Goal: Task Accomplishment & Management: Manage account settings

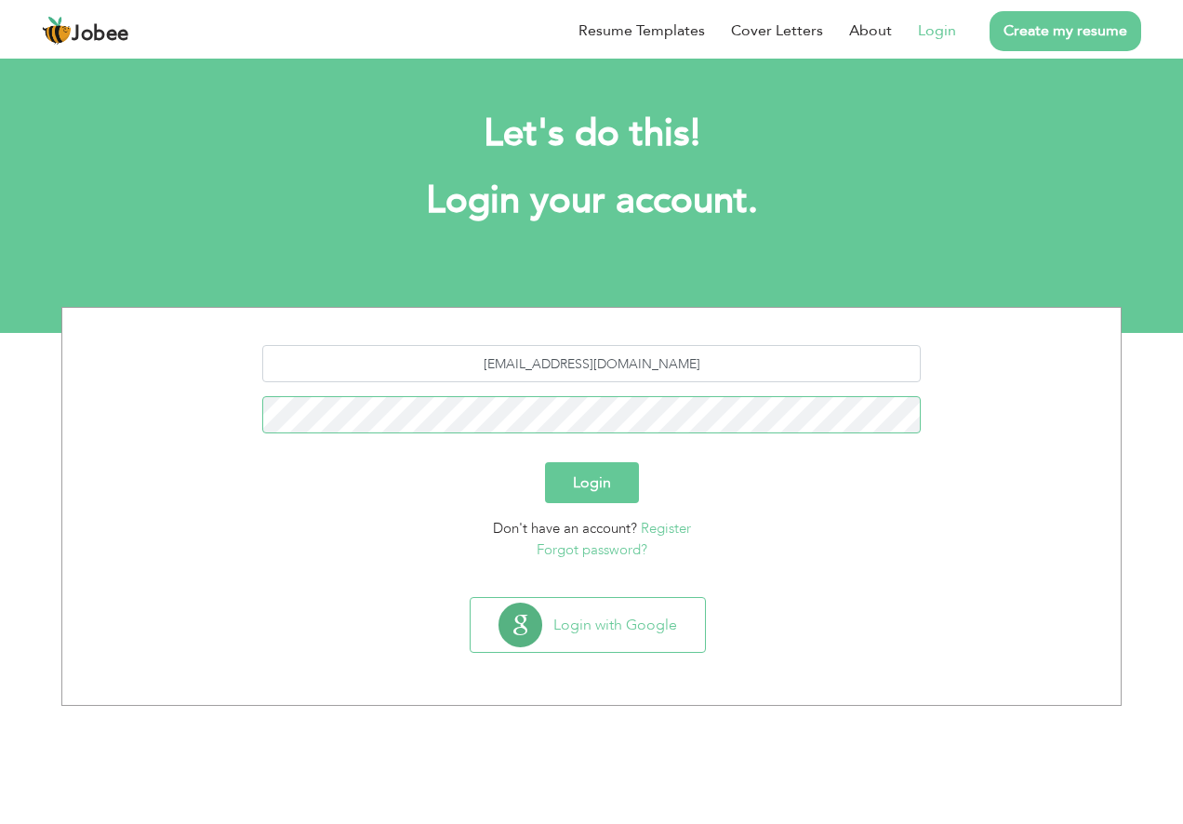
click at [545, 462] on button "Login" at bounding box center [592, 482] width 94 height 41
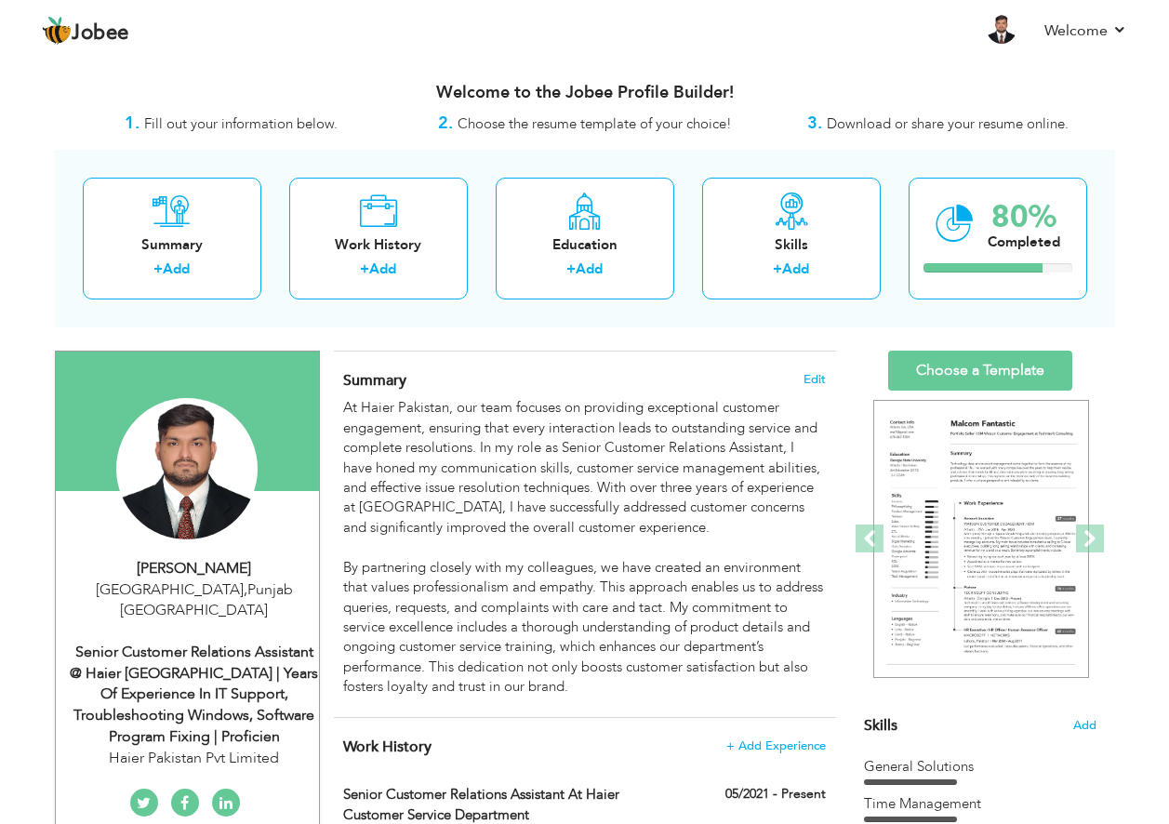
click at [552, 45] on nav "Profile Resume Templates Resume Templates Cover Letters About My Resume Welcome…" at bounding box center [584, 32] width 1085 height 50
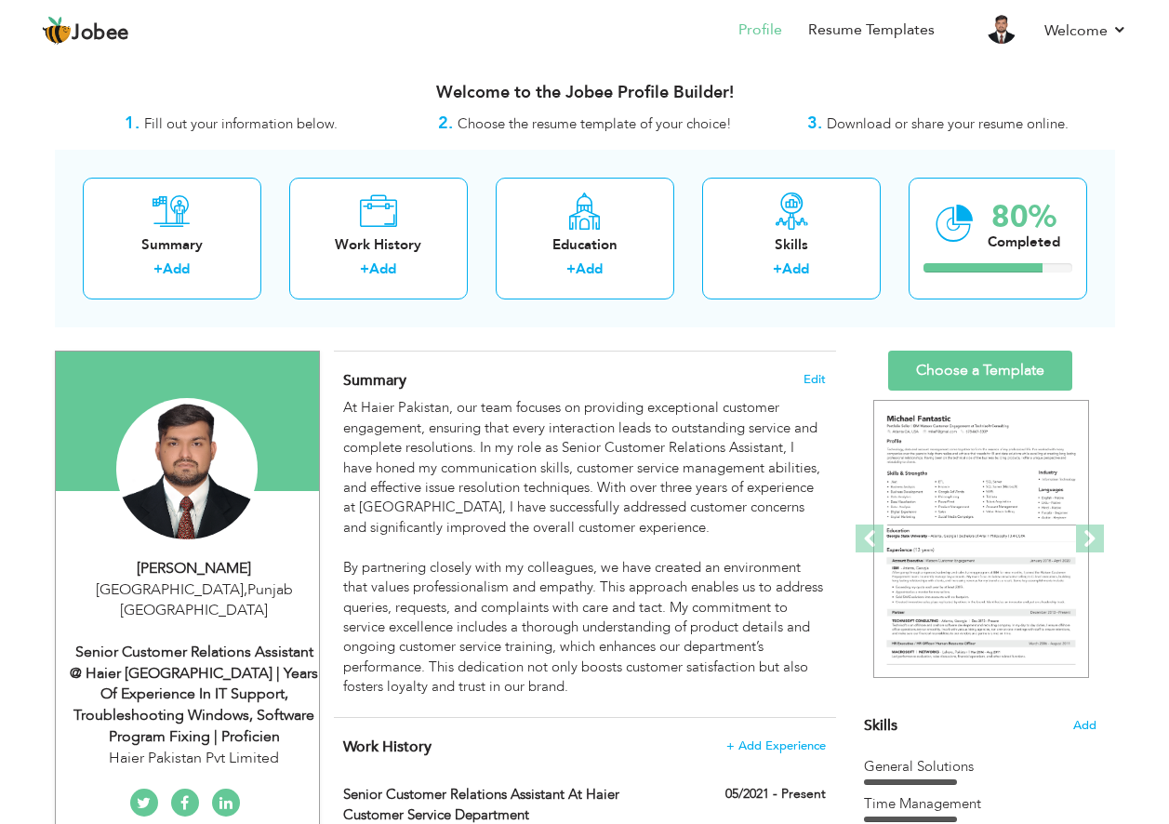
click at [770, 55] on li "Profile" at bounding box center [747, 32] width 70 height 50
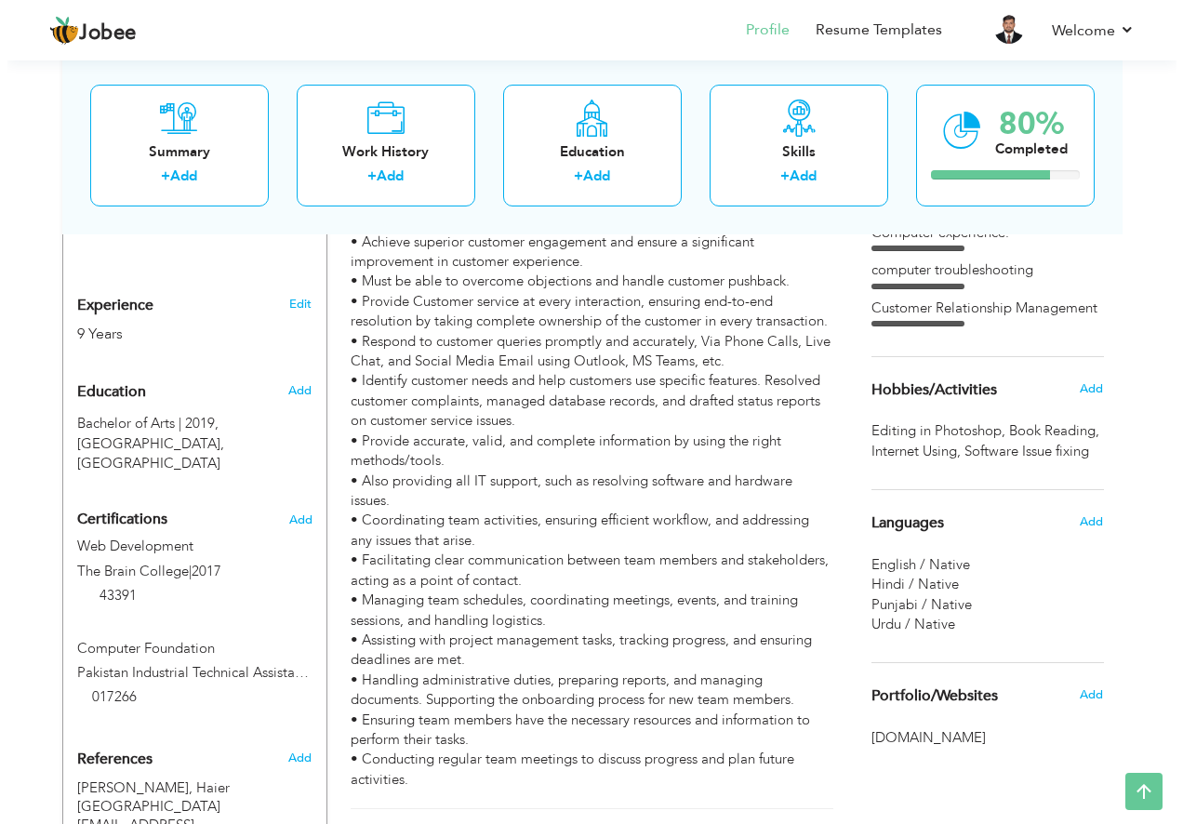
scroll to position [1209, 0]
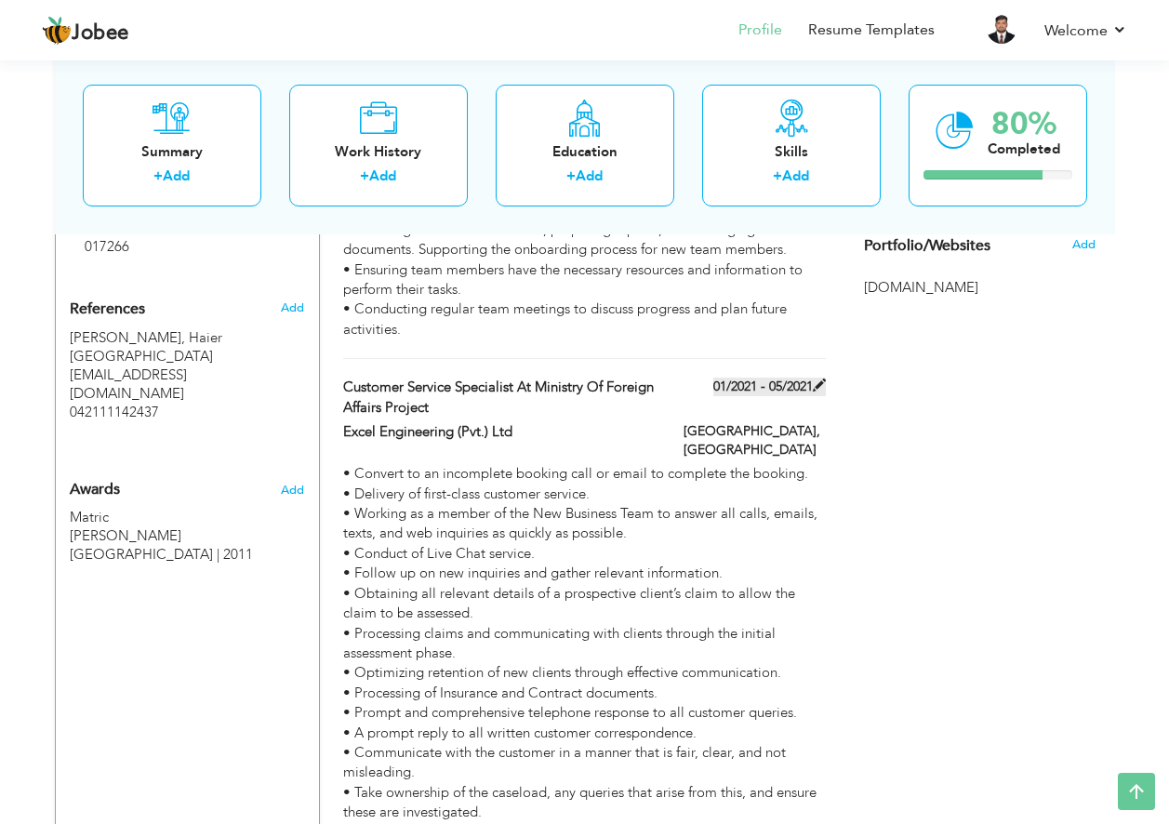
click at [817, 379] on span at bounding box center [819, 385] width 13 height 13
type input "Customer Service Specialist at Ministry of Foreign Affairs Project"
type input "Excel Engineering (Pvt.) Ltd"
type input "01/2021"
type input "05/2021"
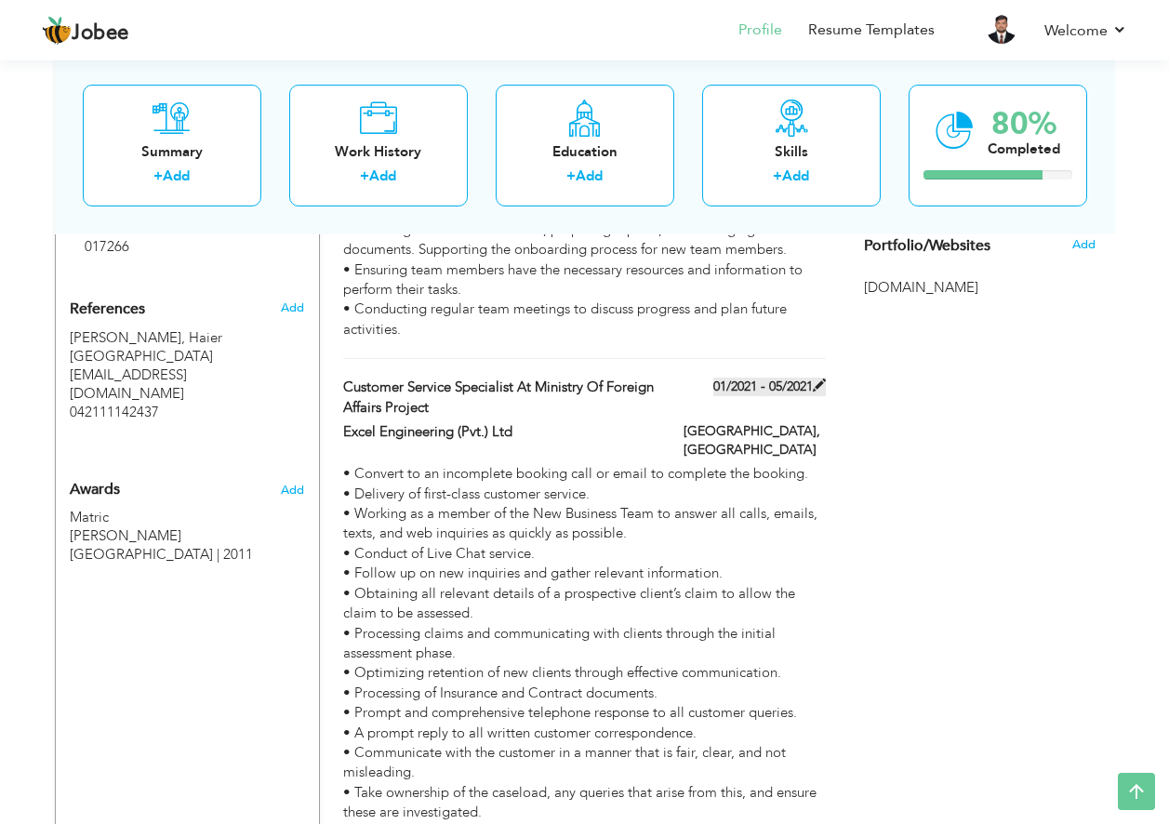
type input "[GEOGRAPHIC_DATA]"
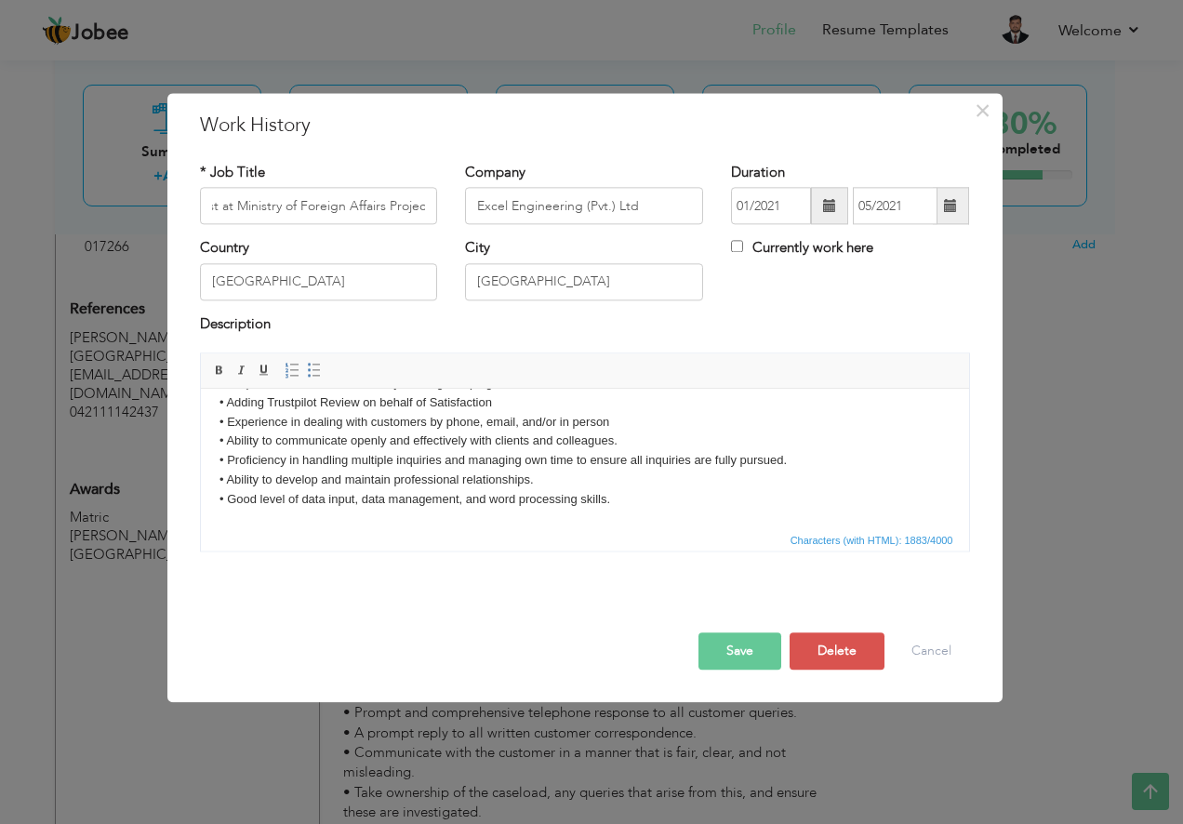
scroll to position [0, 0]
click at [919, 649] on button "Cancel" at bounding box center [931, 651] width 77 height 37
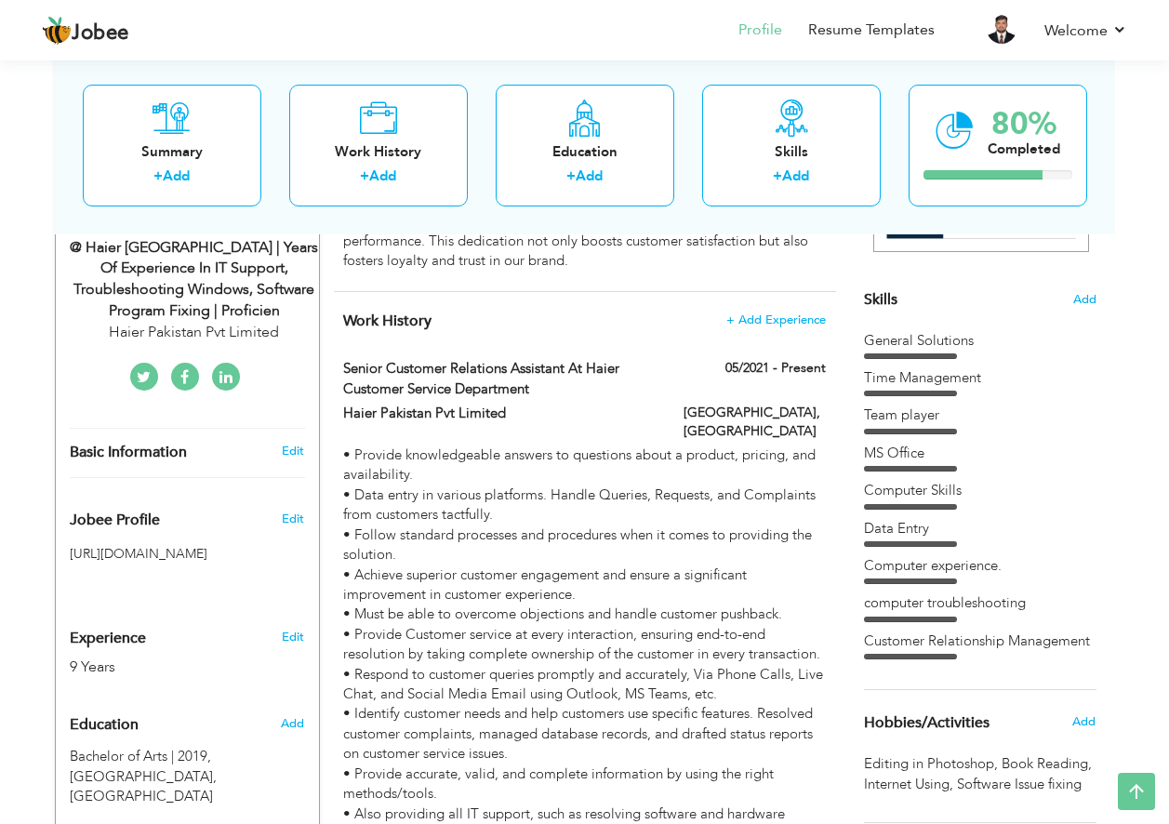
scroll to position [333, 0]
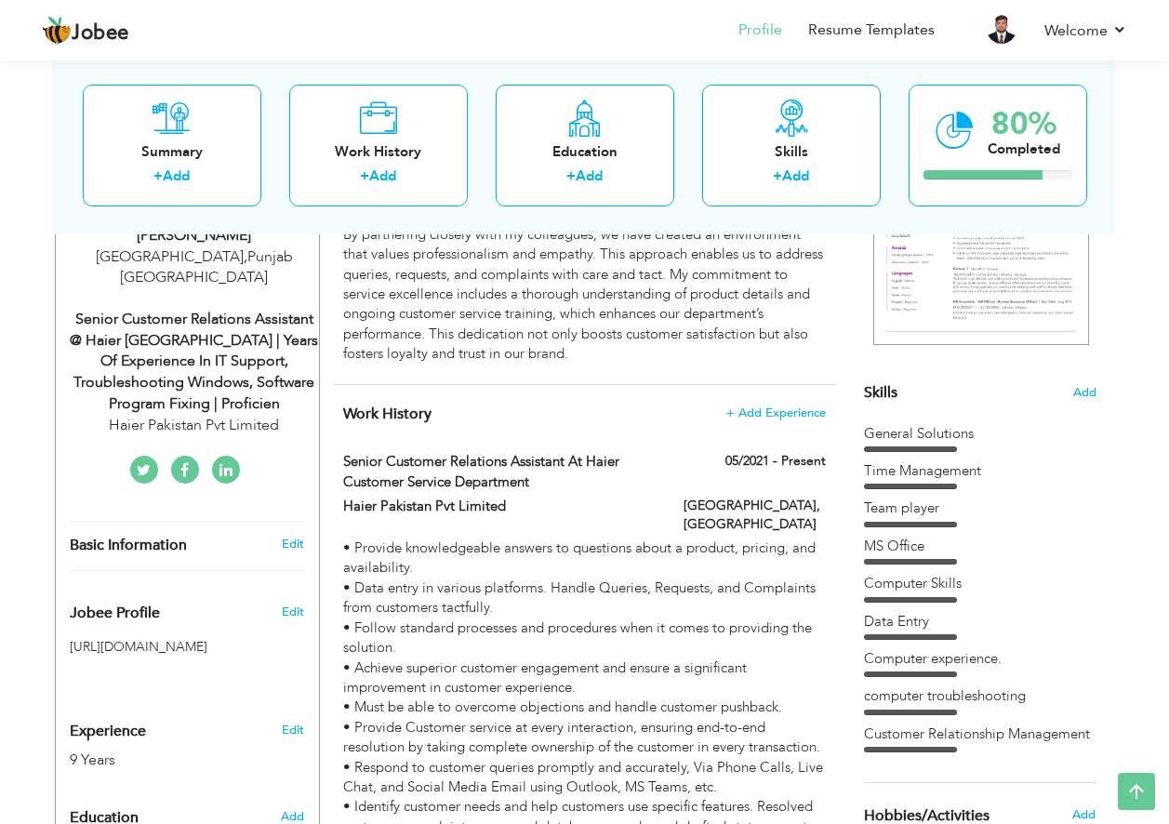
click at [912, 580] on div "Computer Skills" at bounding box center [980, 584] width 233 height 20
click at [1077, 388] on span "Add" at bounding box center [1084, 393] width 24 height 18
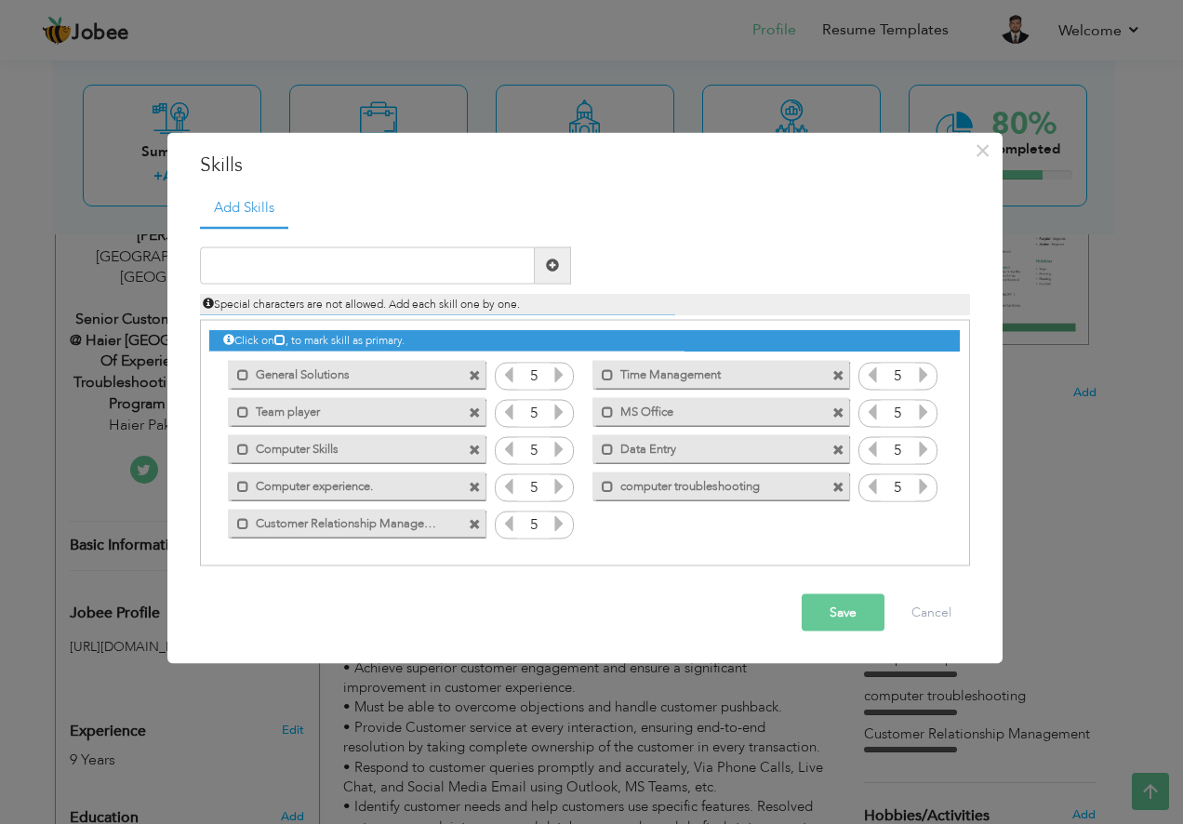
drag, startPoint x: 768, startPoint y: 485, endPoint x: 634, endPoint y: 485, distance: 133.9
click at [634, 485] on label "computer troubleshooting" at bounding box center [708, 483] width 188 height 23
click at [451, 260] on input "text" at bounding box center [367, 264] width 335 height 37
paste input "computer troubleshooting"
click at [213, 265] on input "computer troubleshooting" at bounding box center [367, 264] width 335 height 37
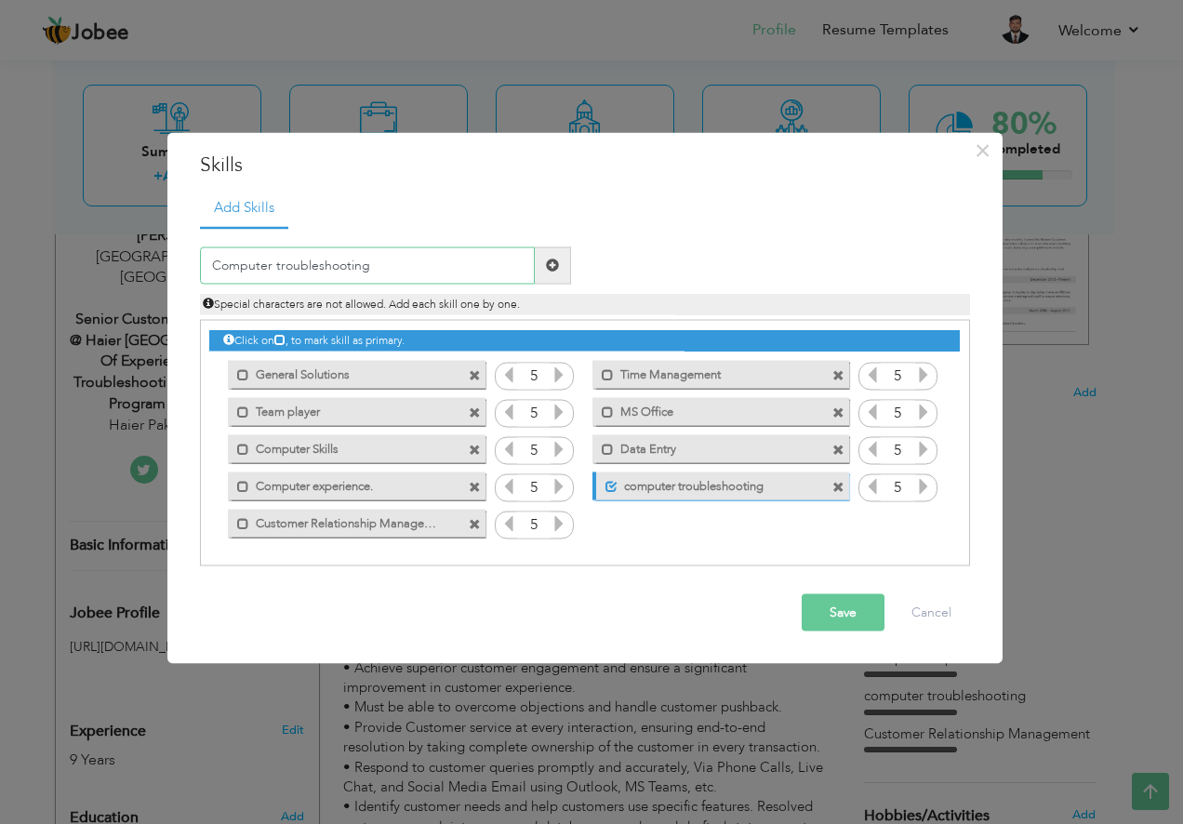
click at [278, 268] on input "Computer troubleshooting" at bounding box center [367, 264] width 335 height 37
type input "Computer Troubleshooting"
click at [838, 491] on span at bounding box center [838, 488] width 12 height 12
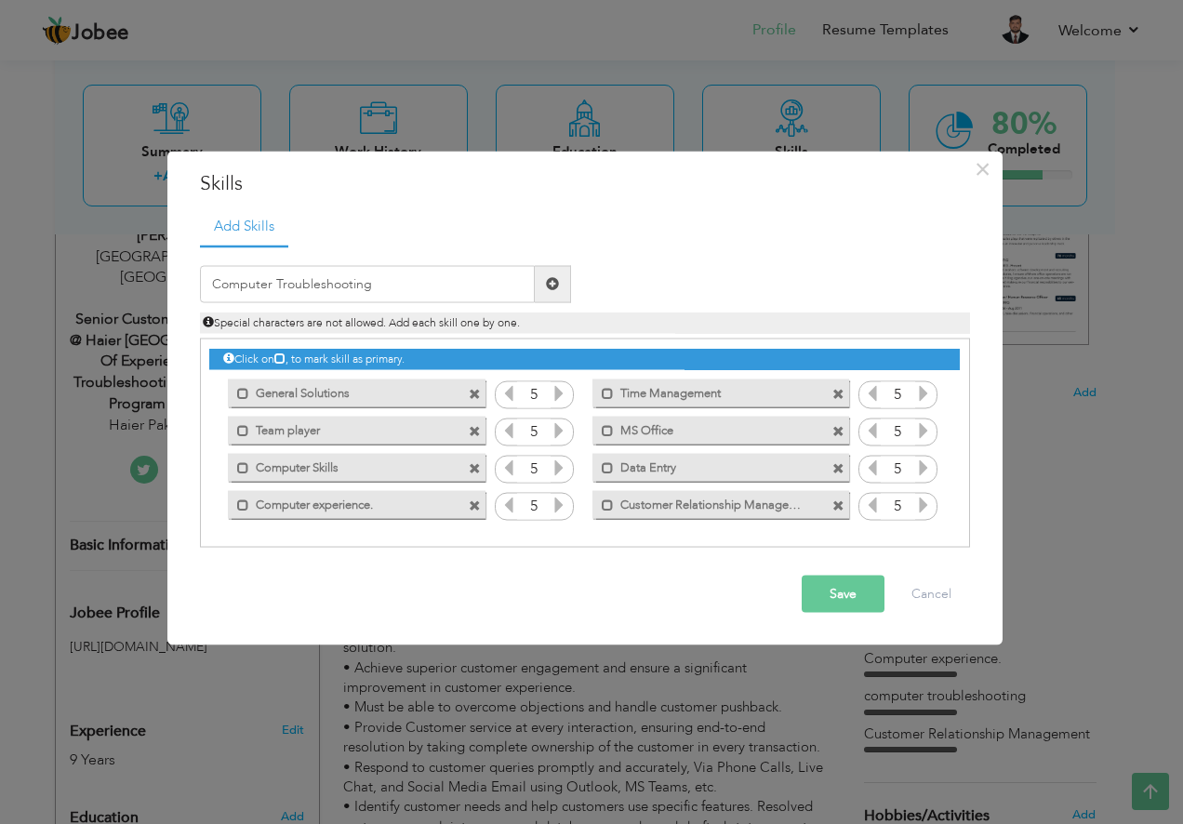
click at [557, 289] on span at bounding box center [552, 283] width 13 height 13
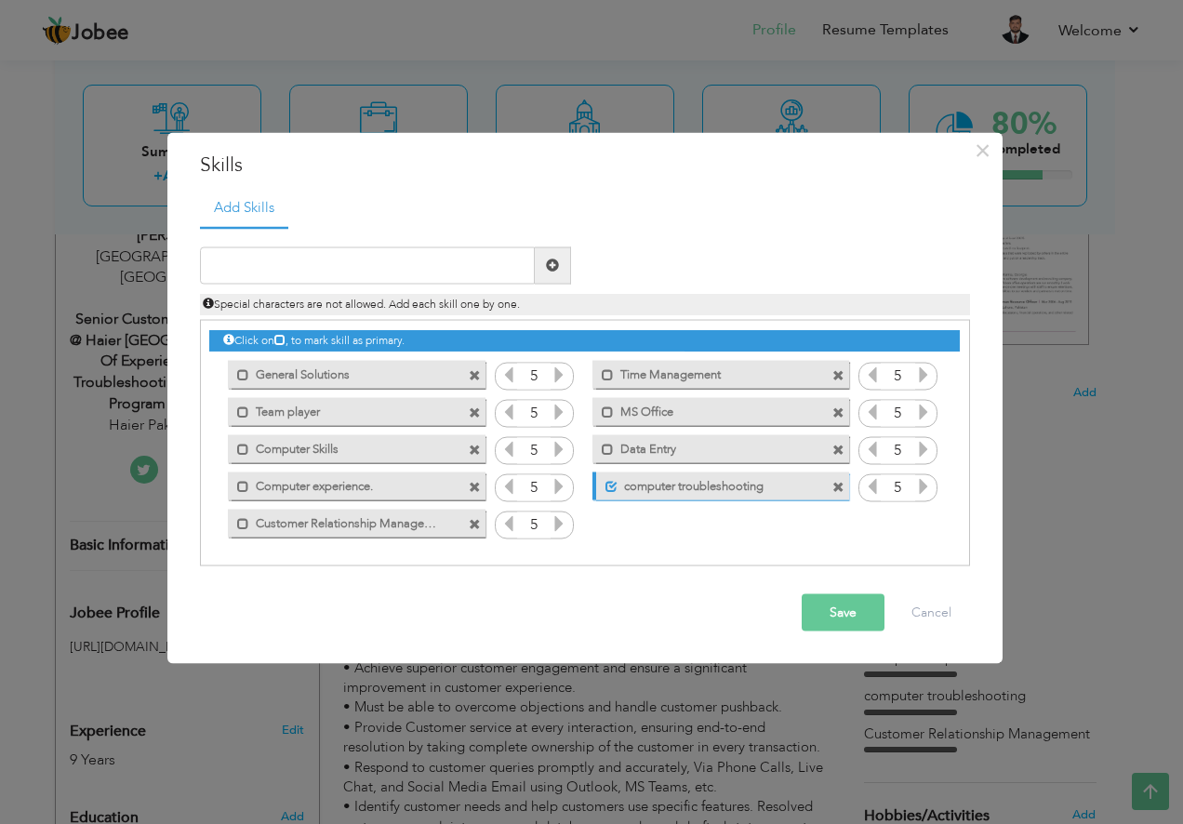
click at [839, 486] on span at bounding box center [838, 488] width 12 height 12
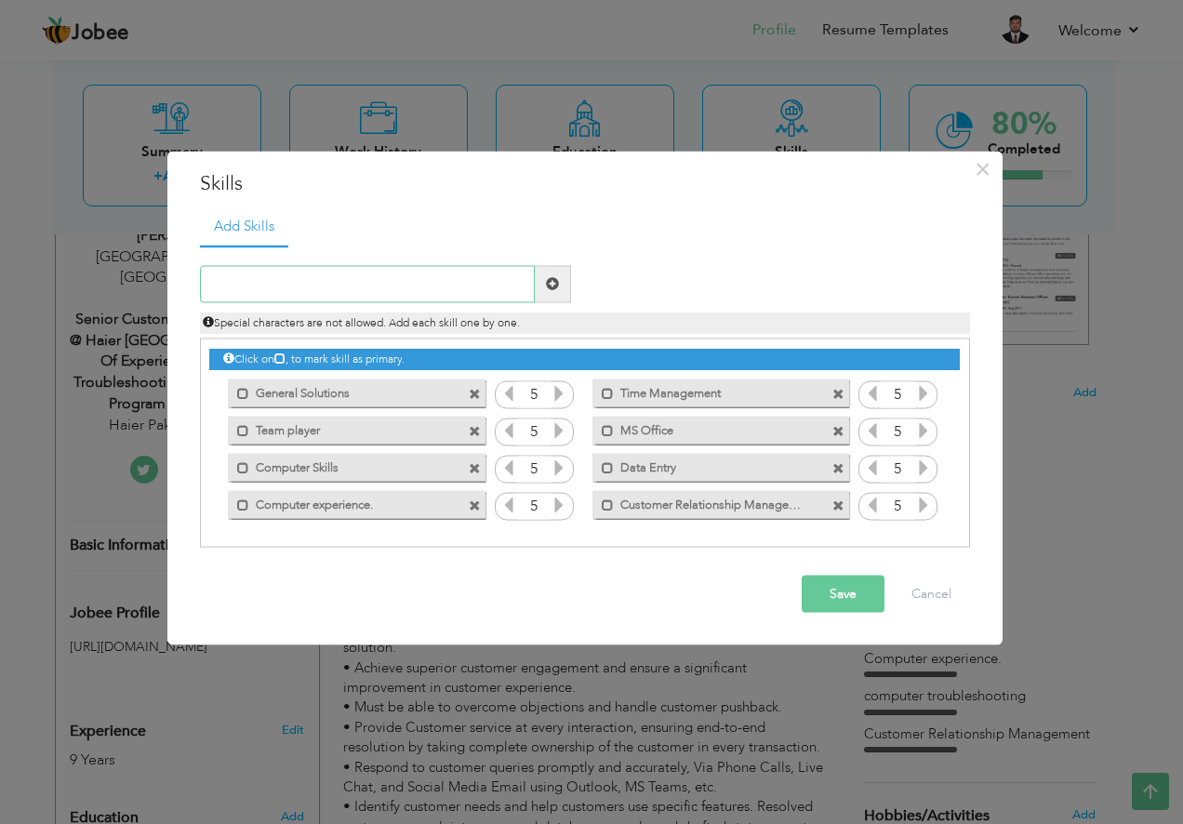
click at [486, 294] on input "text" at bounding box center [367, 283] width 335 height 37
paste input "Warehouse Management Systems"
type input "Warehouse Management Systems"
click at [559, 285] on span at bounding box center [553, 283] width 36 height 37
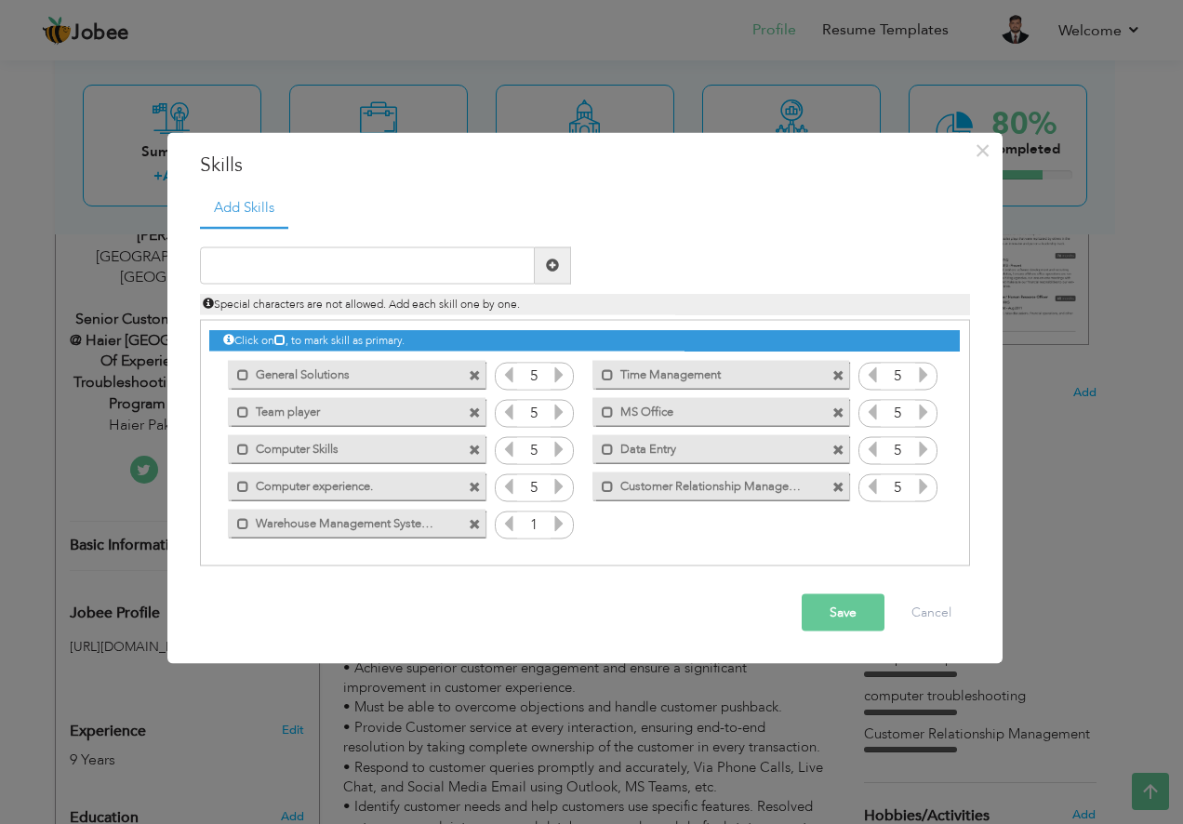
click at [560, 519] on icon at bounding box center [559, 522] width 17 height 17
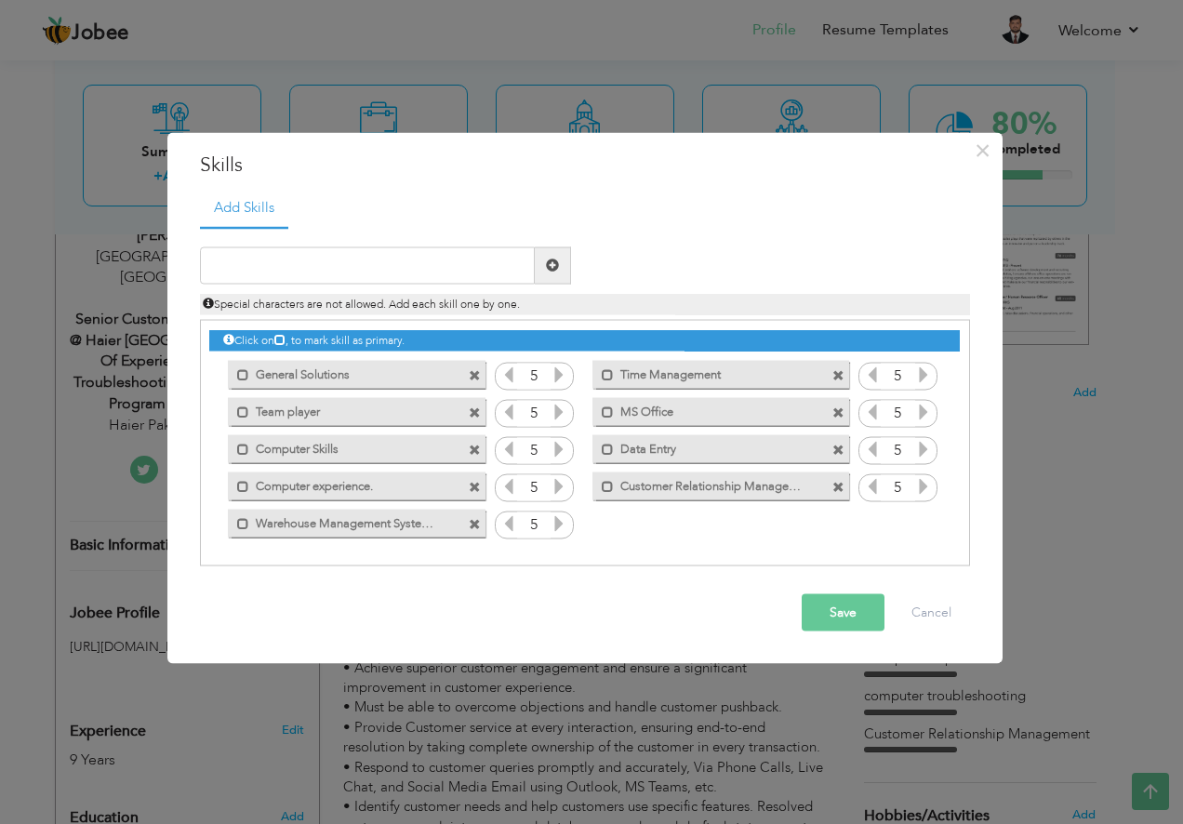
click at [560, 519] on icon at bounding box center [559, 522] width 17 height 17
click at [451, 269] on input "text" at bounding box center [367, 264] width 335 height 37
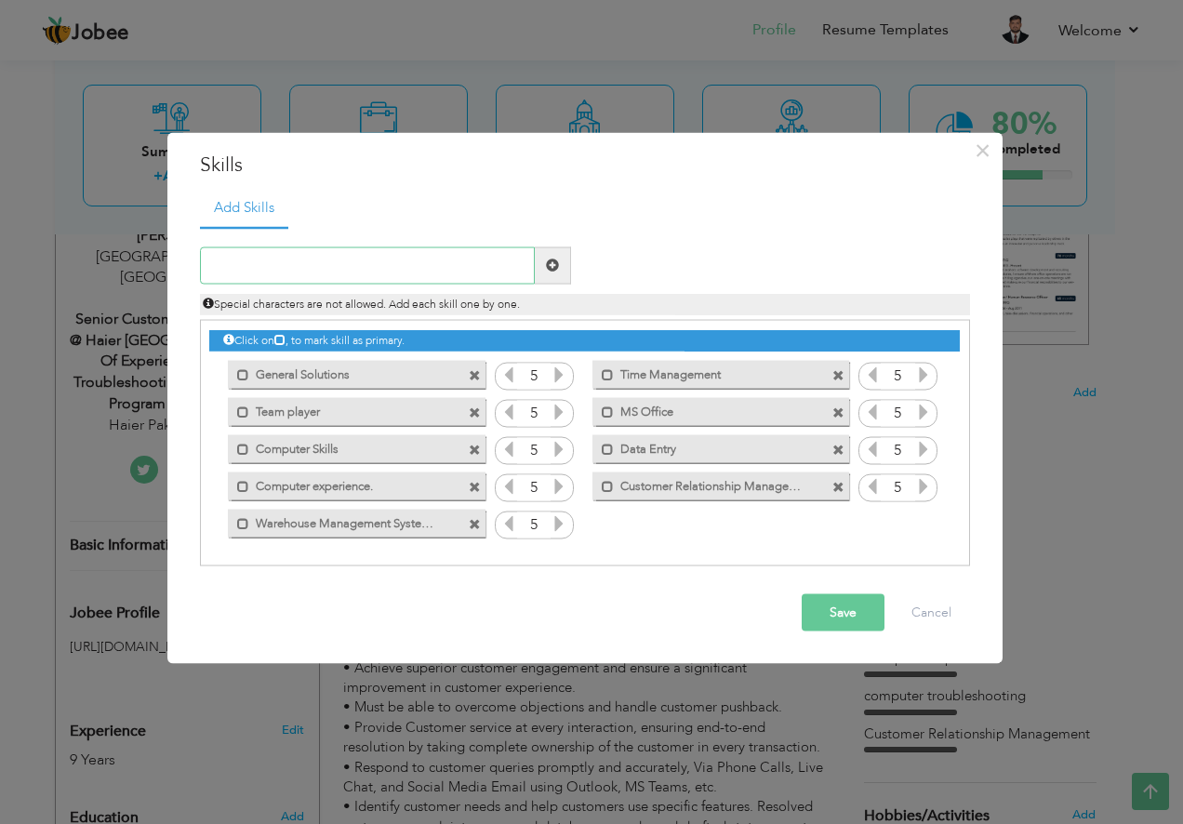
paste input "Problem-solving"
click at [268, 261] on input "Problem-solving" at bounding box center [367, 264] width 335 height 37
type input "Problem-solving"
click at [550, 264] on span at bounding box center [552, 265] width 13 height 13
click at [922, 525] on icon at bounding box center [923, 522] width 17 height 17
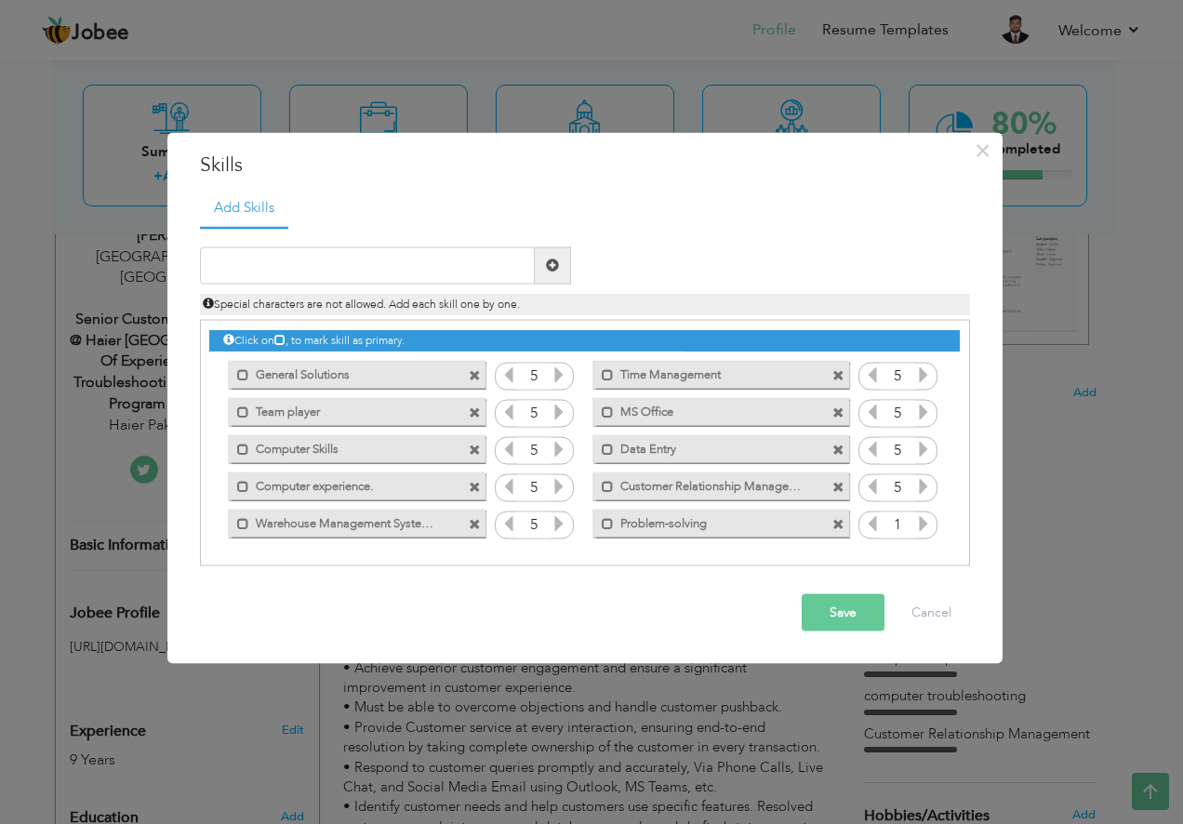
click at [922, 525] on icon at bounding box center [923, 522] width 17 height 17
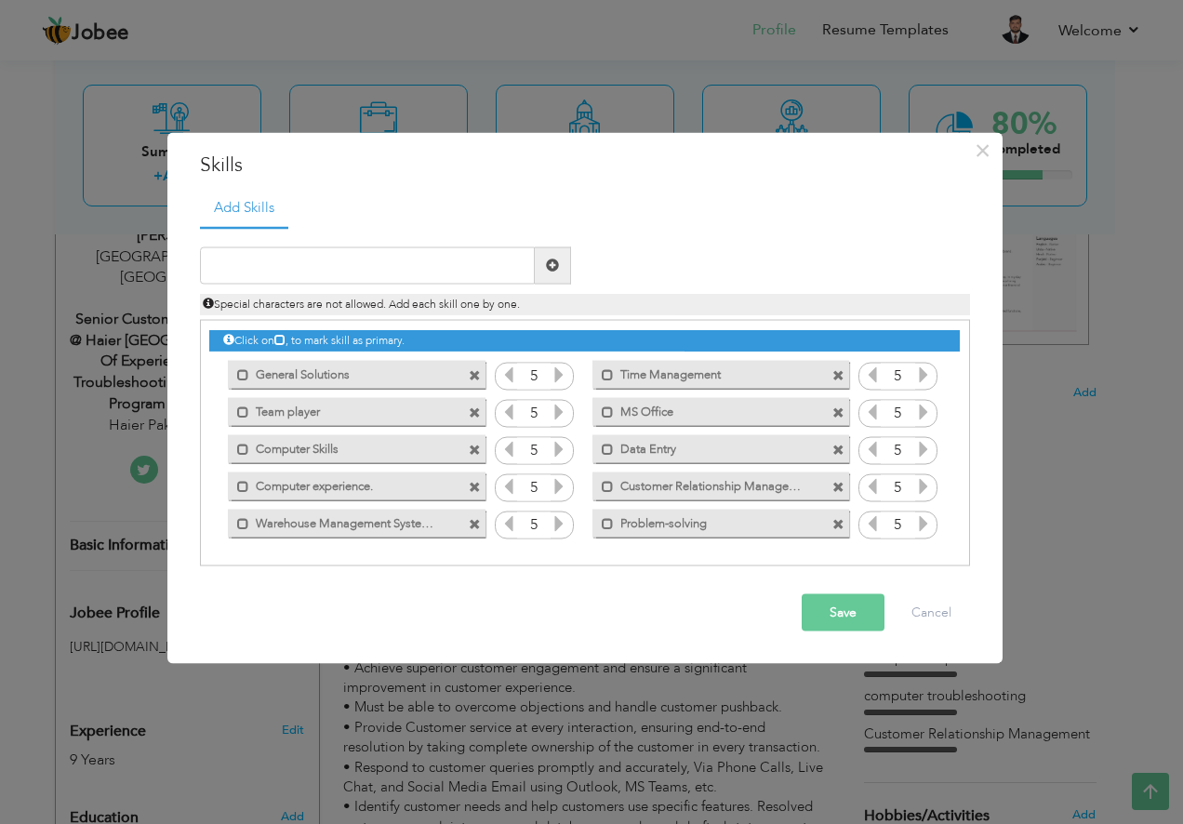
click at [863, 601] on button "Save" at bounding box center [843, 611] width 83 height 37
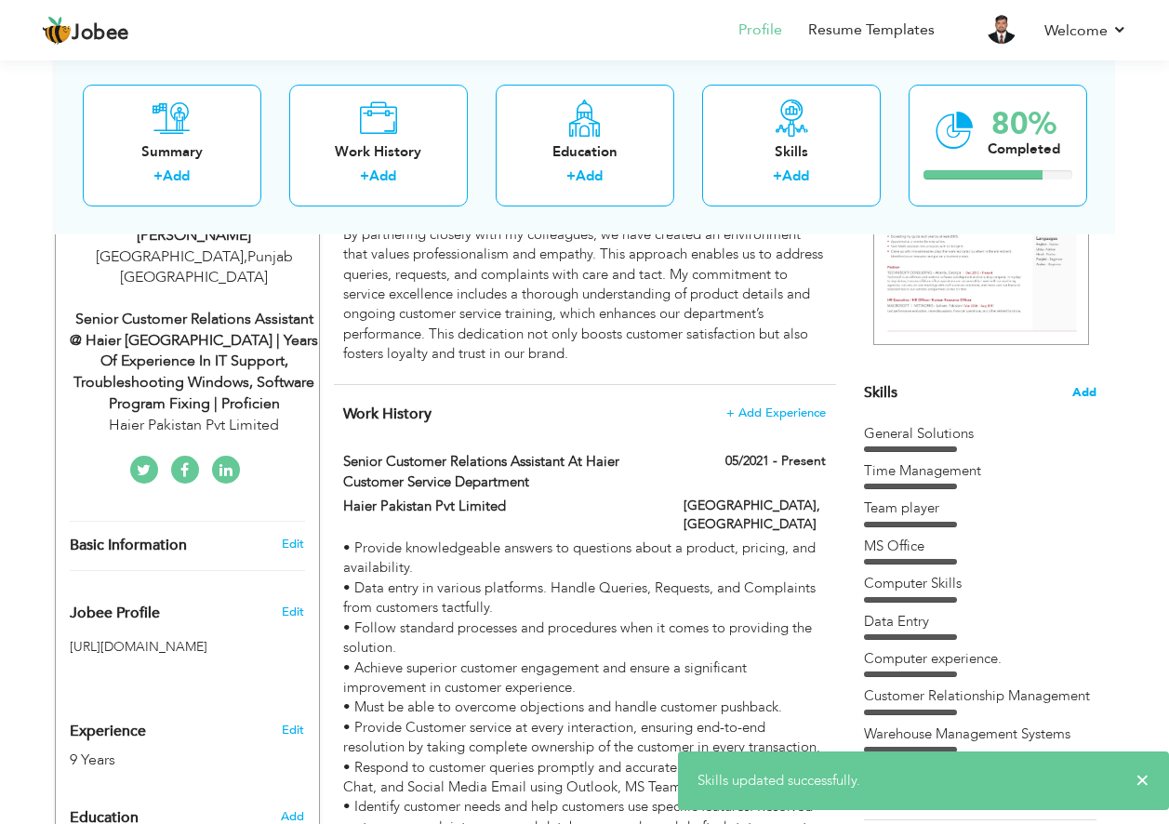
click at [1085, 386] on span "Add" at bounding box center [1084, 393] width 24 height 18
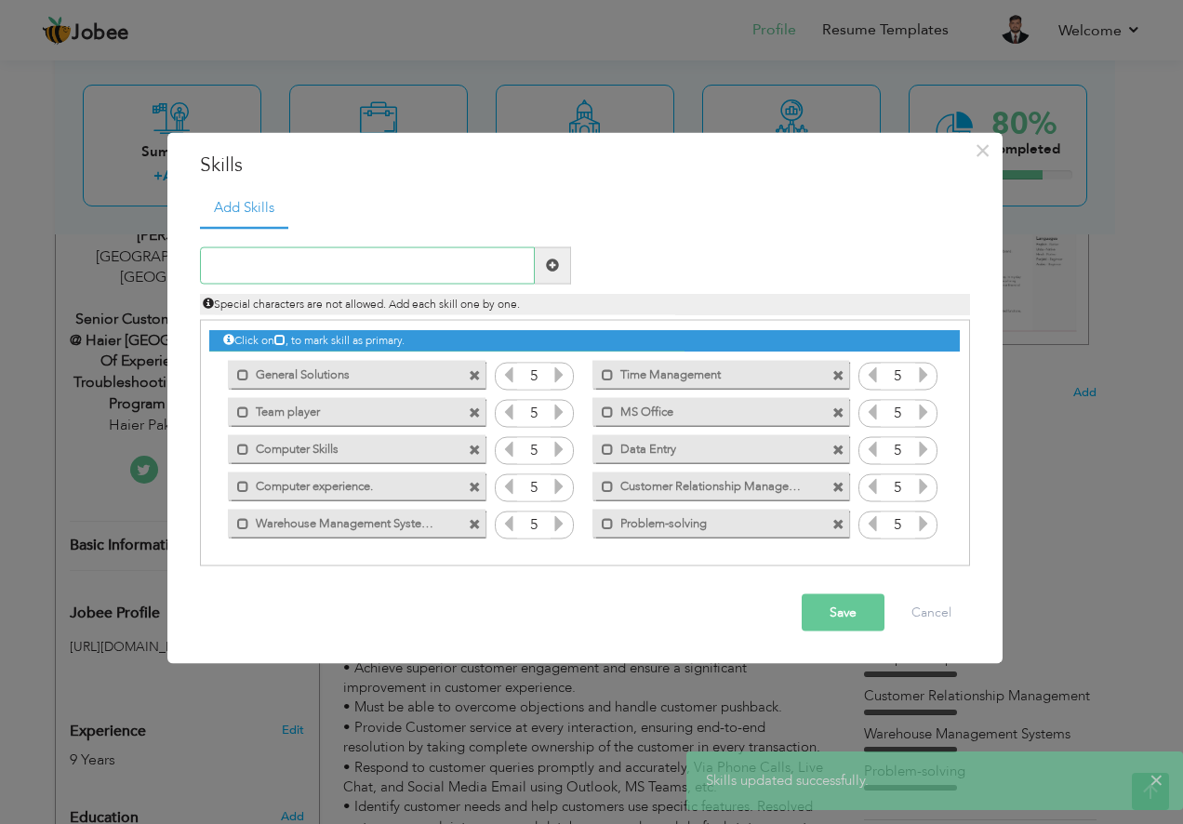
paste input "SAP or ERP systems"
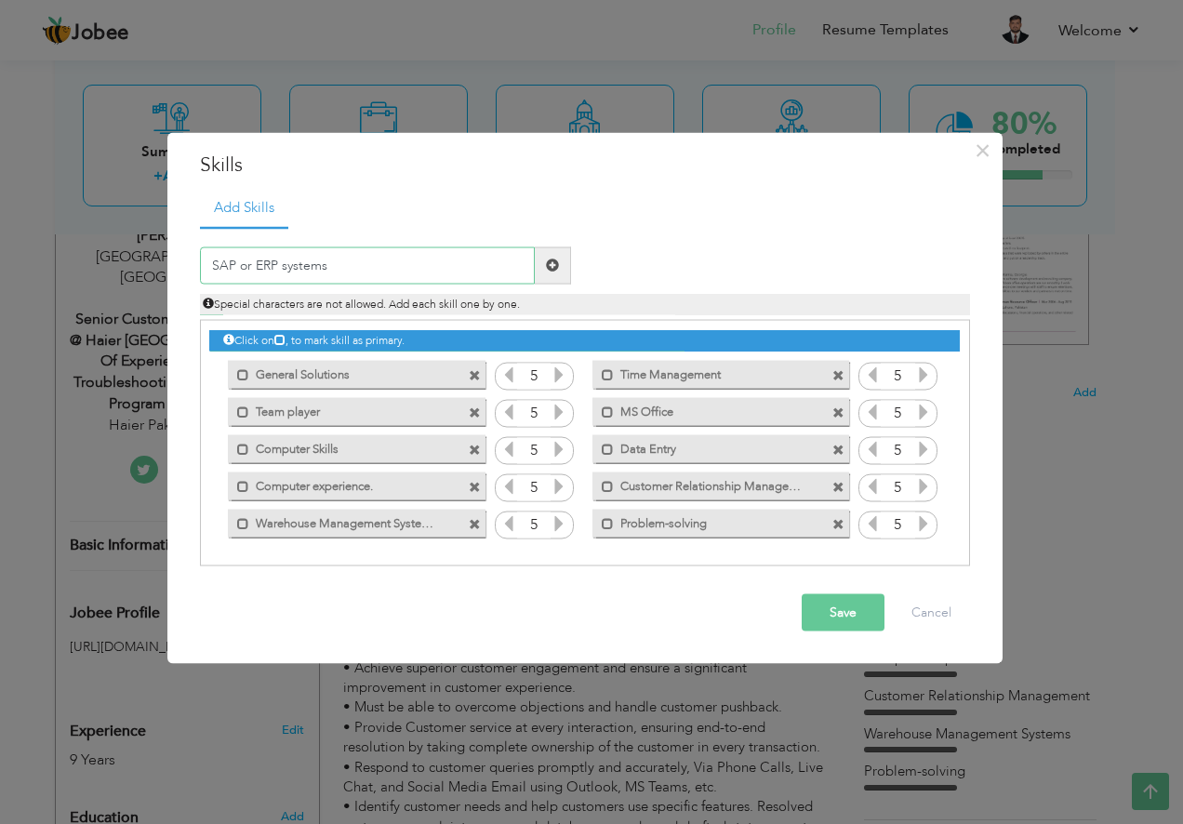
type input "SAP or ERP systems"
click at [557, 267] on span at bounding box center [552, 265] width 13 height 13
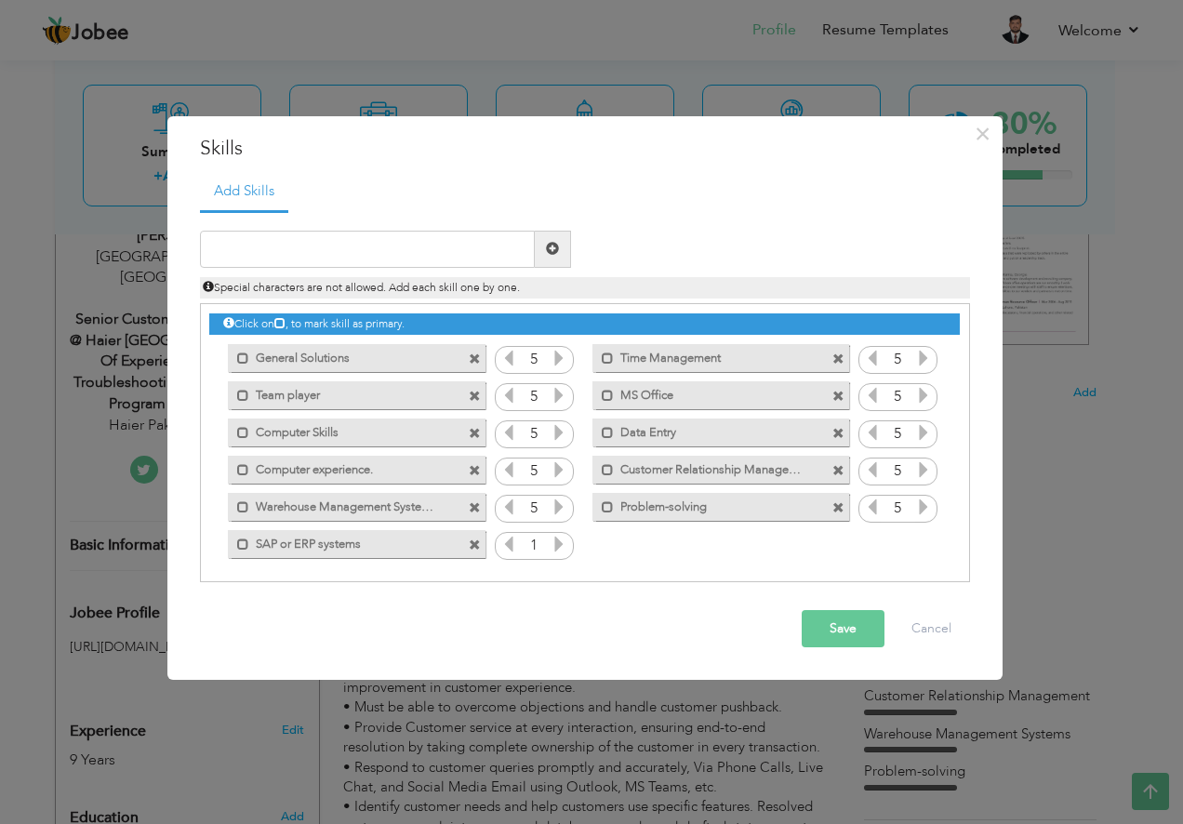
click at [547, 547] on input "1" at bounding box center [534, 546] width 34 height 26
drag, startPoint x: 547, startPoint y: 547, endPoint x: 561, endPoint y: 547, distance: 14.0
click at [561, 547] on icon at bounding box center [559, 544] width 17 height 17
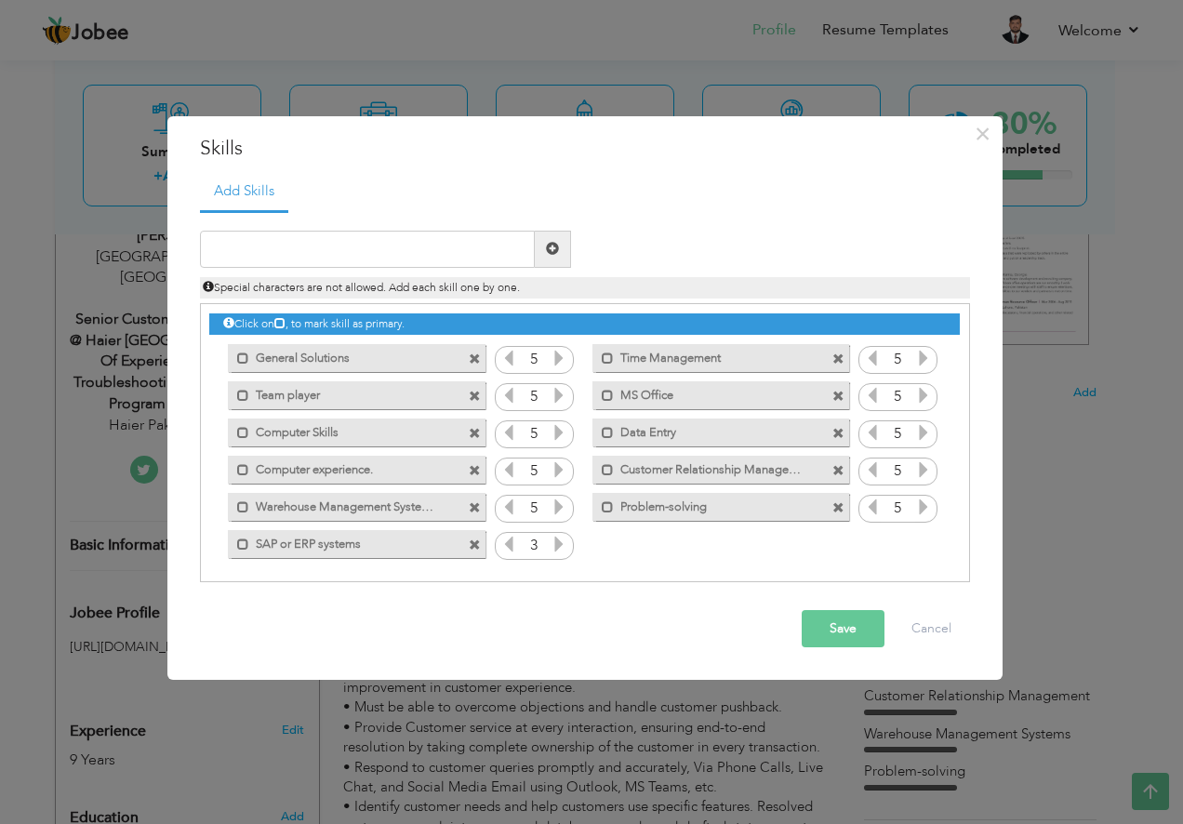
click at [561, 547] on icon at bounding box center [559, 544] width 17 height 17
click at [562, 547] on icon at bounding box center [559, 544] width 17 height 17
click at [562, 548] on icon at bounding box center [559, 544] width 17 height 17
click at [831, 626] on button "Save" at bounding box center [843, 628] width 83 height 37
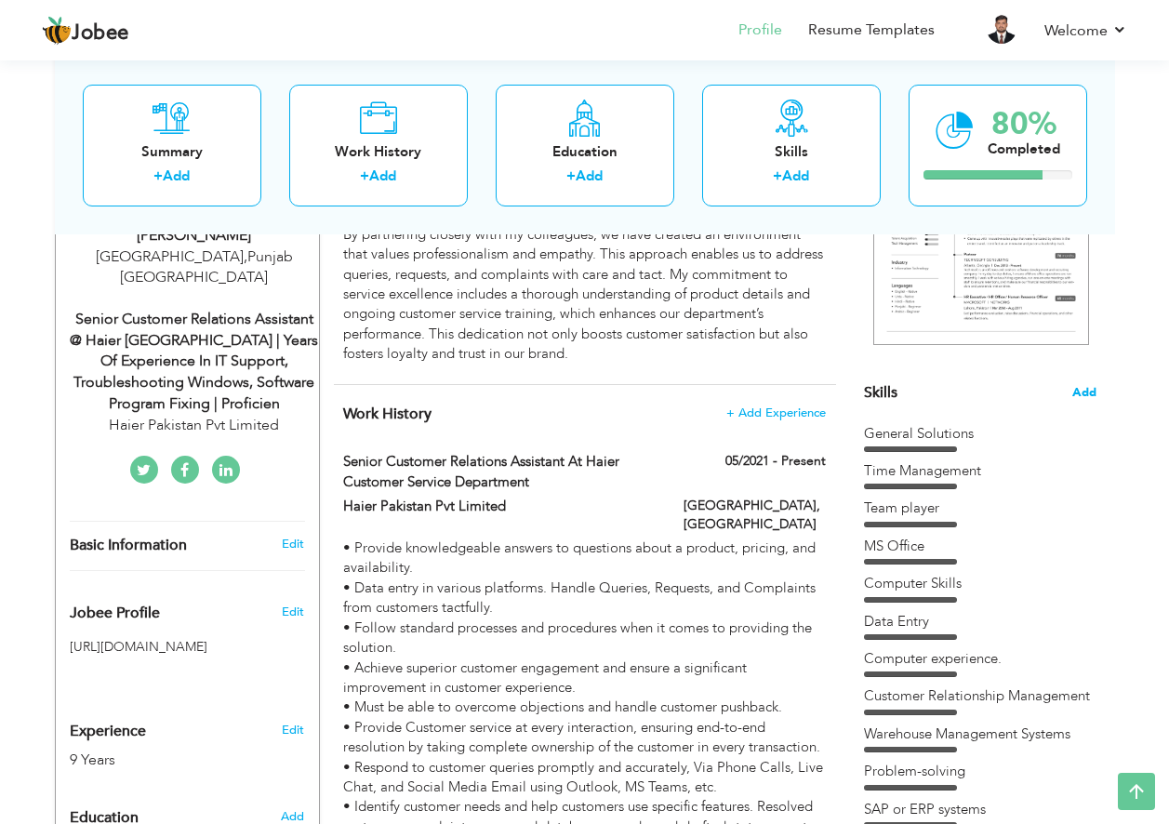
click at [1091, 392] on span "Add" at bounding box center [1084, 393] width 24 height 18
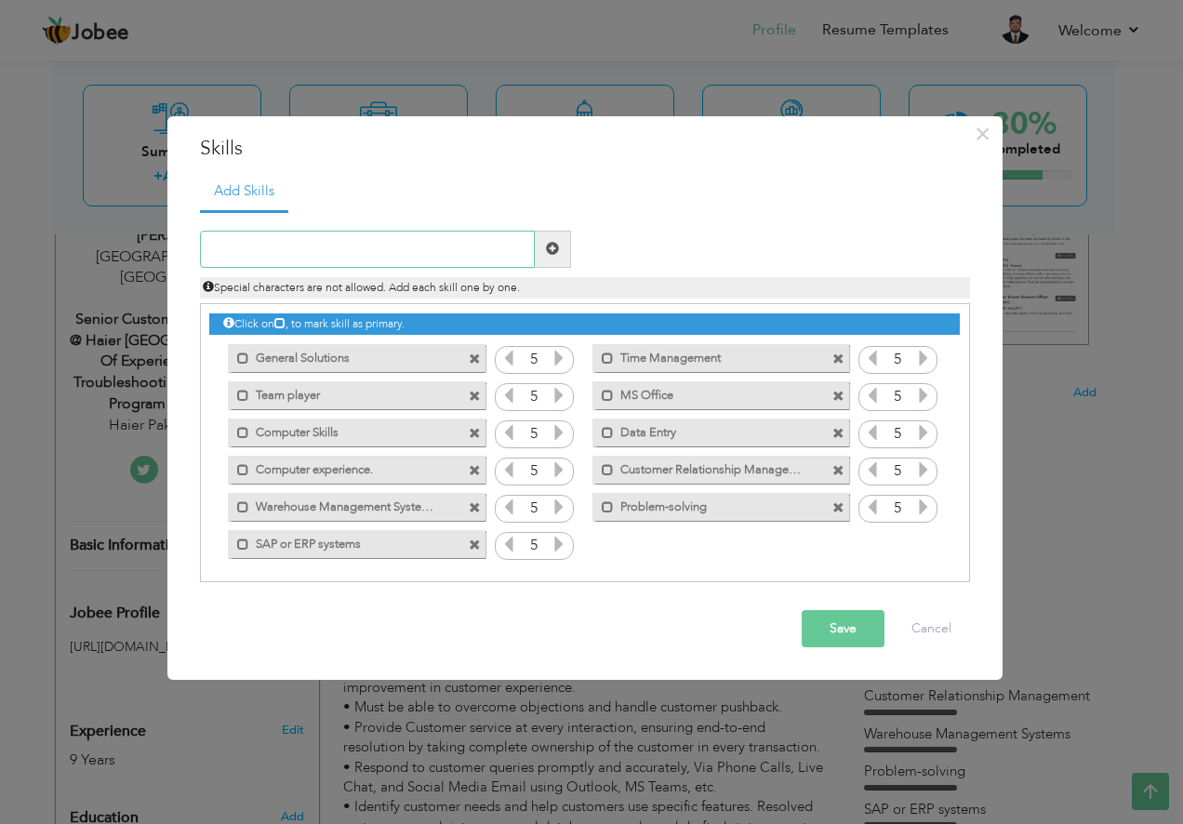
paste input "Data analysis"
click at [247, 249] on input "Data analysis" at bounding box center [367, 249] width 335 height 37
type input "Data Analysis"
click at [539, 248] on span at bounding box center [553, 249] width 36 height 37
click at [927, 547] on icon at bounding box center [923, 544] width 17 height 17
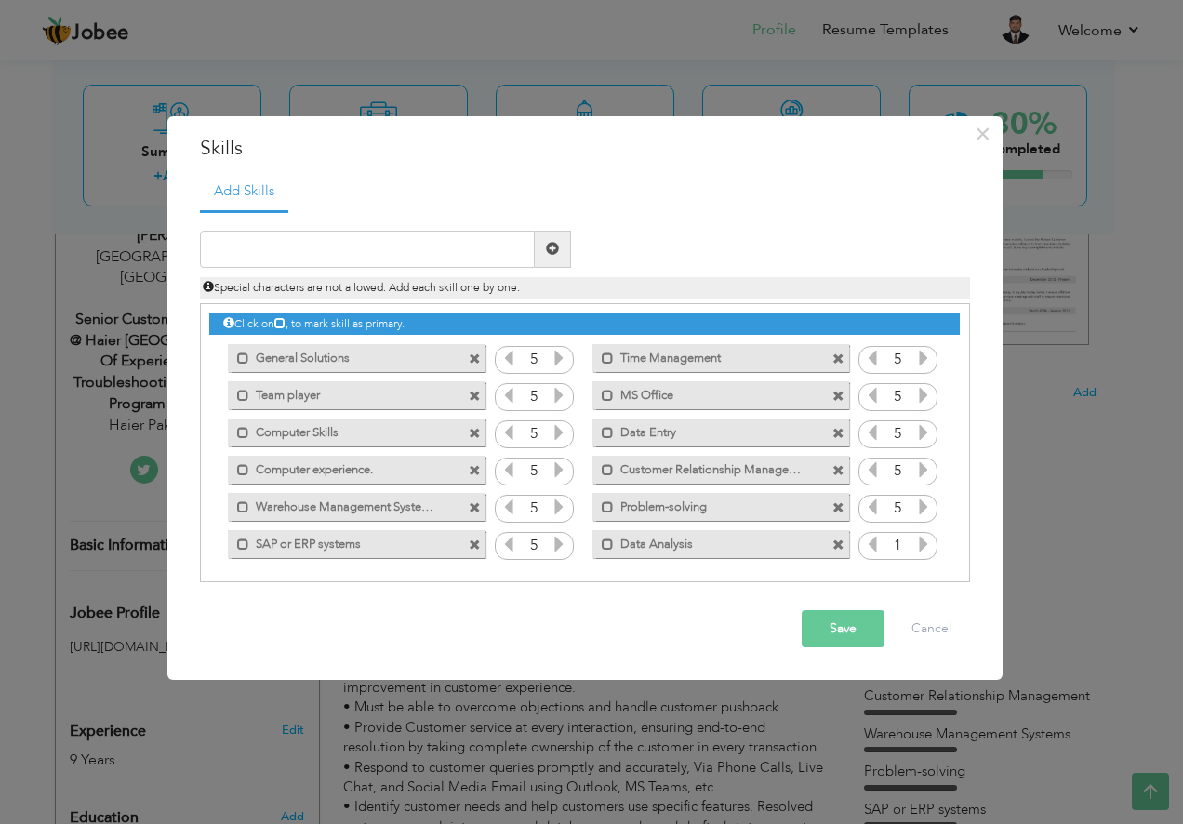
click at [927, 547] on icon at bounding box center [923, 544] width 17 height 17
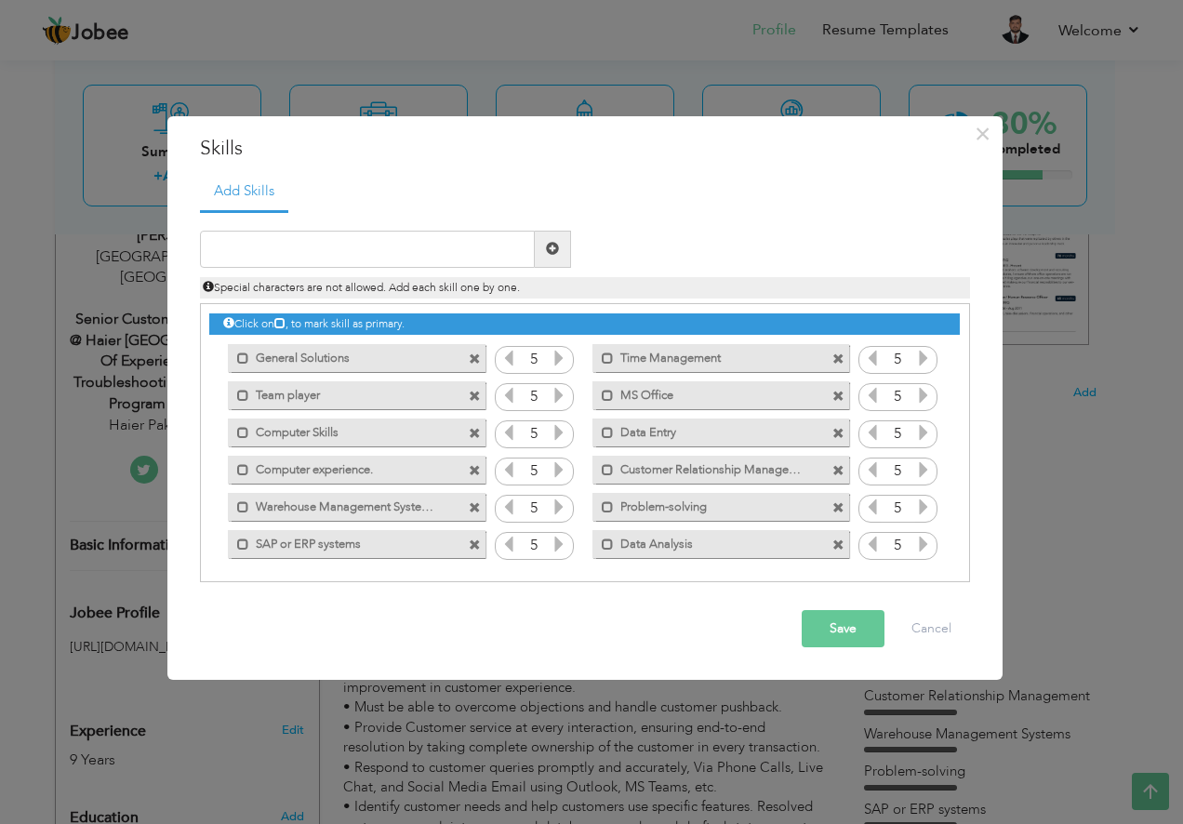
click at [855, 619] on button "Save" at bounding box center [843, 628] width 83 height 37
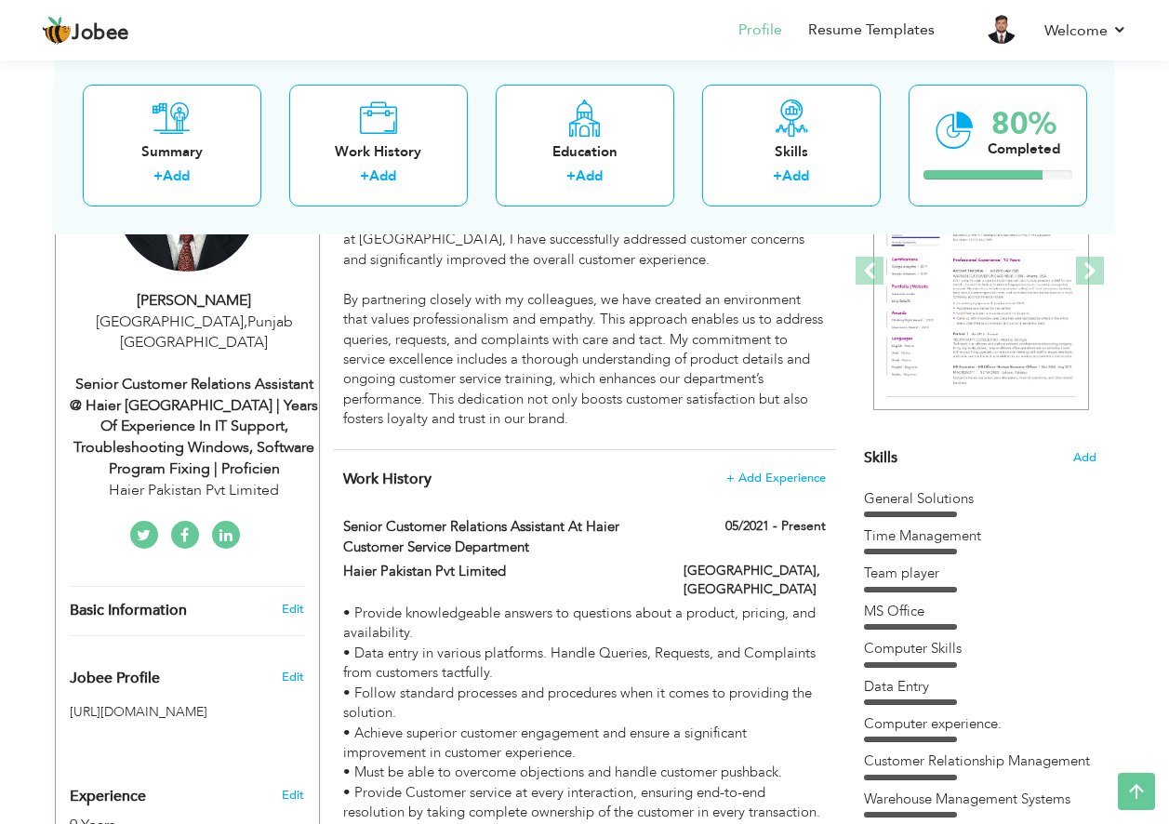
scroll to position [240, 0]
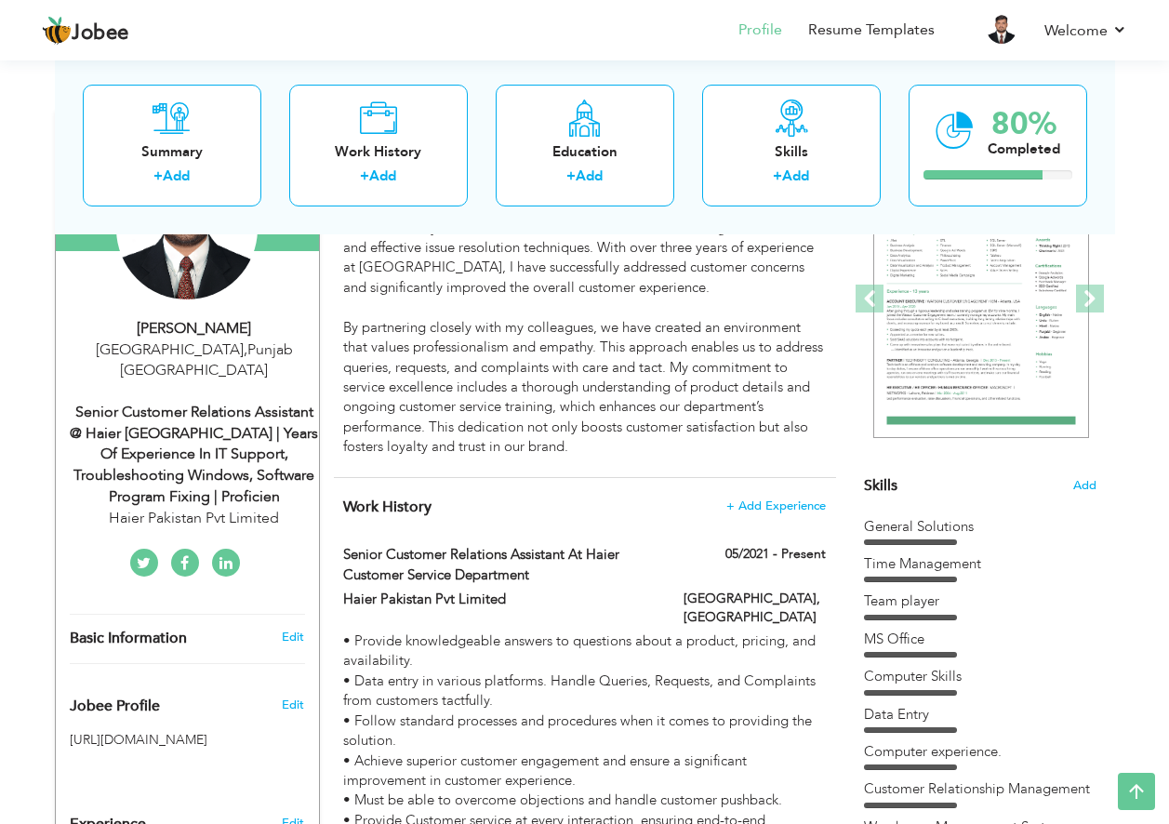
click at [1078, 476] on div "Skills Add" at bounding box center [980, 304] width 233 height 386
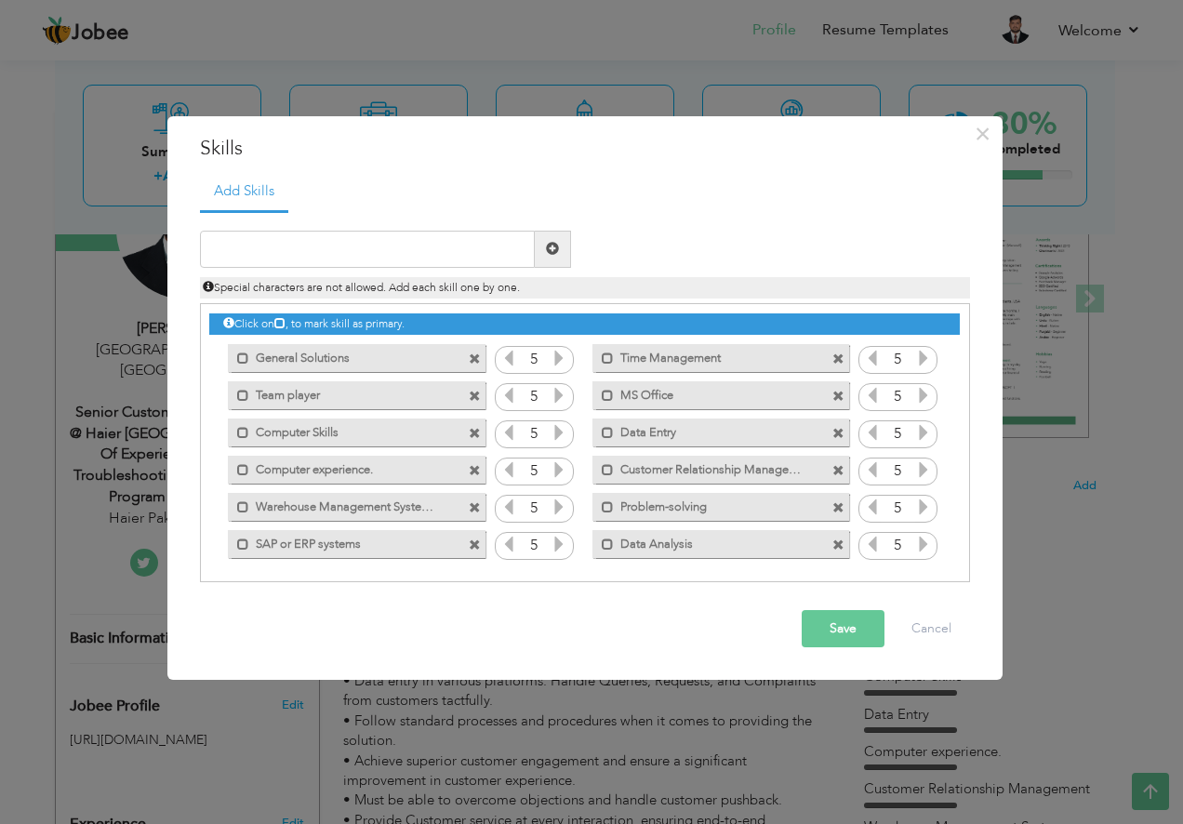
click at [471, 357] on span at bounding box center [475, 359] width 12 height 12
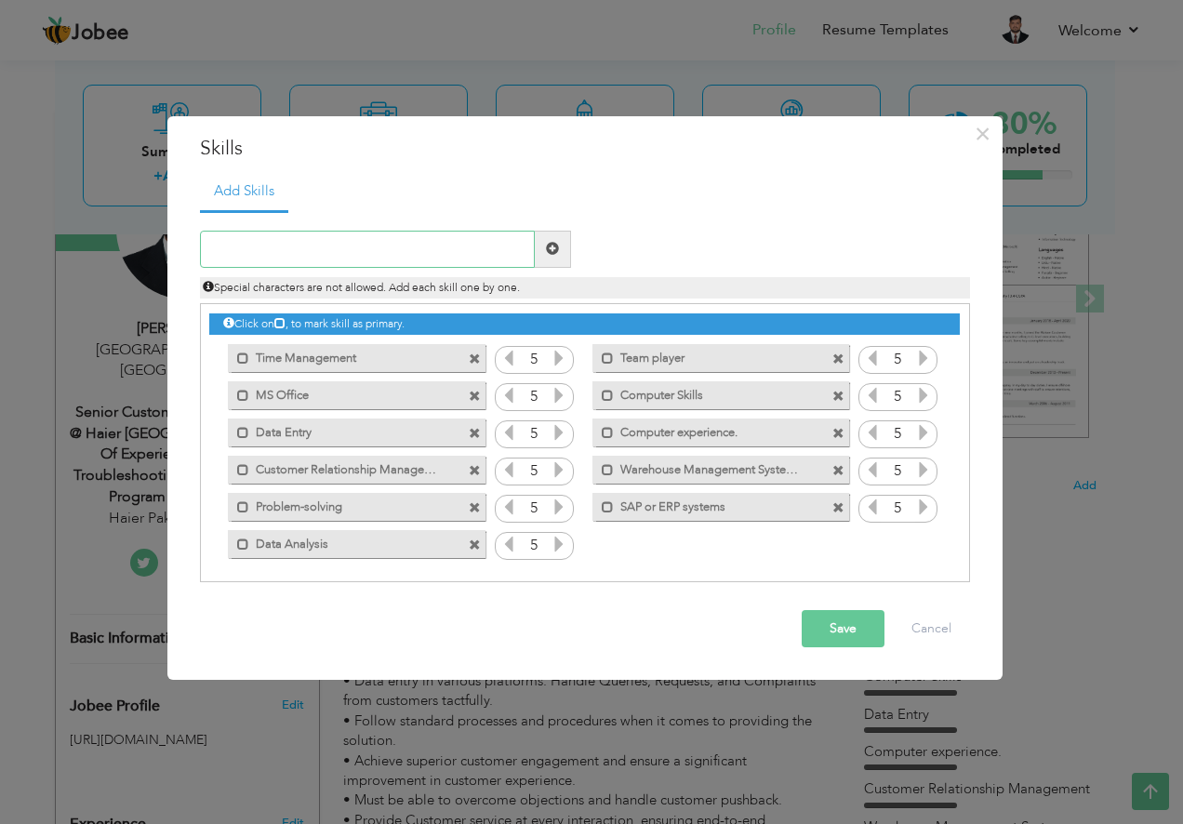
drag, startPoint x: 480, startPoint y: 267, endPoint x: 509, endPoint y: 255, distance: 31.3
click at [480, 265] on input "text" at bounding box center [367, 249] width 335 height 37
paste input "Inventory control"
click at [272, 246] on input "Inventory control" at bounding box center [367, 249] width 335 height 37
click at [274, 248] on input "Inventory control" at bounding box center [367, 249] width 335 height 37
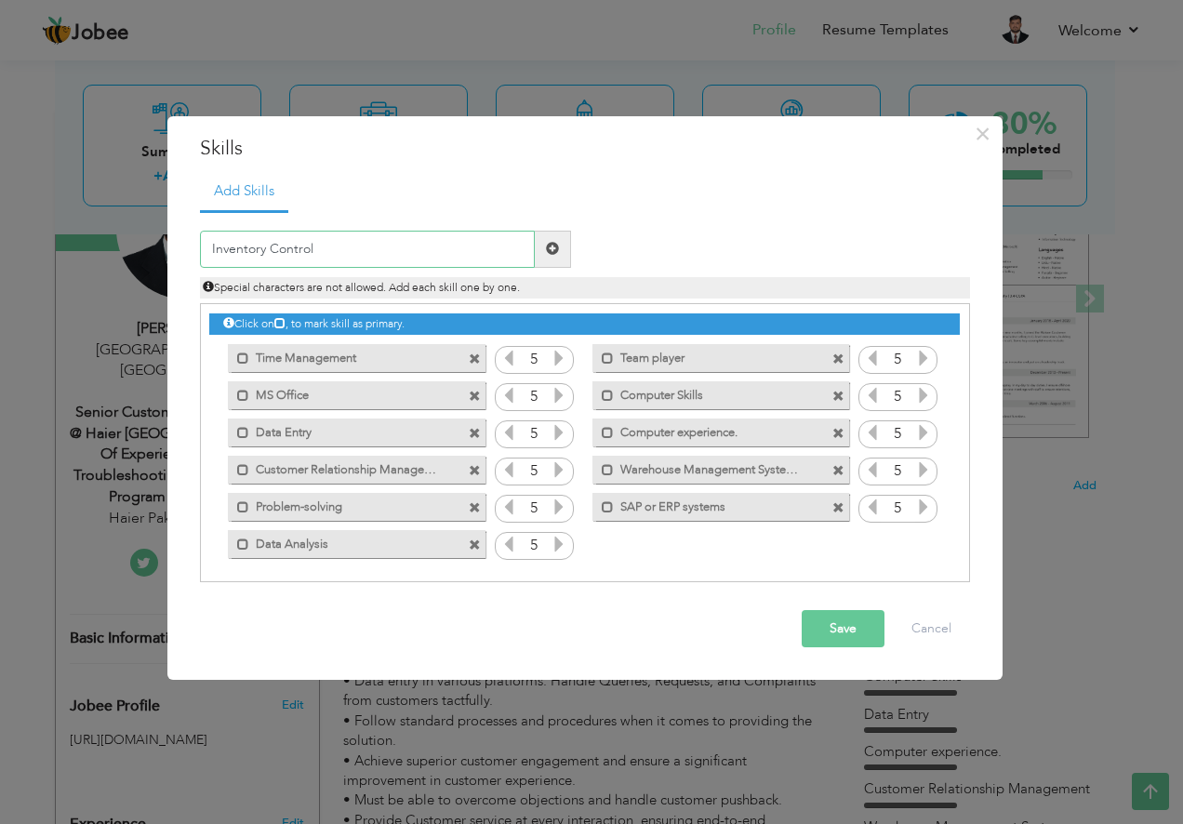
type input "Inventory Control"
click at [550, 246] on span at bounding box center [552, 248] width 13 height 13
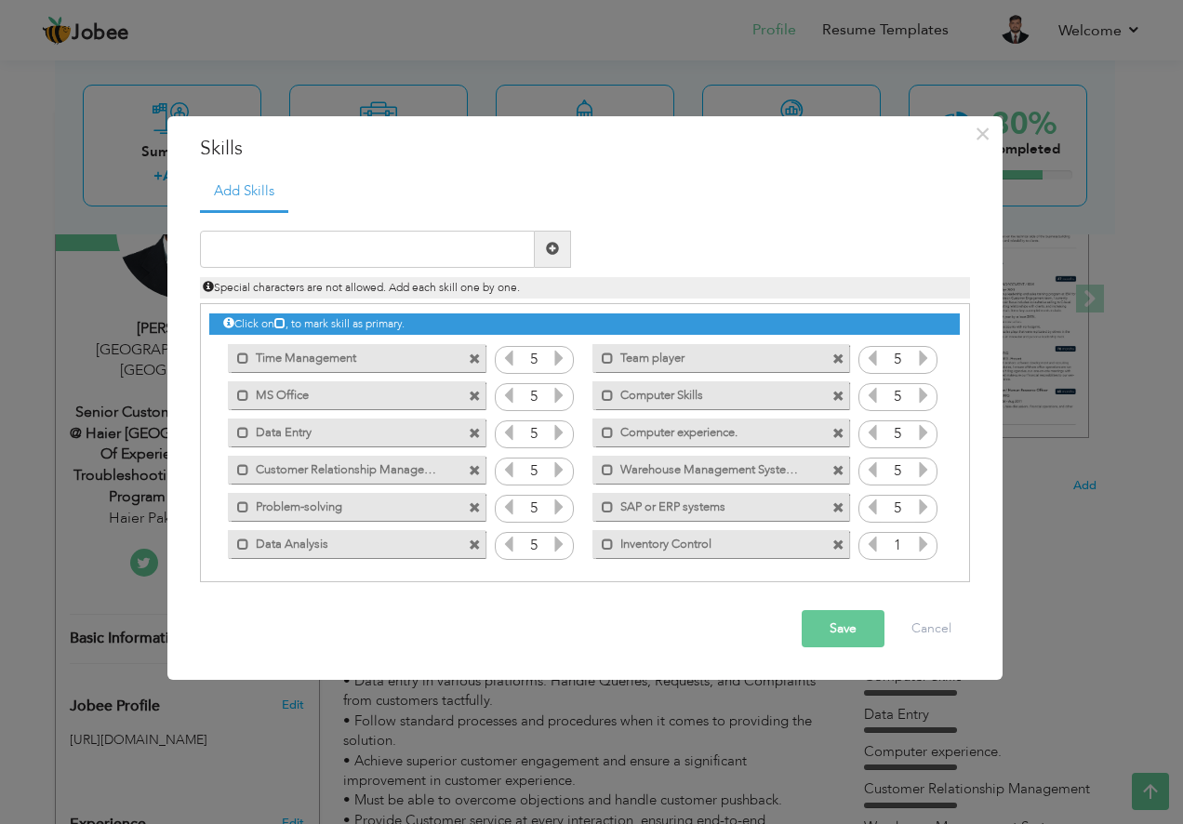
click at [920, 544] on icon at bounding box center [923, 544] width 17 height 17
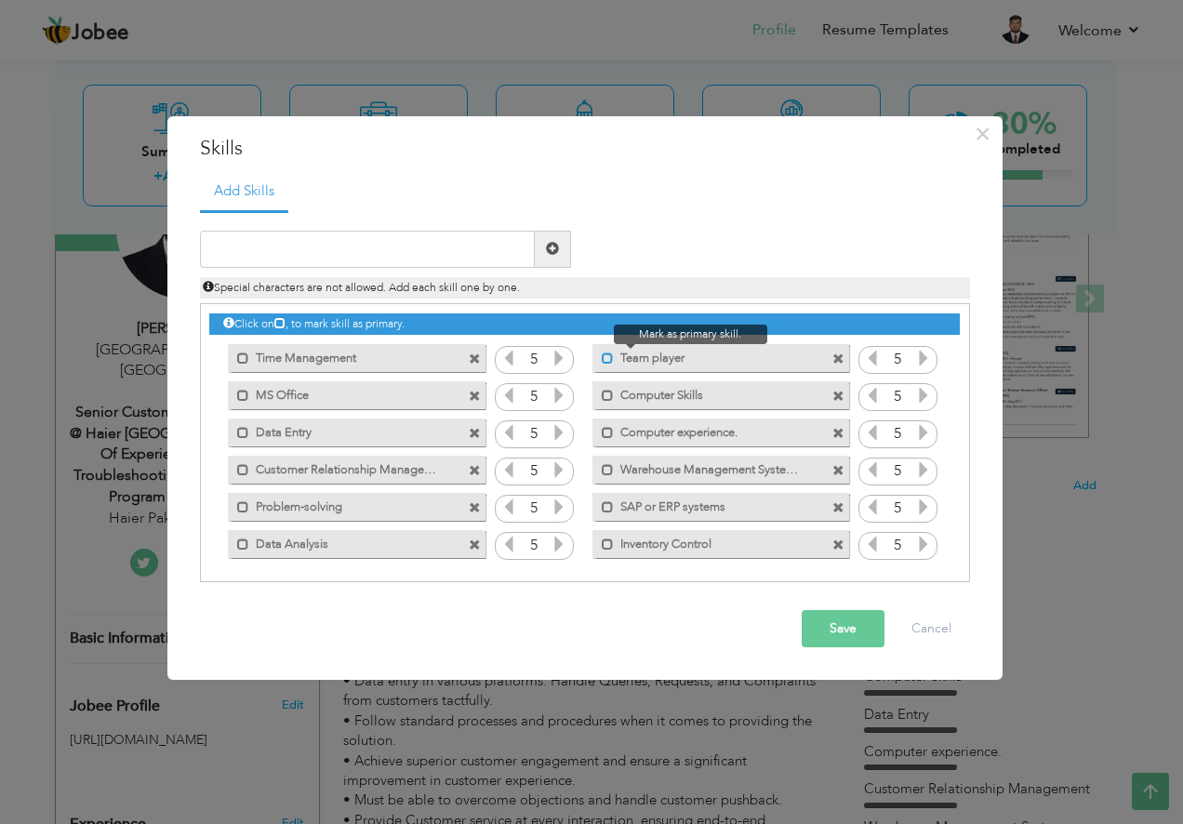
click at [604, 362] on span at bounding box center [608, 359] width 12 height 12
click at [605, 391] on span at bounding box center [608, 396] width 12 height 12
click at [602, 431] on span at bounding box center [608, 433] width 12 height 12
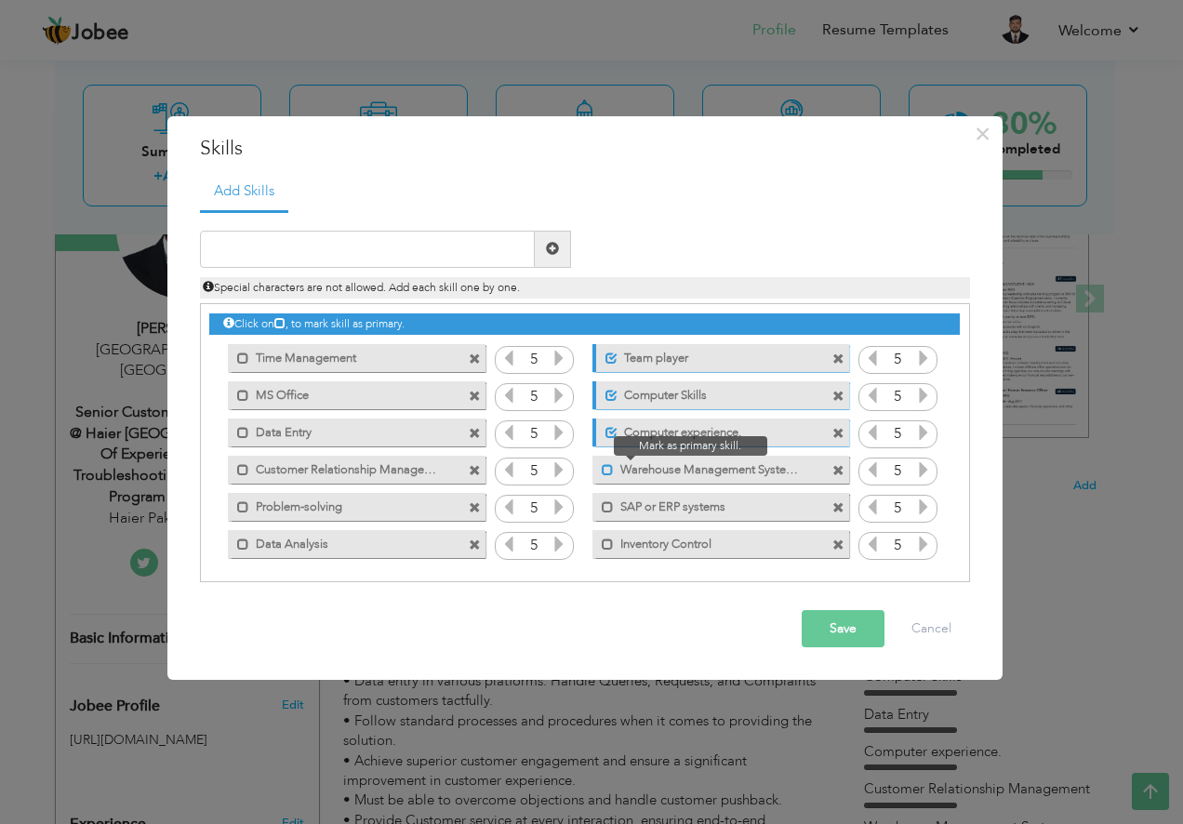
click at [607, 470] on span at bounding box center [608, 470] width 12 height 12
click at [608, 507] on span at bounding box center [608, 507] width 12 height 12
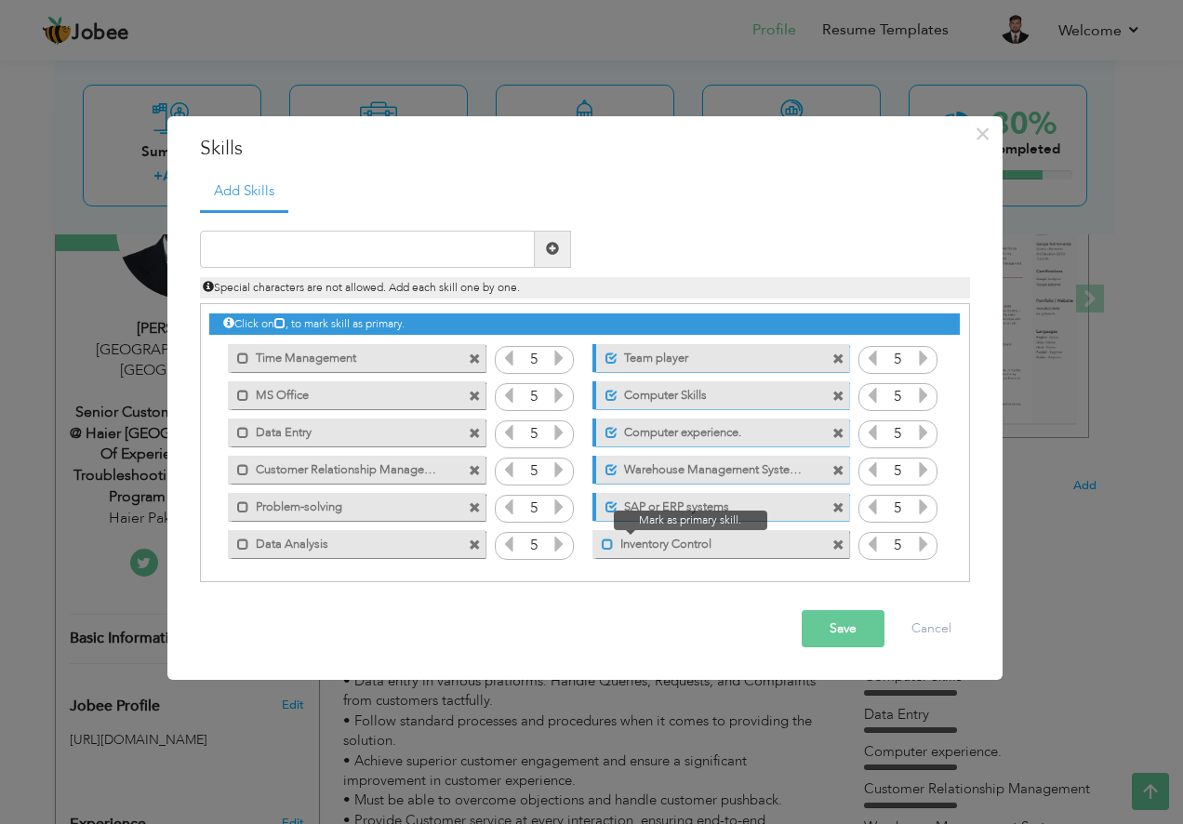
click at [602, 550] on span at bounding box center [608, 545] width 12 height 12
click at [239, 354] on span at bounding box center [243, 359] width 12 height 12
click at [239, 392] on span at bounding box center [243, 396] width 12 height 12
click at [244, 442] on div "Mark as primary skill. Data Entry" at bounding box center [356, 433] width 257 height 28
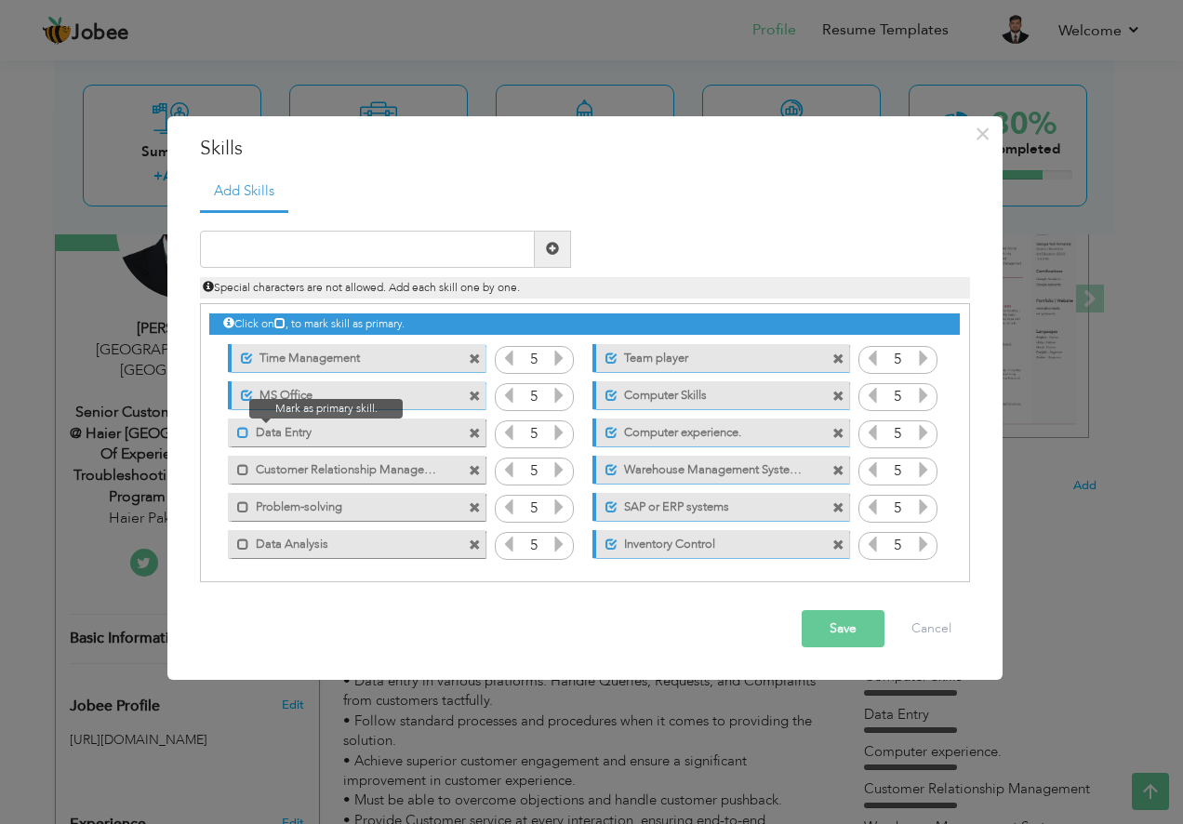
click at [244, 433] on span at bounding box center [243, 433] width 12 height 12
click at [241, 471] on span at bounding box center [243, 470] width 12 height 12
click at [247, 504] on span at bounding box center [243, 507] width 12 height 12
click at [242, 539] on span at bounding box center [243, 545] width 12 height 12
click at [834, 626] on button "Save" at bounding box center [843, 628] width 83 height 37
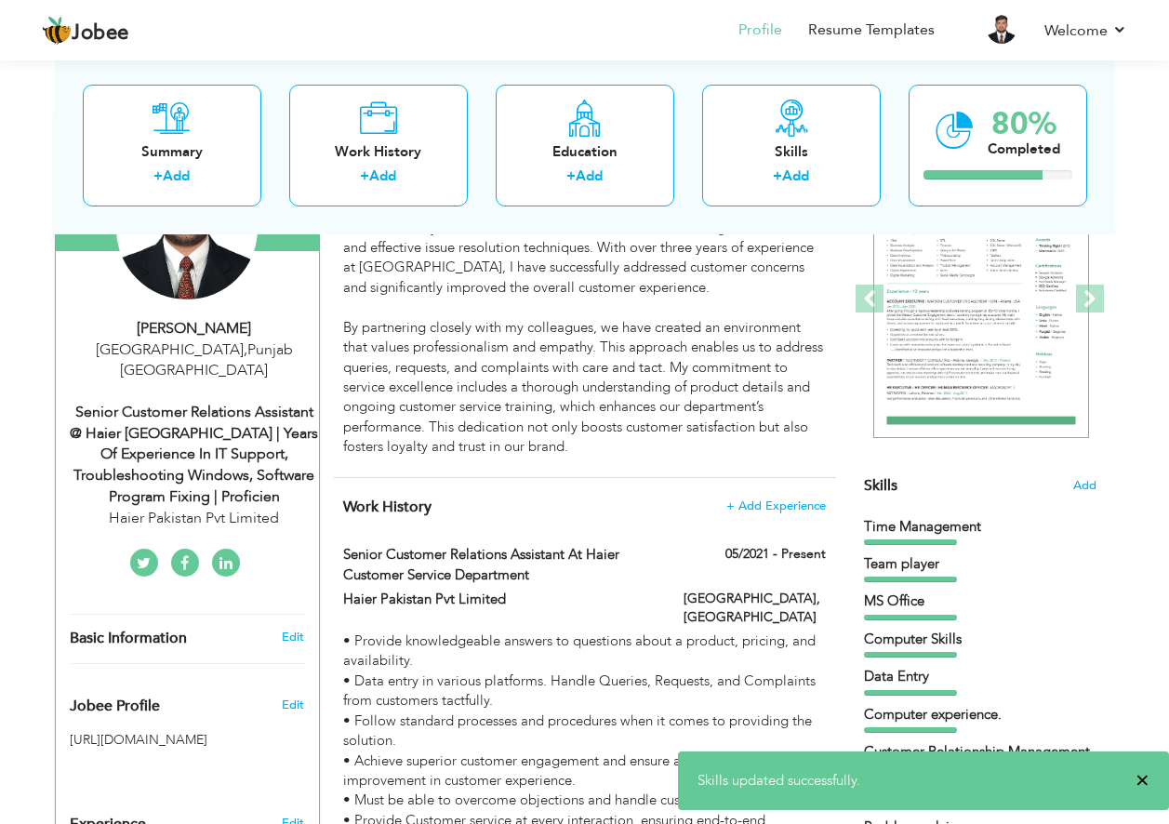
click at [1143, 781] on span "×" at bounding box center [1143, 780] width 14 height 19
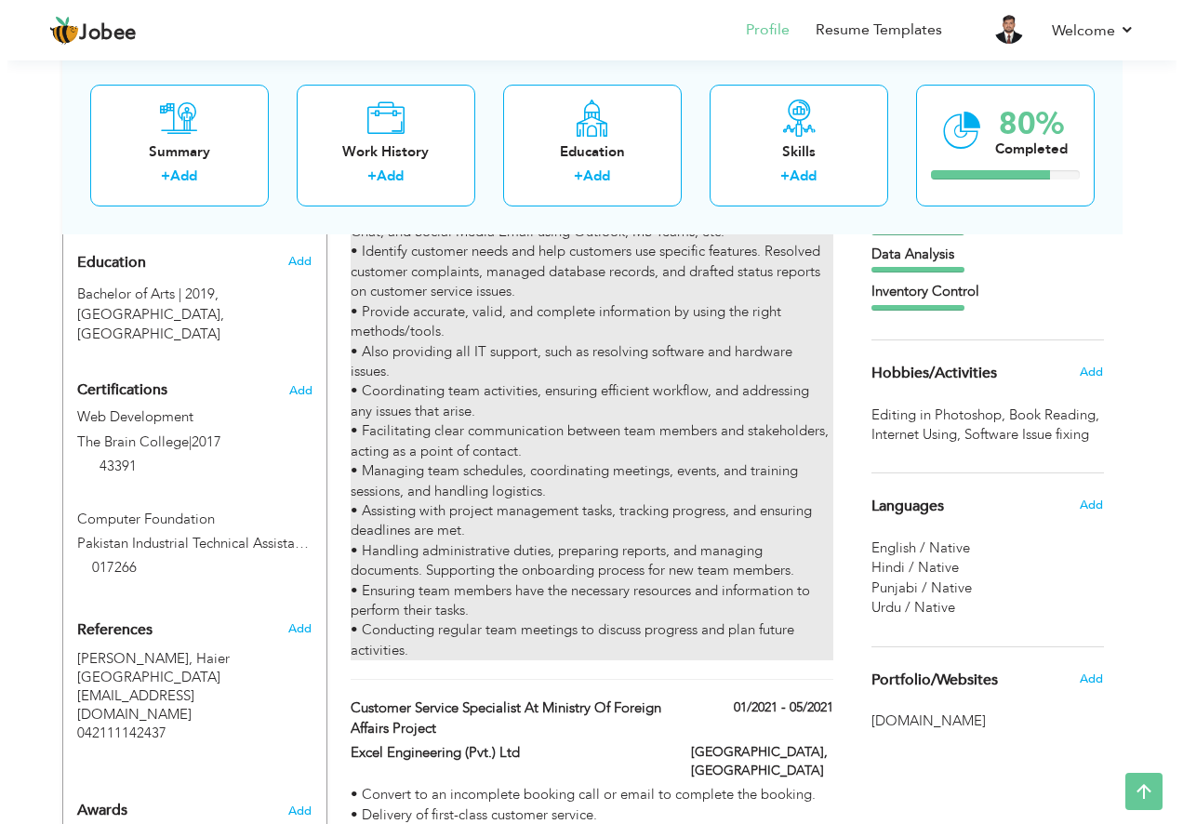
scroll to position [891, 0]
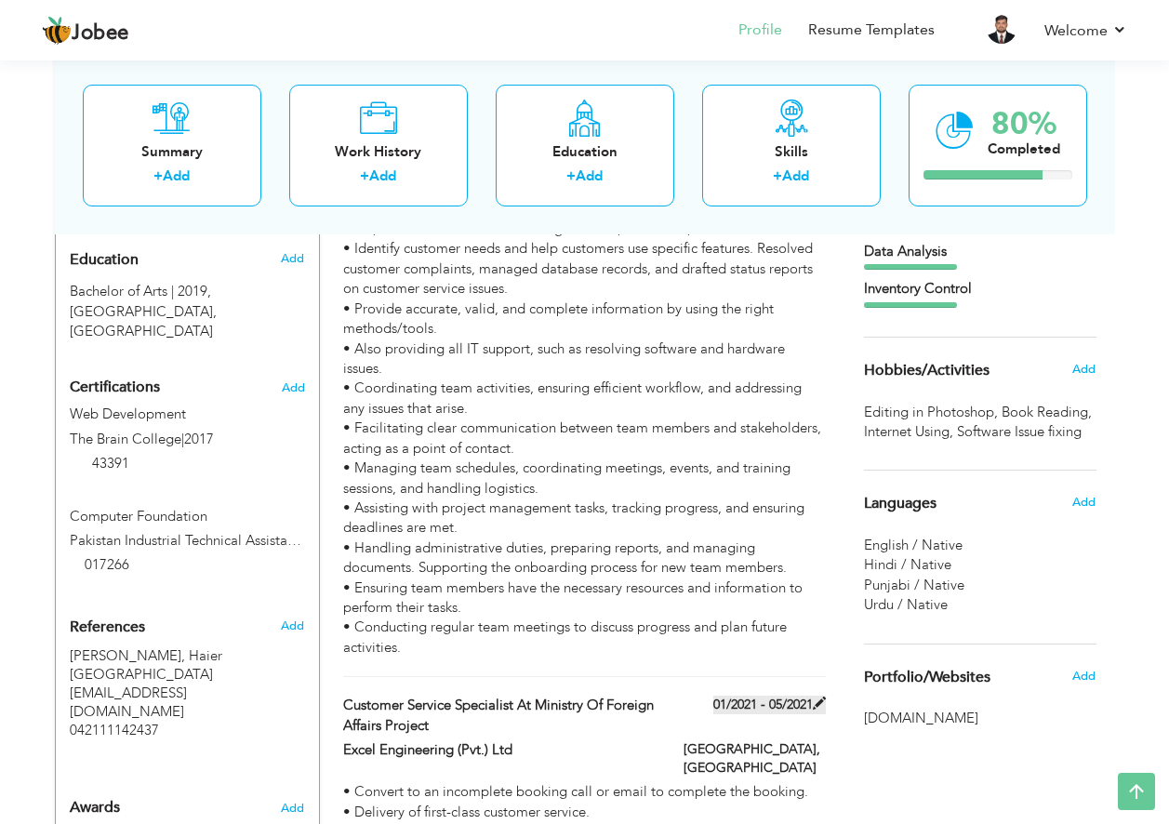
click at [810, 696] on label "01/2021 - 05/2021" at bounding box center [769, 705] width 113 height 19
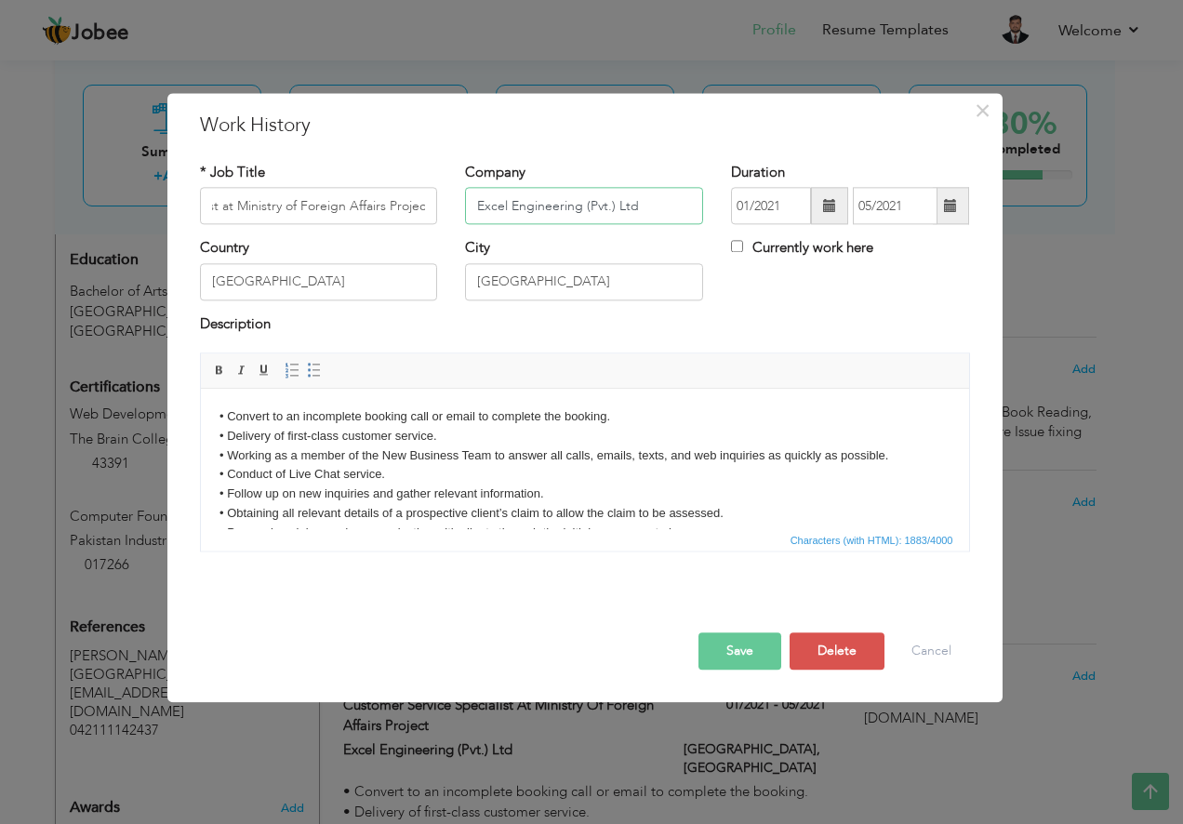
scroll to position [0, 0]
click at [513, 206] on input "Excel Engineering (Pvt.) Ltd" at bounding box center [584, 206] width 238 height 37
click at [550, 505] on body "• Convert to an incomplete booking call or email to complete the booking. • Del…" at bounding box center [584, 620] width 731 height 426
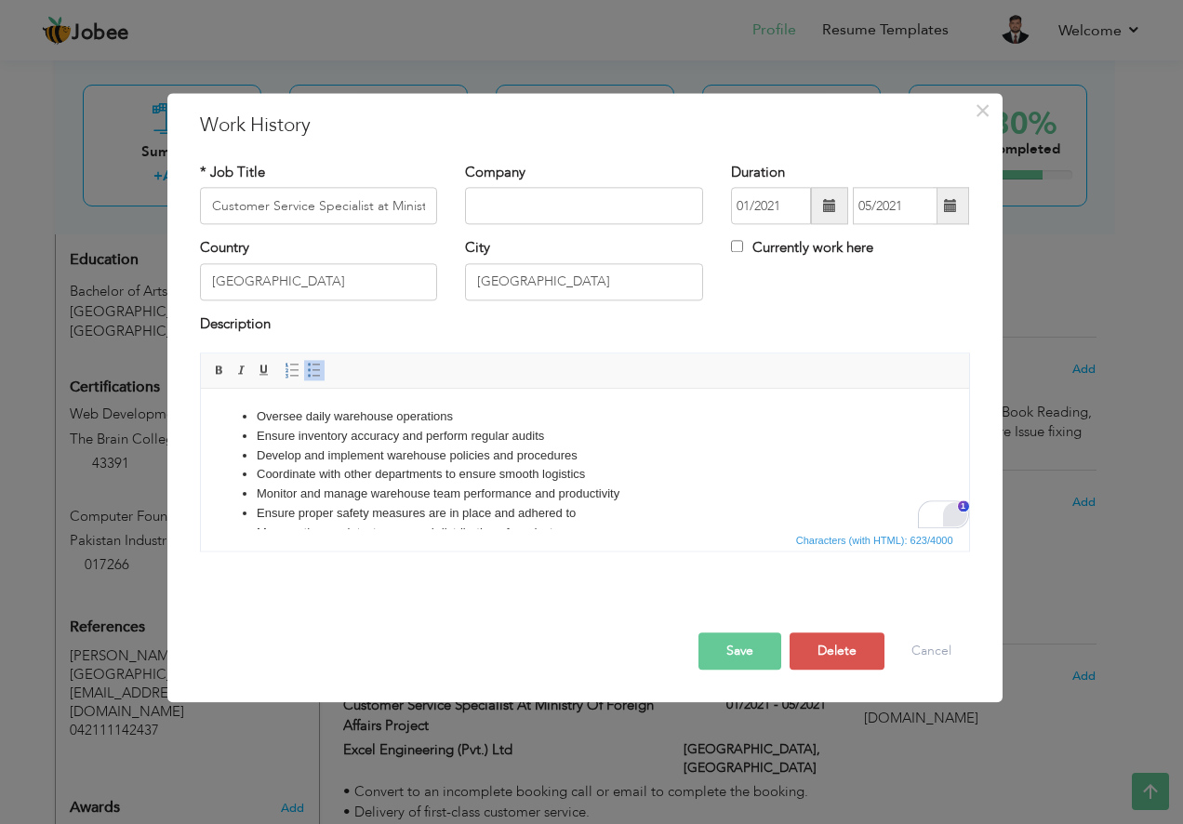
click at [959, 514] on div "Open Grammarly." at bounding box center [955, 515] width 20 height 20
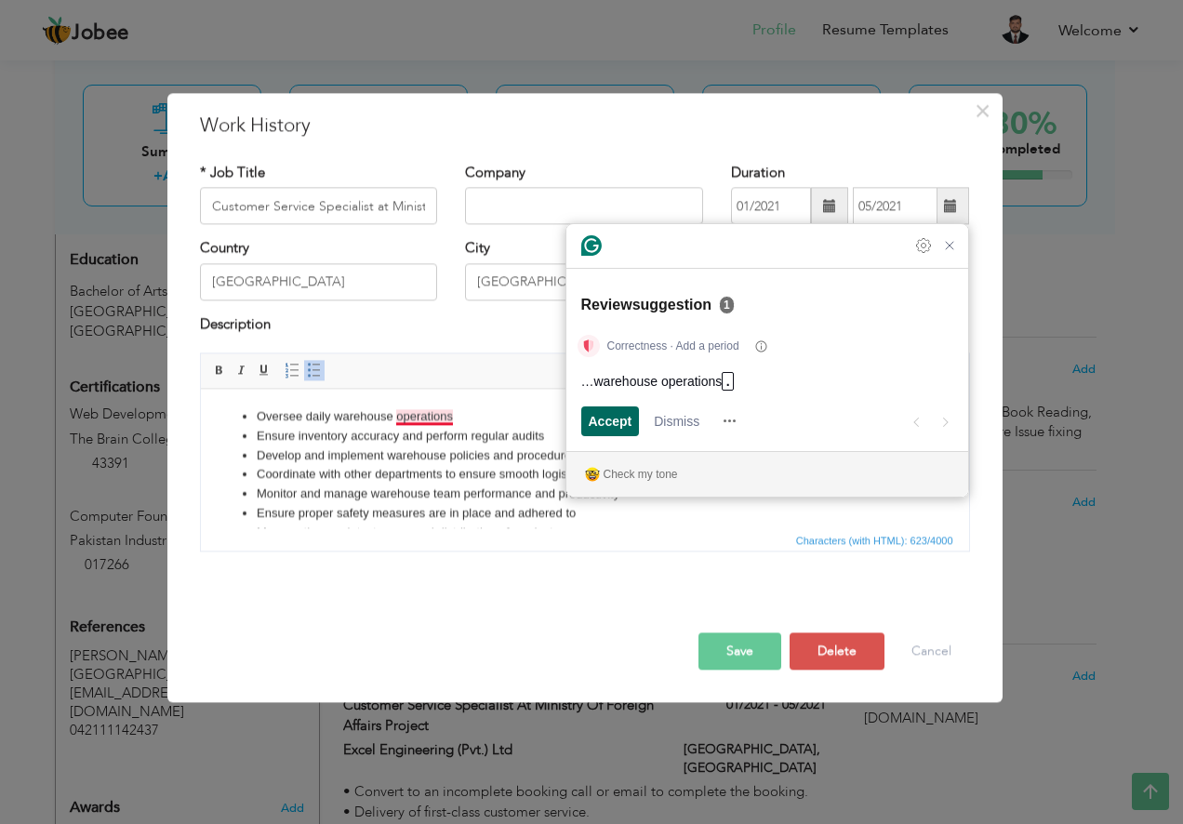
click at [619, 423] on span "Accept" at bounding box center [611, 421] width 44 height 20
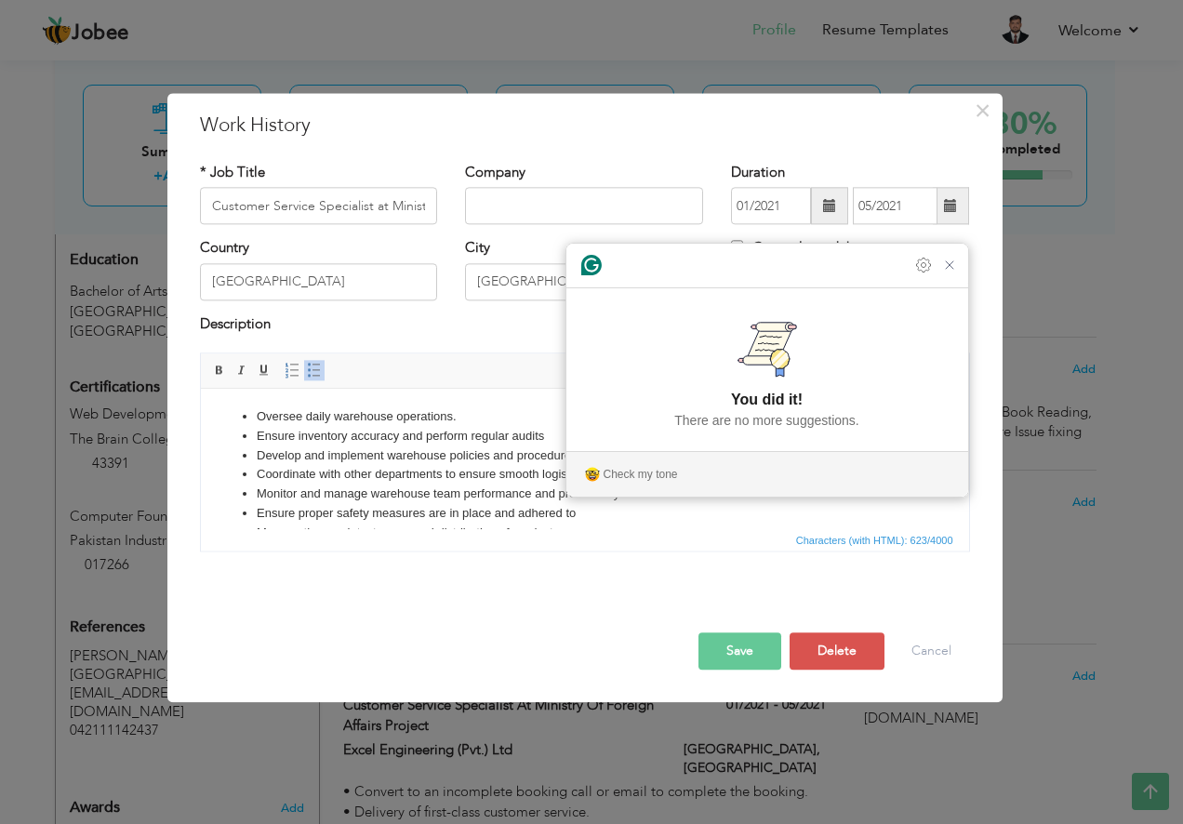
click at [371, 444] on li "Ensure inventory accuracy and perform regular audits" at bounding box center [584, 437] width 657 height 20
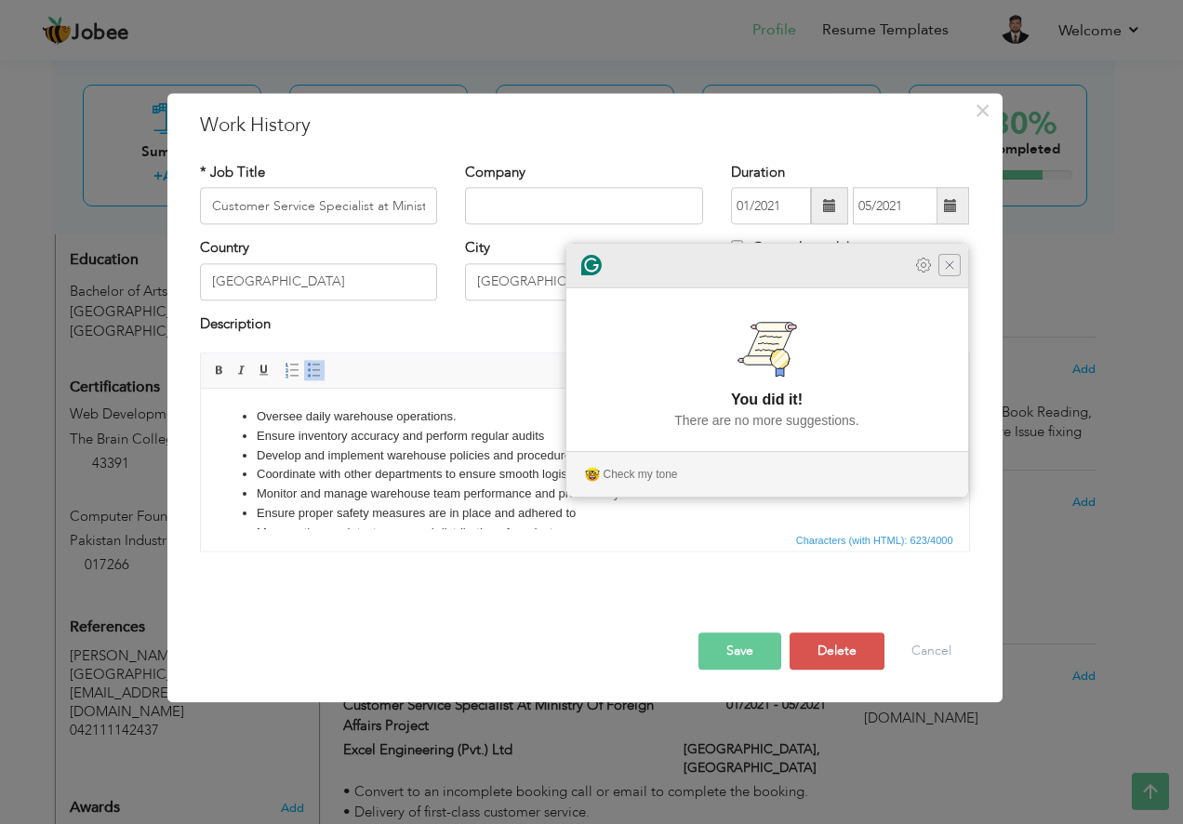
click at [952, 273] on icon "Close Grammarly Assistant" at bounding box center [949, 265] width 15 height 15
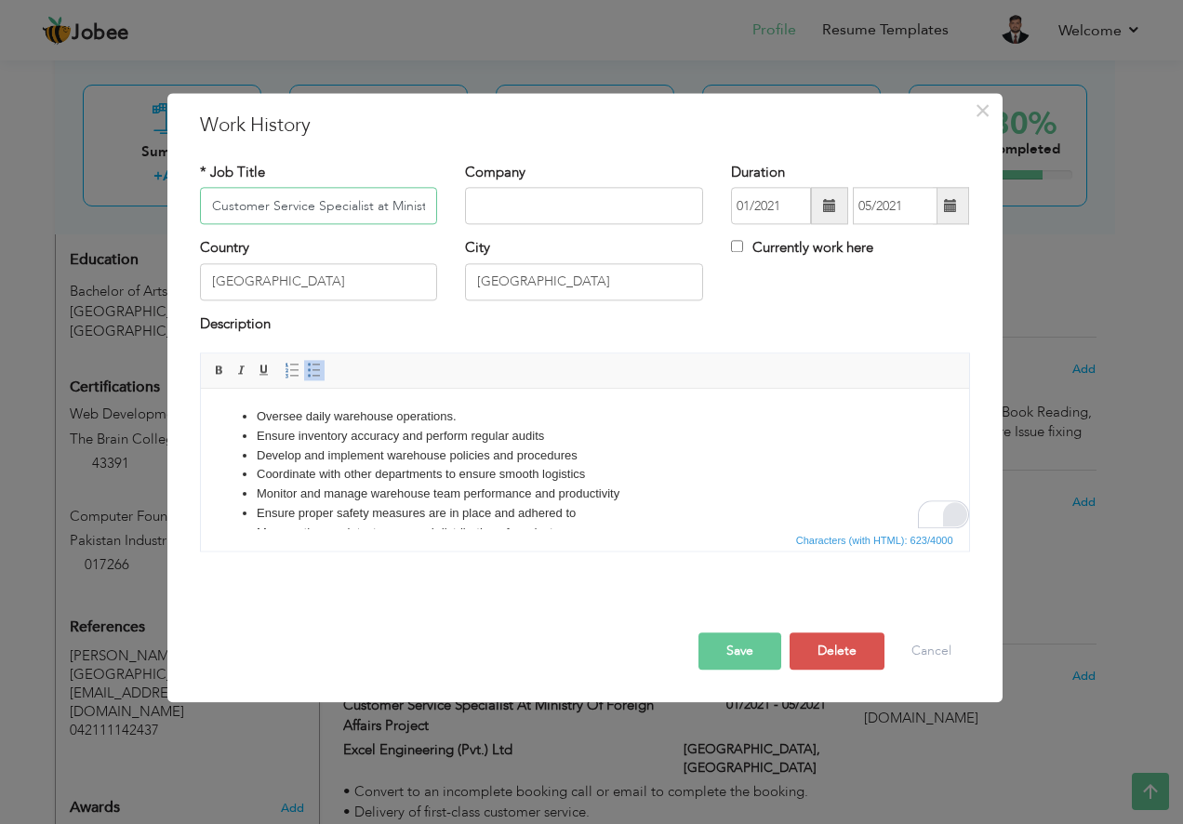
click at [352, 197] on input "Customer Service Specialist at Ministry of Foreign Affairs Project" at bounding box center [319, 206] width 238 height 37
click at [534, 190] on input "text" at bounding box center [584, 206] width 238 height 37
paste input "carrefour pakistan"
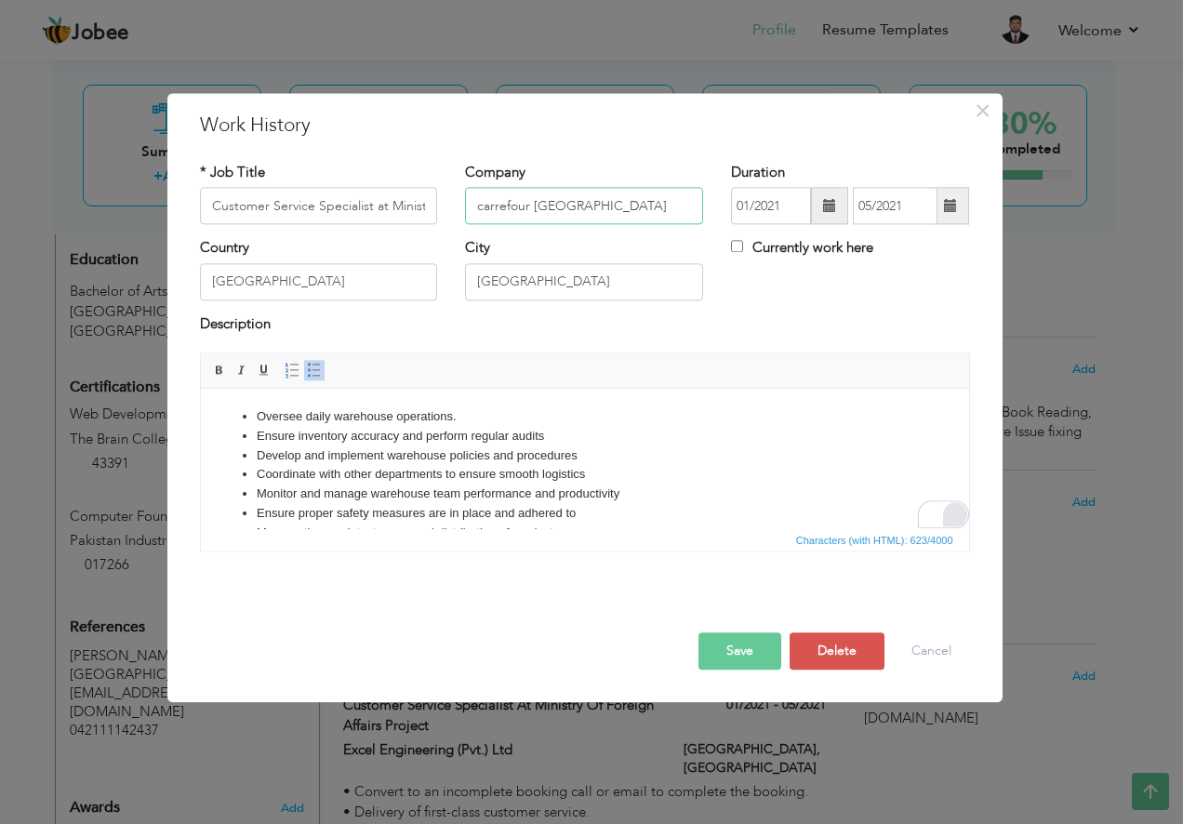
click at [480, 207] on input "carrefour pakistan" at bounding box center [584, 206] width 238 height 37
type input "Carrefour Pakistan"
click at [355, 205] on input "Customer Service Specialist at Ministry of Foreign Affairs Project" at bounding box center [319, 206] width 238 height 37
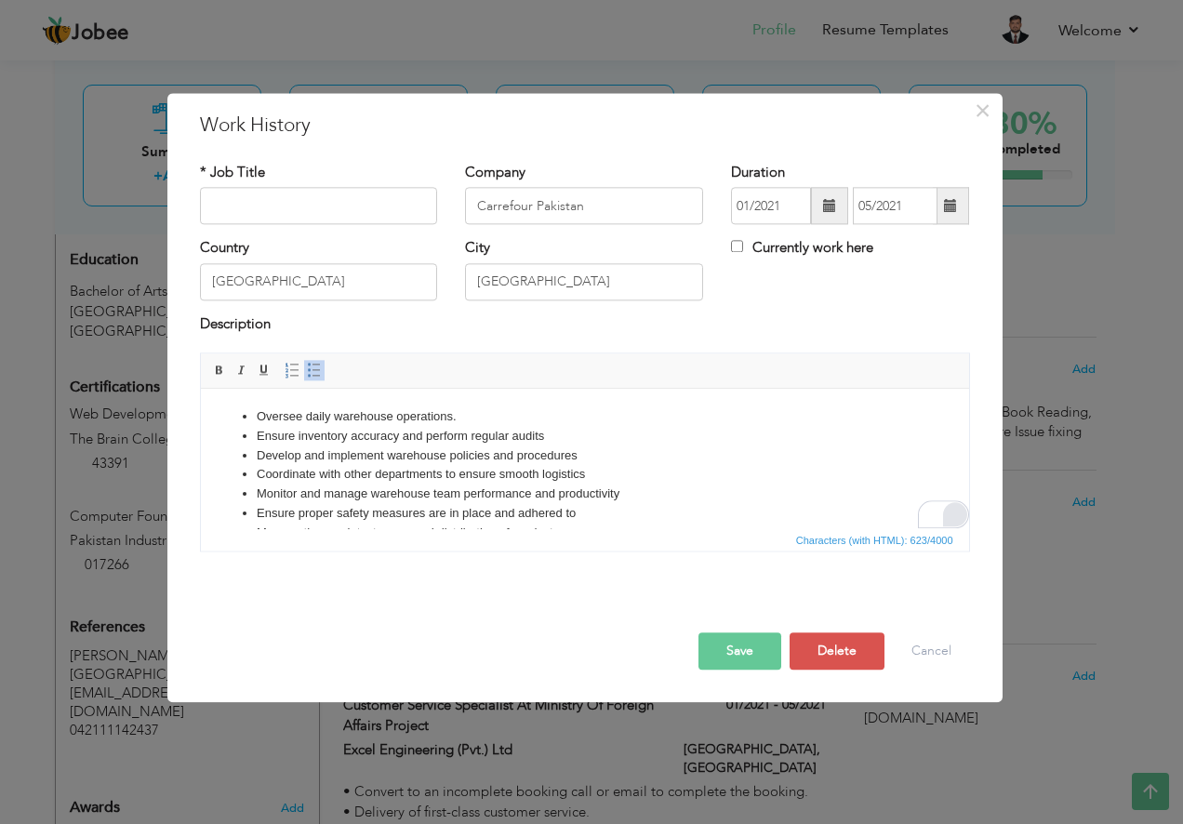
click at [835, 210] on span at bounding box center [829, 205] width 13 height 13
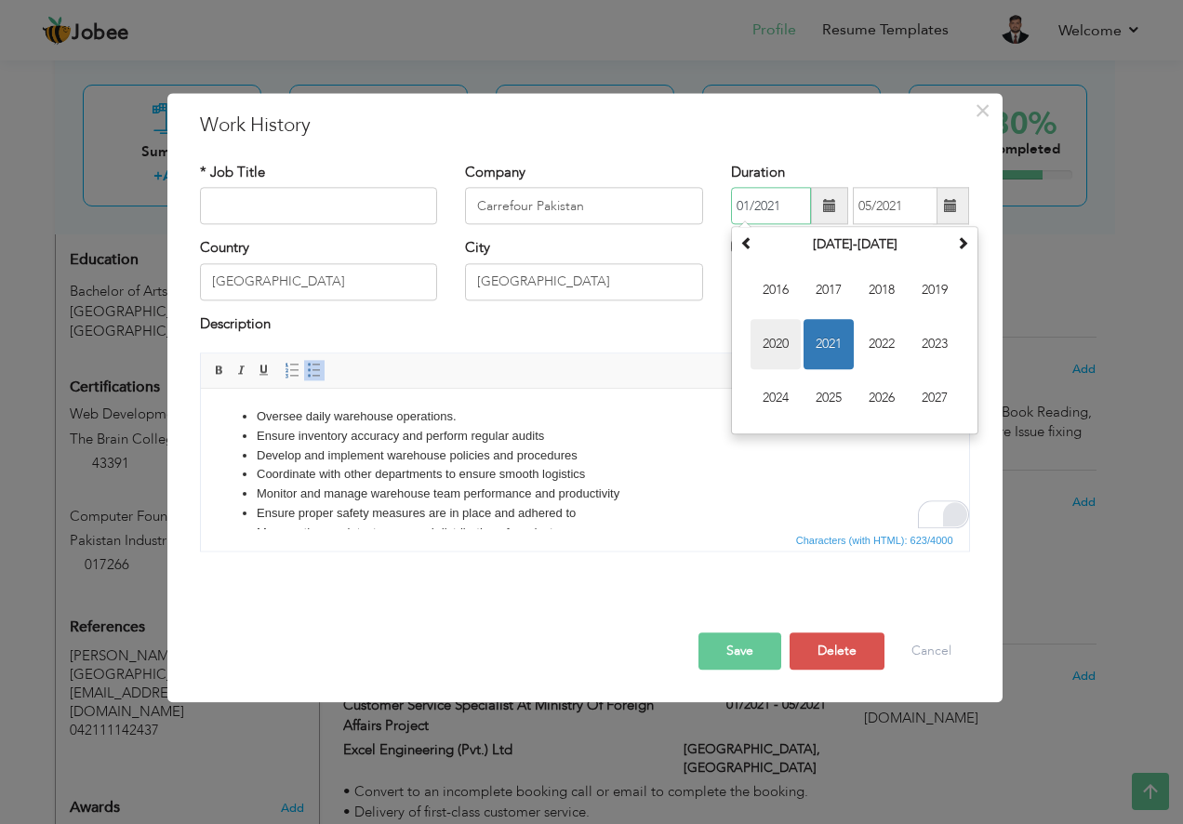
click at [786, 344] on span "2020" at bounding box center [776, 345] width 50 height 50
click at [786, 295] on span "Jan" at bounding box center [776, 291] width 50 height 50
type input "01/2020"
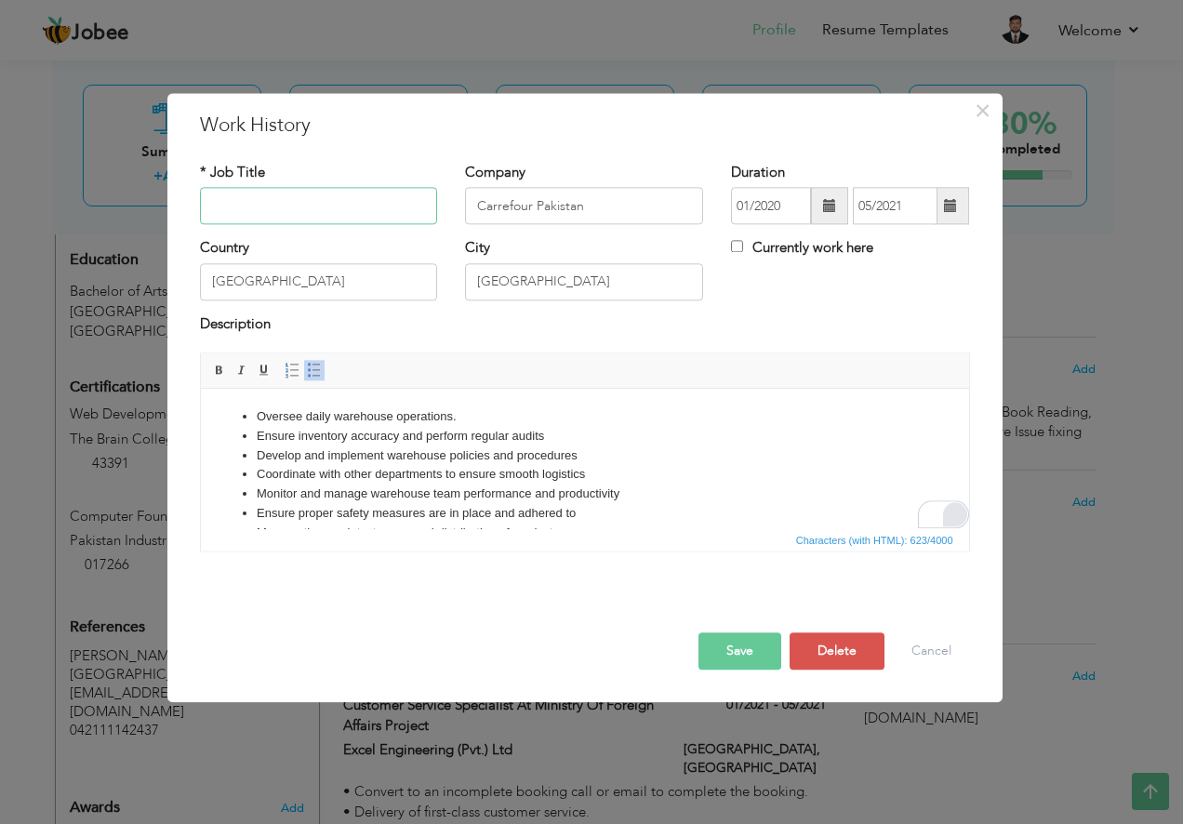
click at [366, 213] on input "text" at bounding box center [319, 206] width 238 height 37
paste input "Store Incharge"
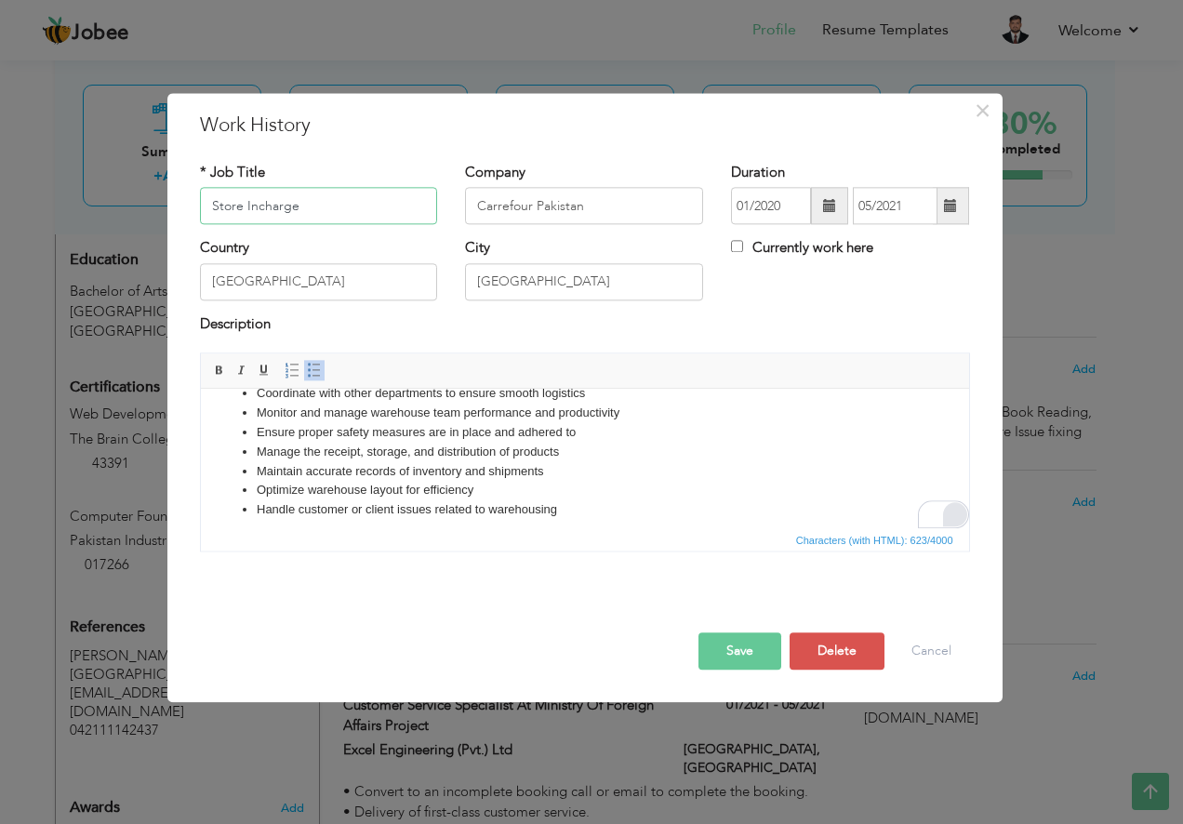
scroll to position [91, 0]
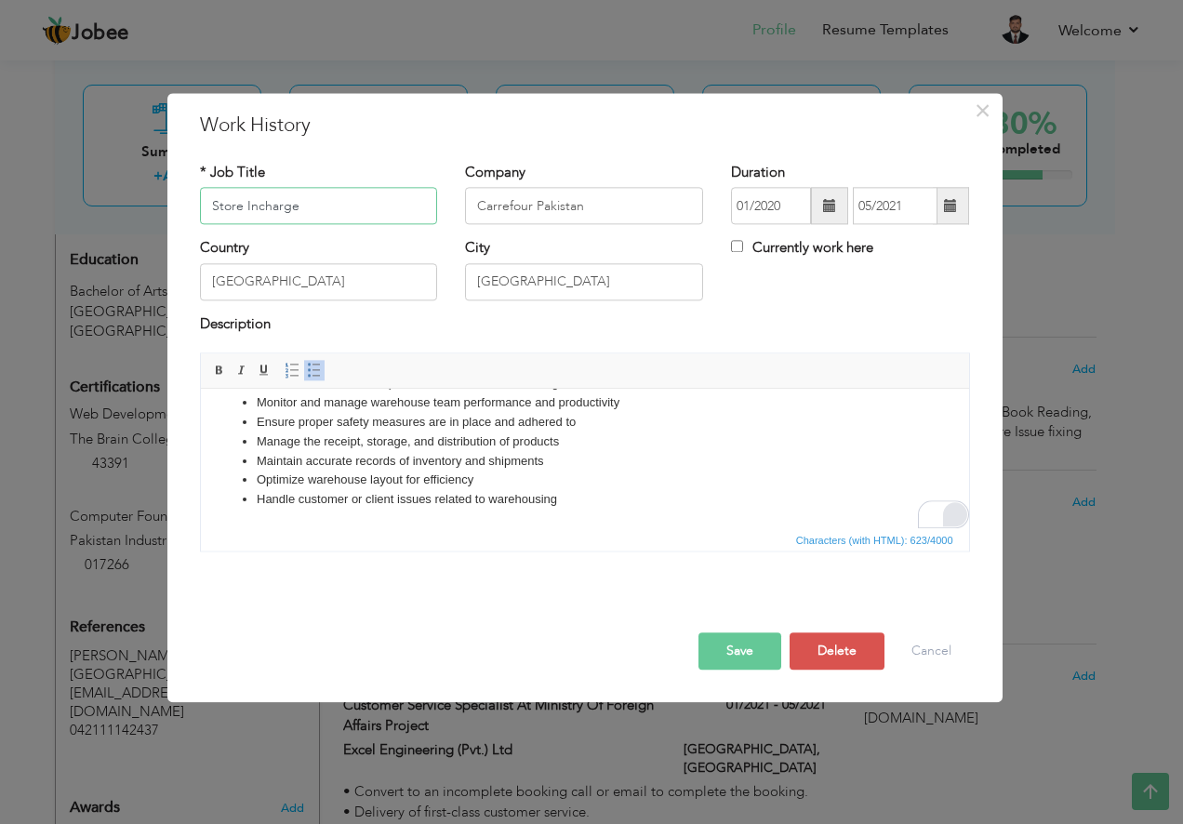
type input "Store Incharge"
click at [752, 661] on button "Save" at bounding box center [740, 651] width 83 height 37
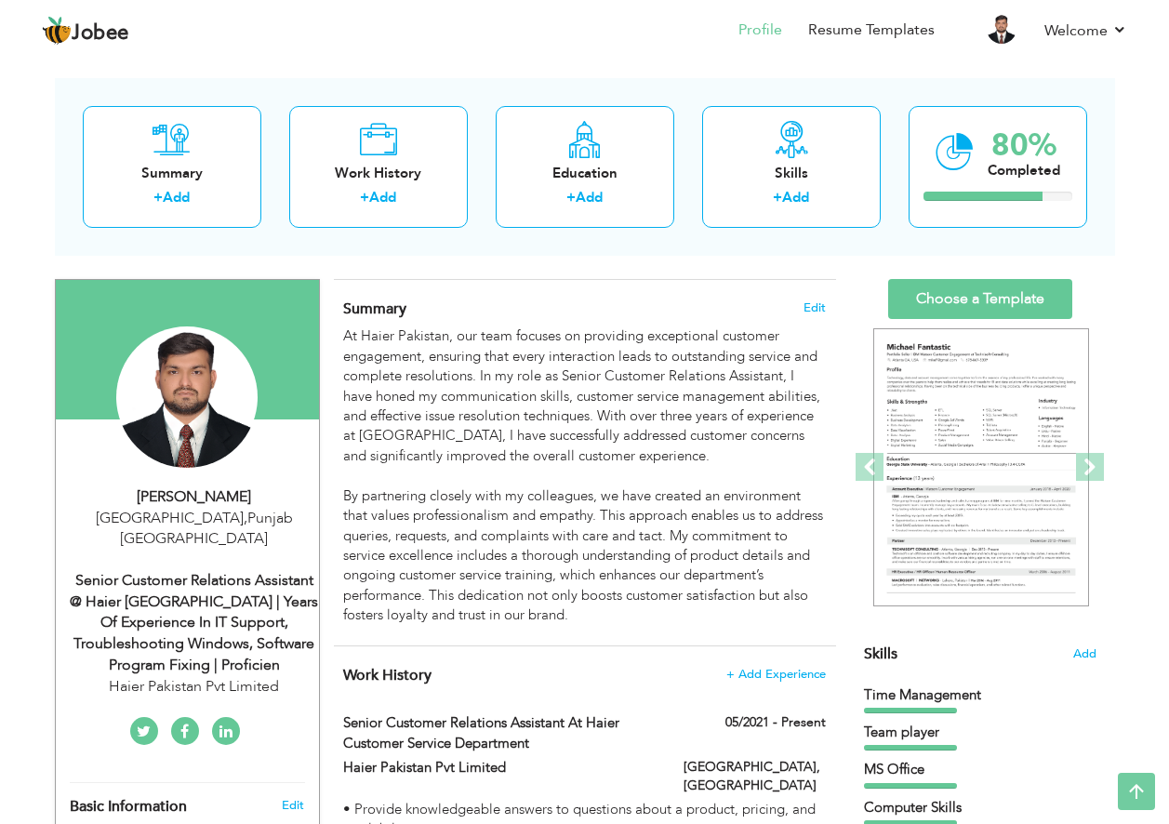
scroll to position [0, 0]
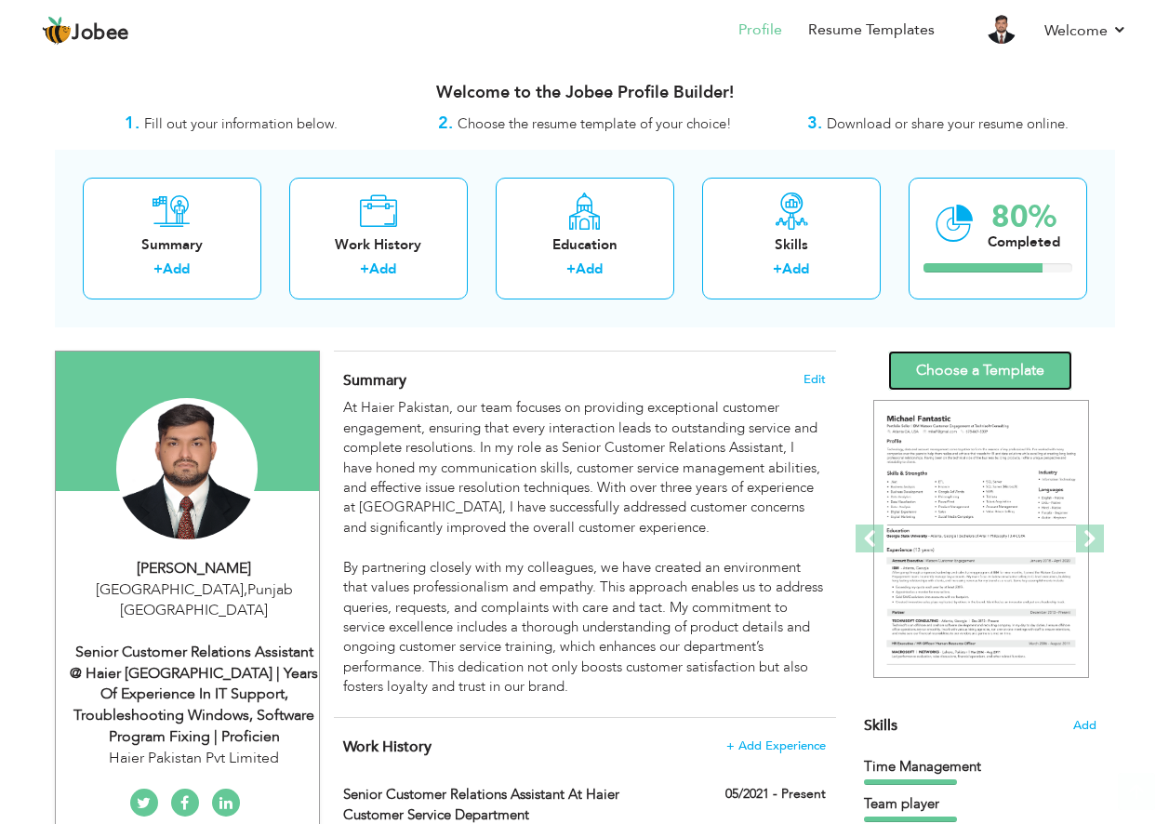
click at [1031, 368] on link "Choose a Template" at bounding box center [980, 371] width 184 height 40
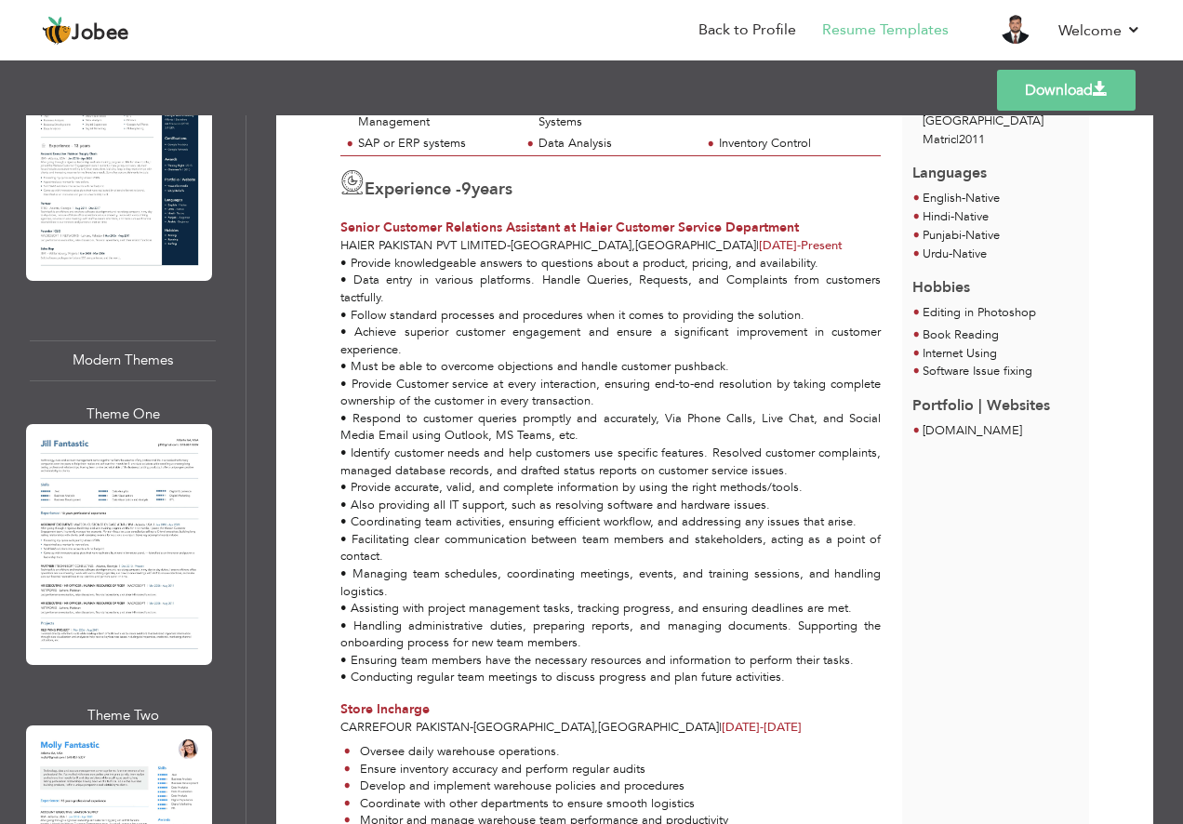
scroll to position [1767, 0]
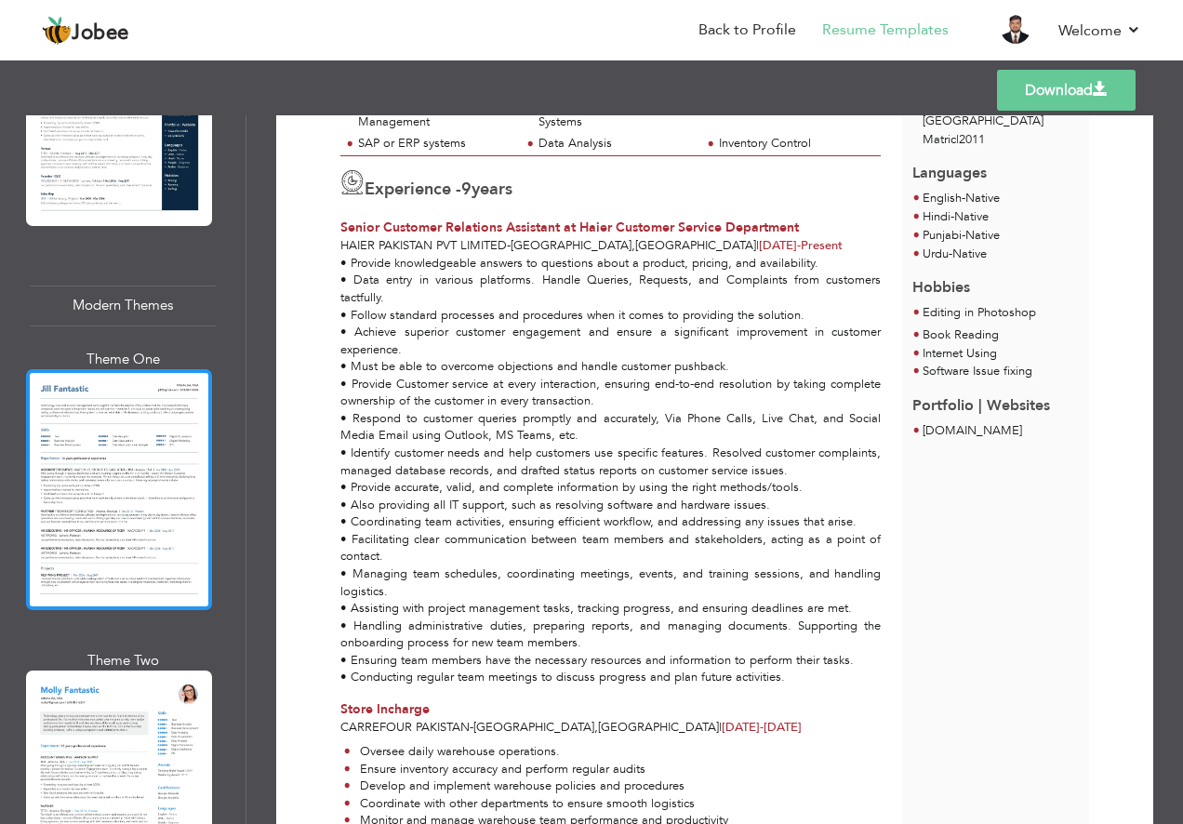
click at [121, 453] on div at bounding box center [119, 489] width 186 height 240
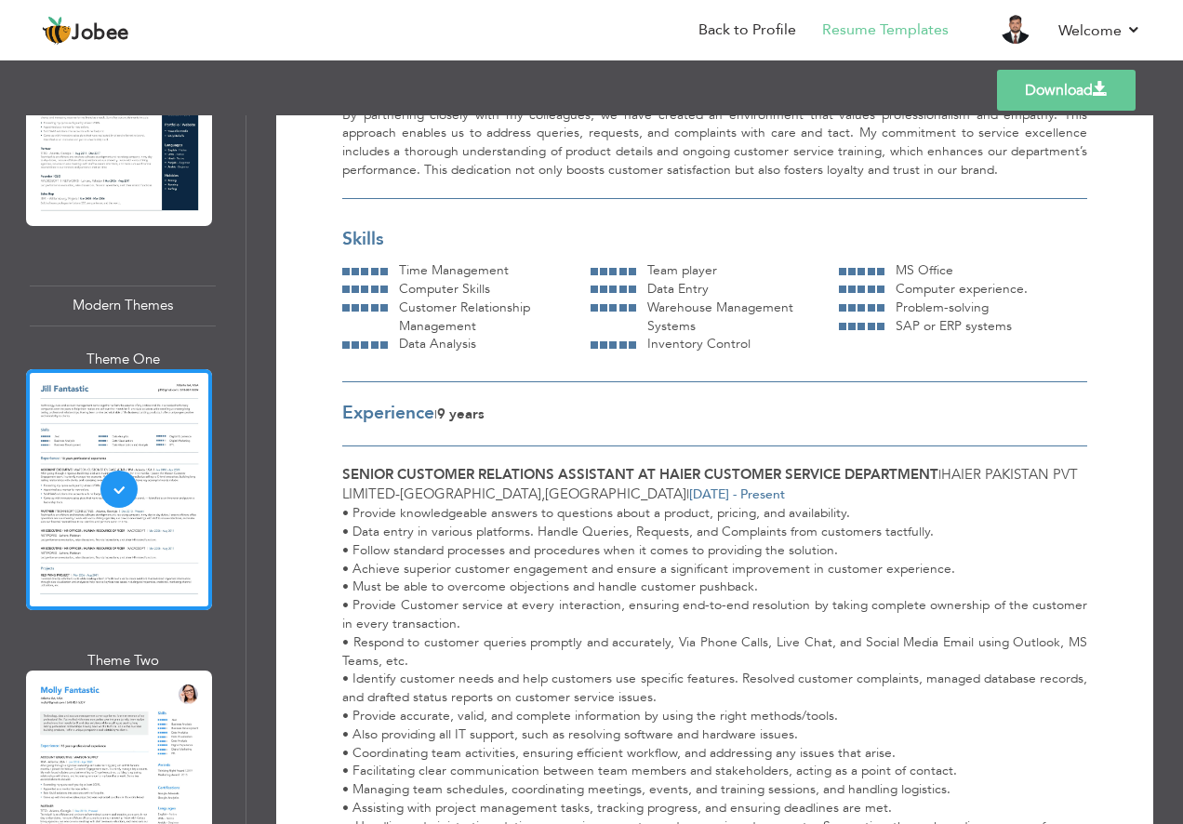
scroll to position [279, 0]
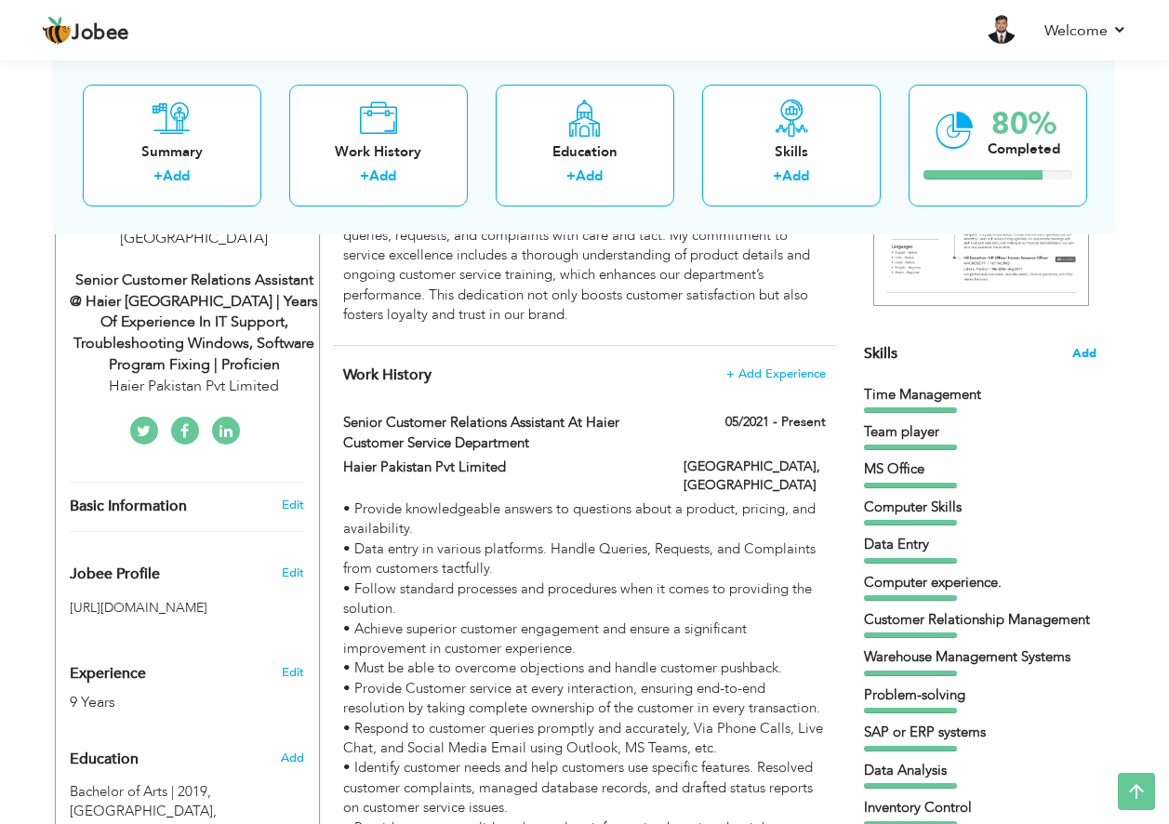
click at [1081, 355] on span "Add" at bounding box center [1084, 354] width 24 height 18
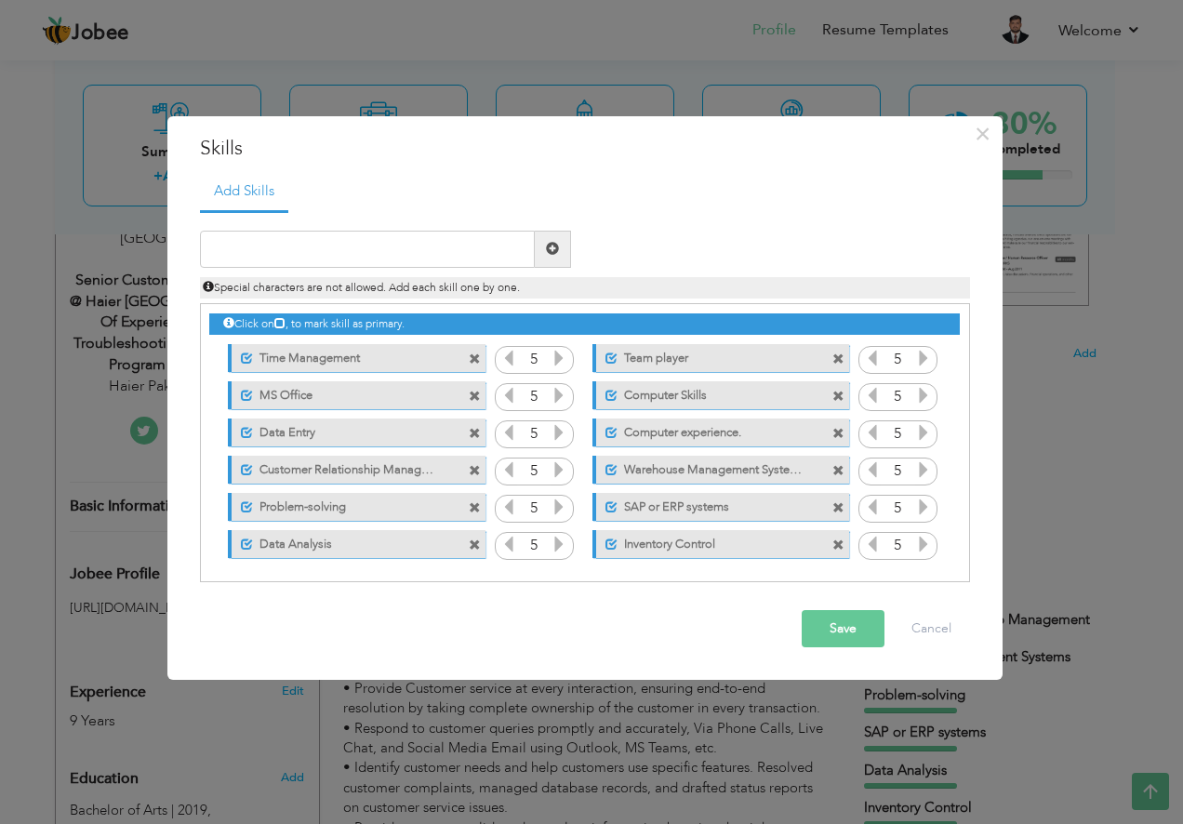
drag, startPoint x: 277, startPoint y: 432, endPoint x: 393, endPoint y: 477, distance: 124.9
click at [400, 517] on div "Click on , to mark skill as primary. Unmark as primary skill. Time Management 5…" at bounding box center [584, 433] width 750 height 259
click at [754, 468] on label "Warehouse Management Systems" at bounding box center [710, 467] width 185 height 23
click at [754, 468] on label "Warehouse Management Systems" at bounding box center [708, 467] width 188 height 23
click at [754, 468] on label "Warehouse Management Systems" at bounding box center [710, 467] width 185 height 23
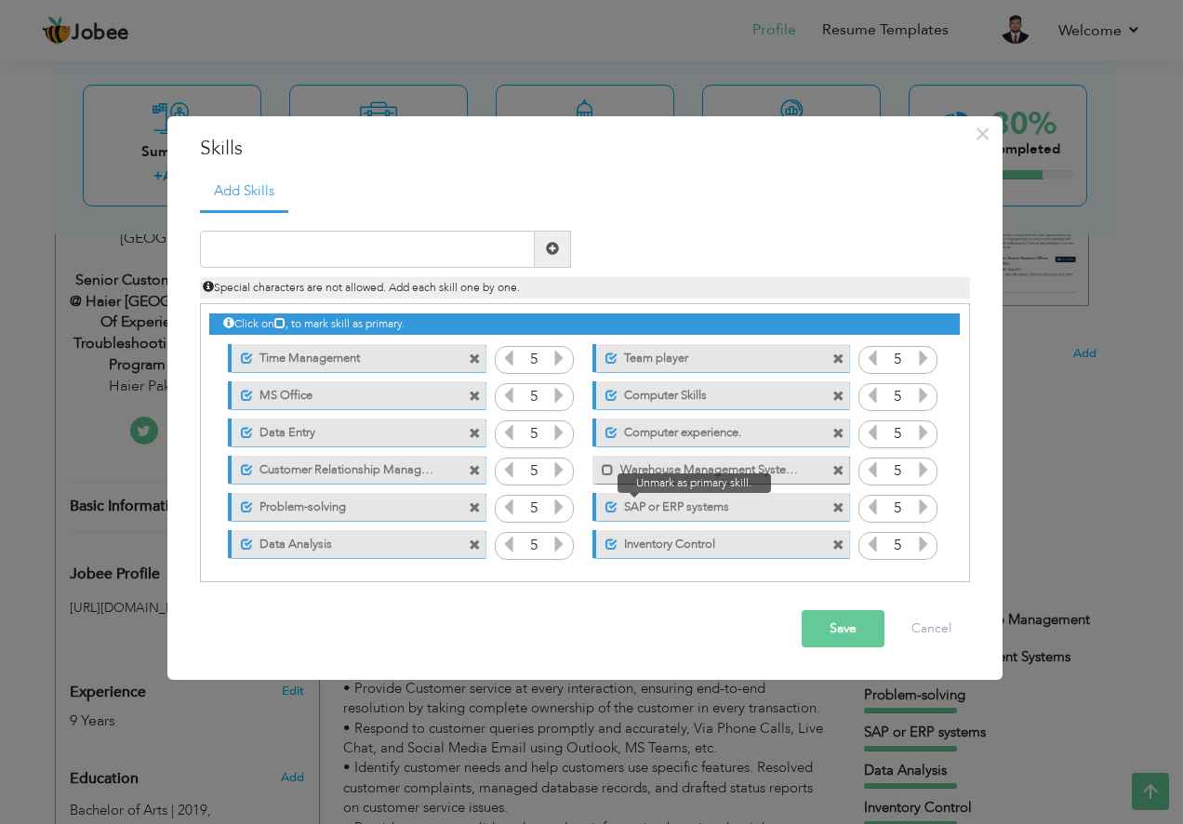
drag, startPoint x: 604, startPoint y: 471, endPoint x: 613, endPoint y: 499, distance: 30.3
click at [607, 535] on div "Click on , to mark skill as primary. Unmark as primary skill. Time Management 5…" at bounding box center [584, 433] width 750 height 259
click at [605, 476] on span at bounding box center [608, 470] width 12 height 12
drag, startPoint x: 644, startPoint y: 472, endPoint x: 637, endPoint y: 551, distance: 79.3
click at [637, 551] on div "Click on , to mark skill as primary. Unmark as primary skill. Time Management 5…" at bounding box center [584, 433] width 750 height 259
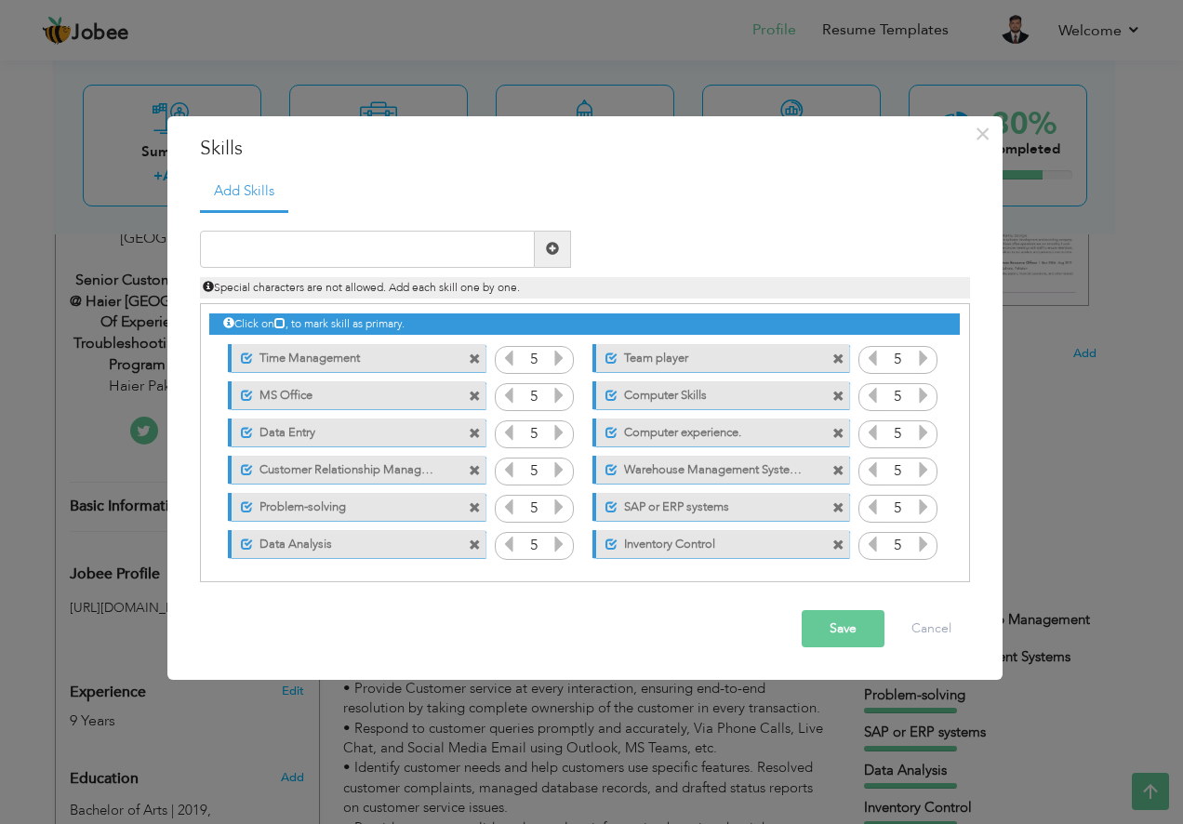
click at [286, 324] on icon at bounding box center [279, 322] width 11 height 11
click at [282, 325] on icon at bounding box center [279, 322] width 11 height 11
click at [249, 360] on span at bounding box center [247, 359] width 12 height 12
click at [248, 395] on span at bounding box center [247, 396] width 12 height 12
click at [251, 439] on span at bounding box center [247, 433] width 12 height 12
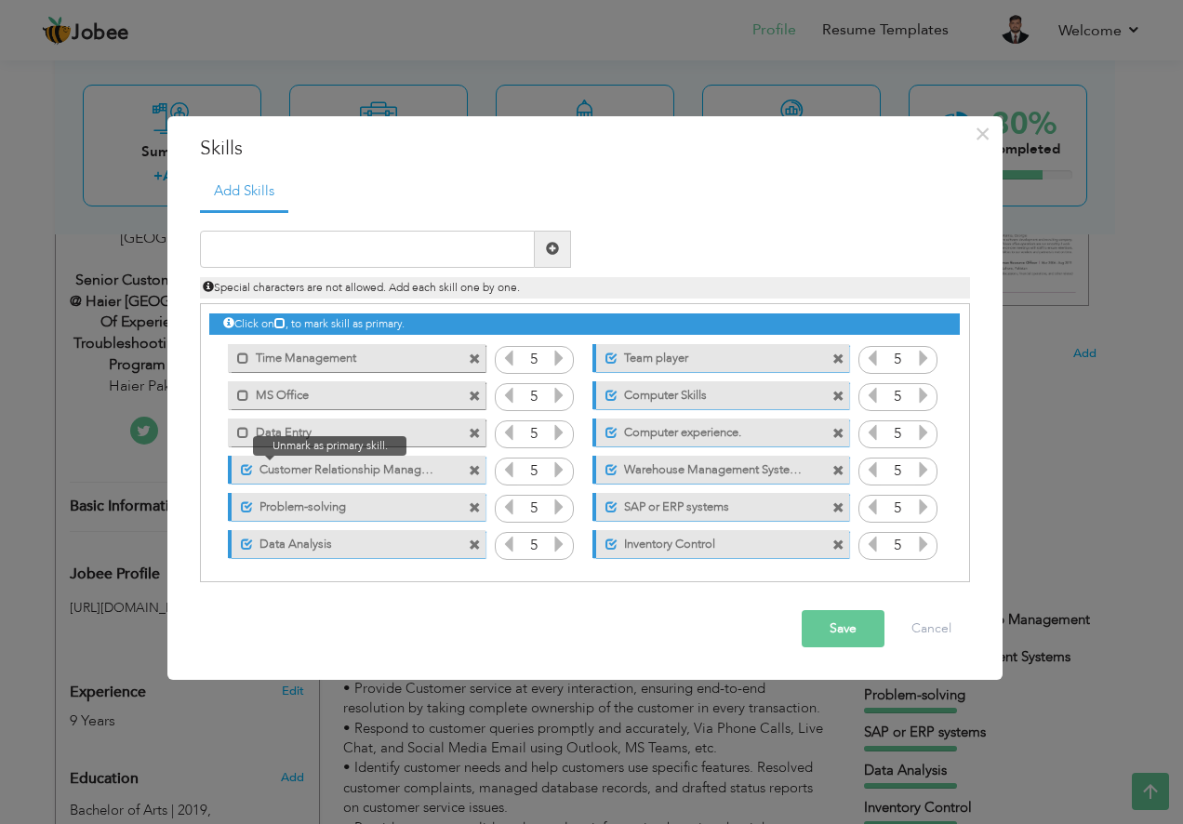
click at [249, 472] on span at bounding box center [247, 470] width 12 height 12
click at [250, 505] on span at bounding box center [247, 507] width 12 height 12
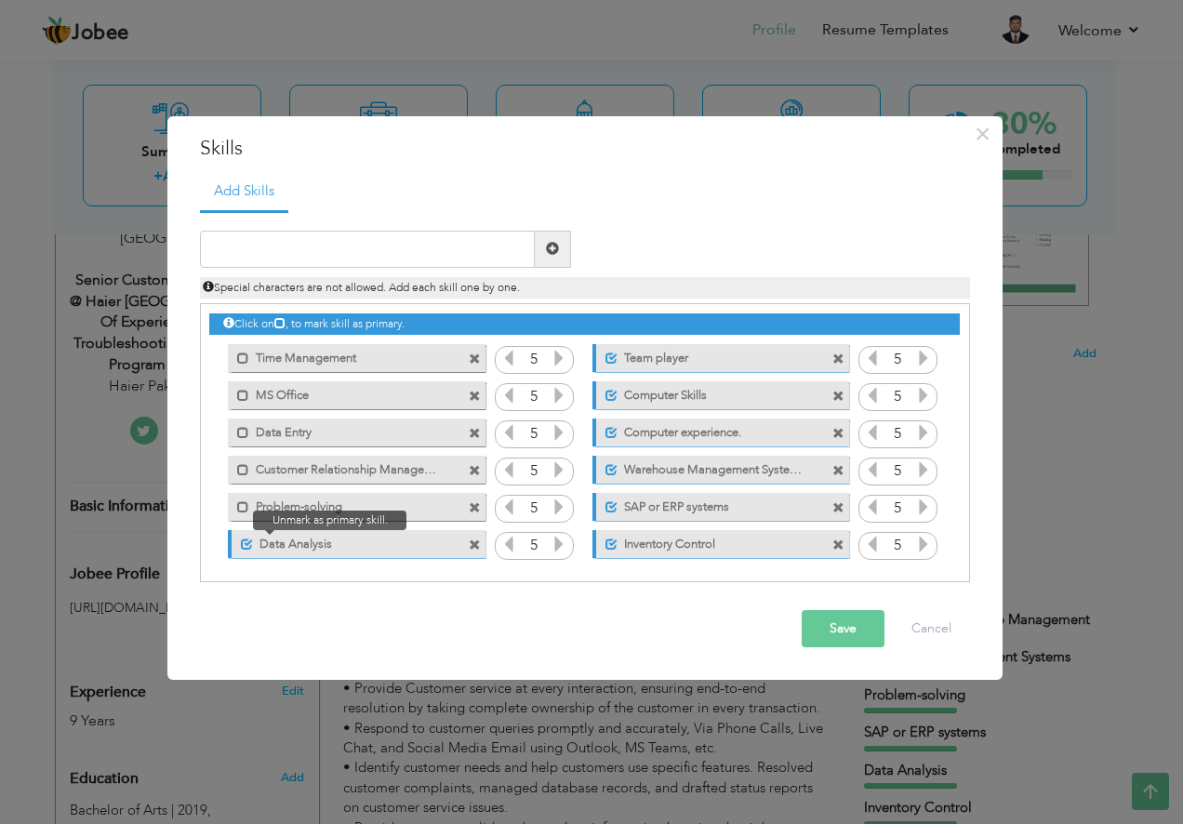
click at [245, 535] on span at bounding box center [242, 539] width 21 height 19
click at [245, 547] on span at bounding box center [243, 545] width 12 height 12
click at [245, 544] on span at bounding box center [247, 545] width 12 height 12
click at [608, 358] on span at bounding box center [612, 359] width 12 height 12
click at [618, 393] on label "Computer Skills" at bounding box center [710, 392] width 185 height 23
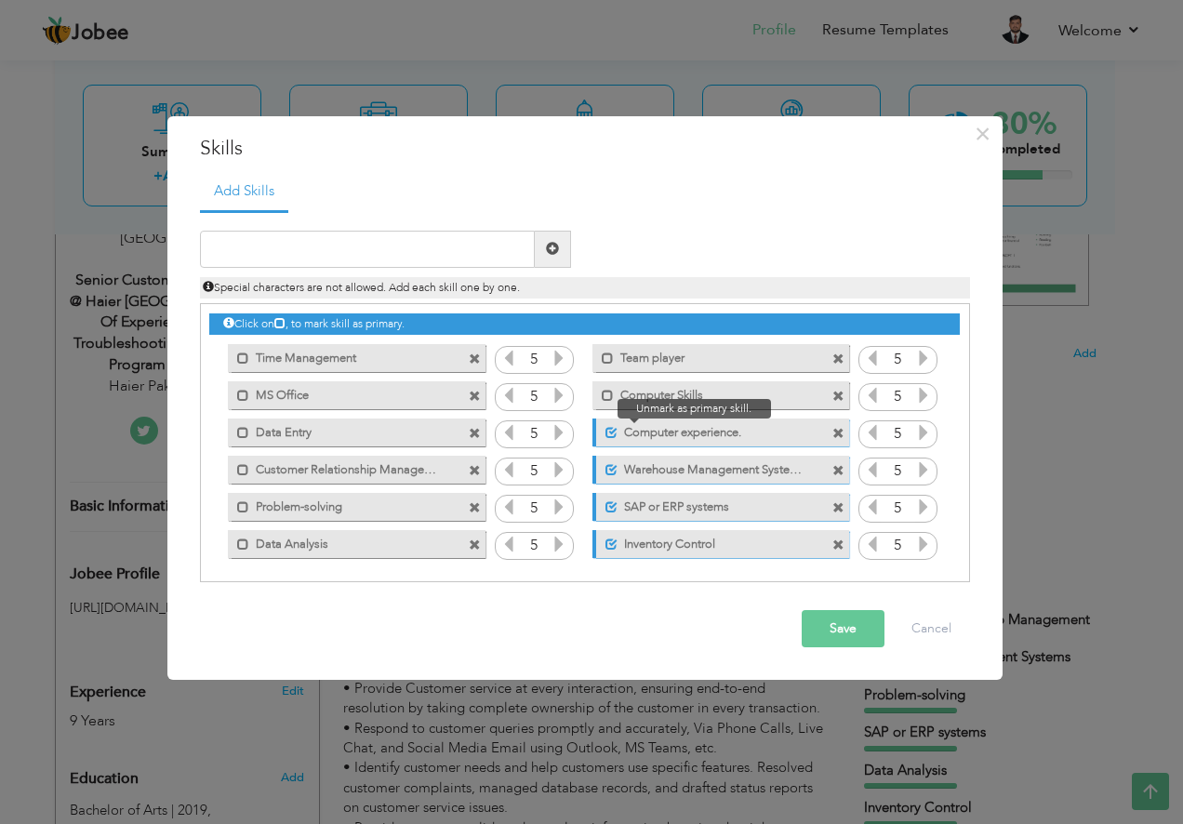
click at [608, 431] on span at bounding box center [612, 433] width 12 height 12
click at [606, 464] on span at bounding box center [612, 470] width 12 height 12
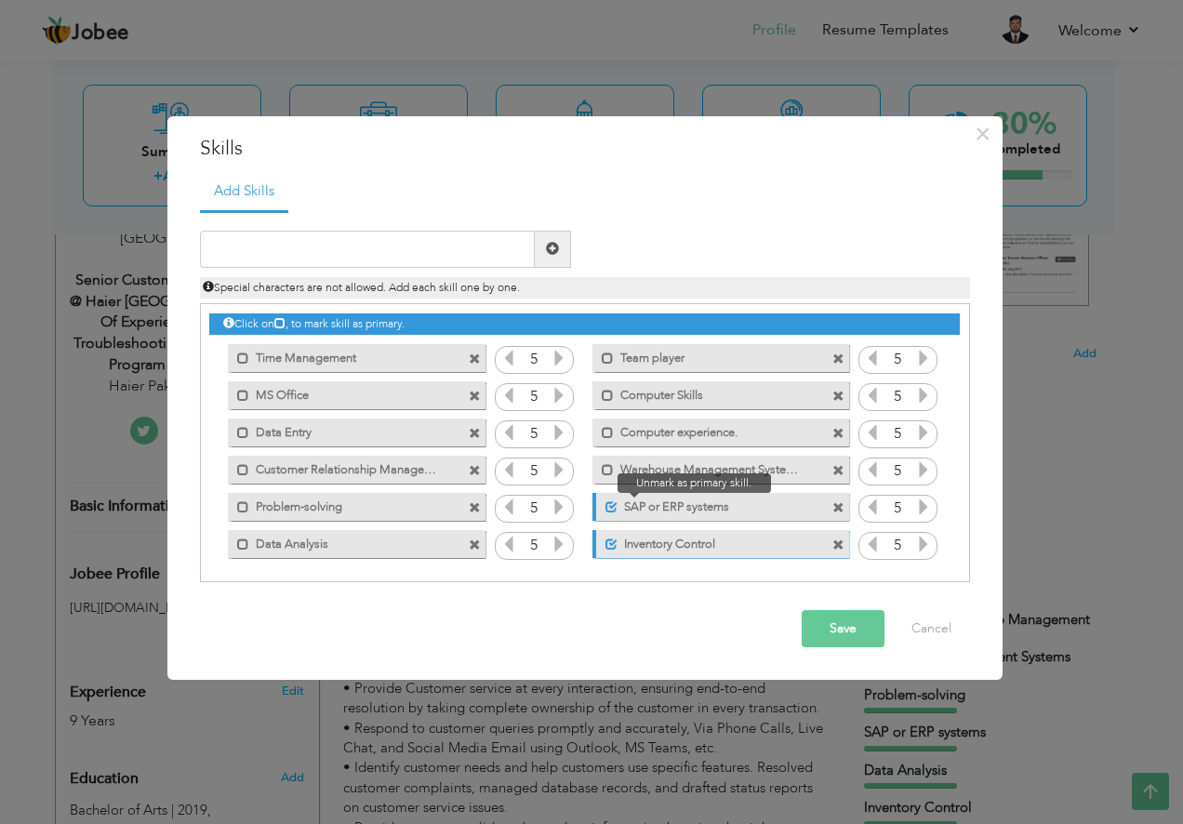
click at [606, 506] on span at bounding box center [612, 507] width 12 height 12
click at [611, 540] on span at bounding box center [612, 545] width 12 height 12
click at [951, 630] on button "Cancel" at bounding box center [931, 628] width 77 height 37
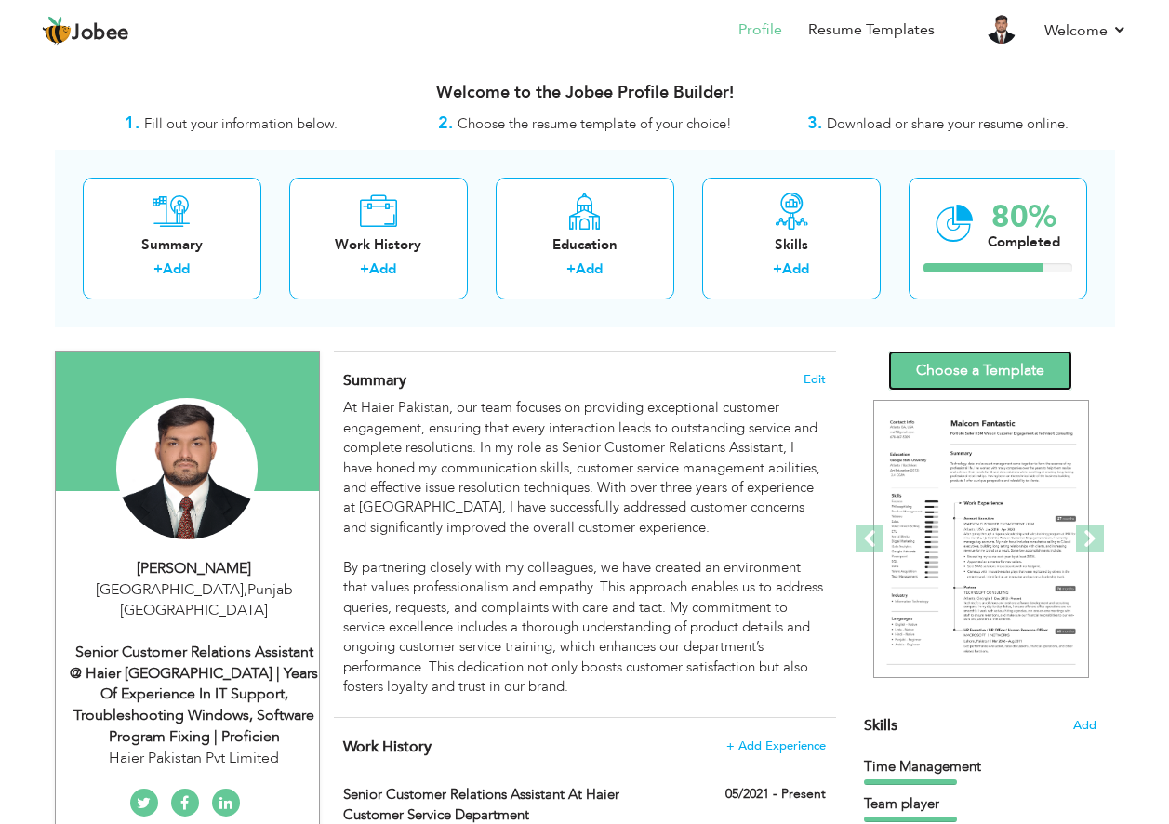
click at [983, 374] on link "Choose a Template" at bounding box center [980, 371] width 184 height 40
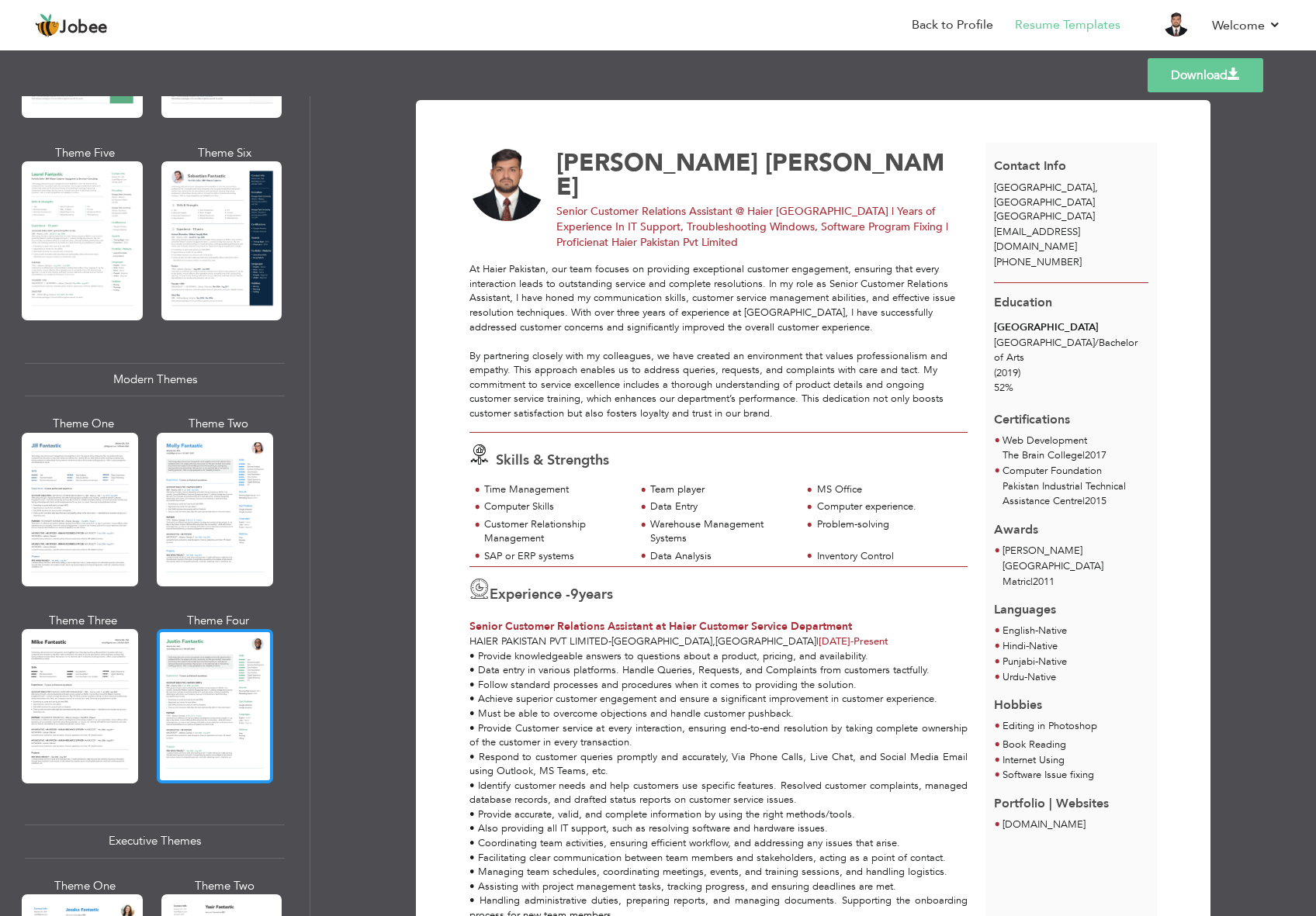
scroll to position [516, 0]
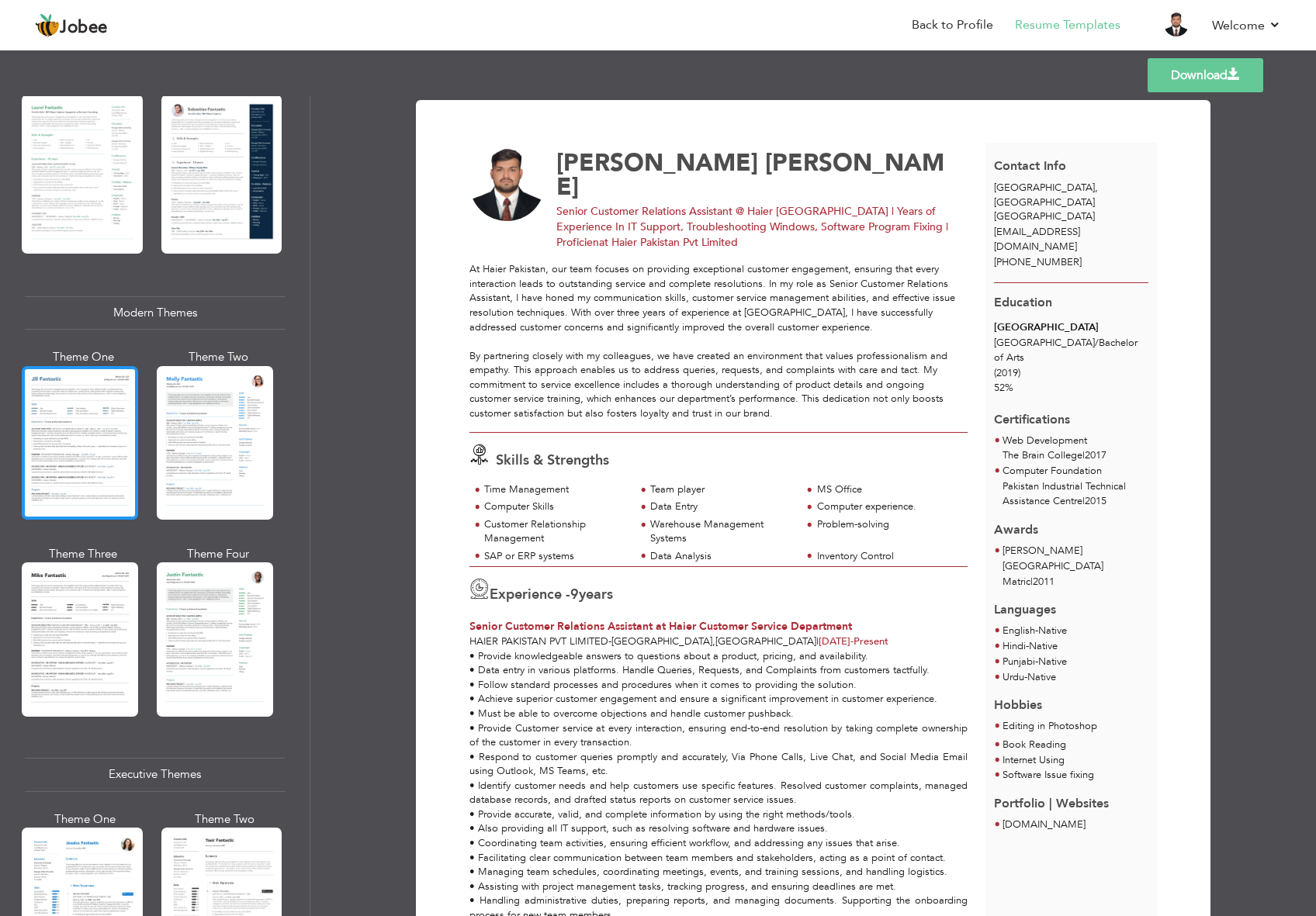
click at [107, 469] on div at bounding box center [80, 443] width 117 height 154
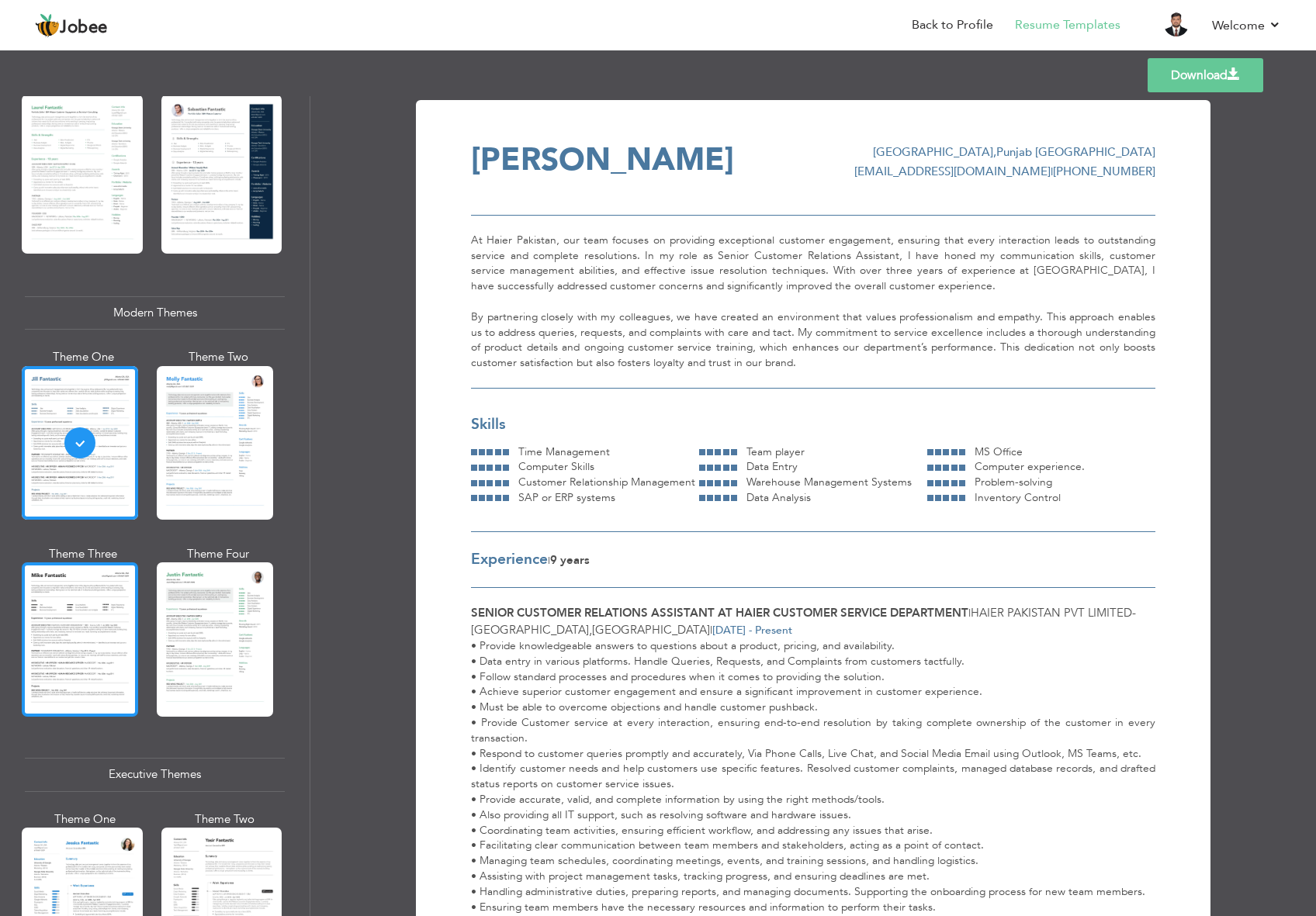
click at [105, 639] on div at bounding box center [80, 639] width 117 height 154
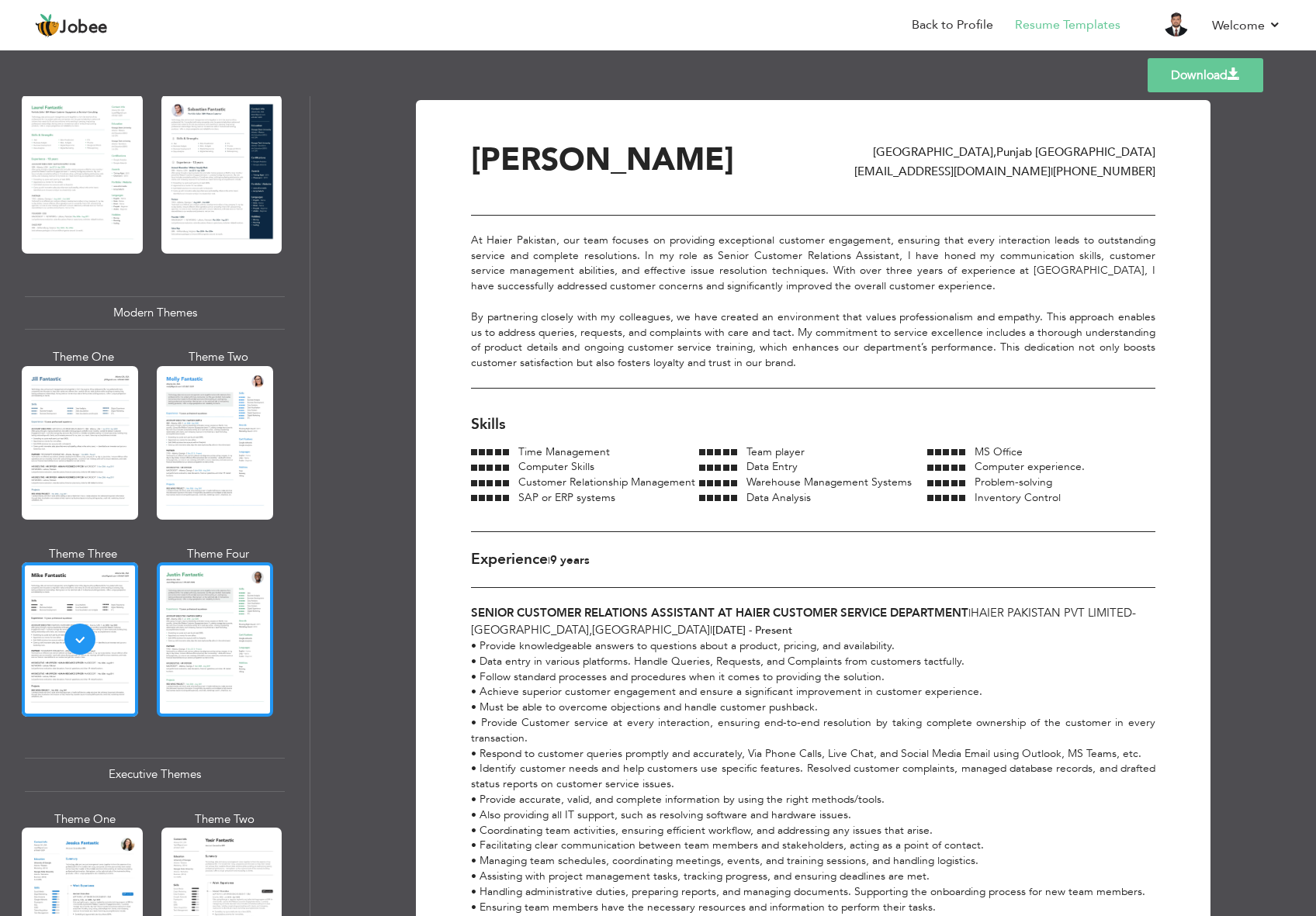
click at [218, 615] on div at bounding box center [215, 639] width 117 height 154
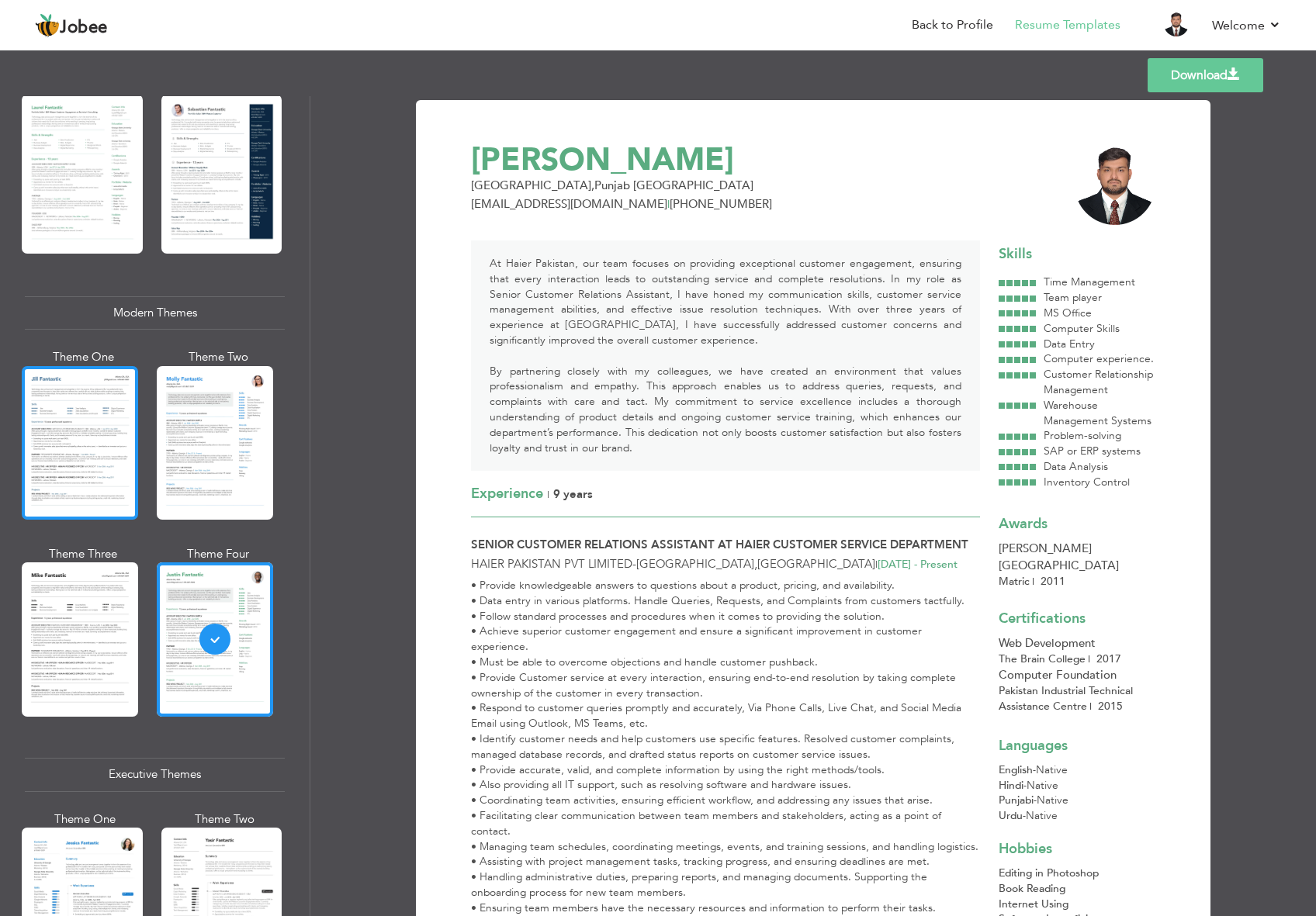
click at [94, 436] on div at bounding box center [80, 443] width 117 height 154
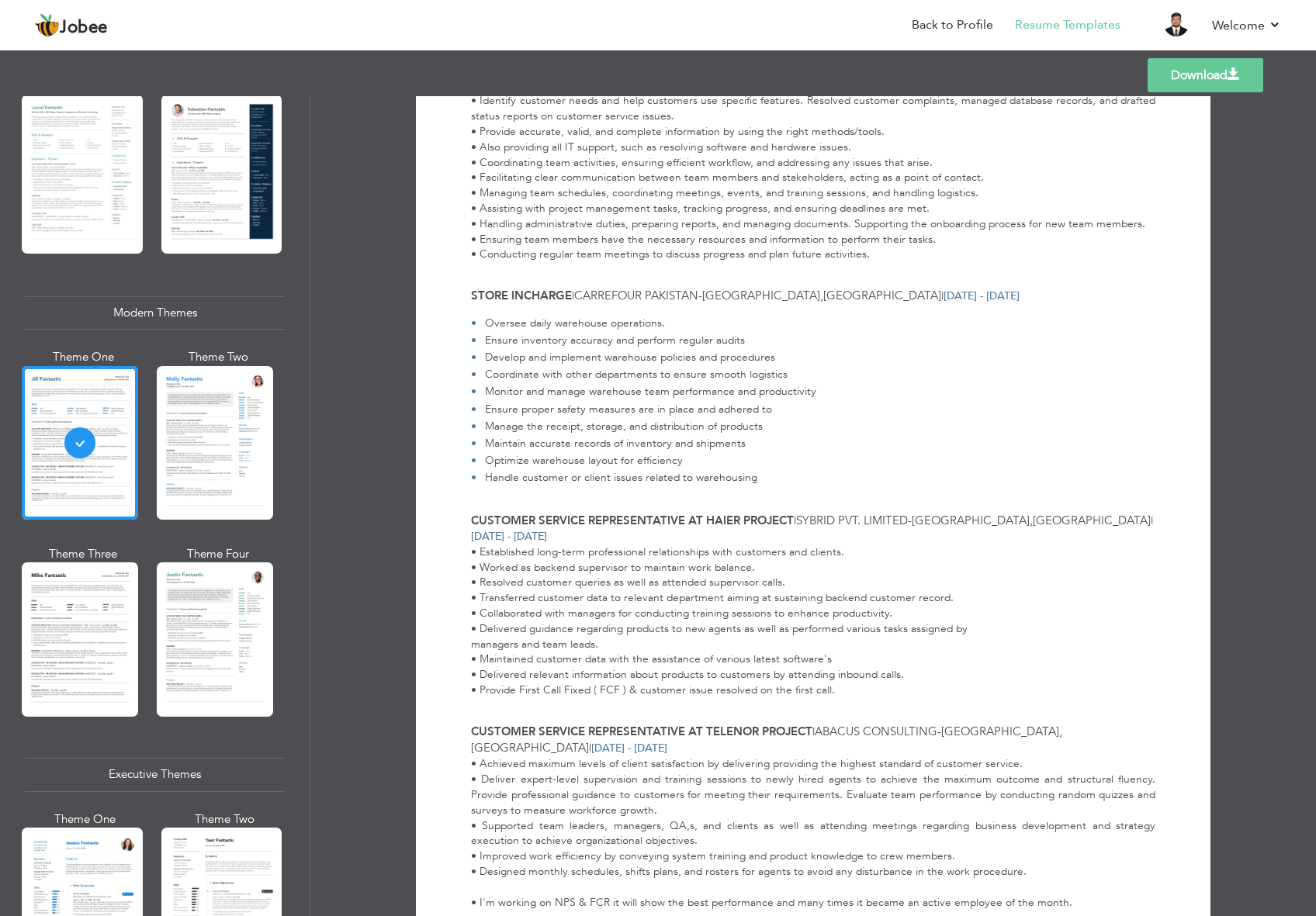
scroll to position [621, 0]
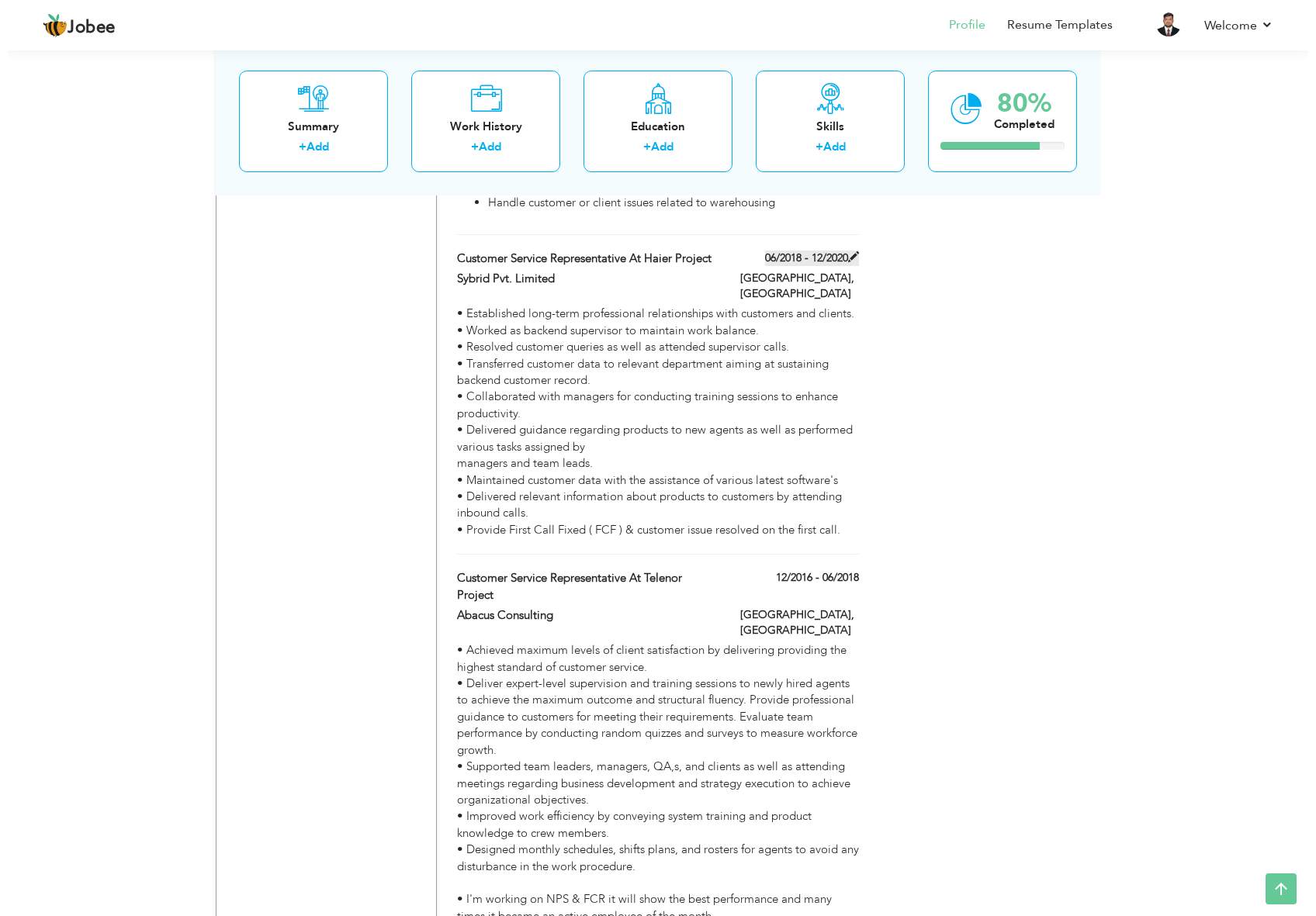
scroll to position [1350, 0]
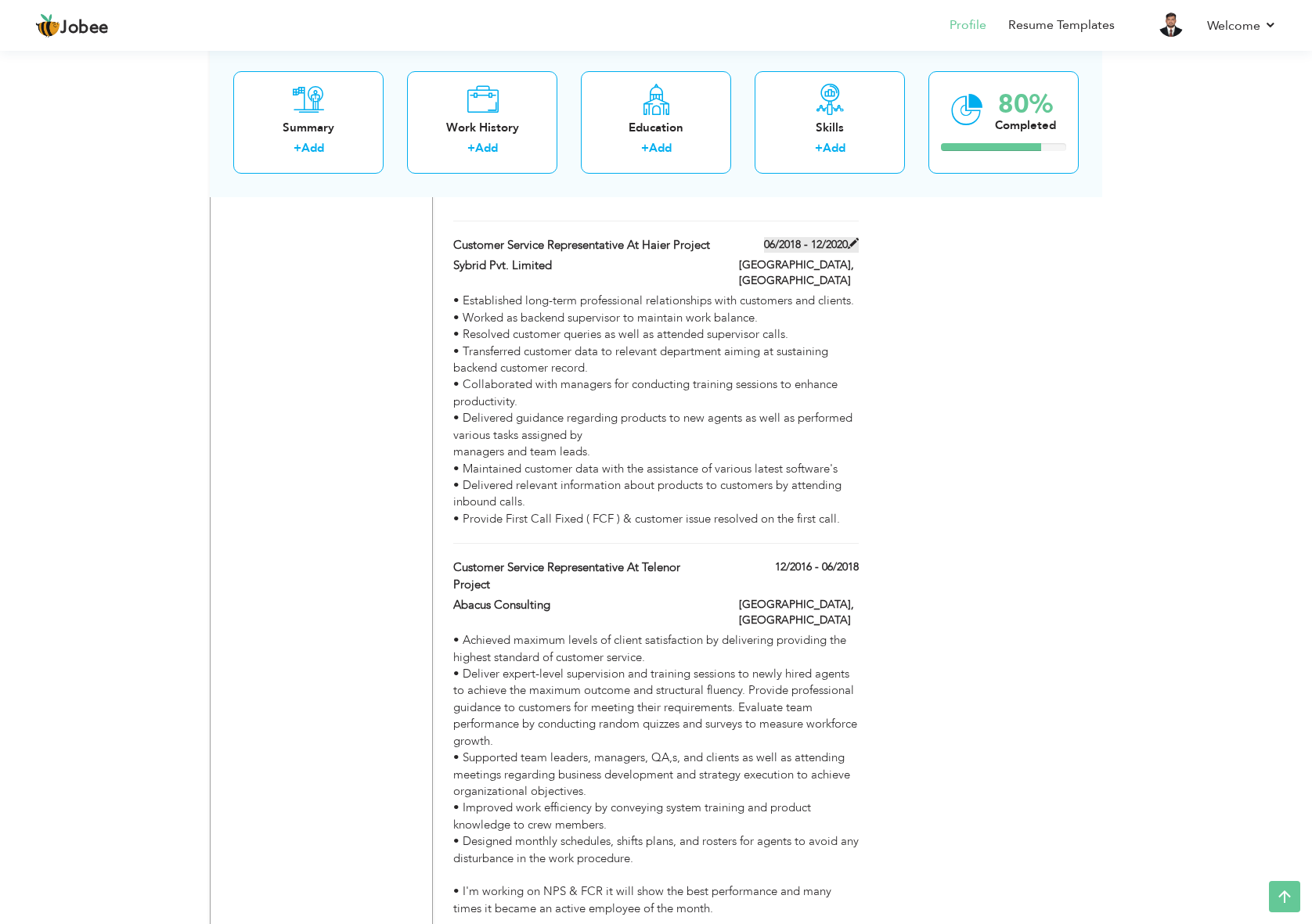
drag, startPoint x: 831, startPoint y: 236, endPoint x: 831, endPoint y: 219, distance: 17.0
click at [831, 237] on div "Customer Service Representative at Haier Project 06/2018 - 12/2020 Customer Ser…" at bounding box center [656, 390] width 406 height 307
type input "Customer Service Representative at Haier Project"
type input "Sybrid Pvt. Limited"
type input "06/2018"
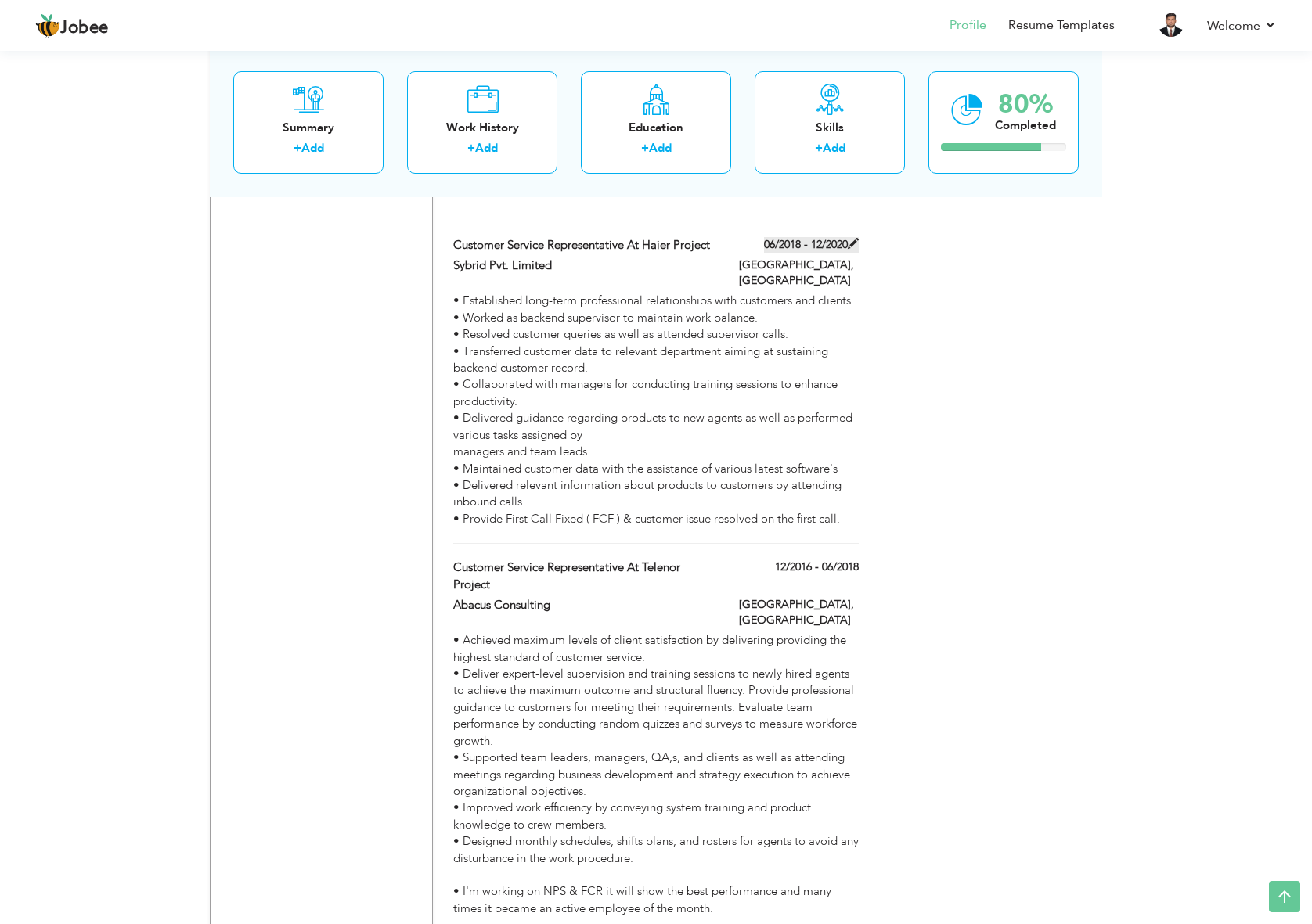
type input "12/2020"
type input "[GEOGRAPHIC_DATA]"
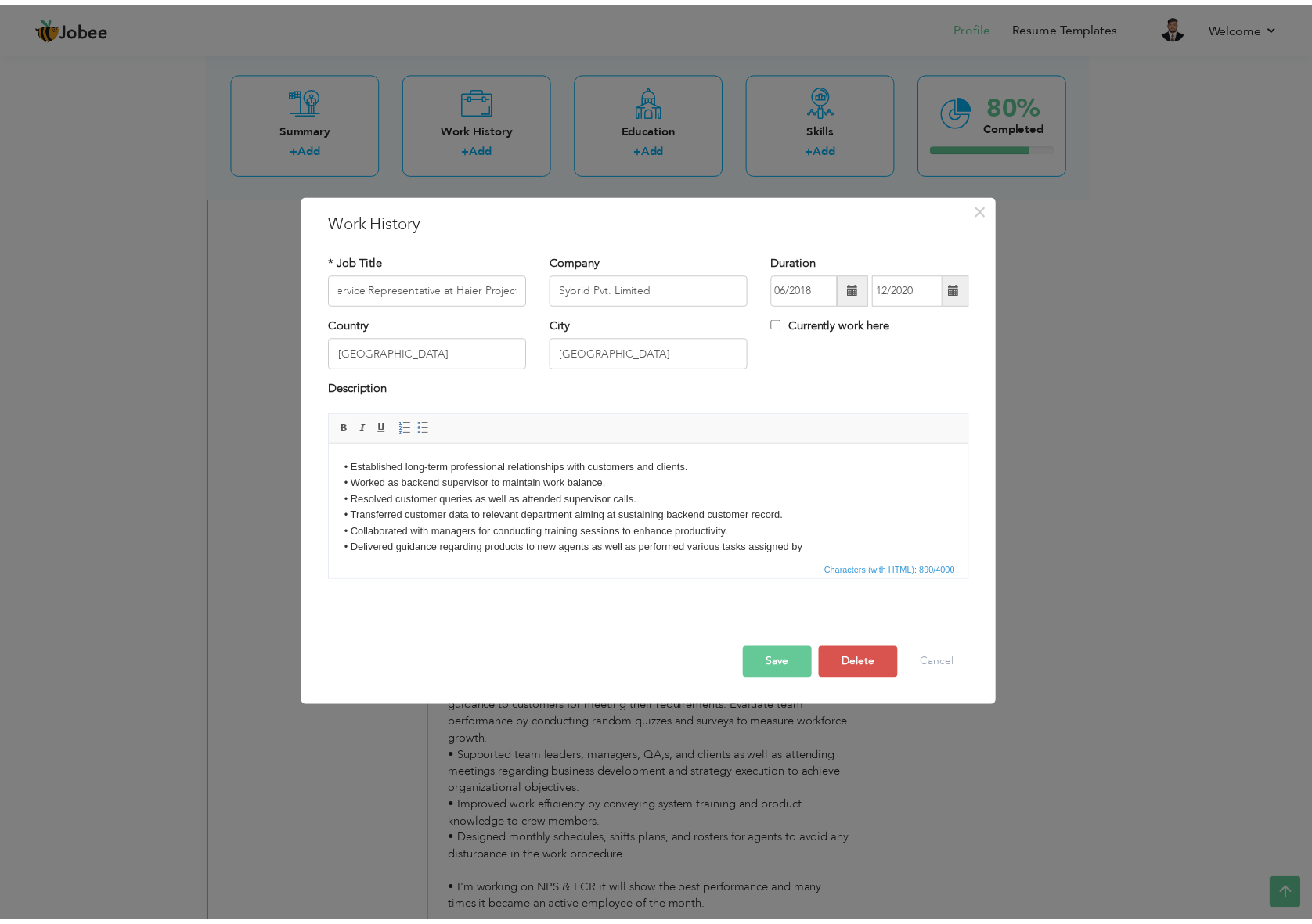
scroll to position [0, 0]
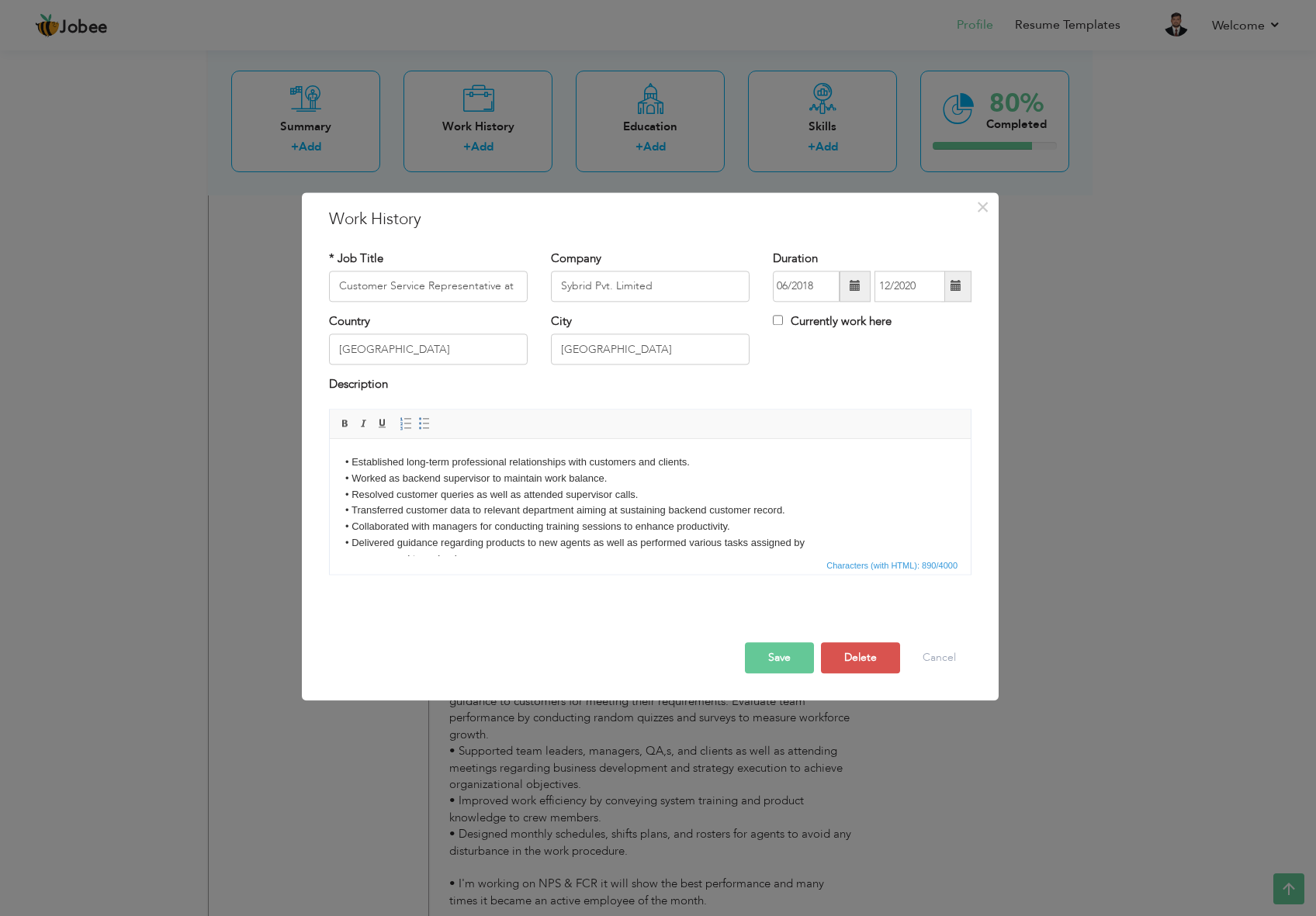
click at [951, 294] on span at bounding box center [956, 286] width 30 height 31
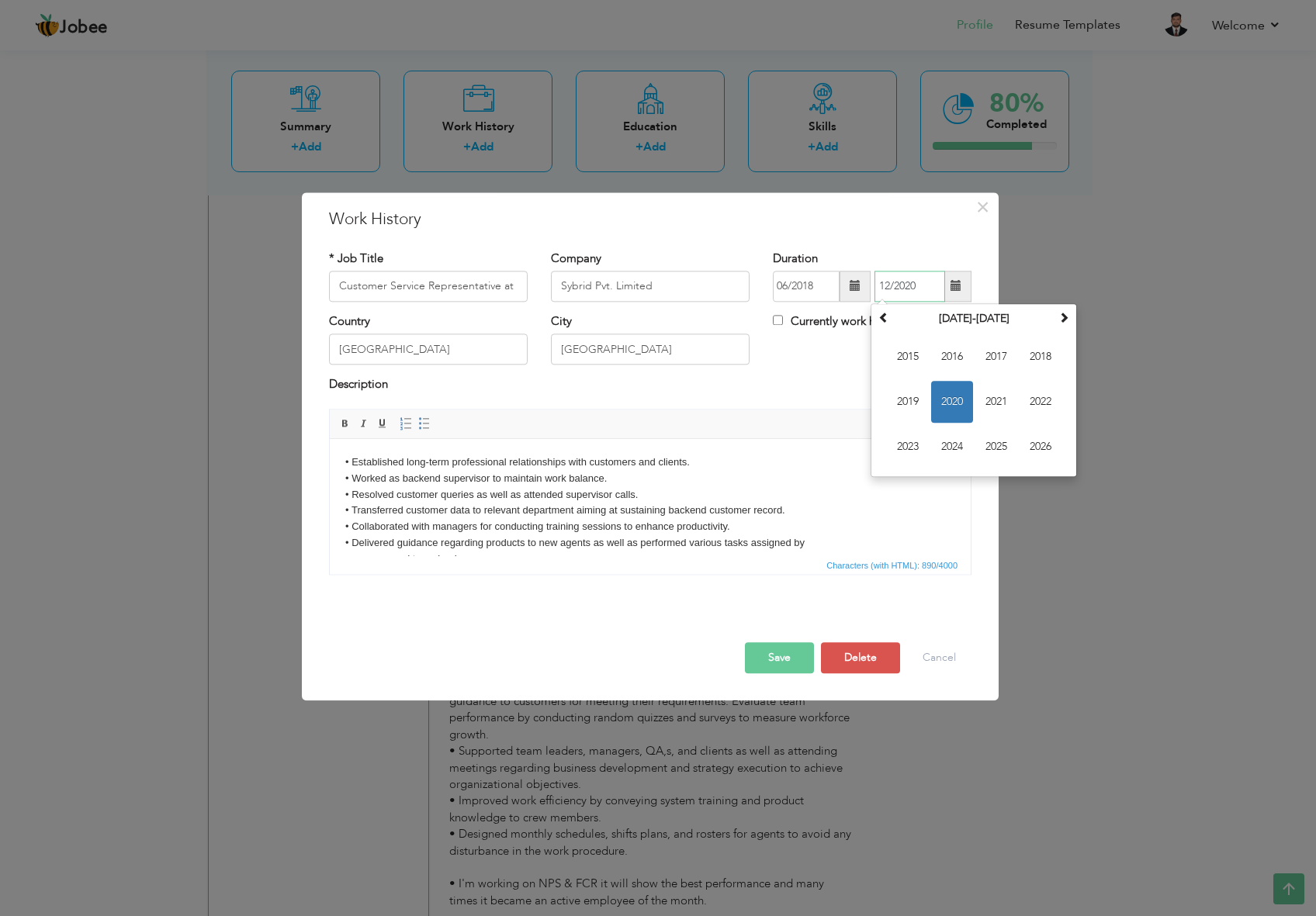
click at [953, 399] on span "2020" at bounding box center [952, 402] width 42 height 42
click at [910, 357] on span "Jan" at bounding box center [908, 357] width 42 height 42
type input "01/2020"
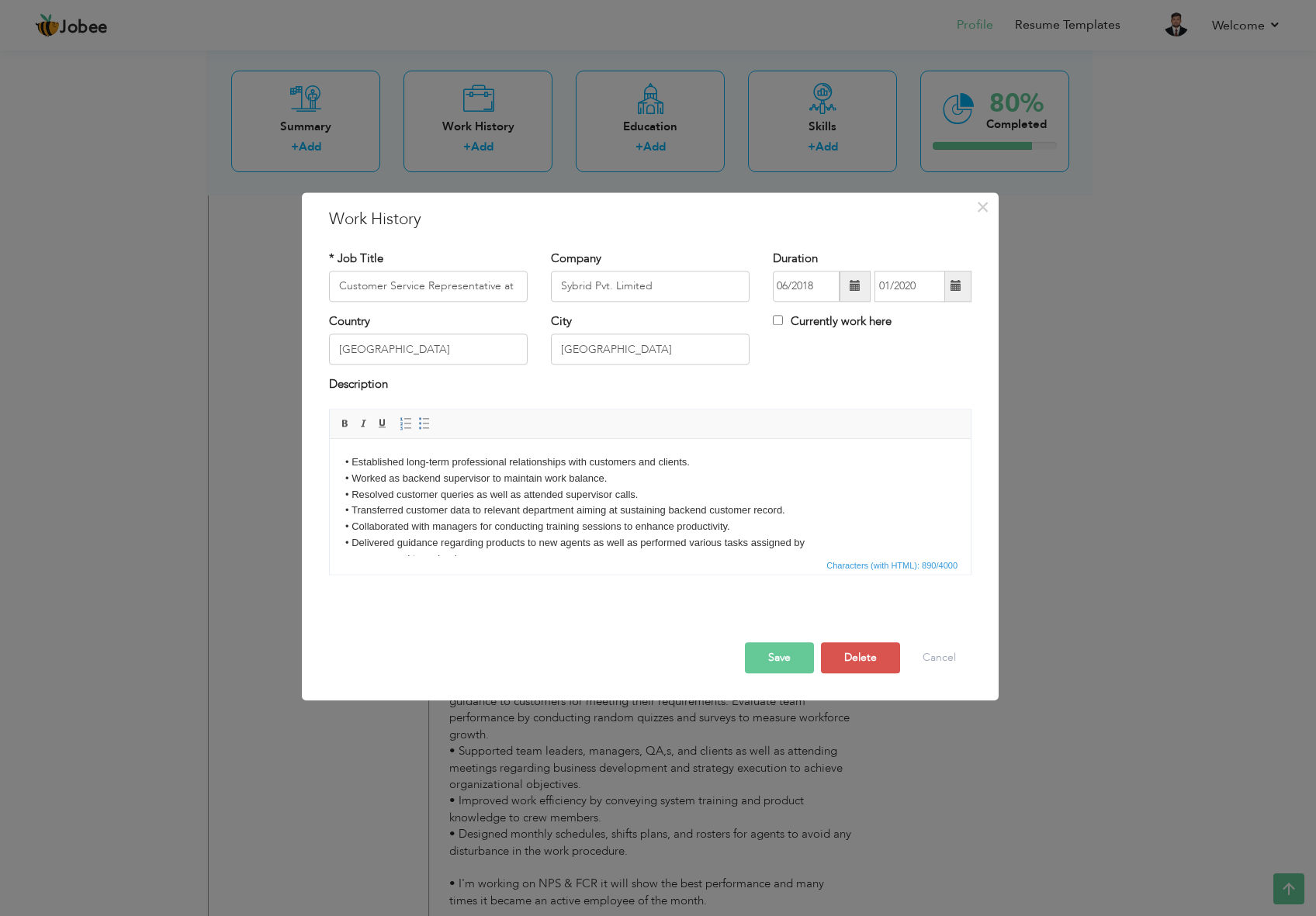
click at [779, 661] on button "Save" at bounding box center [779, 657] width 69 height 31
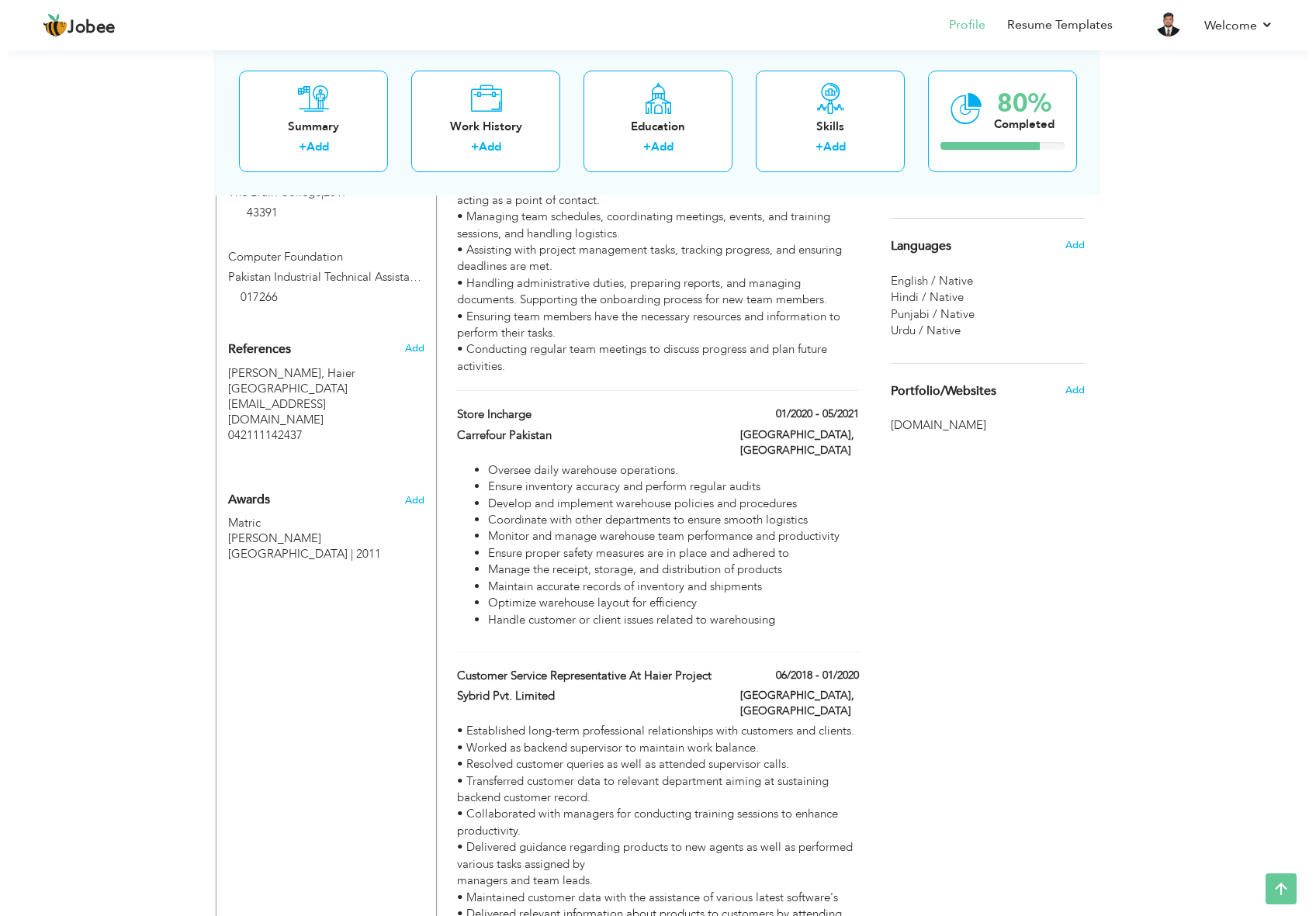
scroll to position [873, 0]
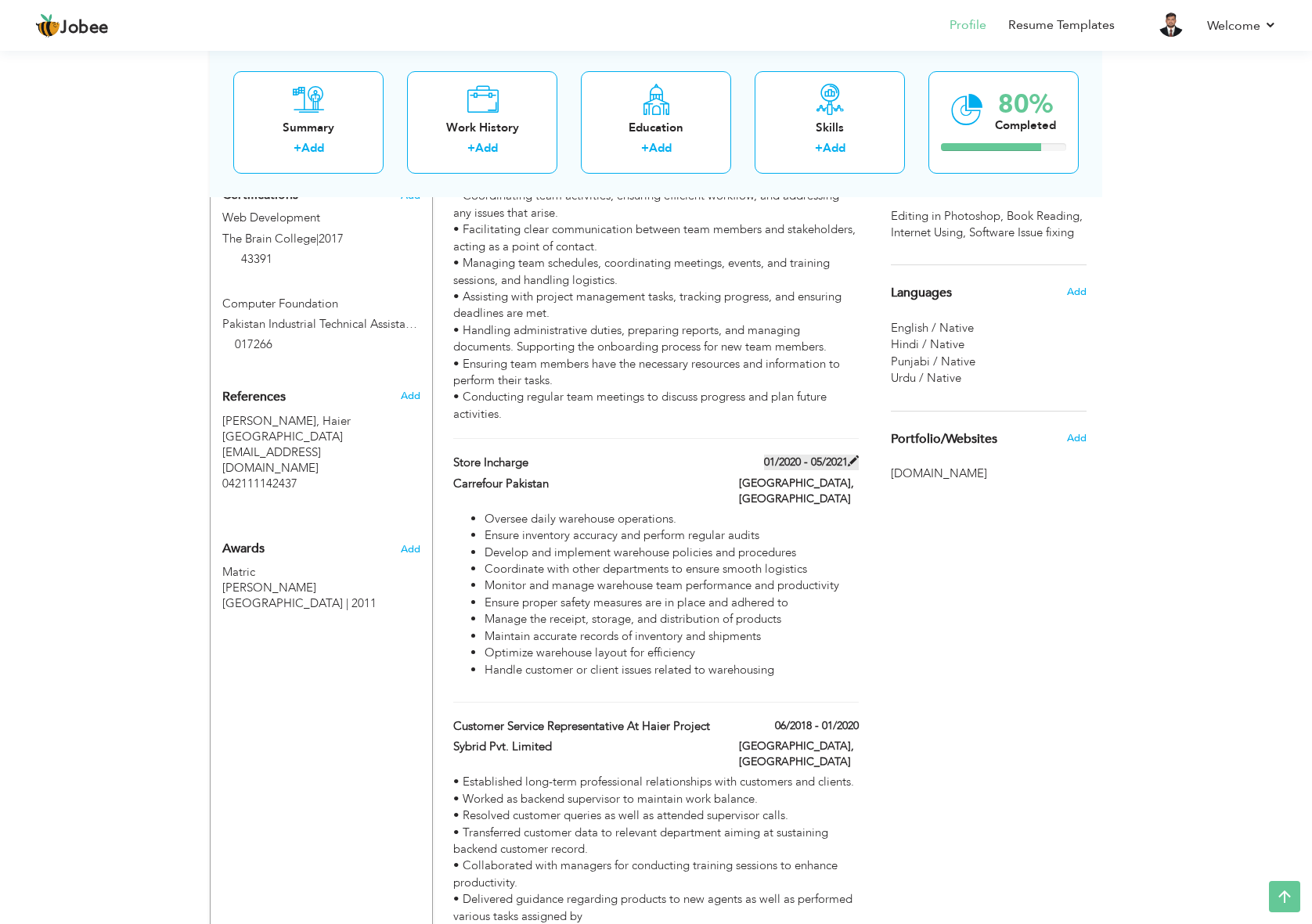
click at [846, 454] on label "01/2020 - 05/2021" at bounding box center [811, 462] width 95 height 16
type input "Store Incharge"
type input "Carrefour Pakistan"
type input "01/2020"
type input "05/2021"
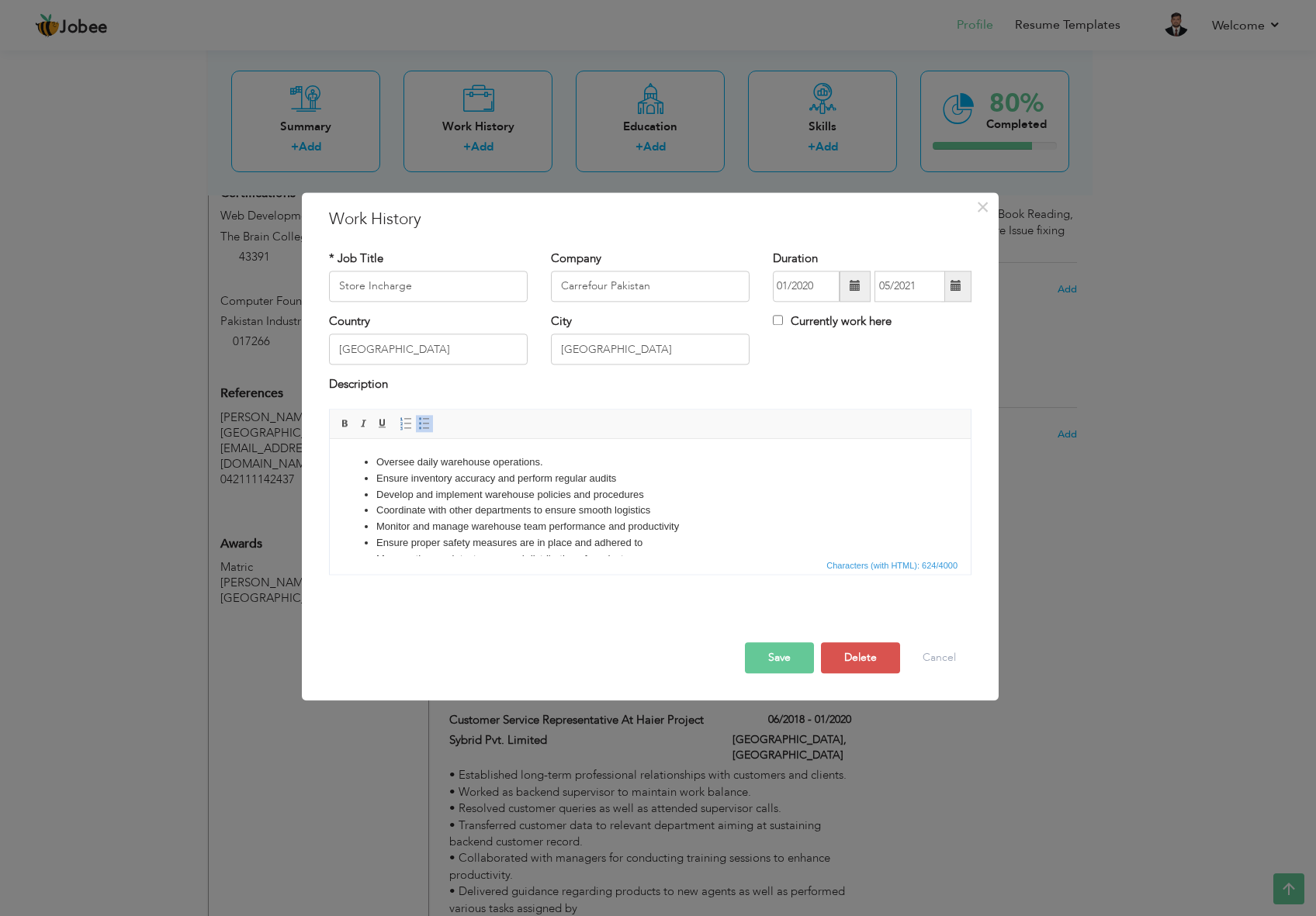
click at [675, 543] on li "Ensure proper safety measures are in place and adhered to" at bounding box center [650, 544] width 548 height 17
click at [648, 531] on li "Handle customer or client issues related to warehousing" at bounding box center [650, 533] width 548 height 17
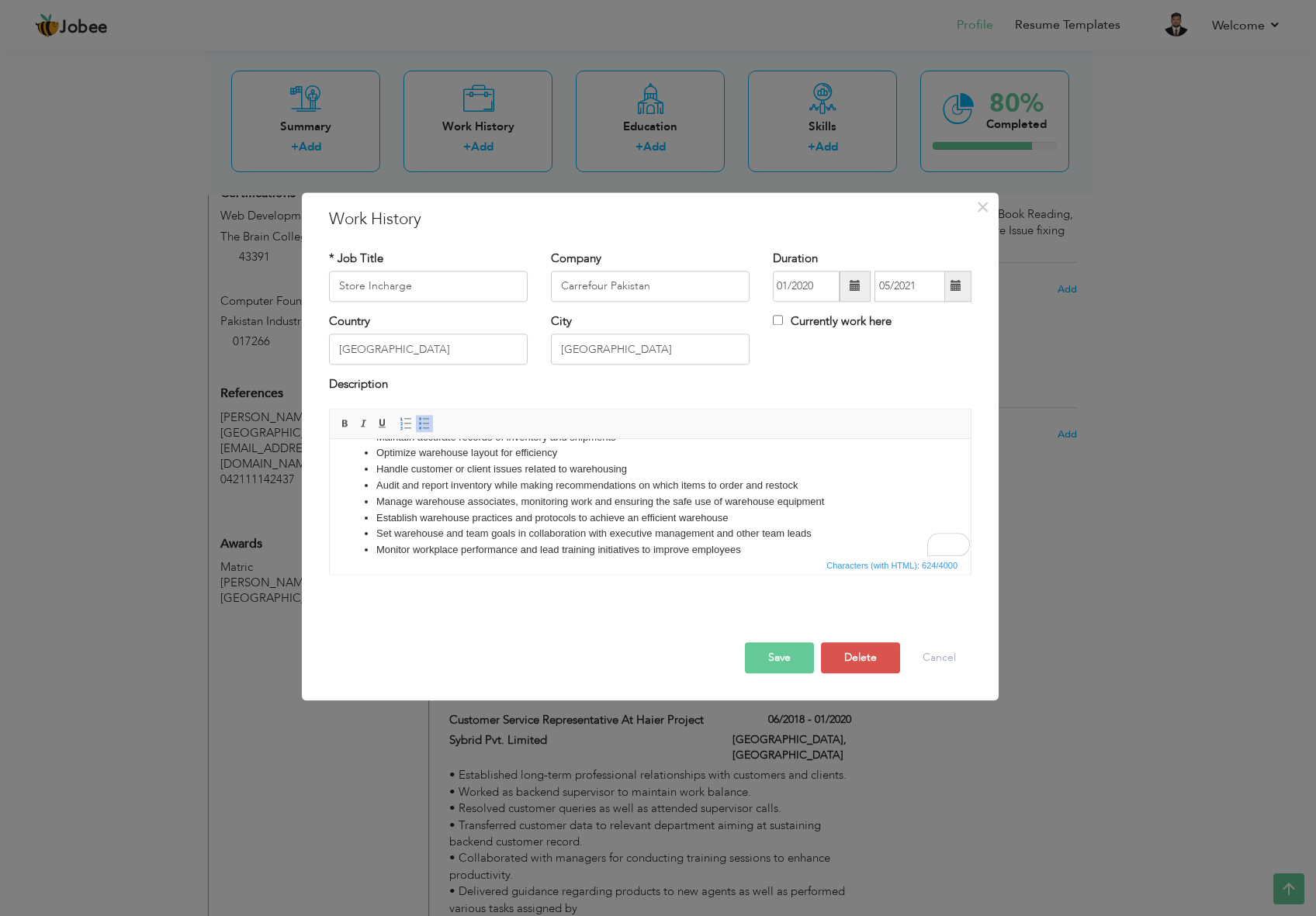
scroll to position [138, 0]
click at [940, 544] on div "Rewrite with Grammarly" at bounding box center [939, 545] width 17 height 18
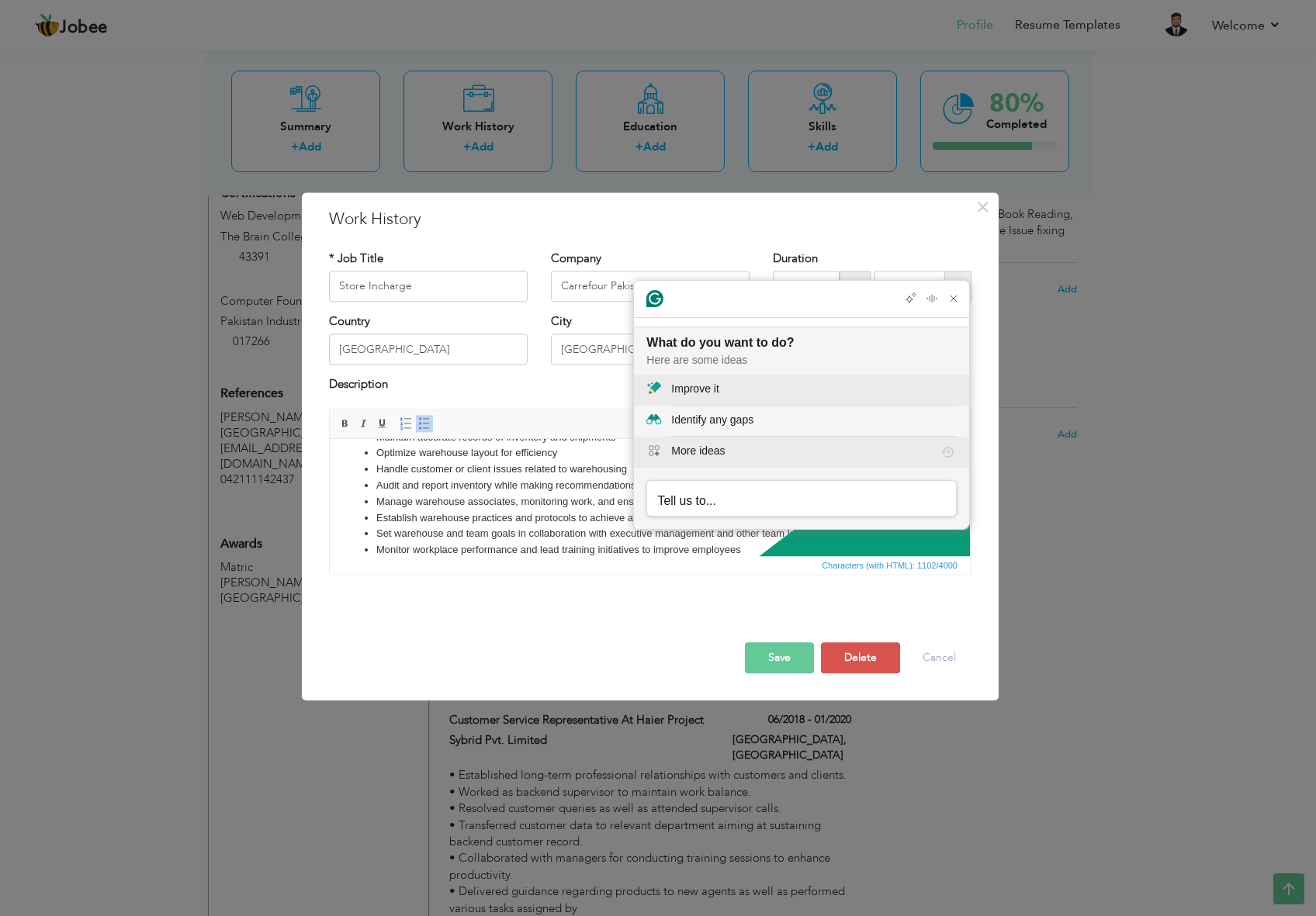
scroll to position [0, 0]
click at [722, 391] on div "Improve it" at bounding box center [814, 390] width 285 height 17
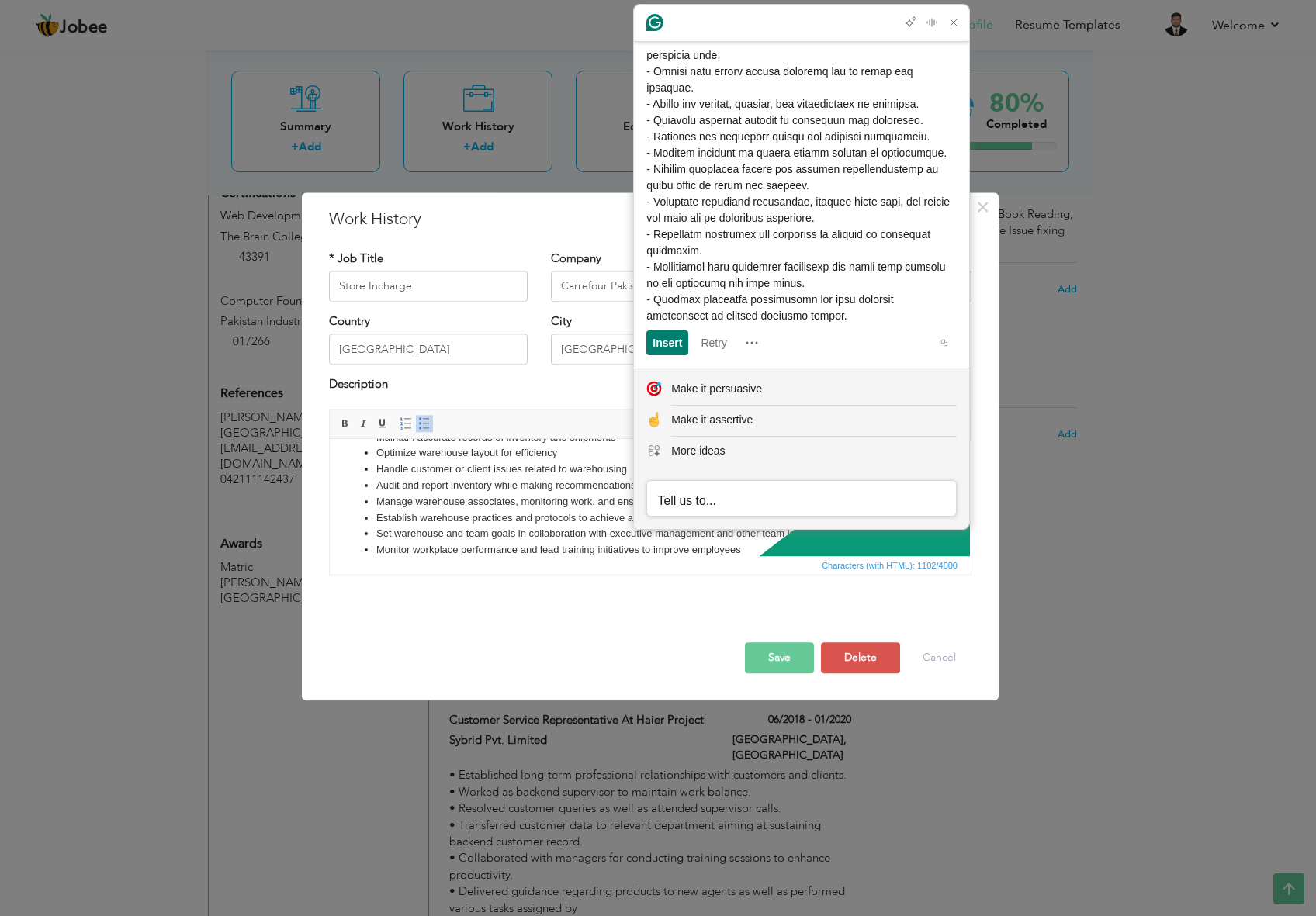
scroll to position [217, 0]
drag, startPoint x: 845, startPoint y: 311, endPoint x: 755, endPoint y: 168, distance: 169.0
click at [683, 69] on div at bounding box center [802, 145] width 310 height 359
drag, startPoint x: 841, startPoint y: 314, endPoint x: 769, endPoint y: 162, distance: 168.2
click at [706, 78] on div at bounding box center [802, 145] width 310 height 359
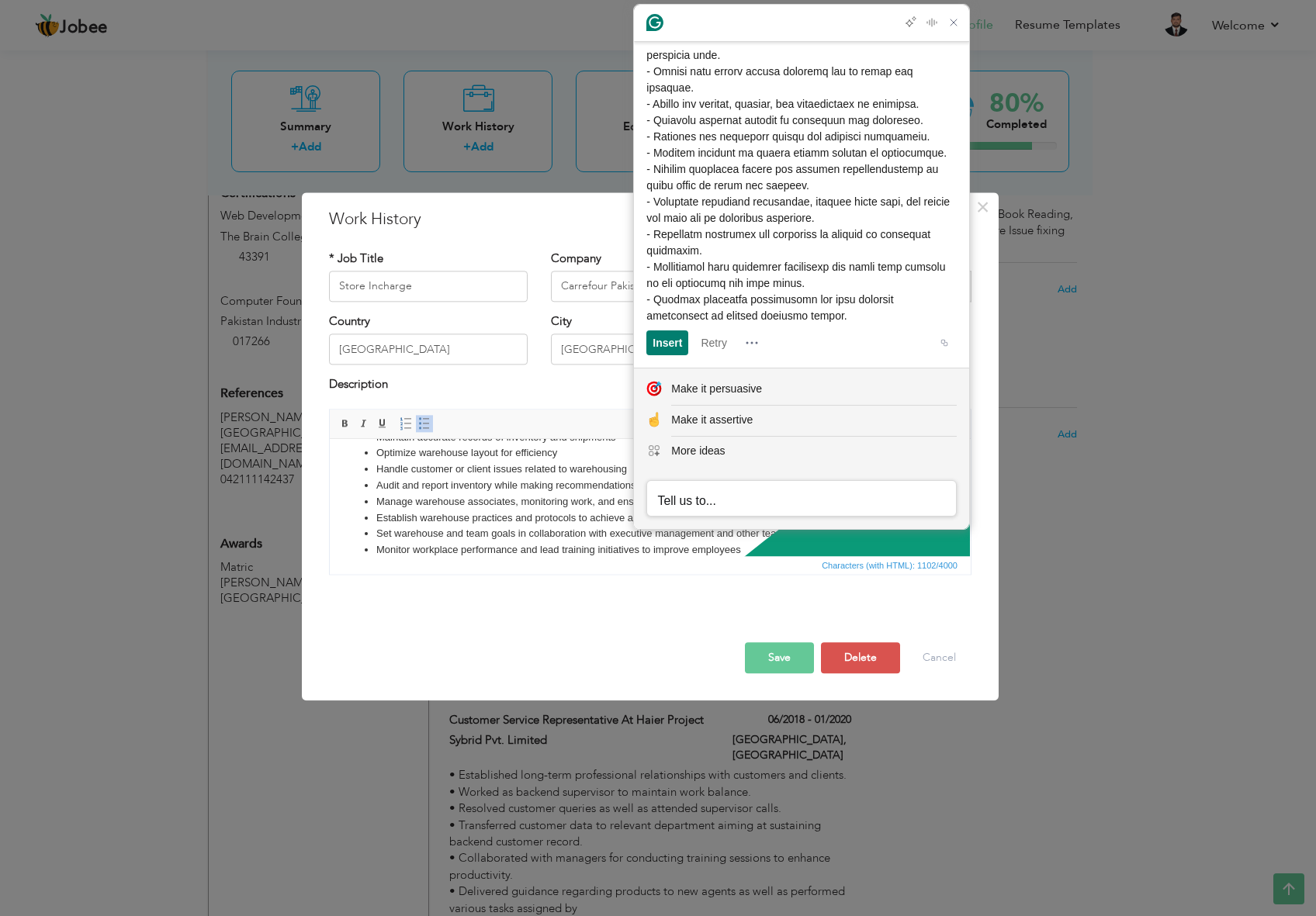
click at [794, 230] on span at bounding box center [799, 144] width 306 height 355
click at [790, 286] on span at bounding box center [799, 144] width 306 height 355
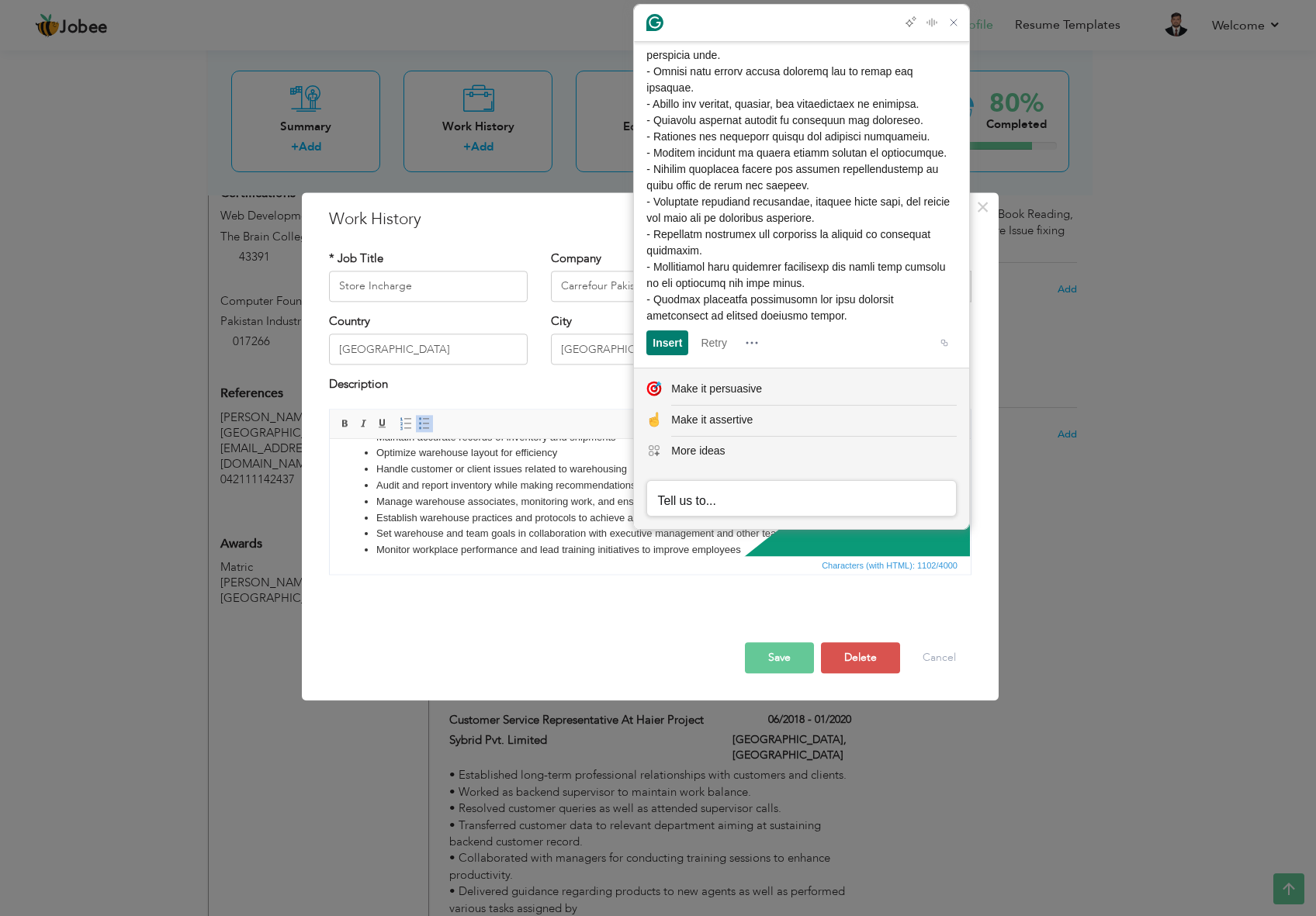
drag, startPoint x: 839, startPoint y: 314, endPoint x: 721, endPoint y: 132, distance: 216.9
click at [681, 88] on span at bounding box center [799, 144] width 306 height 355
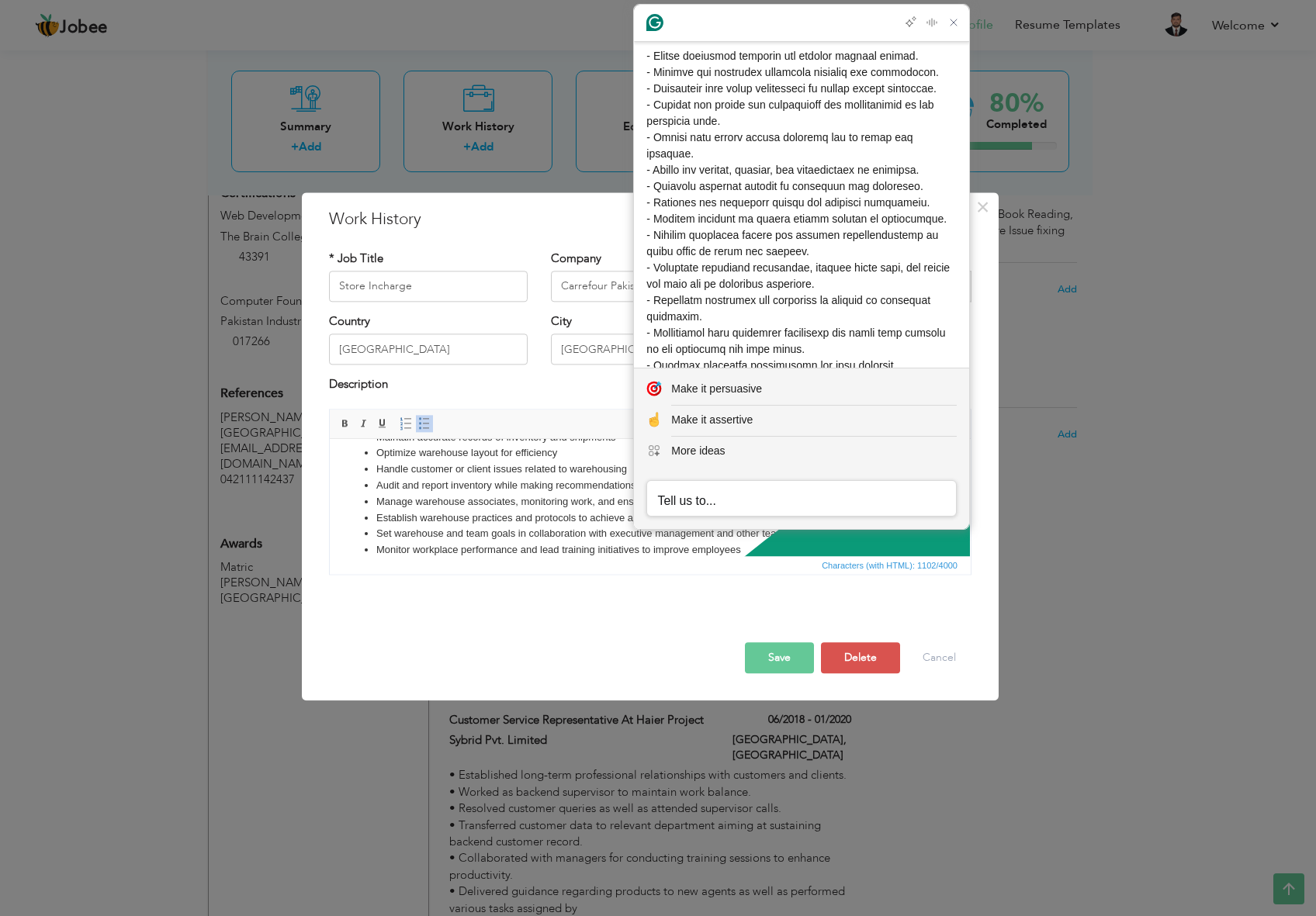
scroll to position [0, 0]
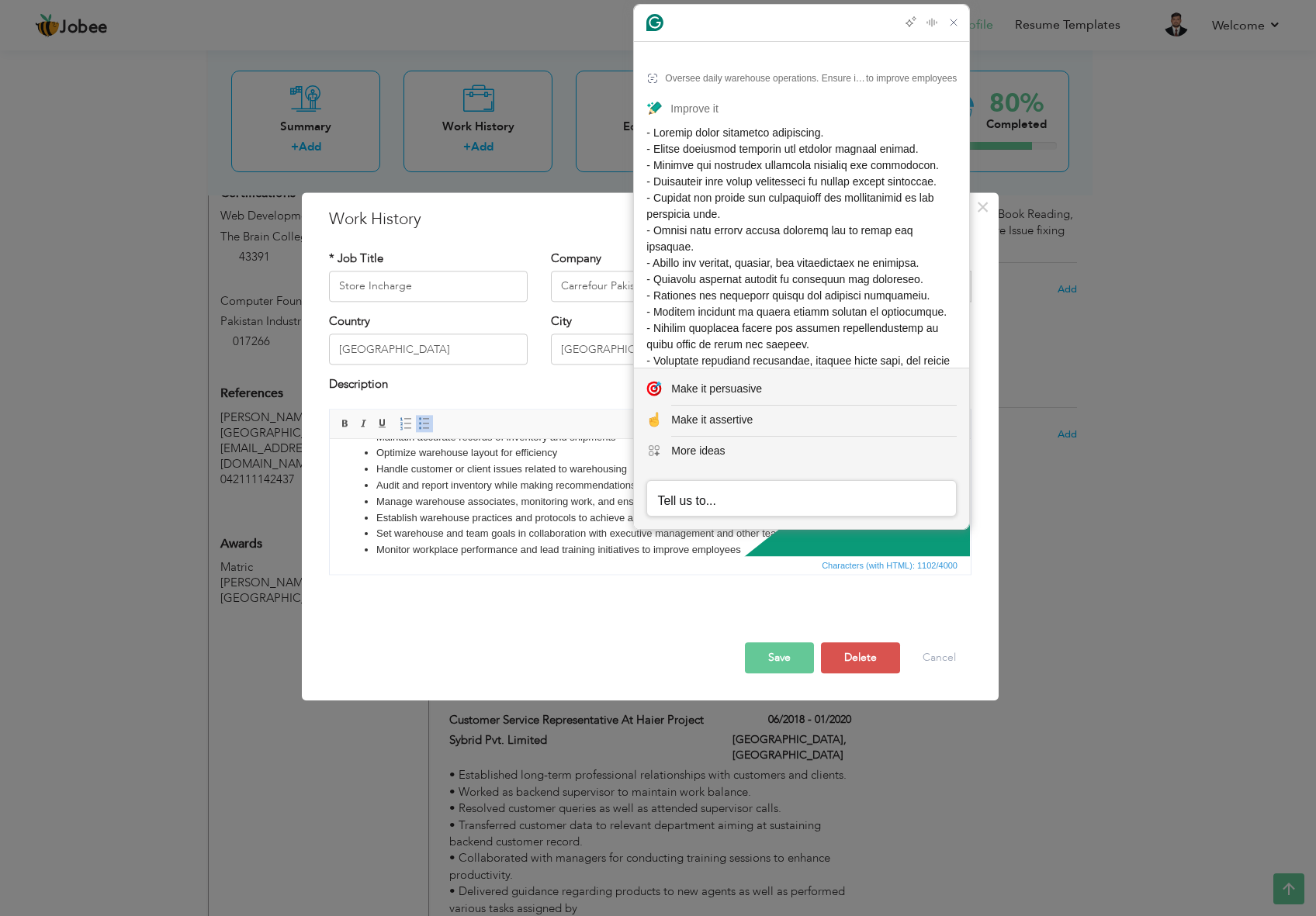
click at [712, 146] on span at bounding box center [799, 304] width 306 height 355
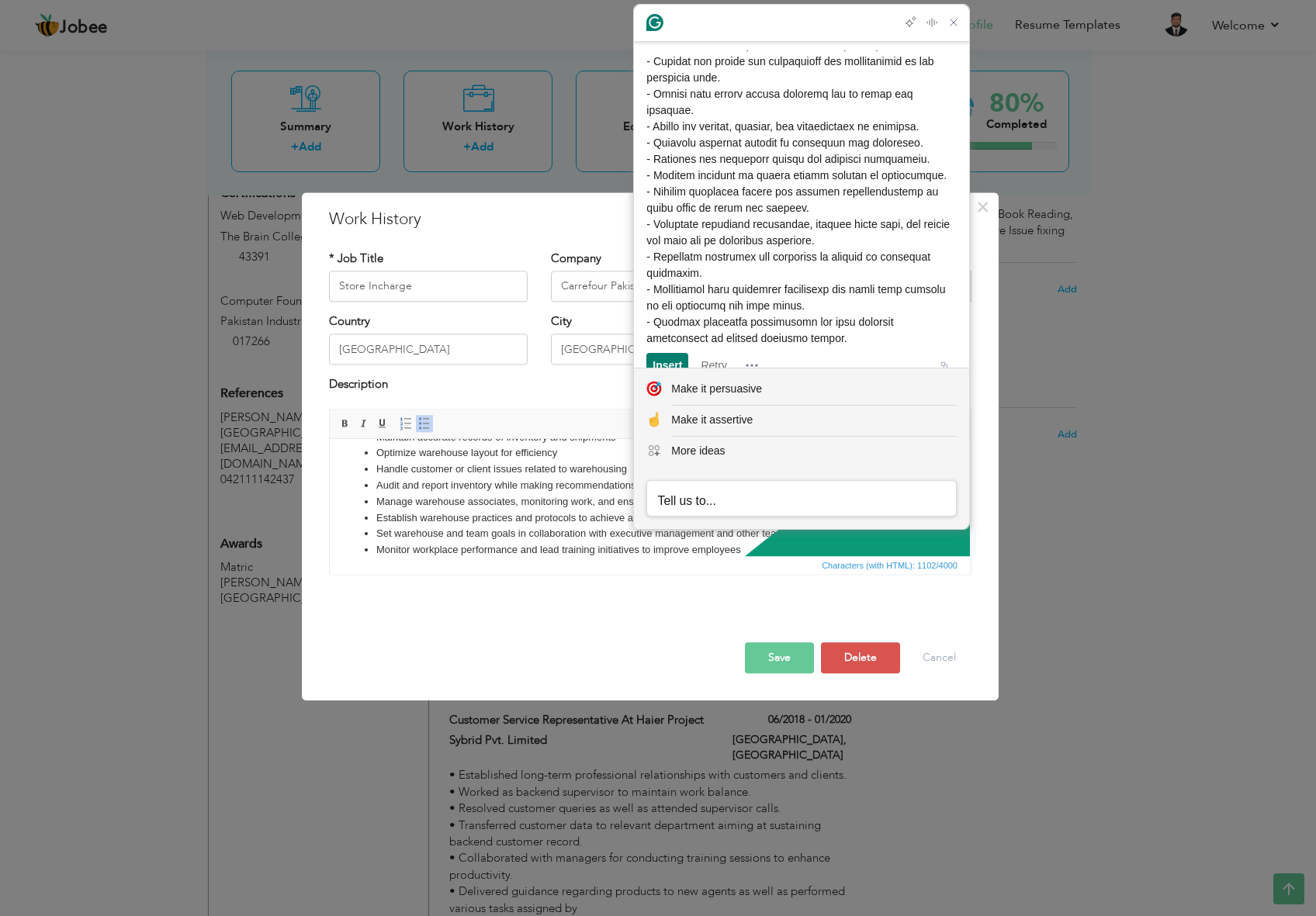
scroll to position [217, 0]
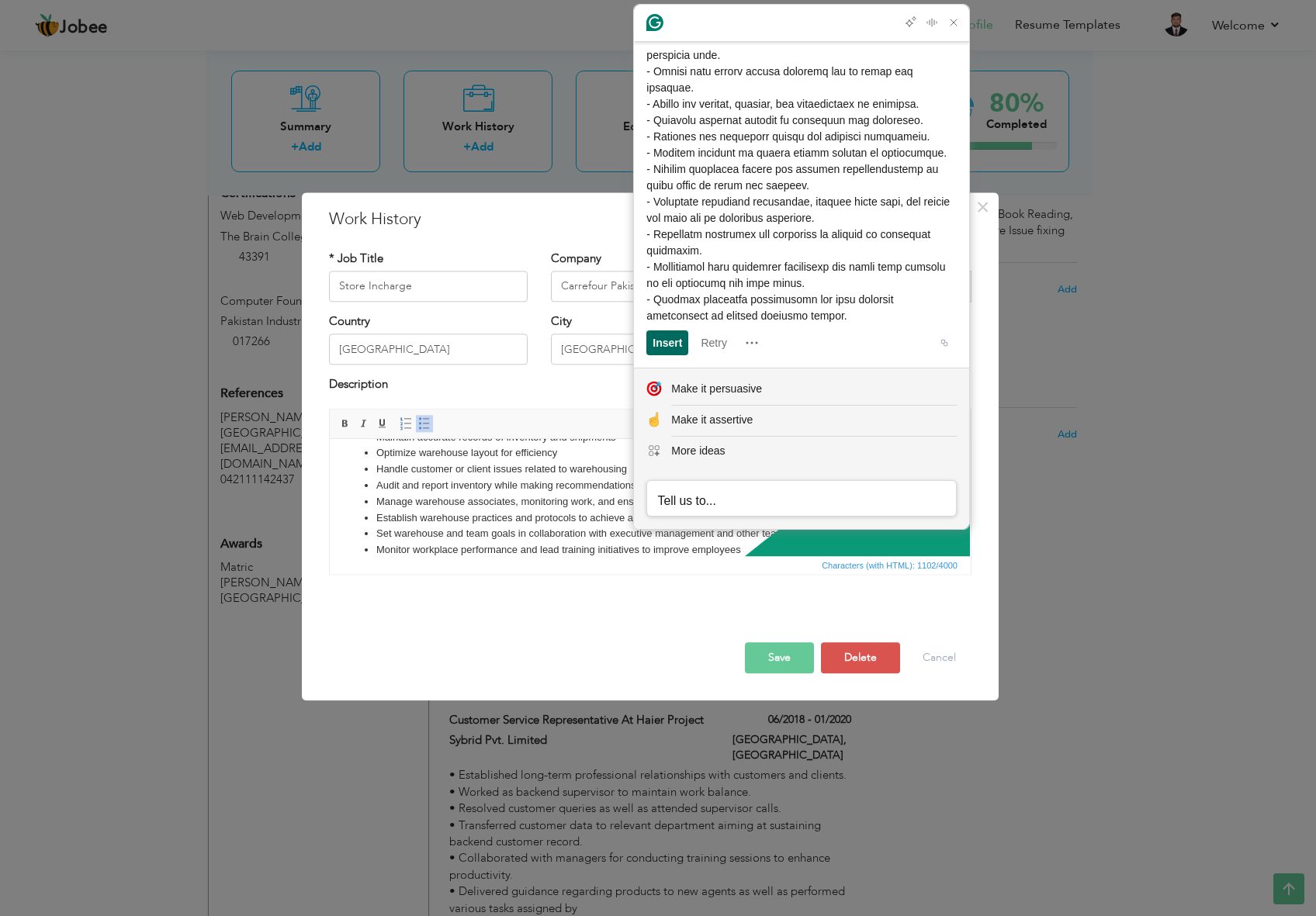
click at [682, 348] on div "Insert" at bounding box center [667, 343] width 29 height 25
click at [617, 530] on li "- Develop and implement warehouse policies and procedures." at bounding box center [650, 535] width 548 height 17
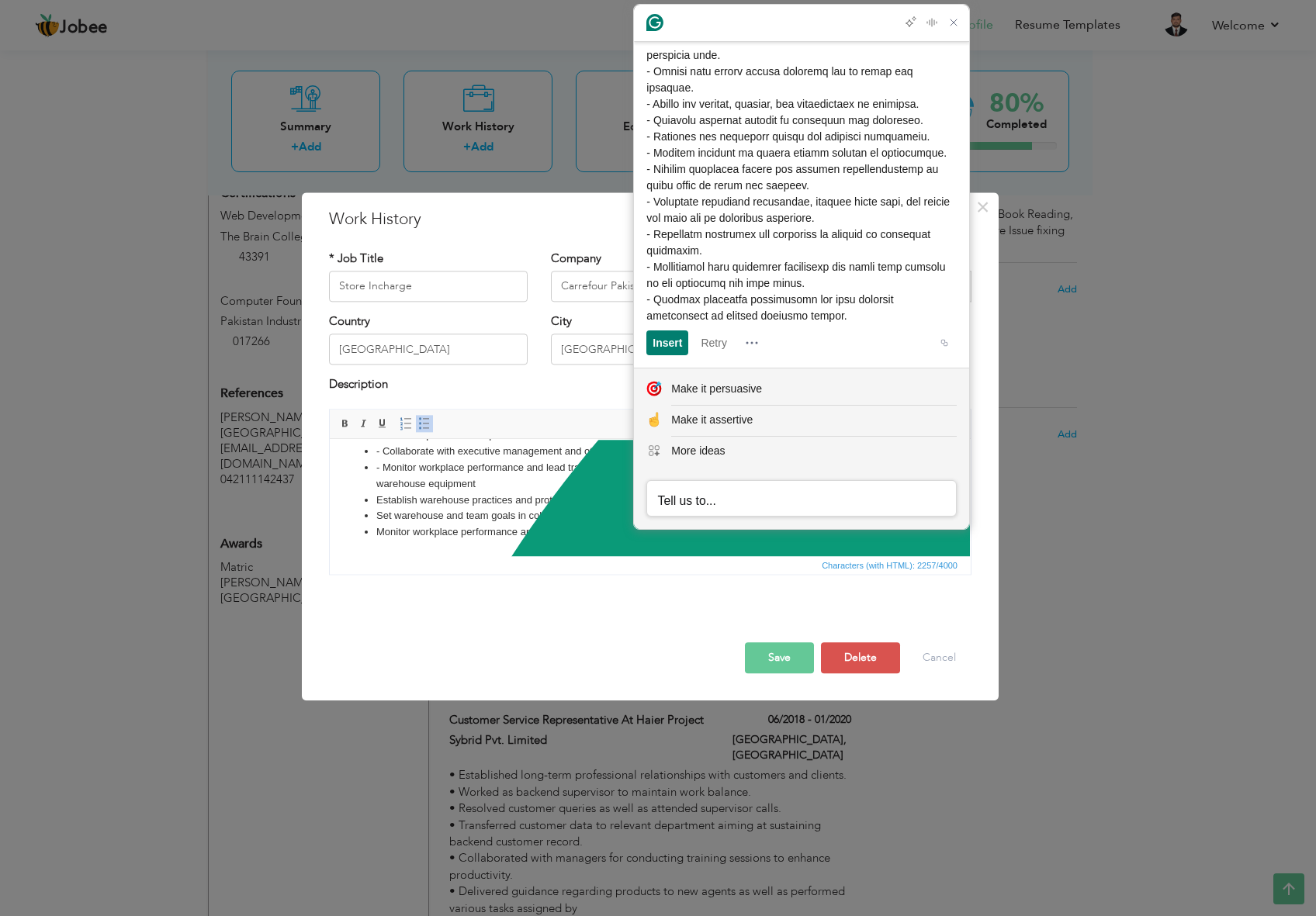
click at [637, 541] on html "Oversee daily warehouse operations. Ensure inventory accuracy and perform regul…" at bounding box center [650, 299] width 641 height 516
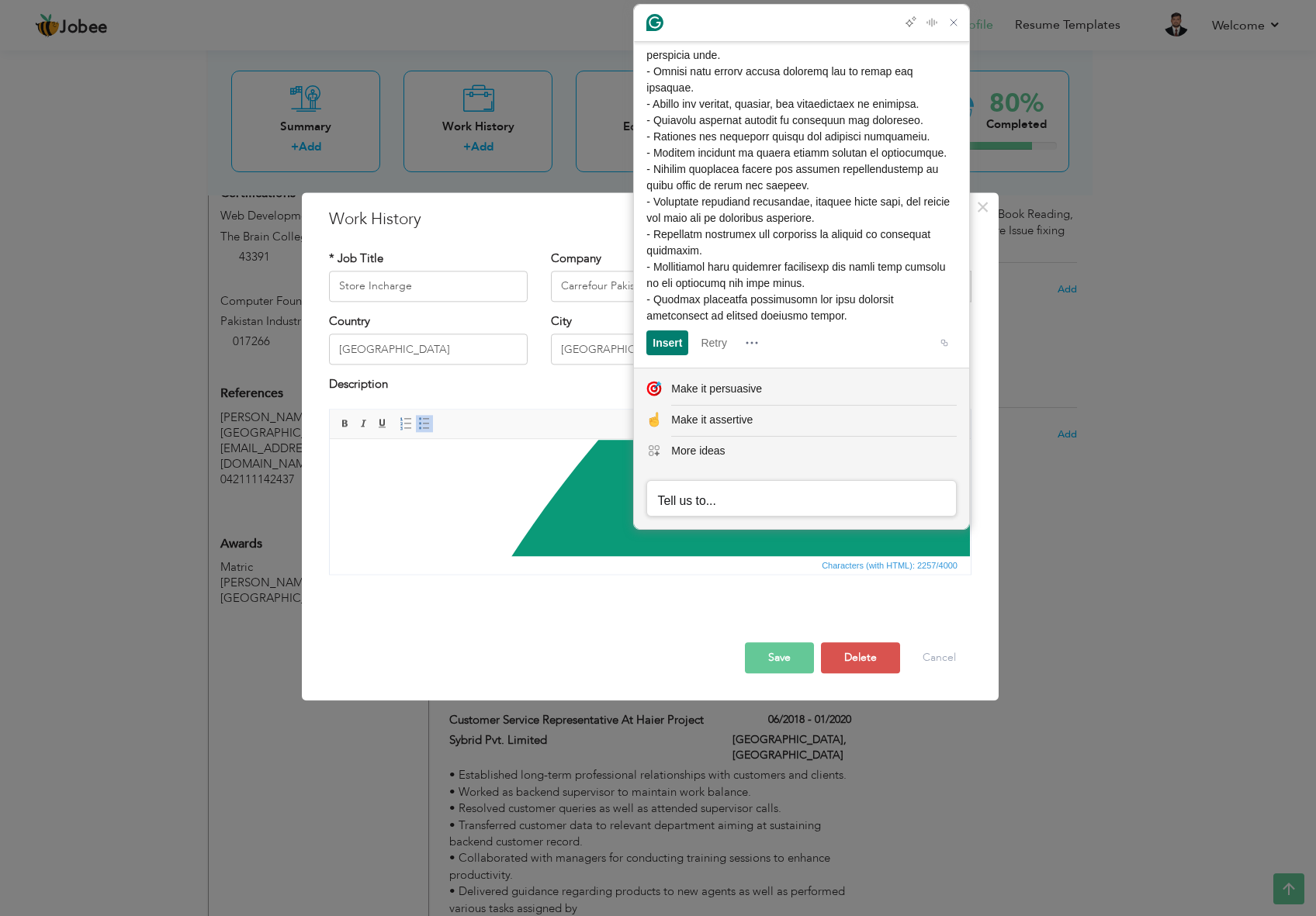
scroll to position [0, 0]
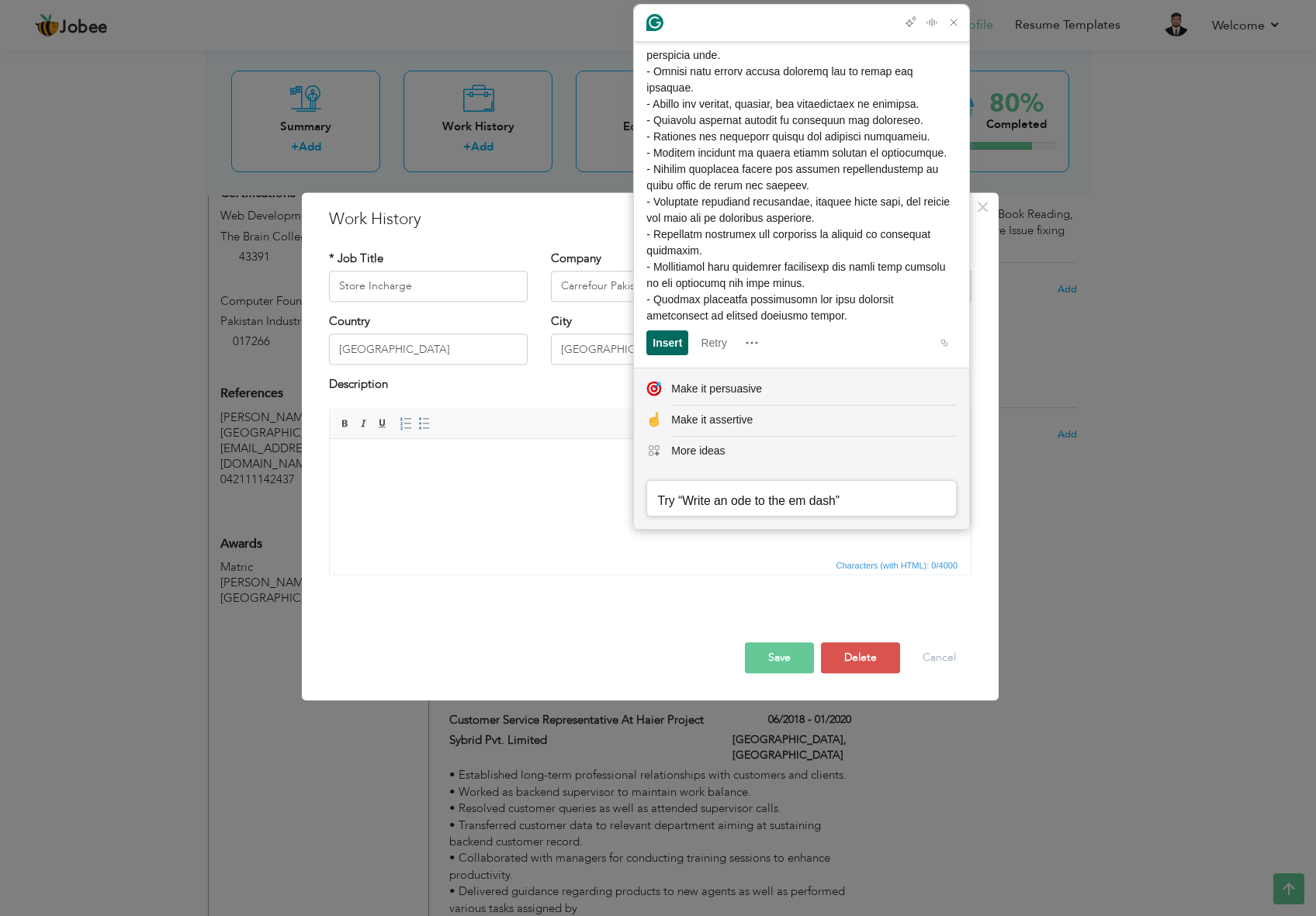
click at [681, 345] on div "Insert" at bounding box center [667, 343] width 29 height 25
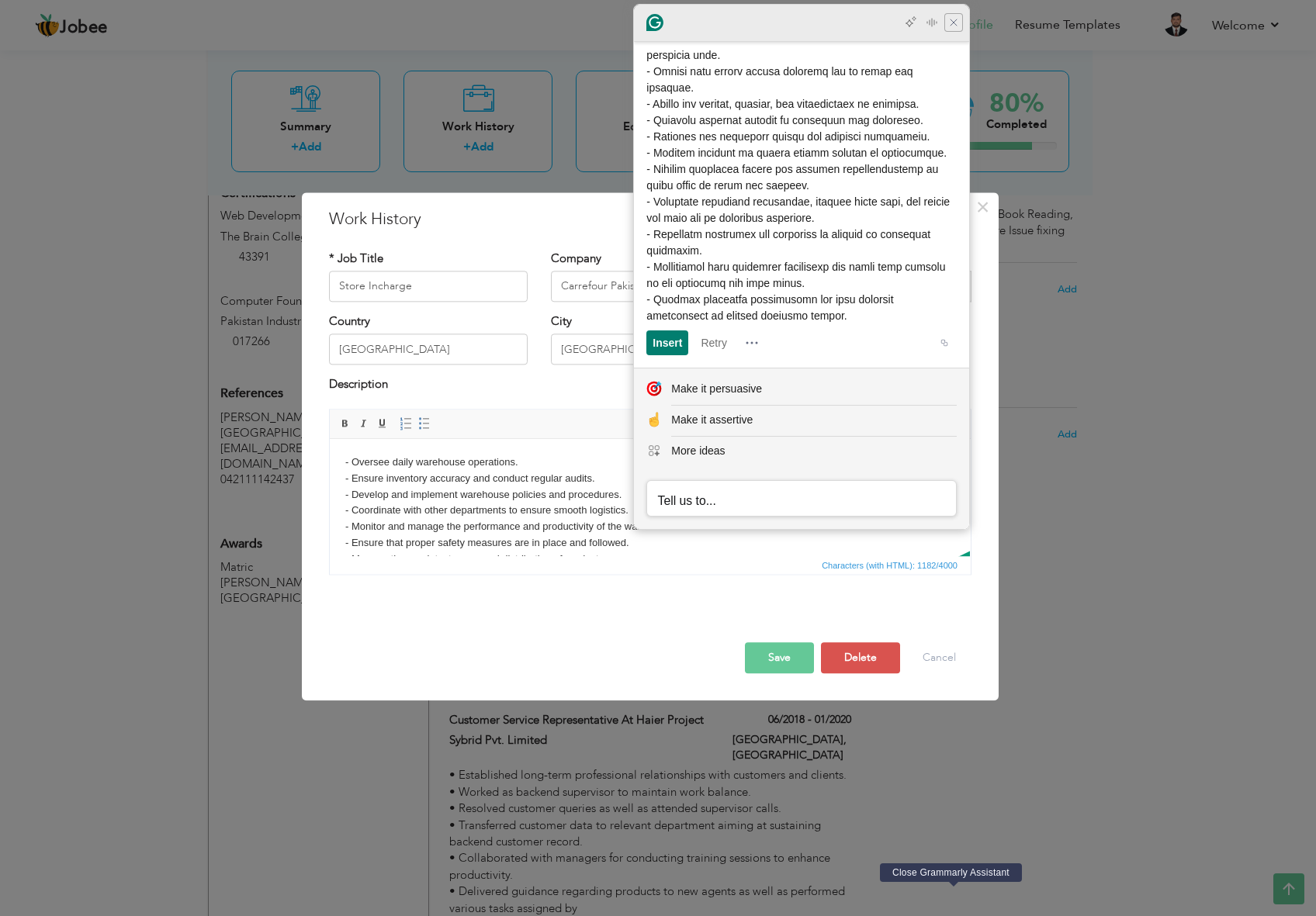
click at [961, 23] on icon "Close Grammarly Assistant" at bounding box center [954, 23] width 18 height 18
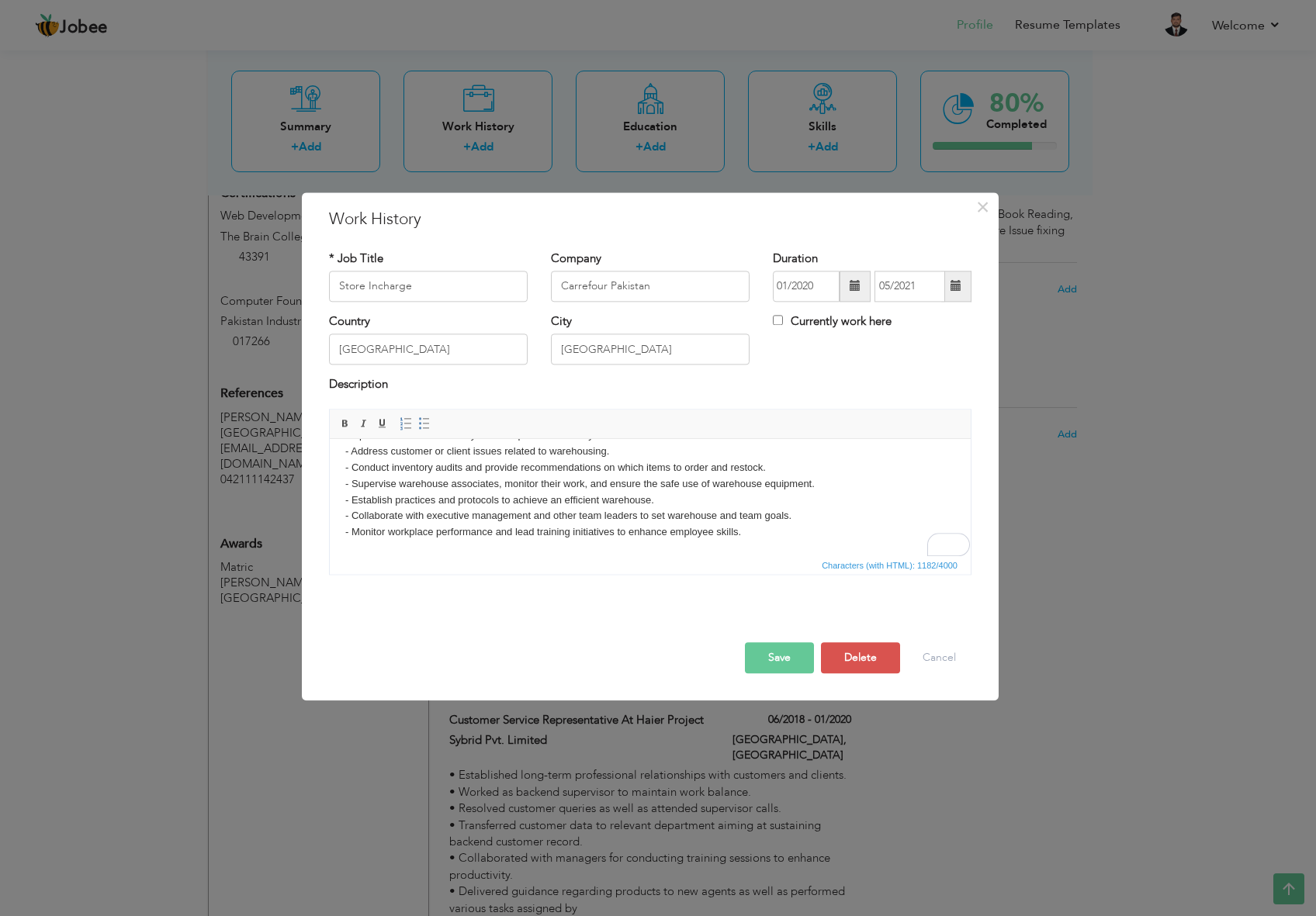
scroll to position [156, 0]
click at [761, 531] on div "- Monitor workplace performance and lead training initiatives to enhance employ…" at bounding box center [650, 533] width 610 height 17
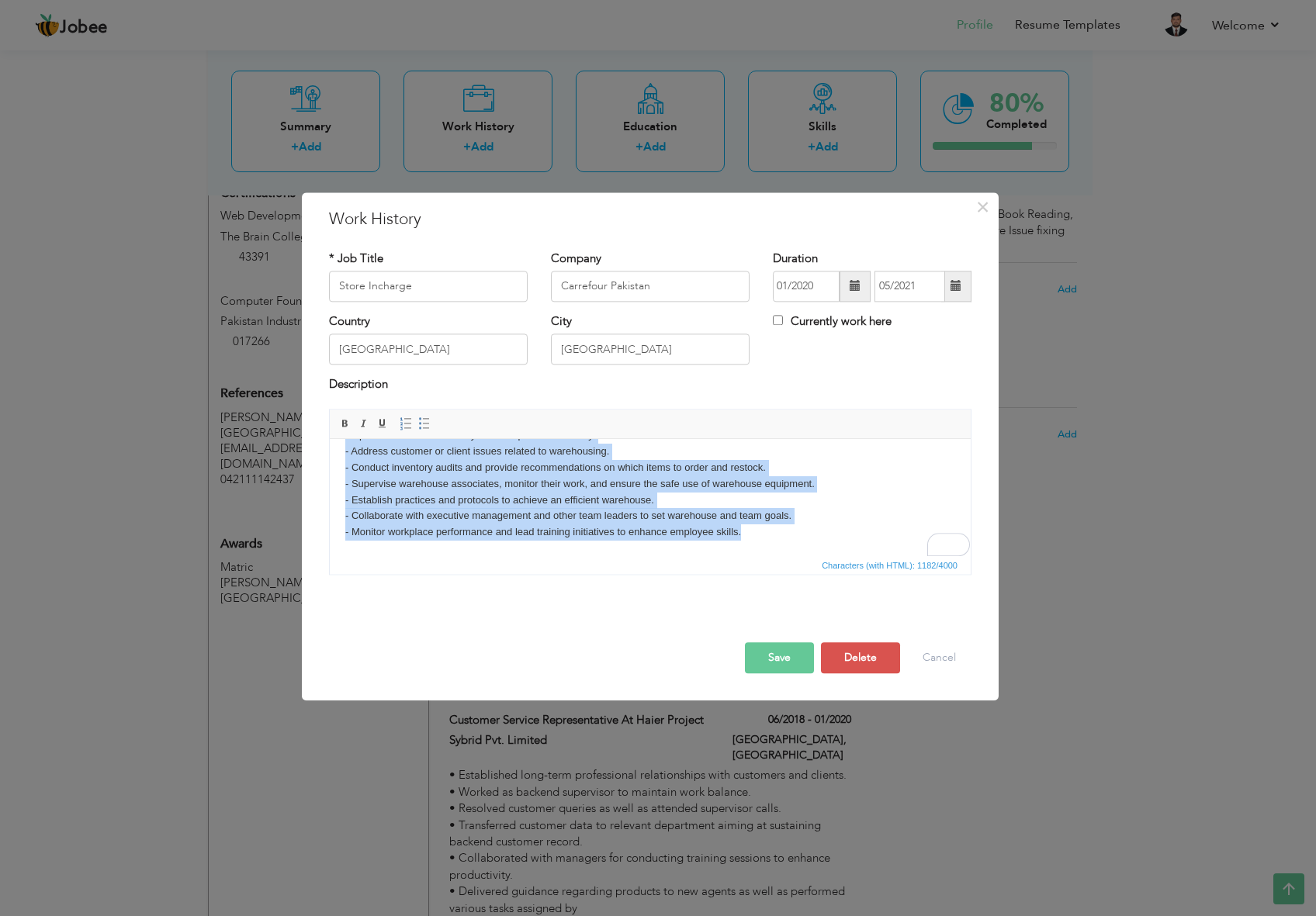
scroll to position [0, 0]
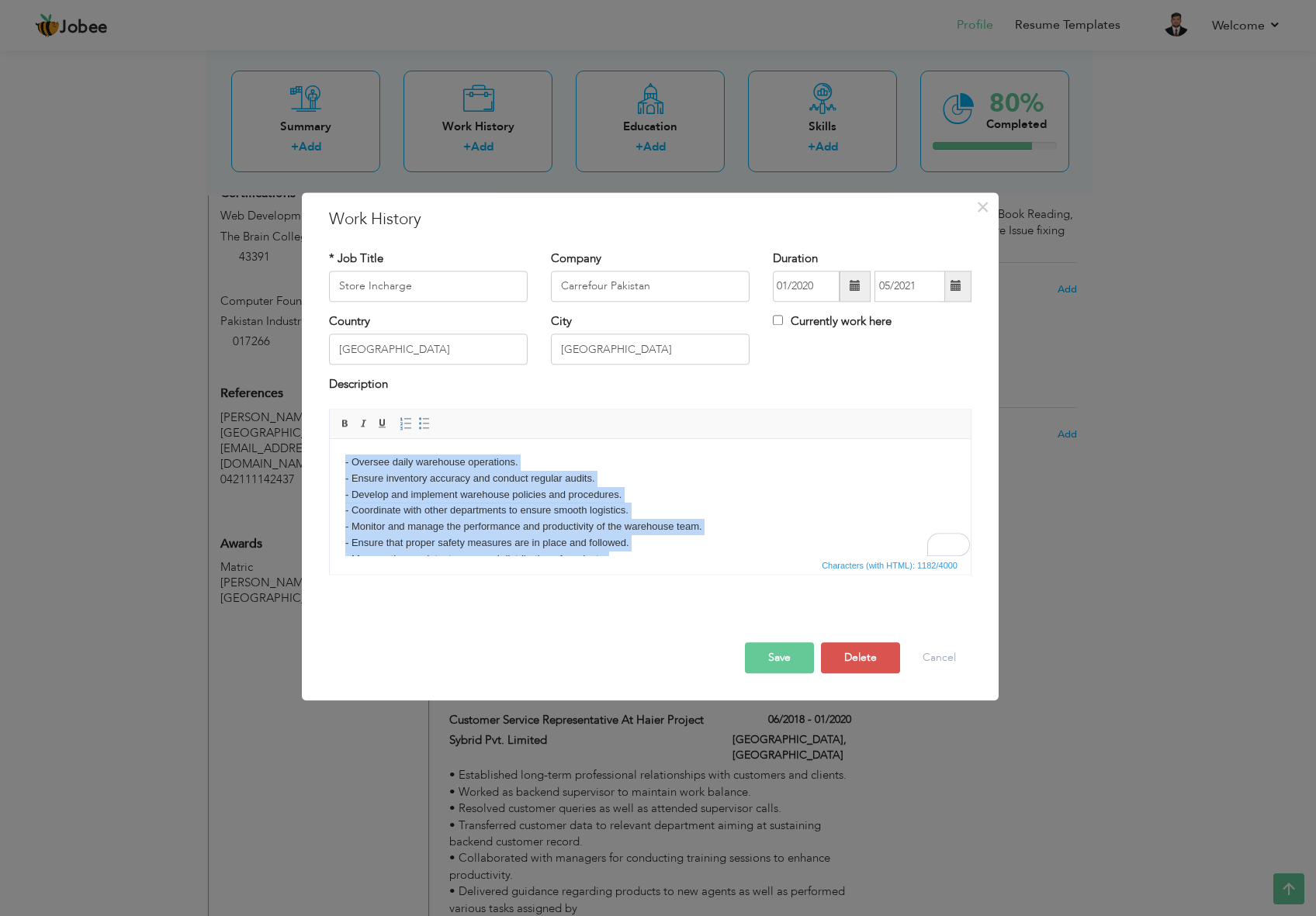
drag, startPoint x: 761, startPoint y: 534, endPoint x: 651, endPoint y: 828, distance: 313.9
click at [330, 439] on html "- Oversee daily warehouse operations. - Ensure inventory accuracy and conduct r…" at bounding box center [650, 575] width 641 height 273
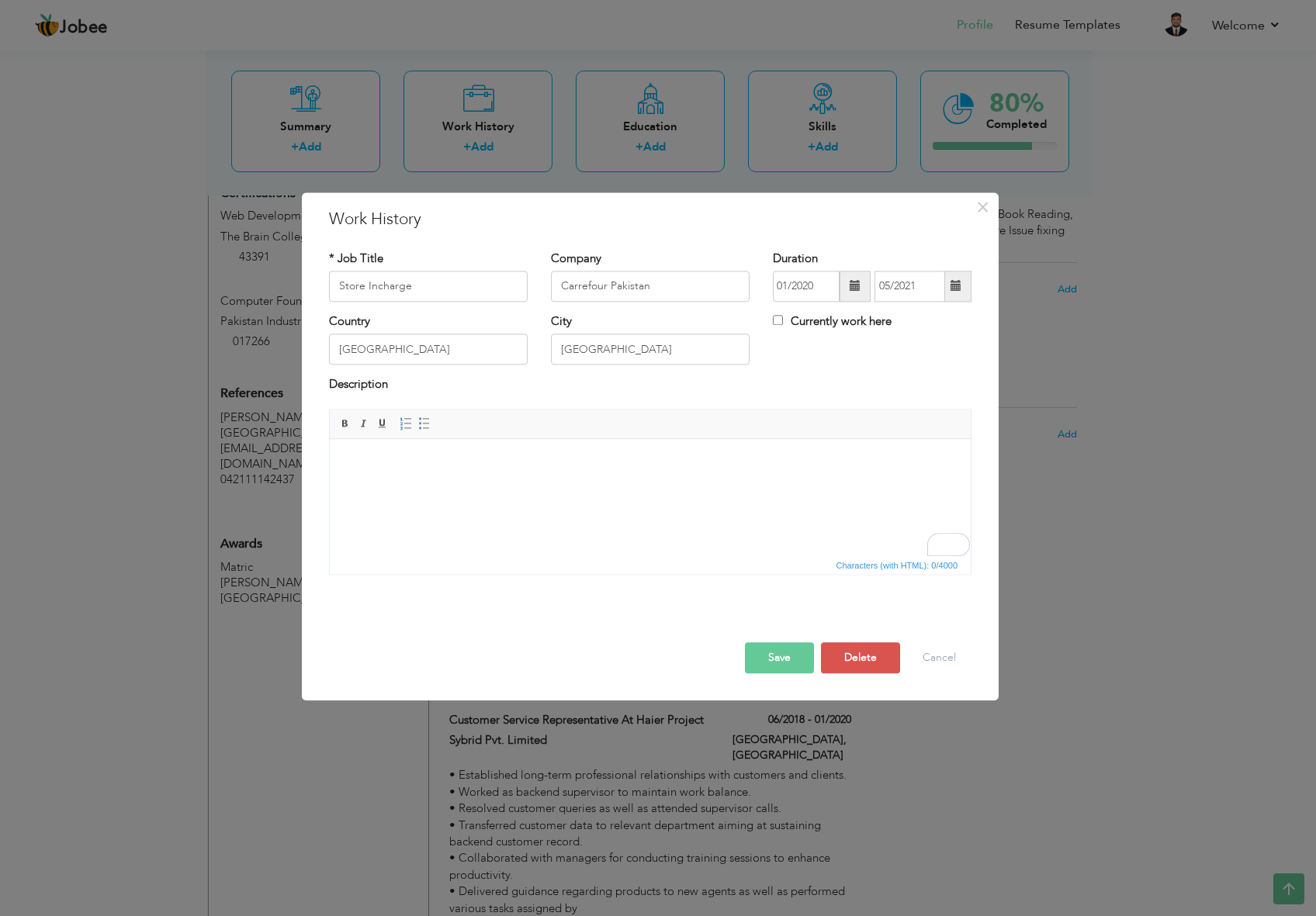
click at [452, 479] on html "​​​​​​​" at bounding box center [650, 462] width 641 height 48
click at [564, 455] on html at bounding box center [650, 446] width 641 height 16
click at [517, 455] on html at bounding box center [650, 446] width 641 height 16
click at [381, 455] on html at bounding box center [650, 446] width 641 height 16
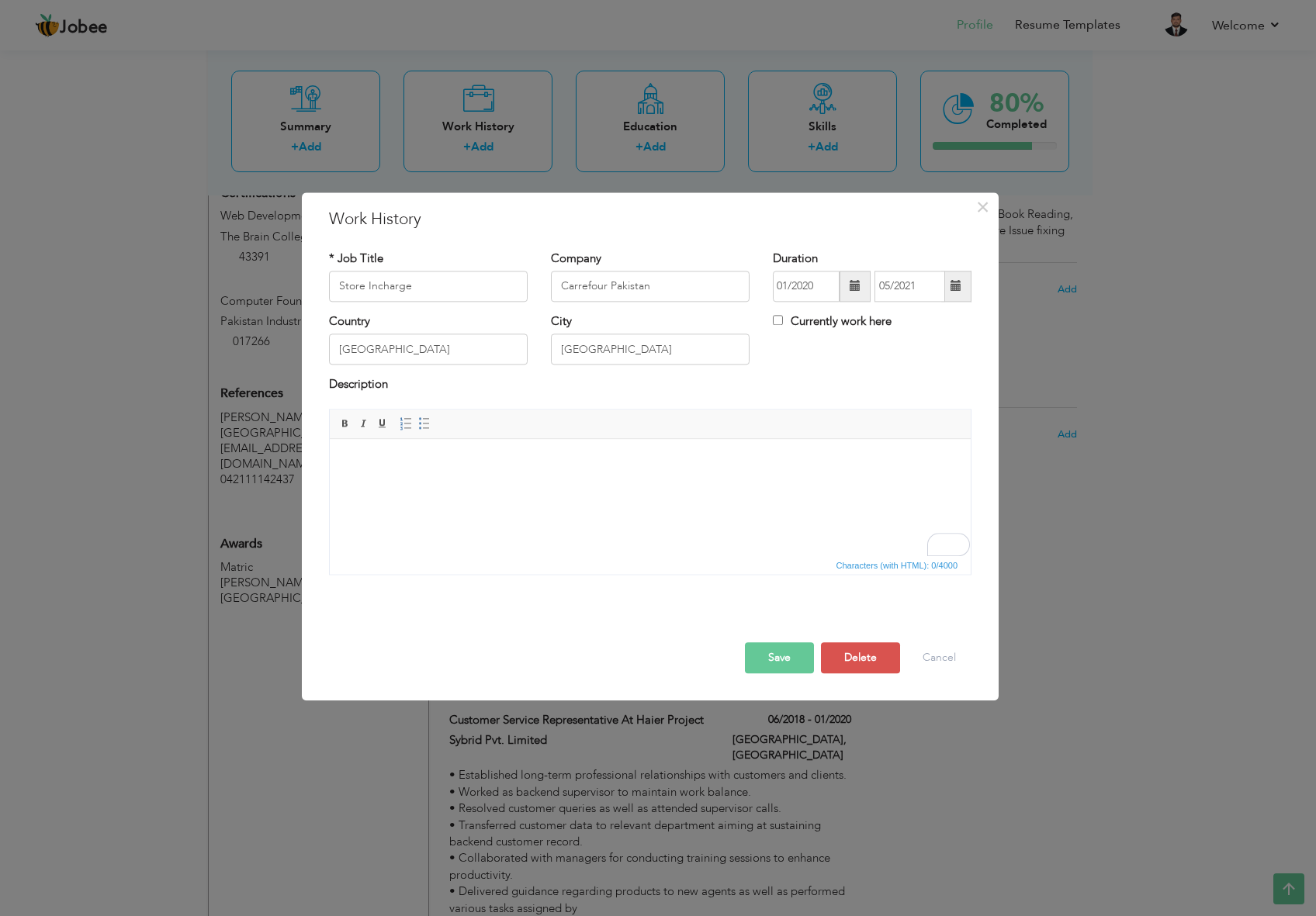
click at [381, 455] on html at bounding box center [650, 446] width 641 height 16
drag, startPoint x: 517, startPoint y: 494, endPoint x: 503, endPoint y: 494, distance: 14.0
click at [503, 455] on html at bounding box center [650, 446] width 641 height 16
click at [507, 455] on html at bounding box center [650, 446] width 641 height 16
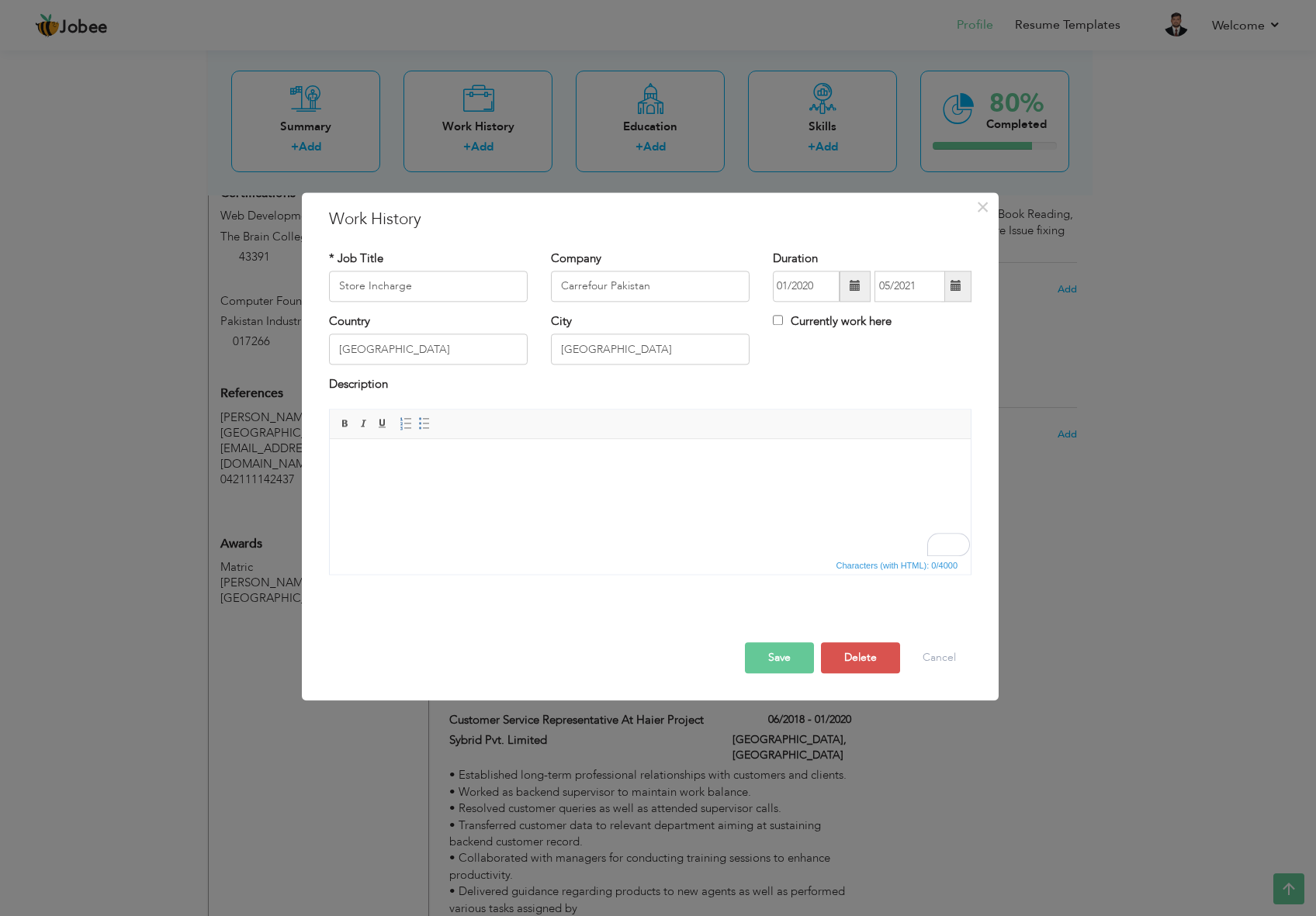
click at [507, 455] on html at bounding box center [650, 446] width 641 height 16
drag, startPoint x: 507, startPoint y: 482, endPoint x: 436, endPoint y: 485, distance: 71.1
click at [436, 485] on html "fsdf" at bounding box center [650, 462] width 641 height 48
click at [354, 461] on body "fsdf" at bounding box center [650, 463] width 610 height 17
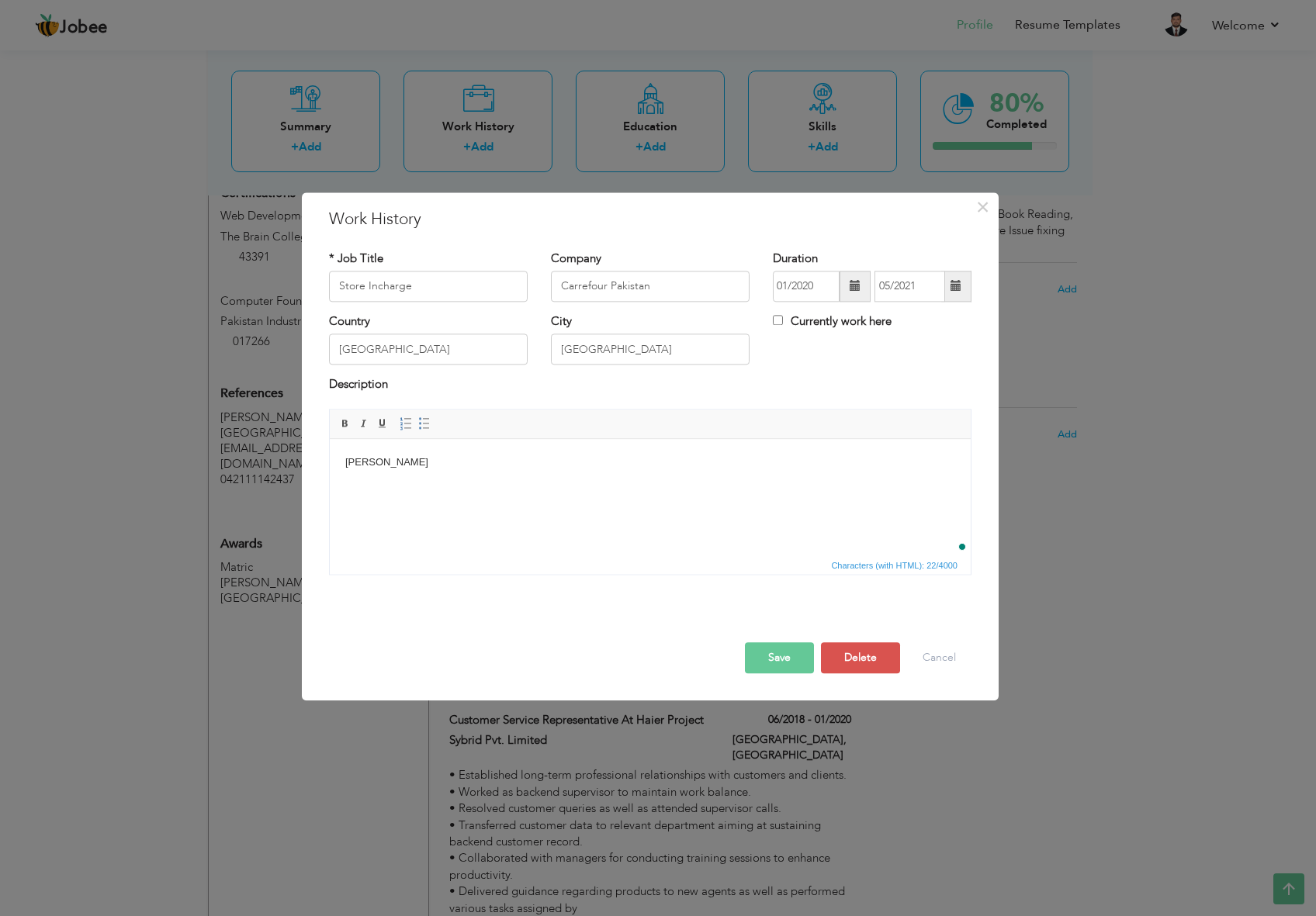
click at [431, 486] on html "[PERSON_NAME]" at bounding box center [650, 462] width 641 height 48
click at [359, 470] on body "[PERSON_NAME]" at bounding box center [650, 463] width 610 height 17
click at [359, 461] on body "[PERSON_NAME]" at bounding box center [650, 463] width 610 height 17
click at [366, 471] on html "[PERSON_NAME]" at bounding box center [650, 462] width 641 height 48
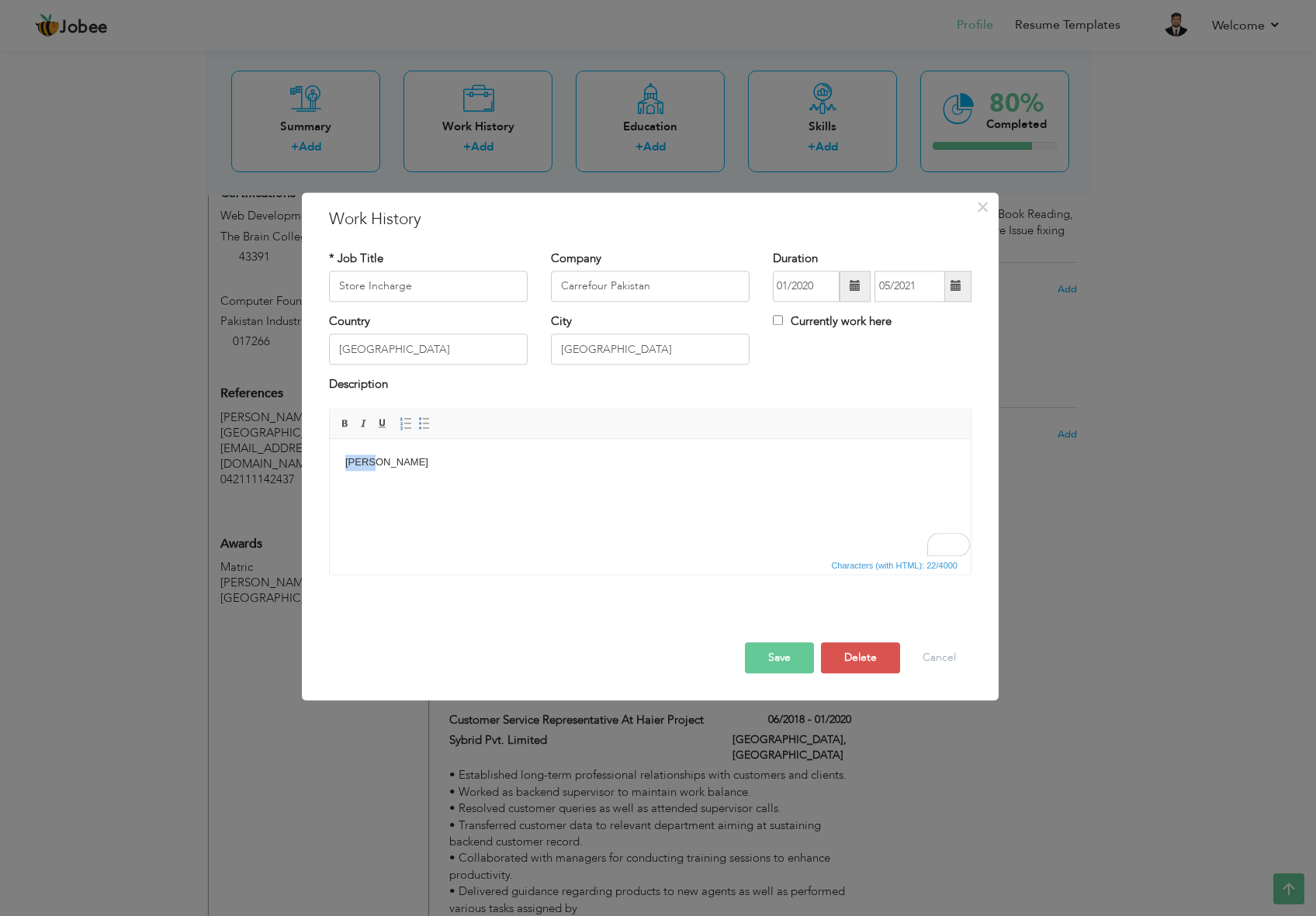
click at [366, 471] on html "[PERSON_NAME]" at bounding box center [650, 462] width 641 height 48
click at [377, 466] on body "[PERSON_NAME]" at bounding box center [650, 463] width 610 height 17
drag, startPoint x: 372, startPoint y: 461, endPoint x: 266, endPoint y: 450, distance: 106.6
click at [330, 450] on html "[PERSON_NAME]" at bounding box center [650, 462] width 641 height 48
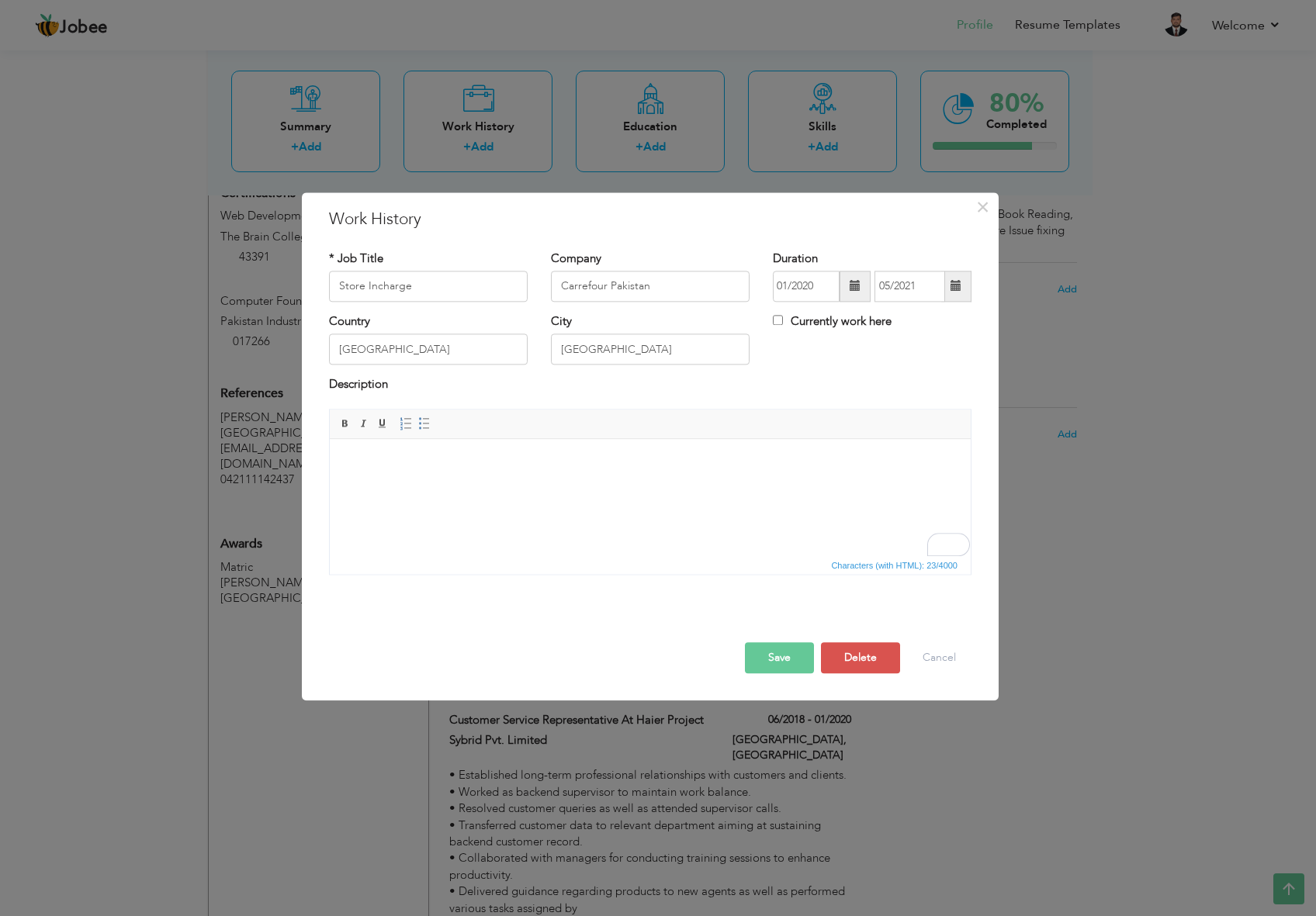
click at [778, 476] on html at bounding box center [650, 462] width 641 height 48
drag, startPoint x: 557, startPoint y: 436, endPoint x: 230, endPoint y: 29, distance: 522.1
click at [557, 436] on span "Editor toolbars Basic Styles Bold Italic Underline Paragraph Insert/Remove Numb…" at bounding box center [650, 424] width 641 height 29
click at [558, 478] on html at bounding box center [650, 462] width 641 height 48
click at [600, 473] on span "Paste" at bounding box center [605, 475] width 81 height 18
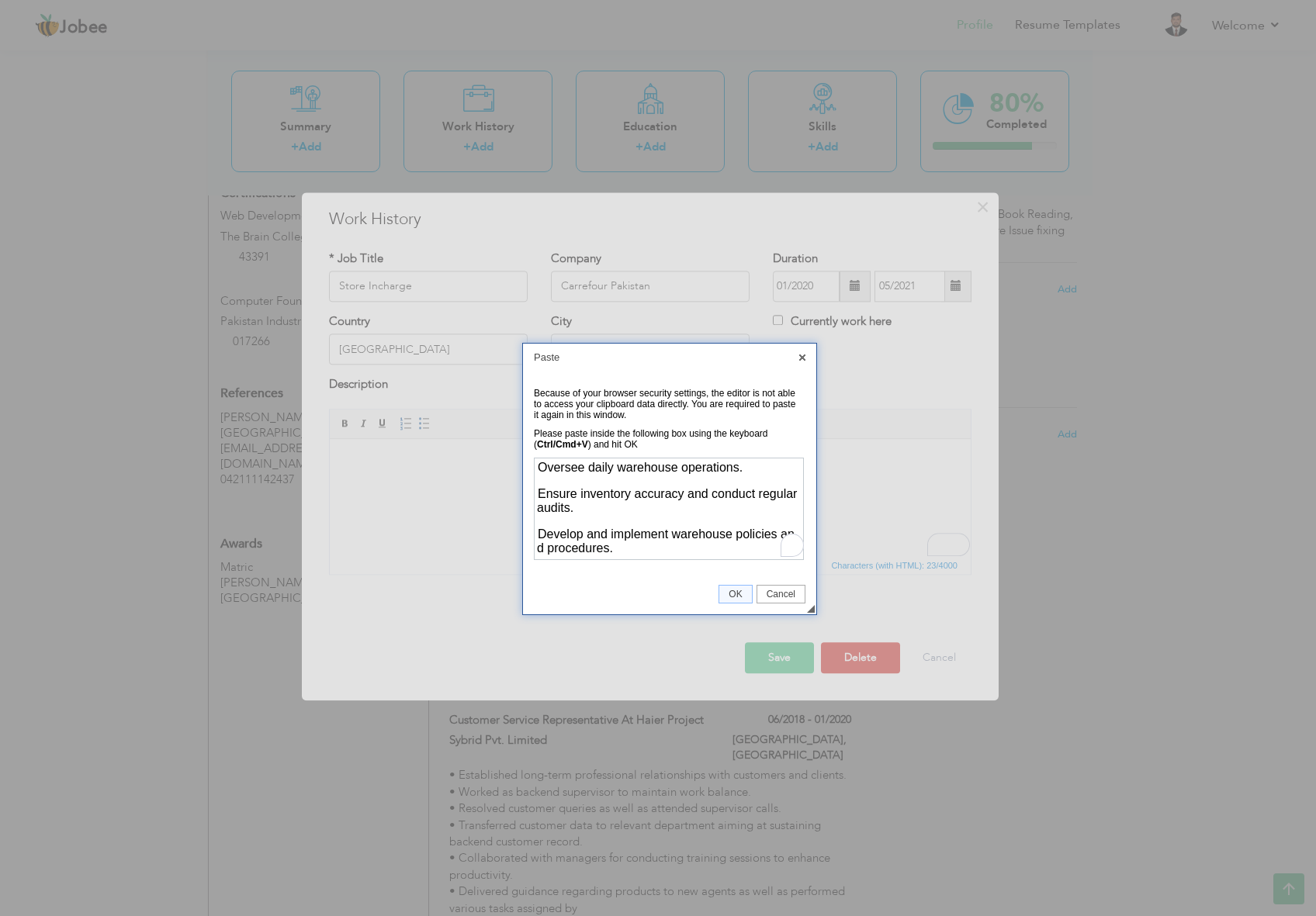
scroll to position [539, 0]
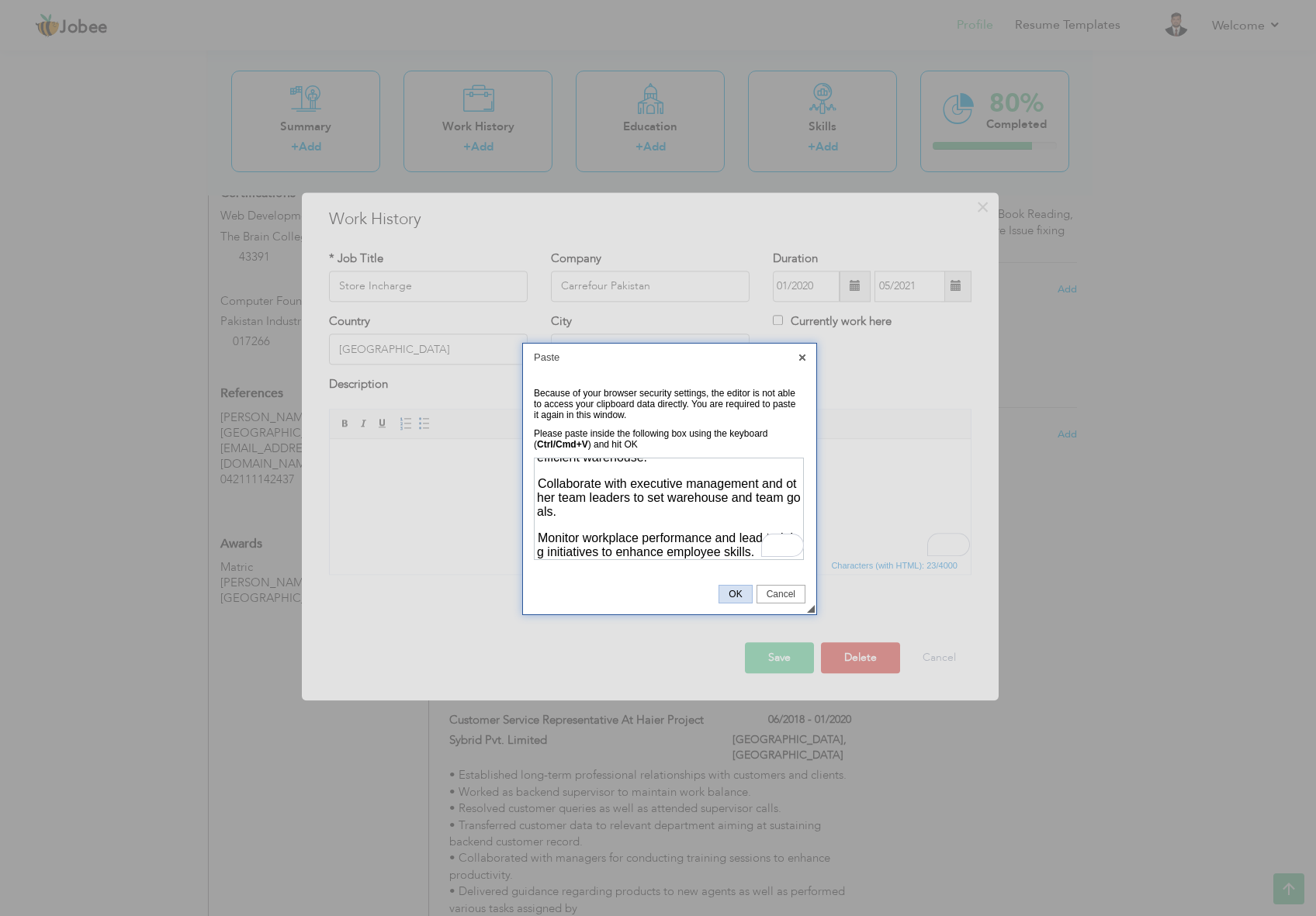
click at [733, 597] on span "OK" at bounding box center [735, 594] width 32 height 11
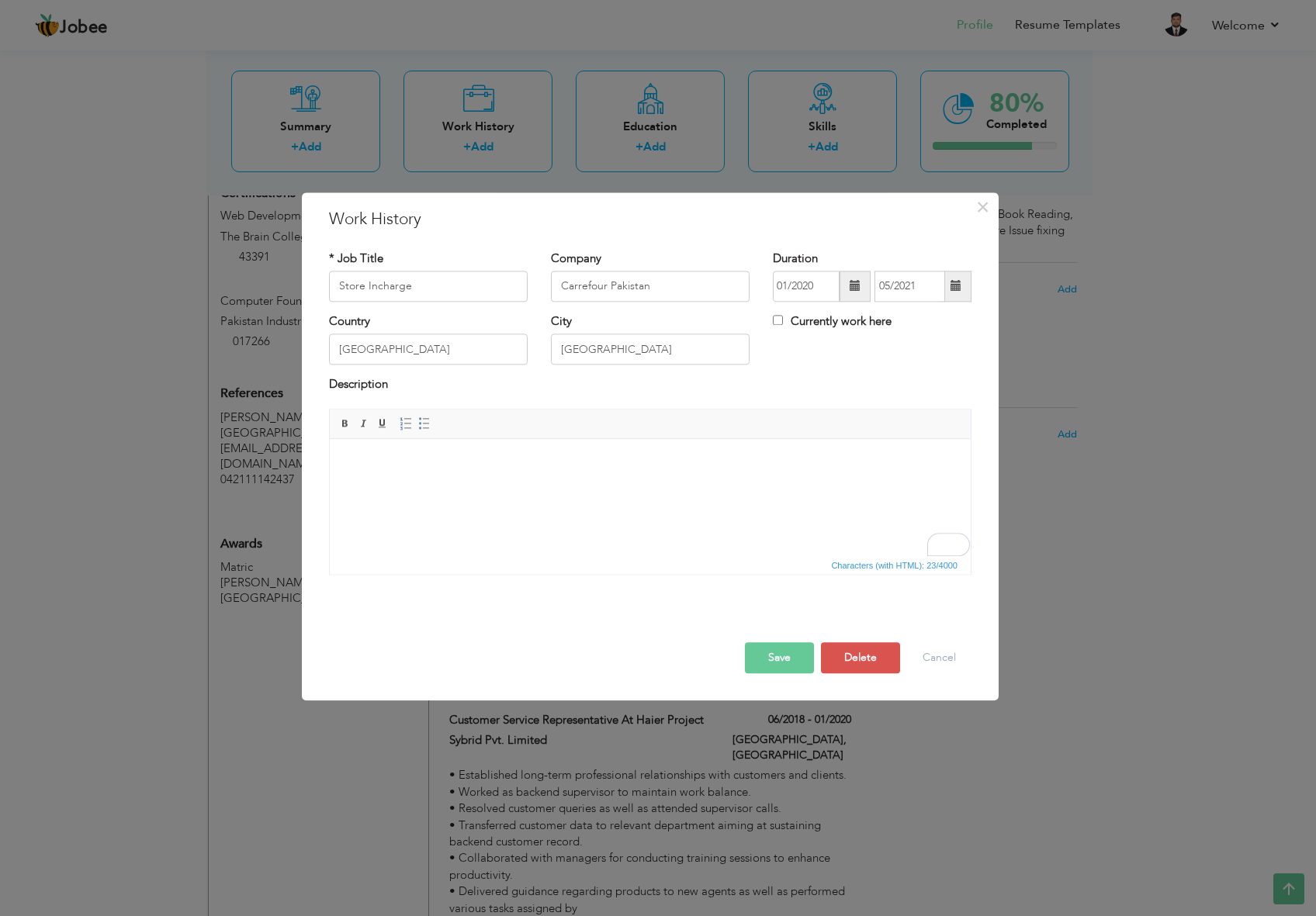
scroll to position [0, 0]
click at [744, 486] on html at bounding box center [650, 462] width 641 height 48
click at [450, 466] on body at bounding box center [650, 463] width 610 height 17
click at [471, 483] on span "Paste" at bounding box center [511, 478] width 81 height 18
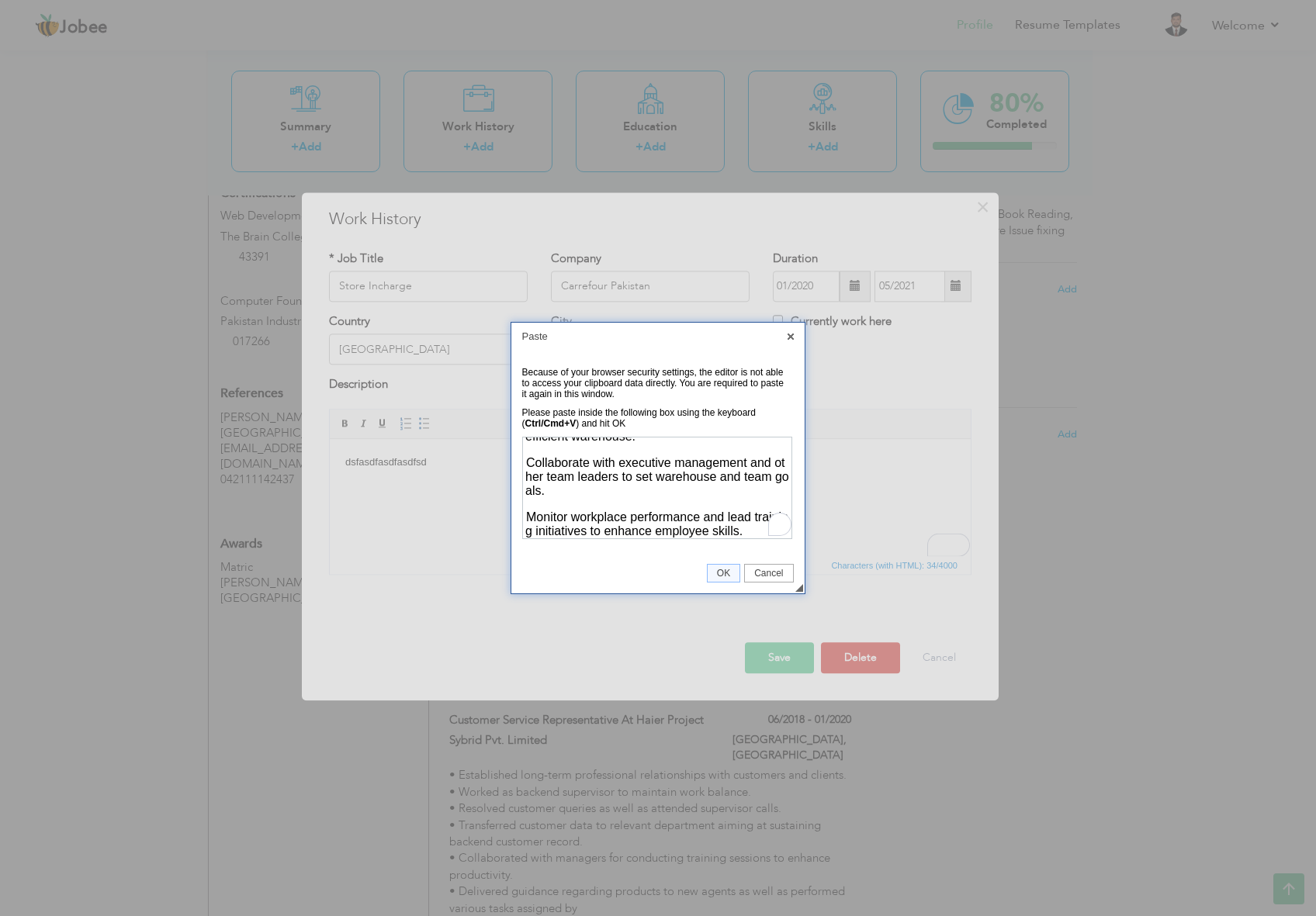
scroll to position [539, 0]
click at [724, 569] on span "OK" at bounding box center [724, 573] width 32 height 11
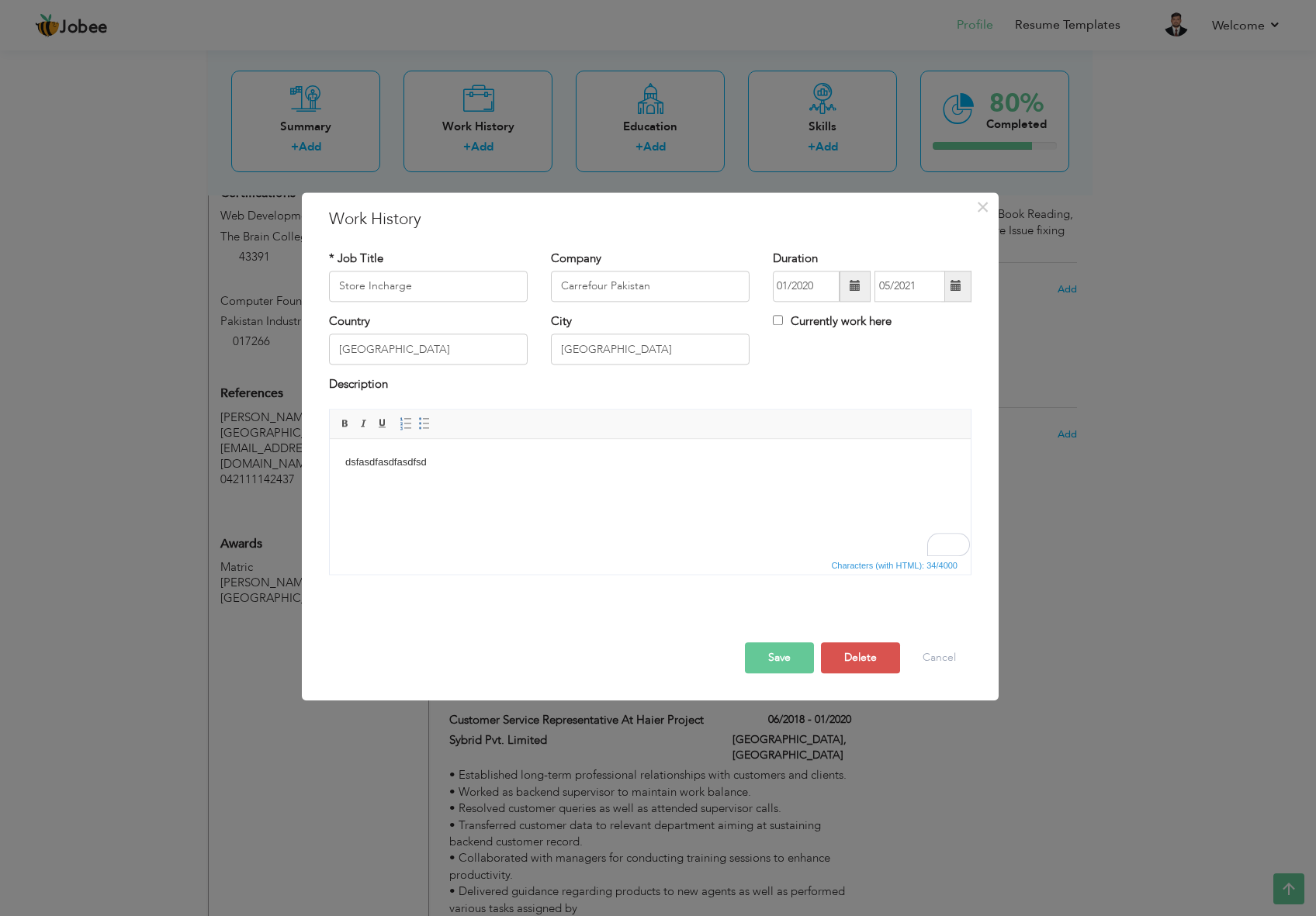
click at [875, 568] on span "Characters (with HTML): 34/4000" at bounding box center [894, 566] width 133 height 14
click at [386, 466] on body "dsfasdfasdfasdfsd" at bounding box center [650, 463] width 610 height 17
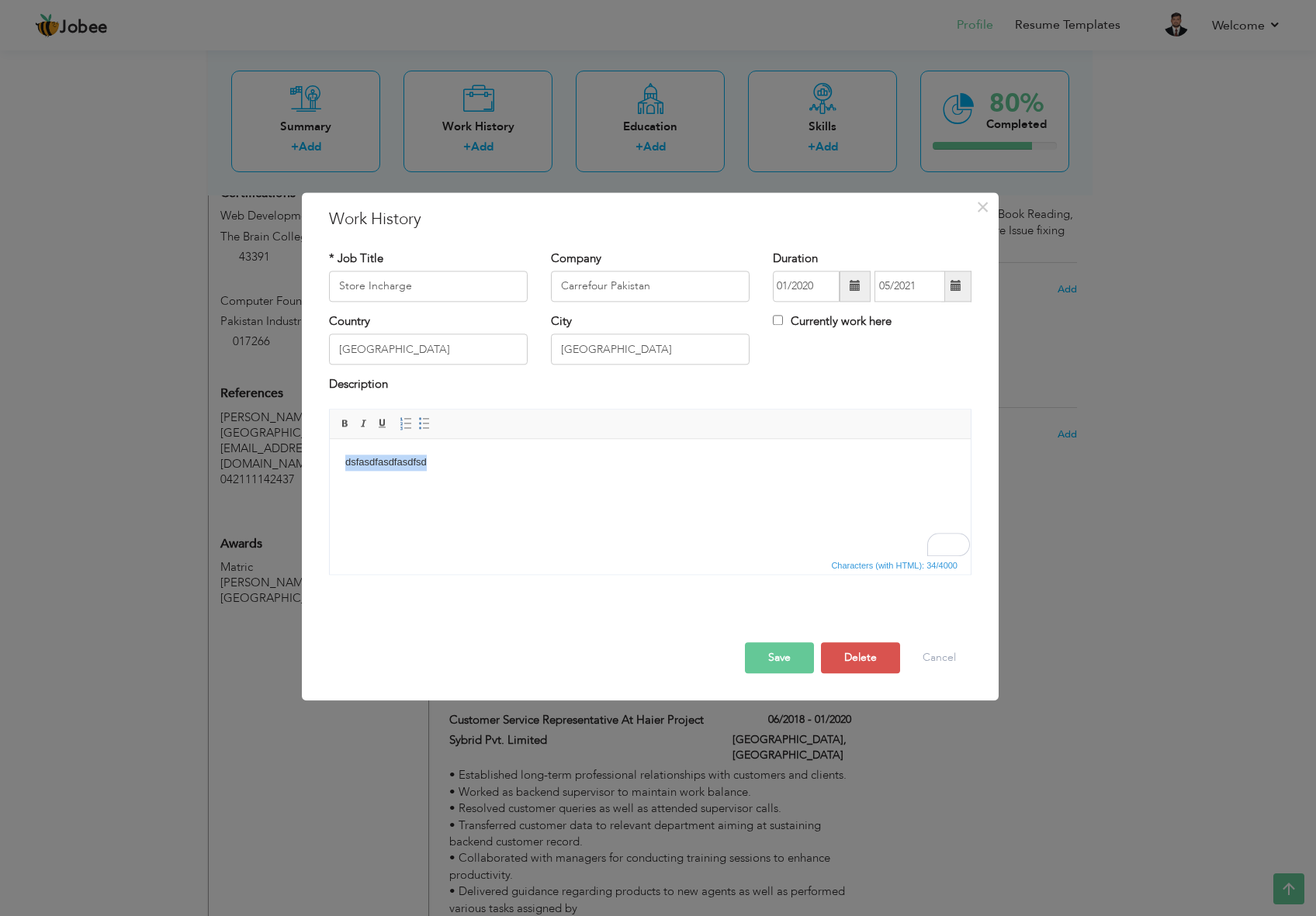
click at [386, 466] on body "dsfasdfasdfasdfsd" at bounding box center [650, 463] width 610 height 17
click at [493, 479] on html "dsfasdfasdfasdfsd" at bounding box center [650, 462] width 641 height 48
drag, startPoint x: 512, startPoint y: 466, endPoint x: 102, endPoint y: 460, distance: 410.0
click at [330, 460] on html "dsfasdfasdfasdfsd" at bounding box center [650, 462] width 641 height 48
click at [796, 659] on button "Save" at bounding box center [779, 657] width 69 height 31
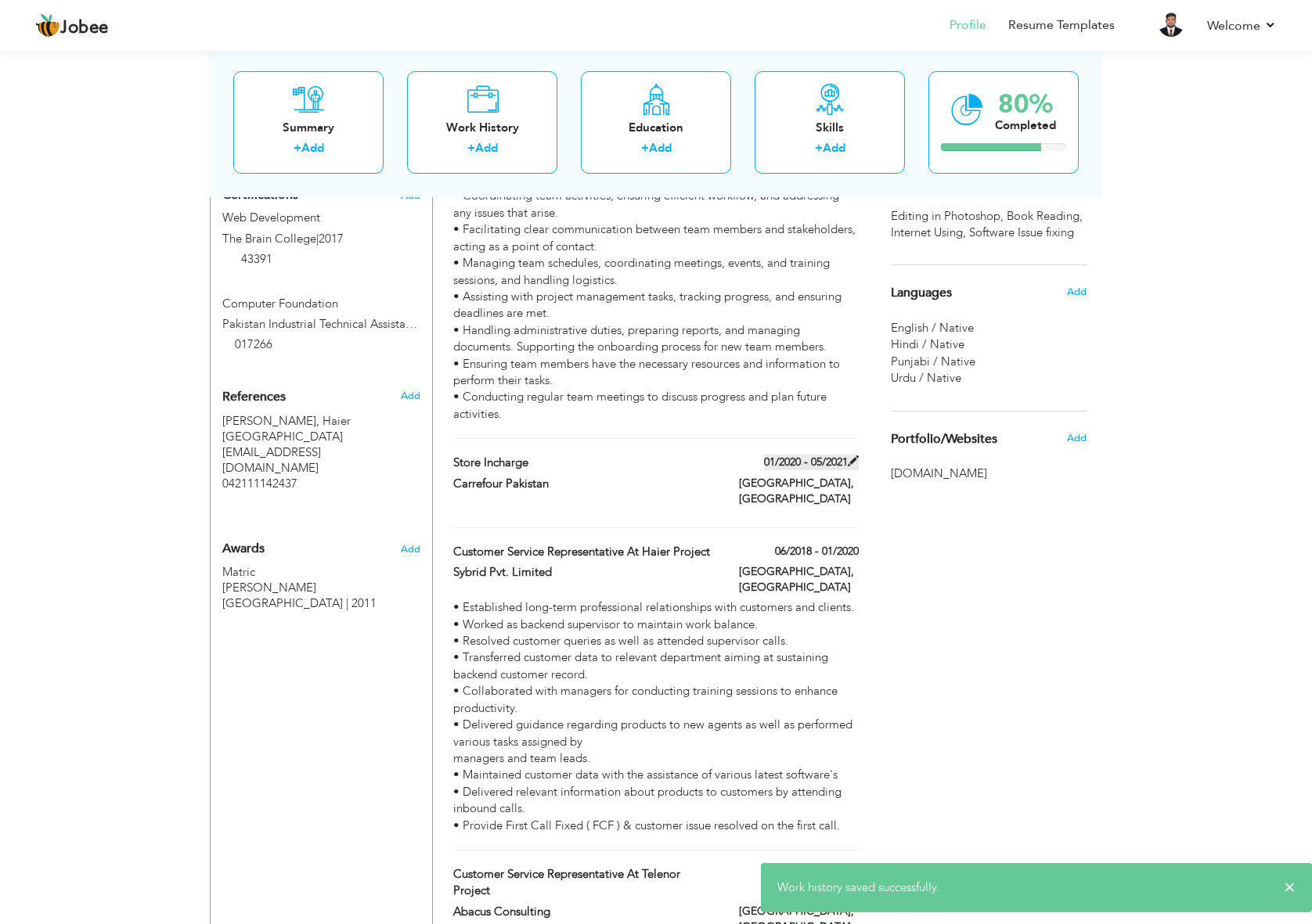
click at [826, 454] on label "01/2020 - 05/2021" at bounding box center [811, 462] width 95 height 16
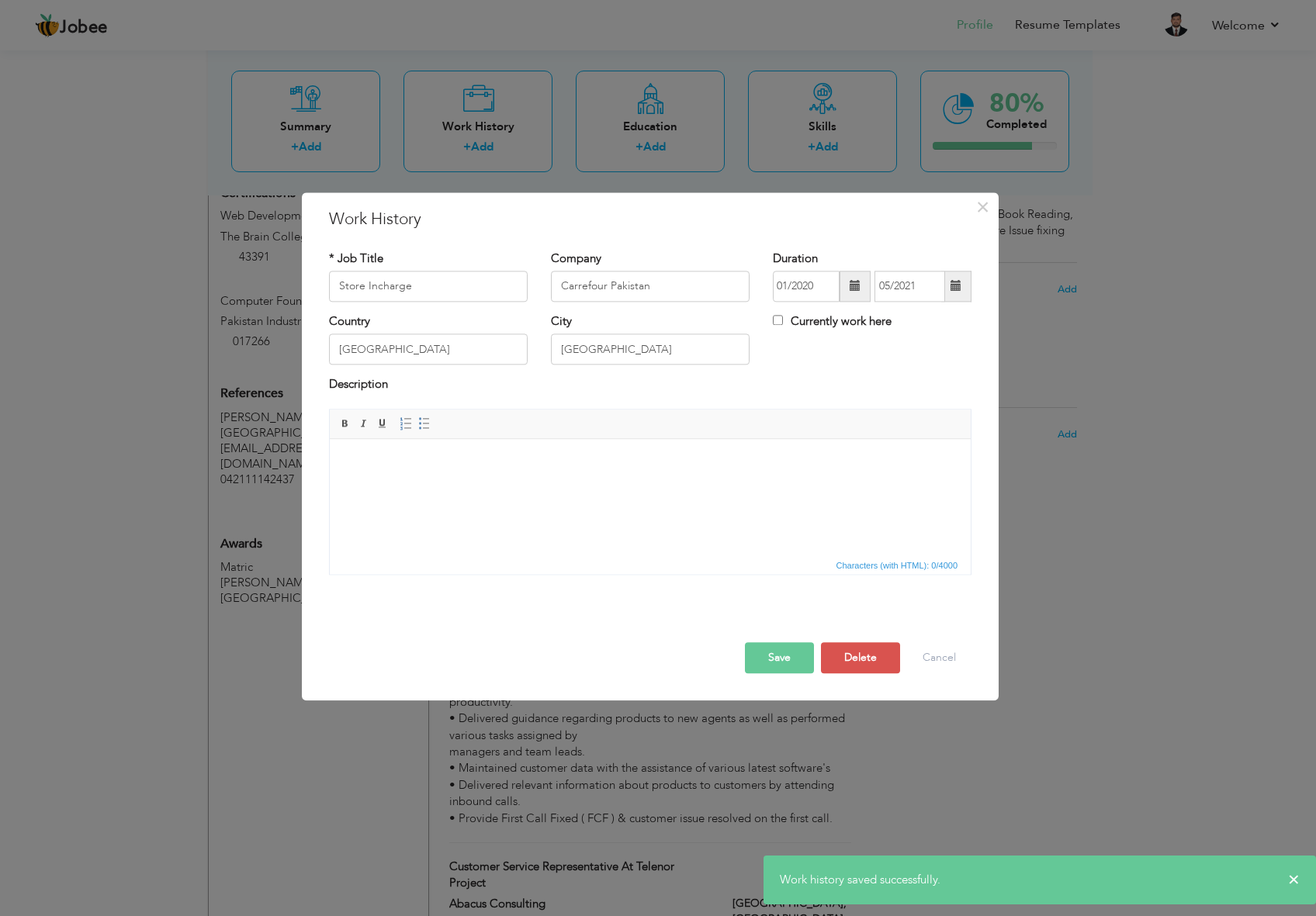
click at [617, 465] on body at bounding box center [650, 463] width 610 height 17
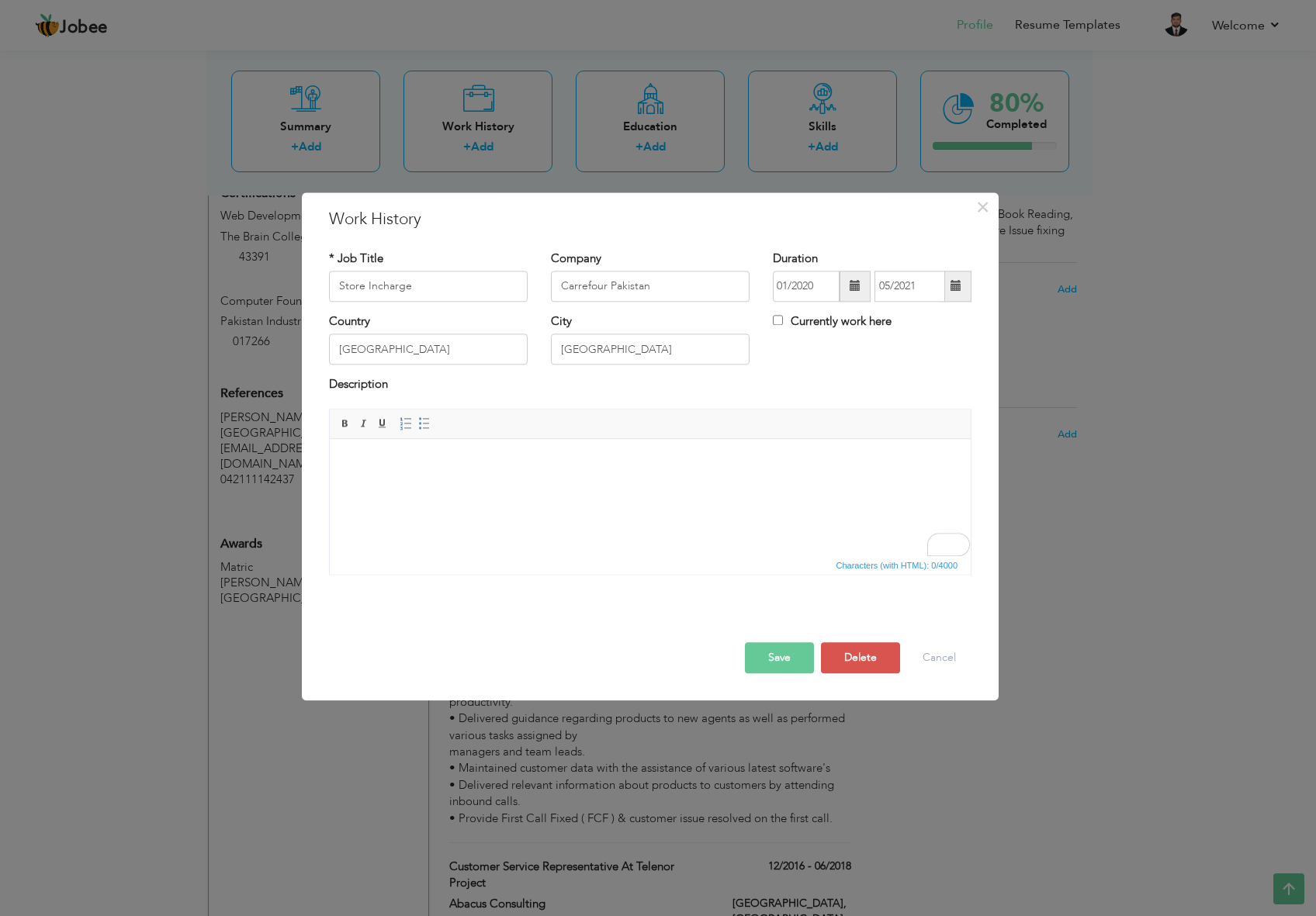
click at [556, 475] on html at bounding box center [650, 462] width 641 height 48
drag, startPoint x: 521, startPoint y: 474, endPoint x: 372, endPoint y: 466, distance: 149.2
click at [372, 466] on body at bounding box center [650, 463] width 610 height 17
click at [374, 456] on body at bounding box center [650, 463] width 610 height 17
click at [403, 471] on span "Paste" at bounding box center [434, 468] width 81 height 18
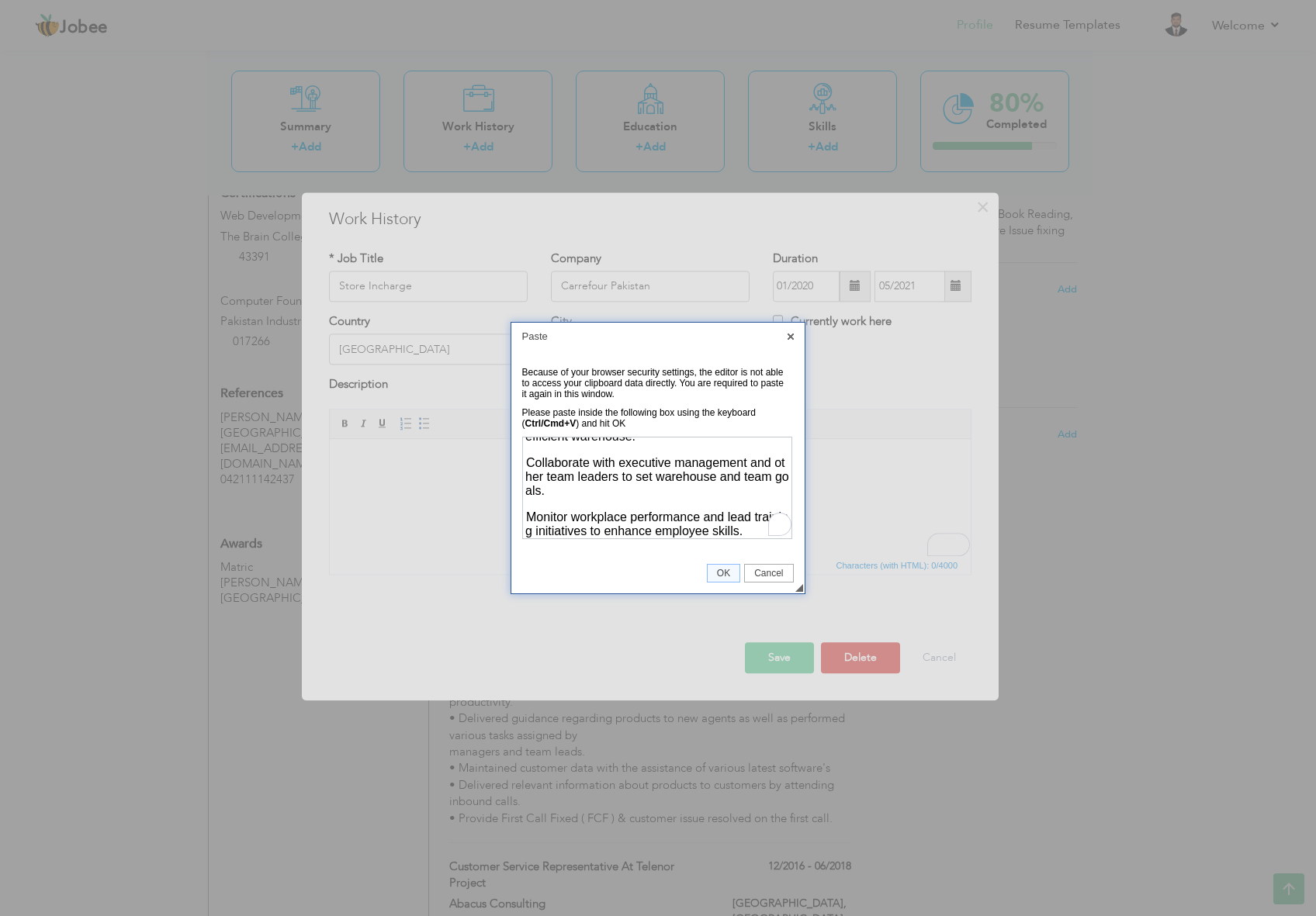
scroll to position [539, 0]
click at [724, 572] on span "OK" at bounding box center [724, 573] width 32 height 11
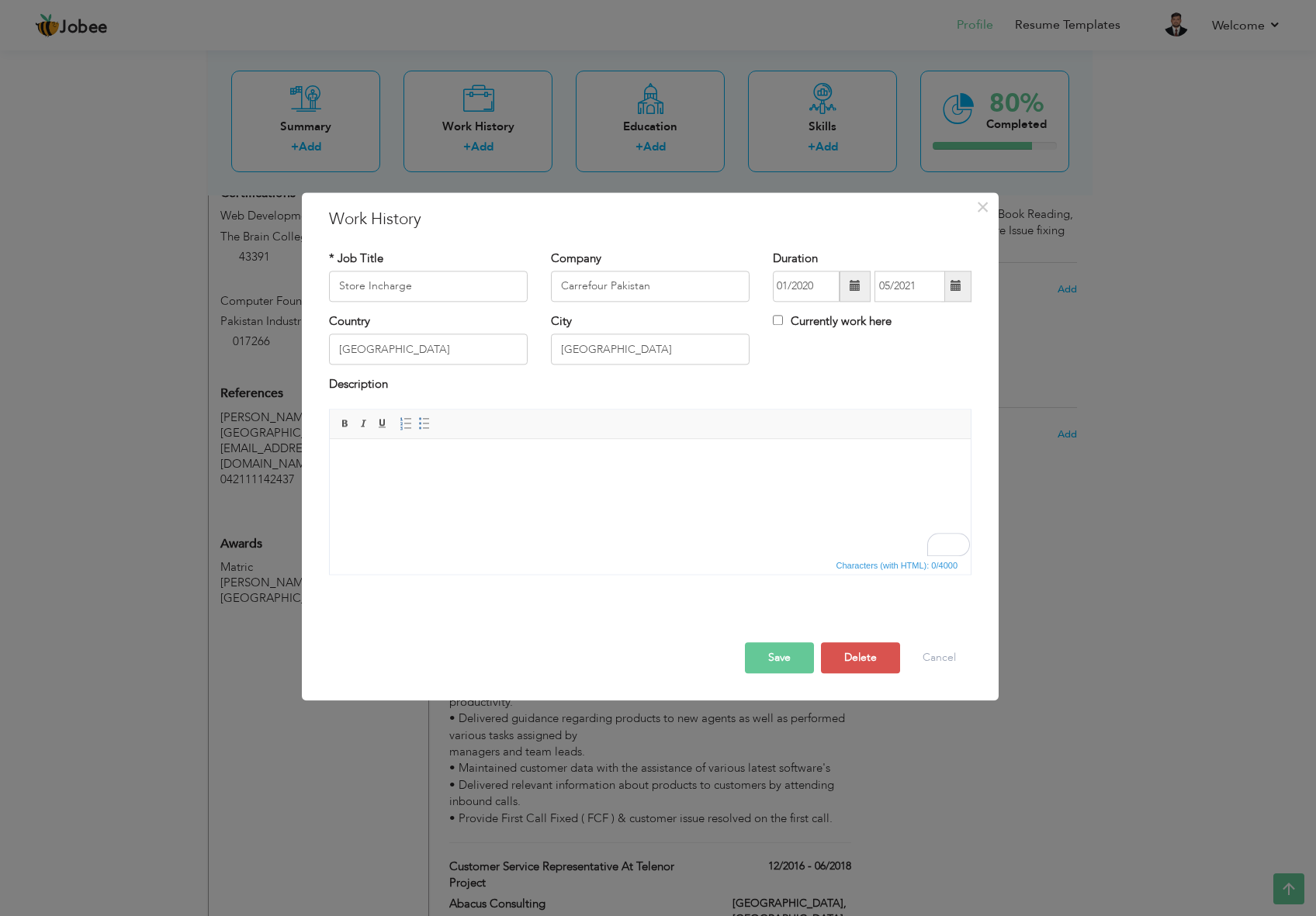
scroll to position [0, 0]
click at [453, 484] on html at bounding box center [650, 462] width 641 height 48
click at [768, 650] on button "Save" at bounding box center [779, 657] width 69 height 31
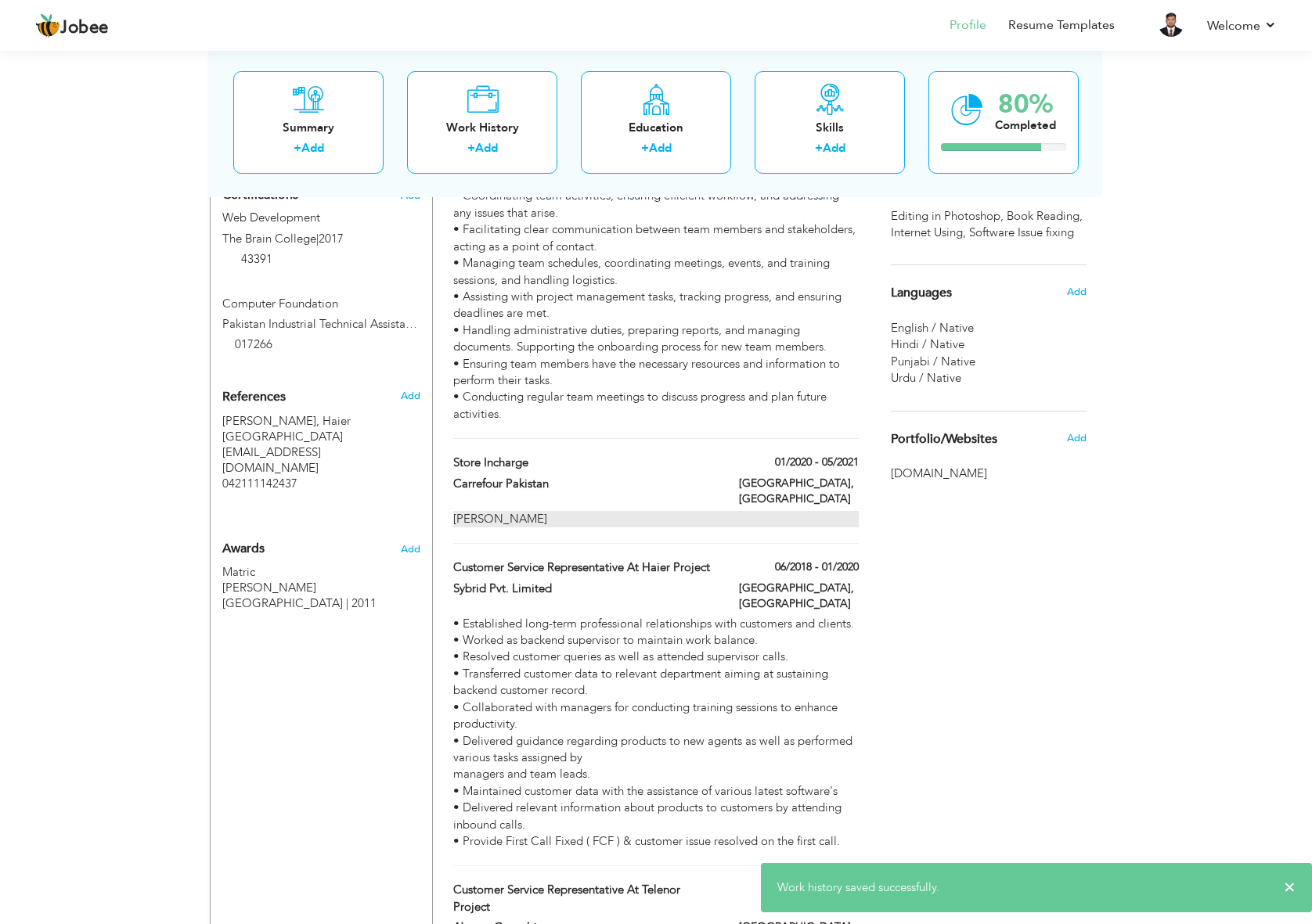
click at [490, 511] on div "Abdul Hadi" at bounding box center [656, 519] width 406 height 17
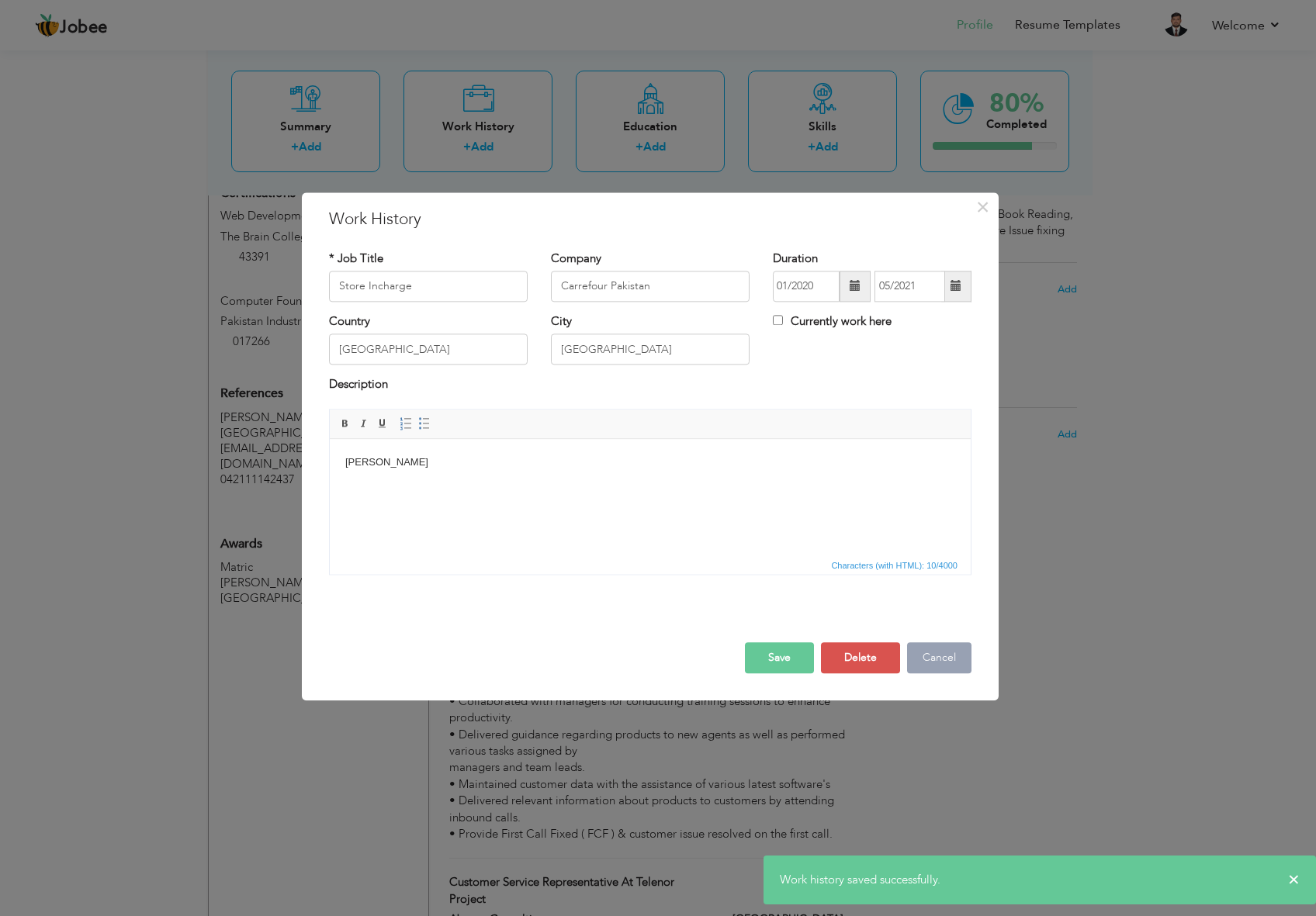
drag, startPoint x: 940, startPoint y: 655, endPoint x: 240, endPoint y: 85, distance: 902.7
click at [940, 655] on button "Cancel" at bounding box center [939, 657] width 64 height 31
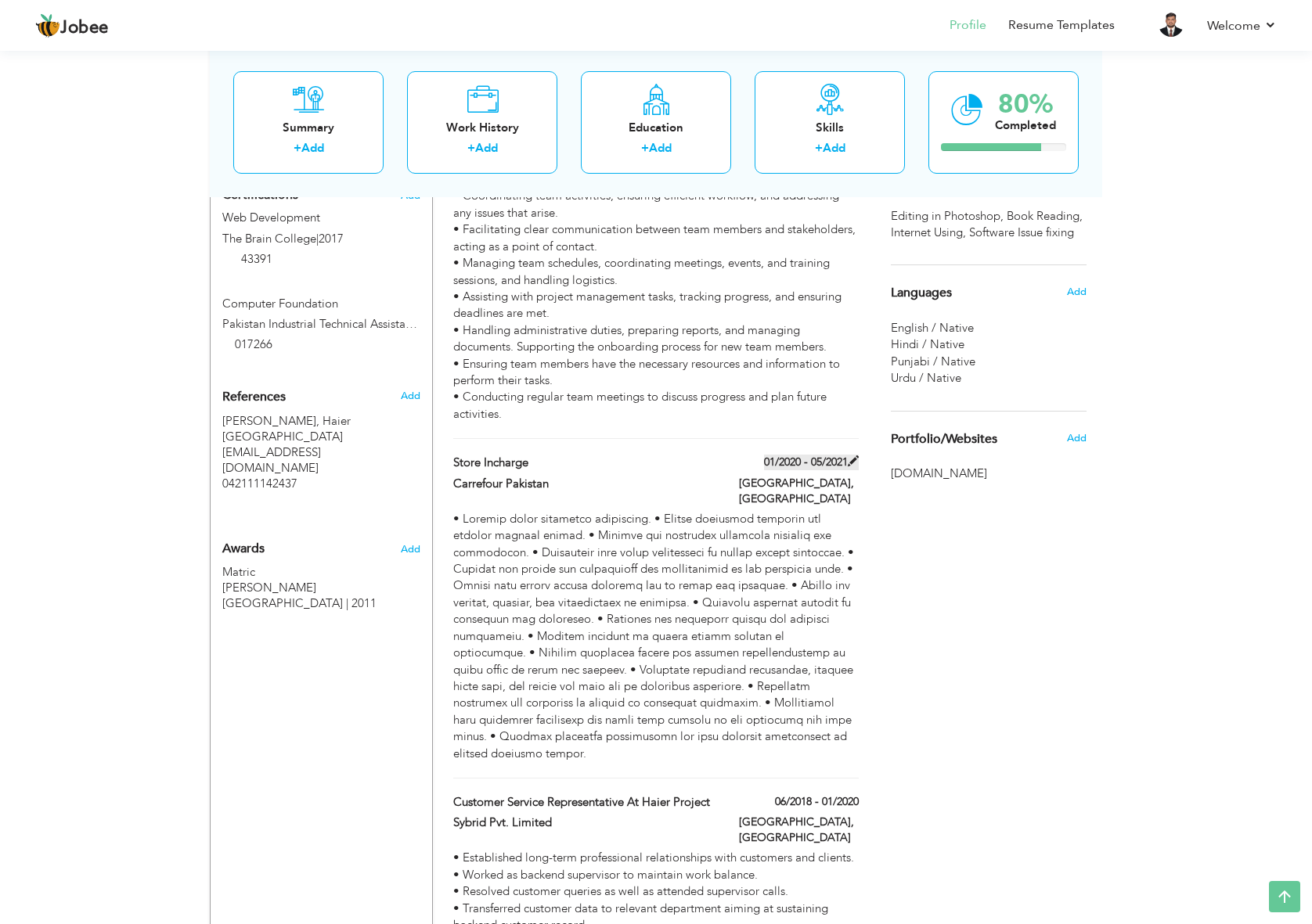
click at [811, 454] on label "01/2020 - 05/2021" at bounding box center [811, 462] width 95 height 16
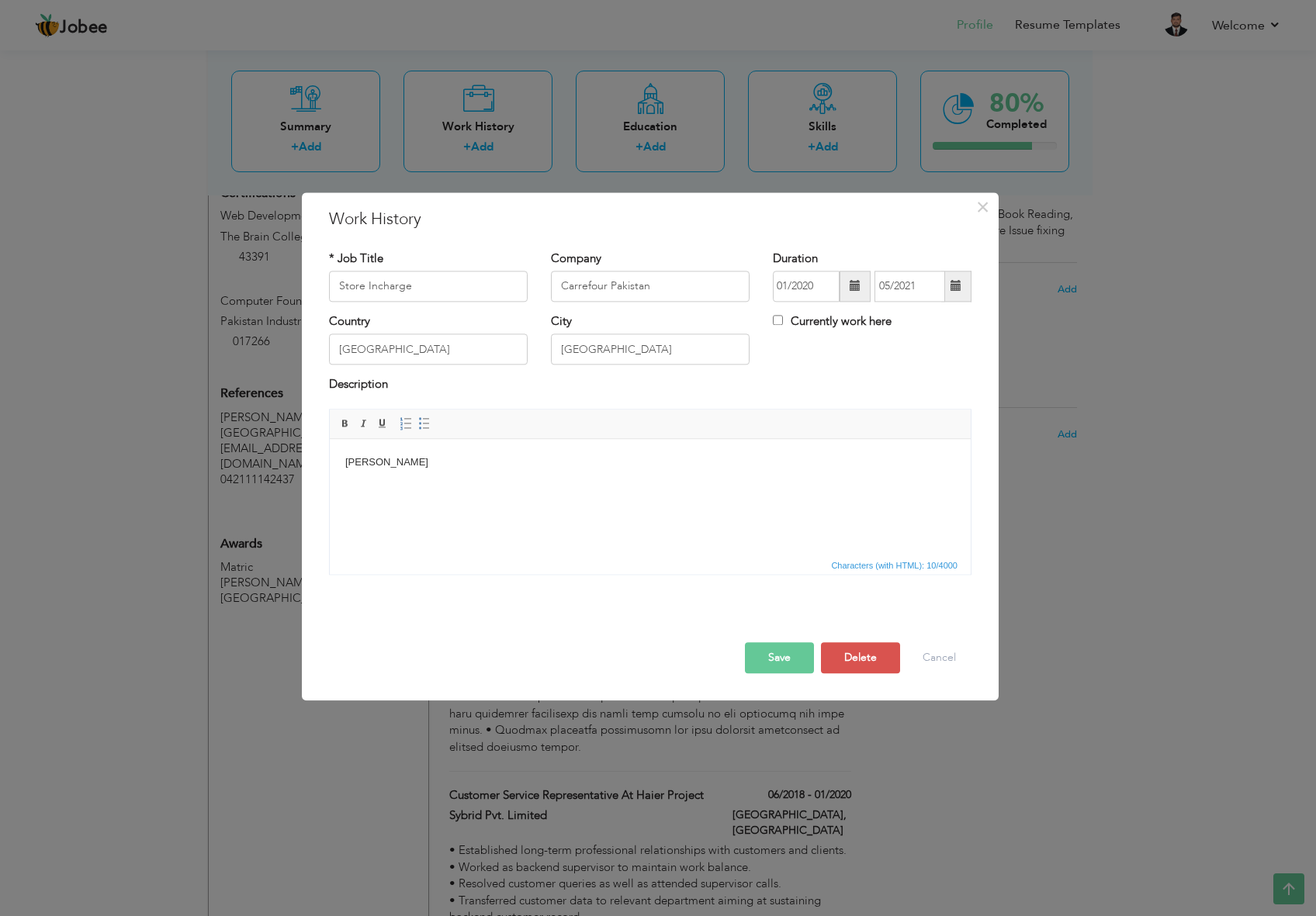
click at [638, 476] on html "Abdul Hadi" at bounding box center [650, 462] width 641 height 48
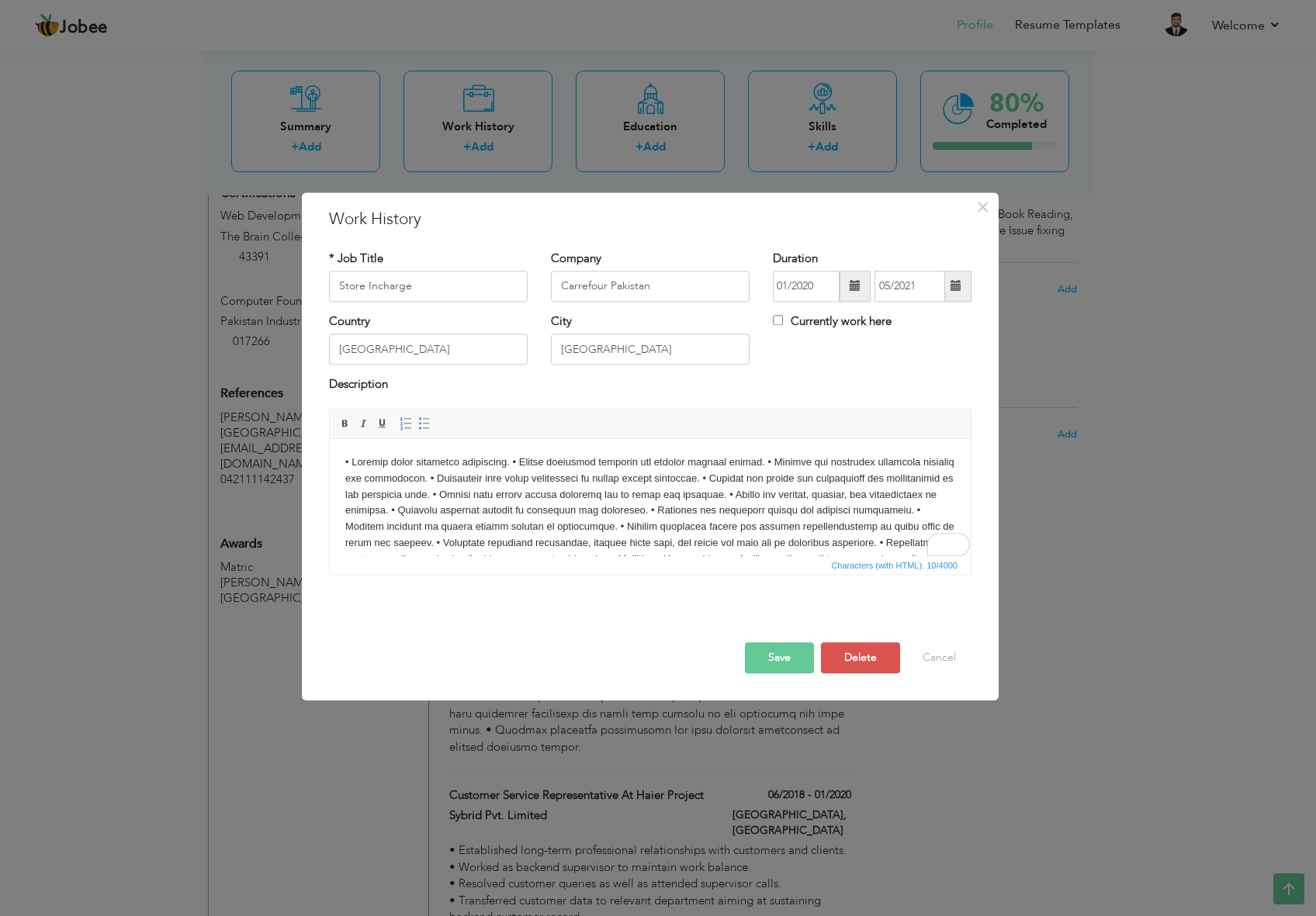
click at [524, 460] on body at bounding box center [650, 519] width 610 height 128
click at [598, 481] on body "• Oversee daily warehouse operations." at bounding box center [650, 527] width 610 height 145
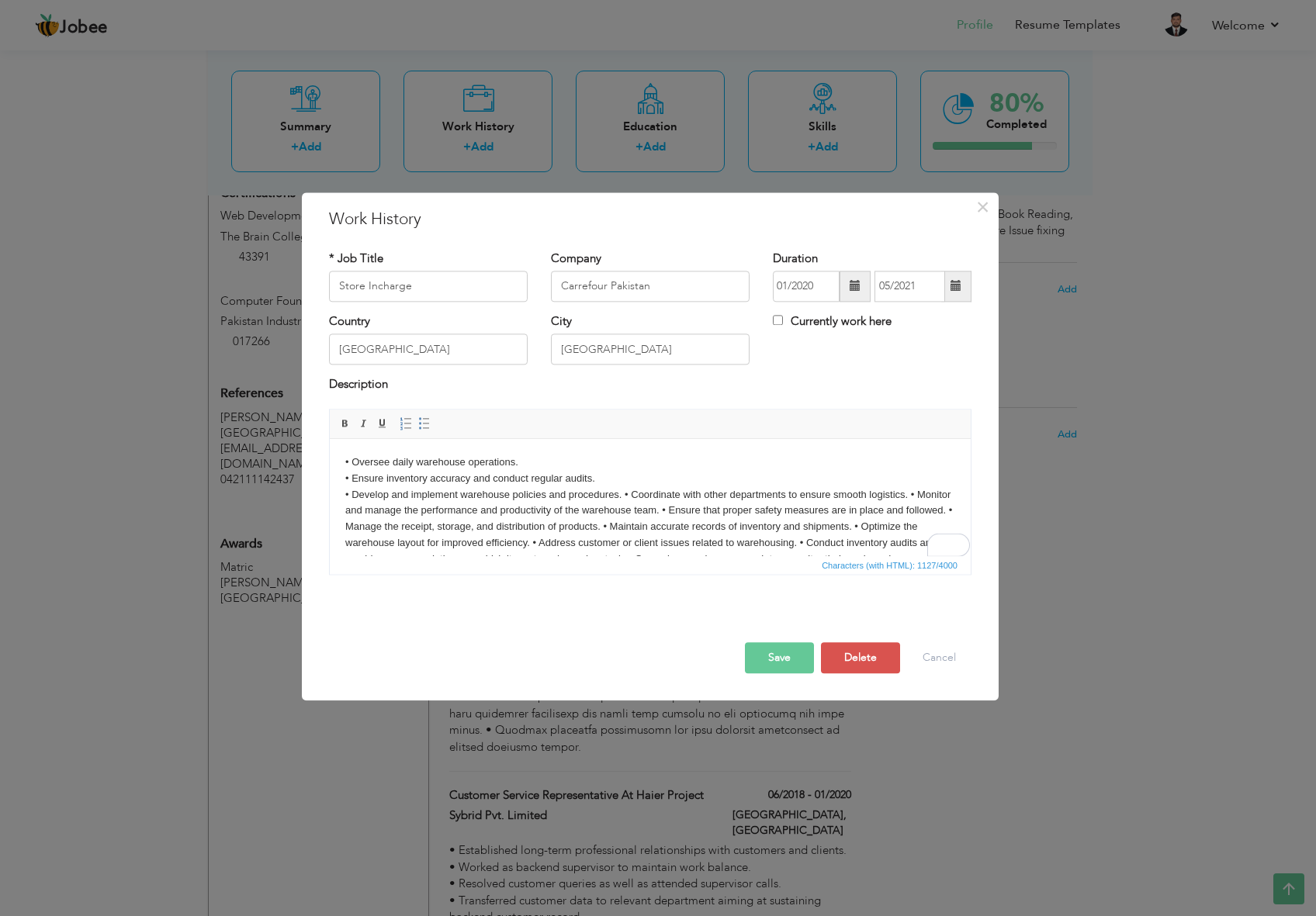
click at [626, 496] on body "• Oversee daily warehouse operations. • Ensure inventory accuracy and conduct r…" at bounding box center [650, 535] width 610 height 161
click at [629, 513] on body "• Oversee daily warehouse operations. • Ensure inventory accuracy and conduct r…" at bounding box center [650, 535] width 610 height 161
click at [705, 527] on body "• Oversee daily warehouse operations. • Ensure inventory accuracy and conduct r…" at bounding box center [650, 543] width 610 height 178
click at [633, 543] on body "• Oversee daily warehouse operations. • Ensure inventory accuracy and conduct r…" at bounding box center [650, 543] width 610 height 178
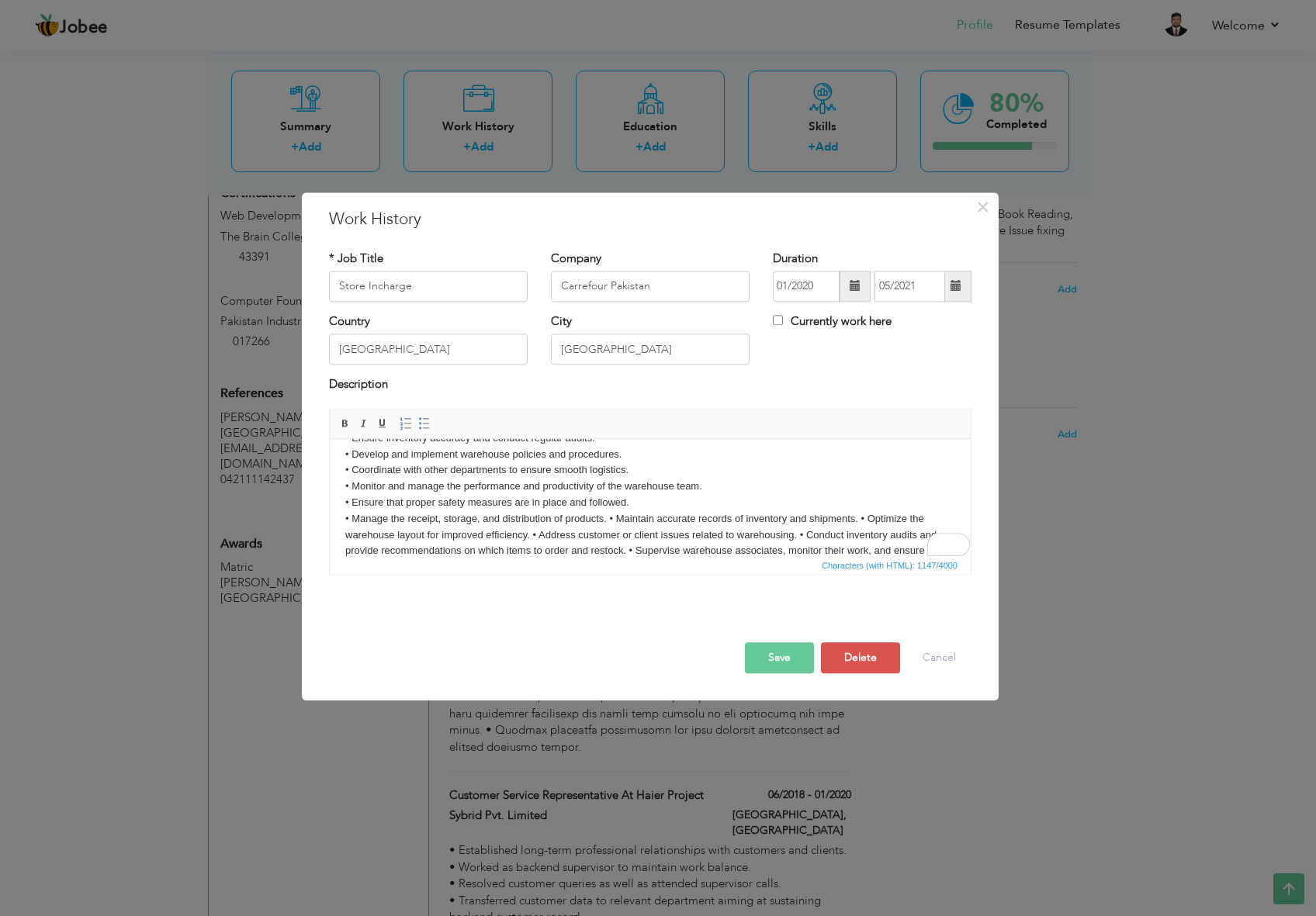
scroll to position [48, 0]
click at [610, 506] on body "• Oversee daily warehouse operations. • Ensure inventory accuracy and conduct r…" at bounding box center [650, 504] width 610 height 194
click at [595, 527] on body "• Oversee daily warehouse operations. • Ensure inventory accuracy and conduct r…" at bounding box center [650, 504] width 610 height 194
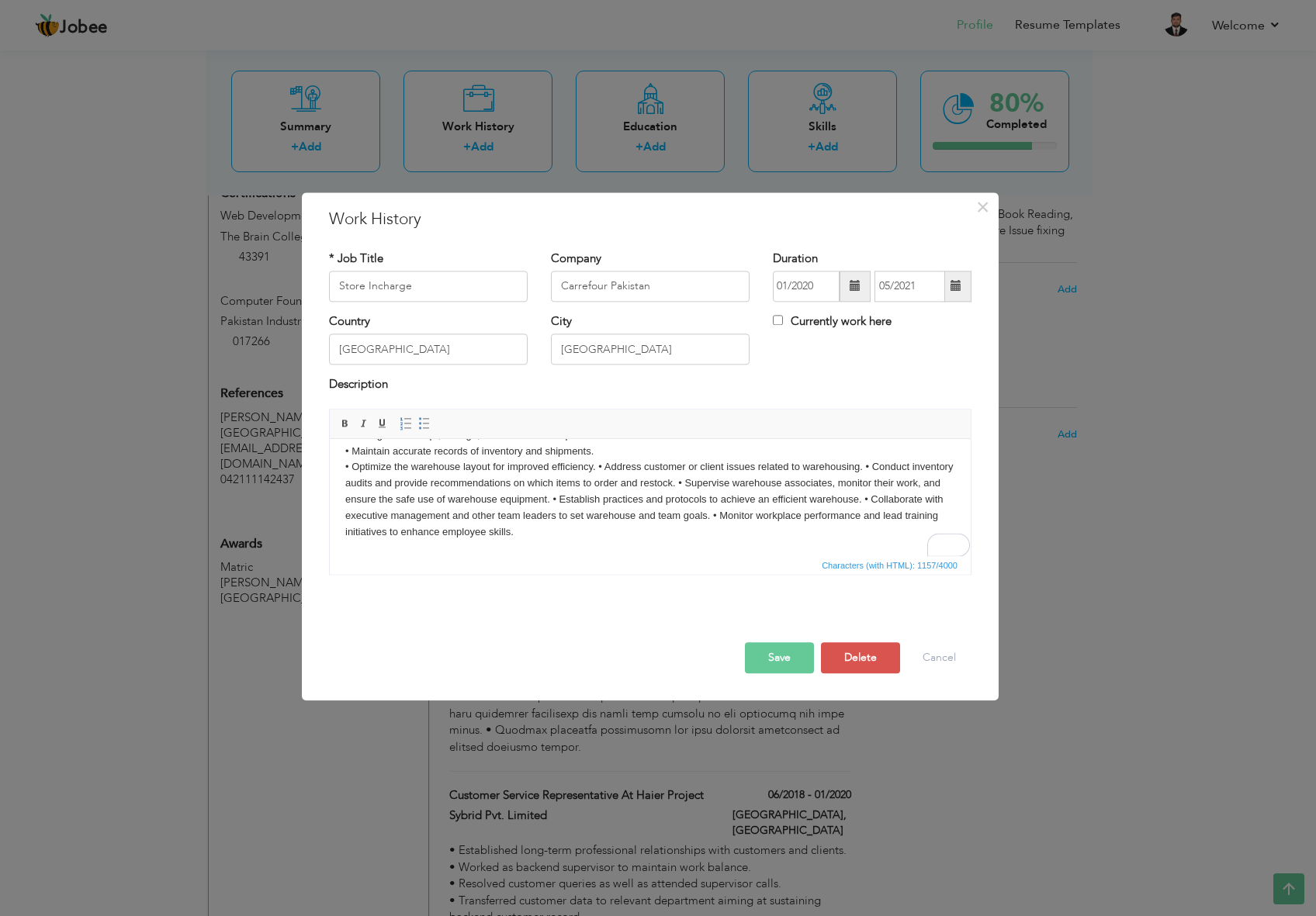
scroll to position [124, 0]
click at [598, 468] on body "• Oversee daily warehouse operations. • Ensure inventory accuracy and conduct r…" at bounding box center [650, 435] width 610 height 209
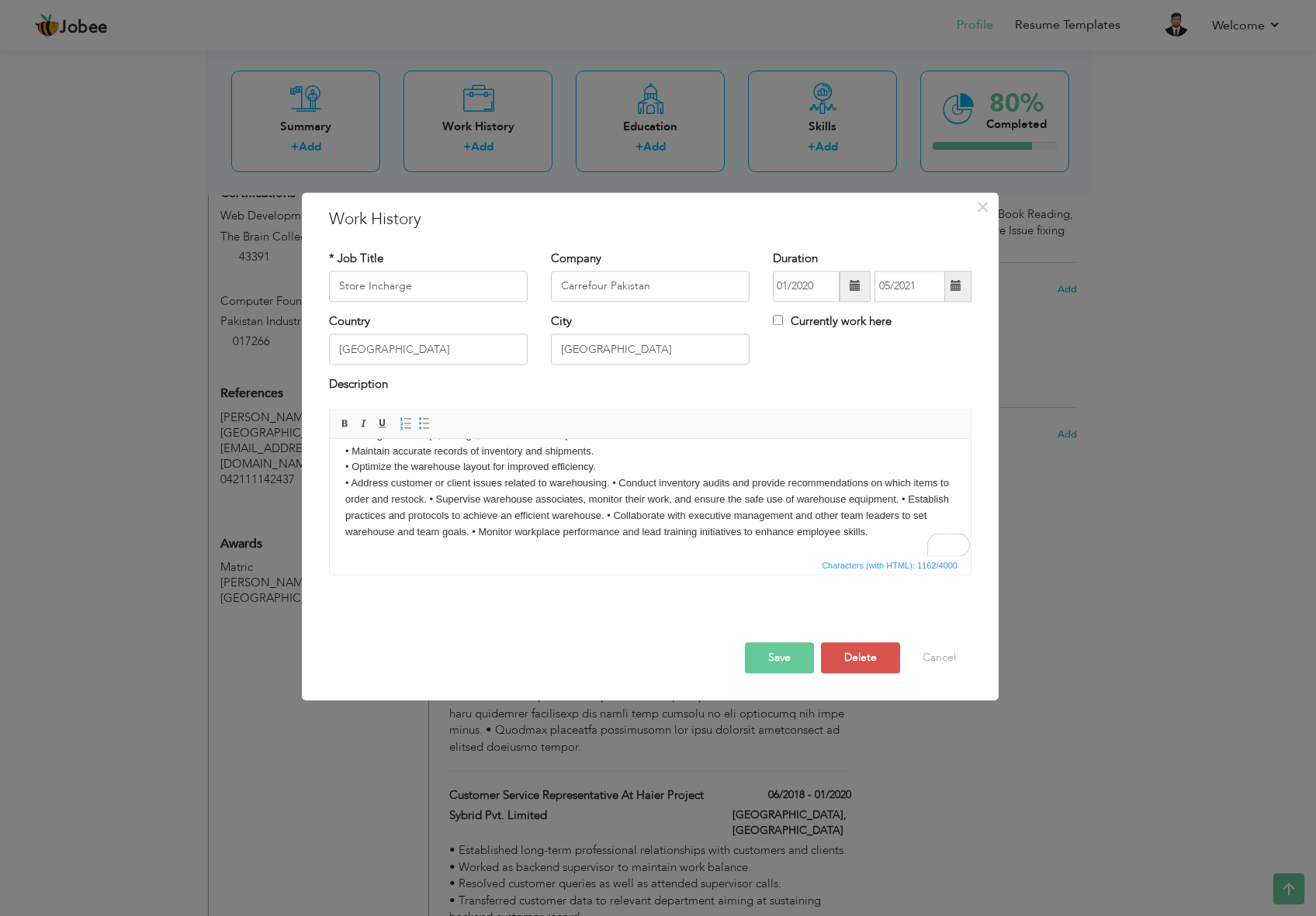
click at [613, 481] on body "• Oversee daily warehouse operations. • Ensure inventory accuracy and conduct r…" at bounding box center [650, 435] width 610 height 209
click at [770, 500] on body "• Oversee daily warehouse operations. • Ensure inventory accuracy and conduct r…" at bounding box center [650, 443] width 610 height 226
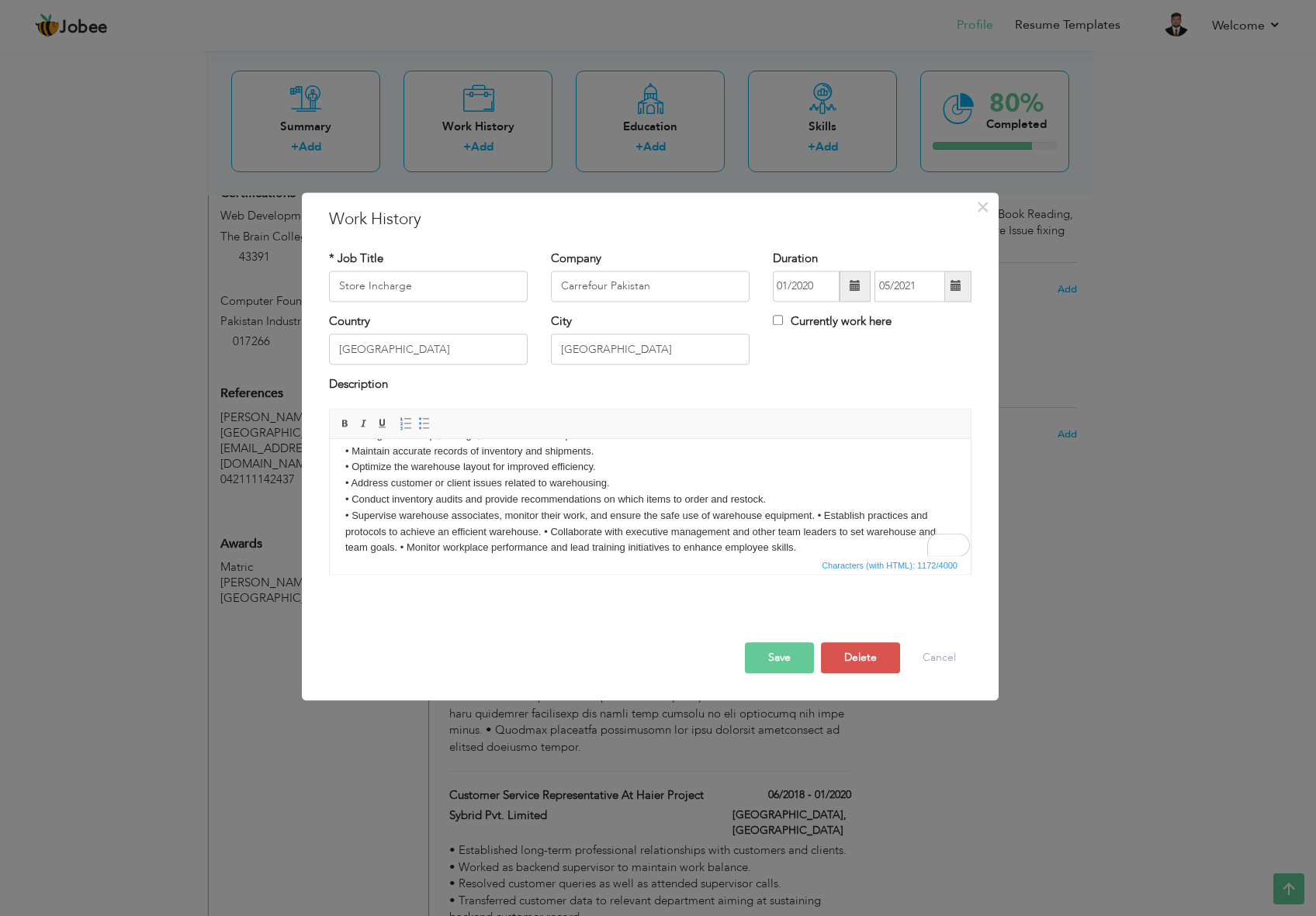
click at [818, 511] on body "• Oversee daily warehouse operations. • Ensure inventory accuracy and conduct r…" at bounding box center [650, 443] width 610 height 226
click at [661, 515] on body "• Oversee daily warehouse operations. • Ensure inventory accuracy and conduct r…" at bounding box center [650, 428] width 610 height 226
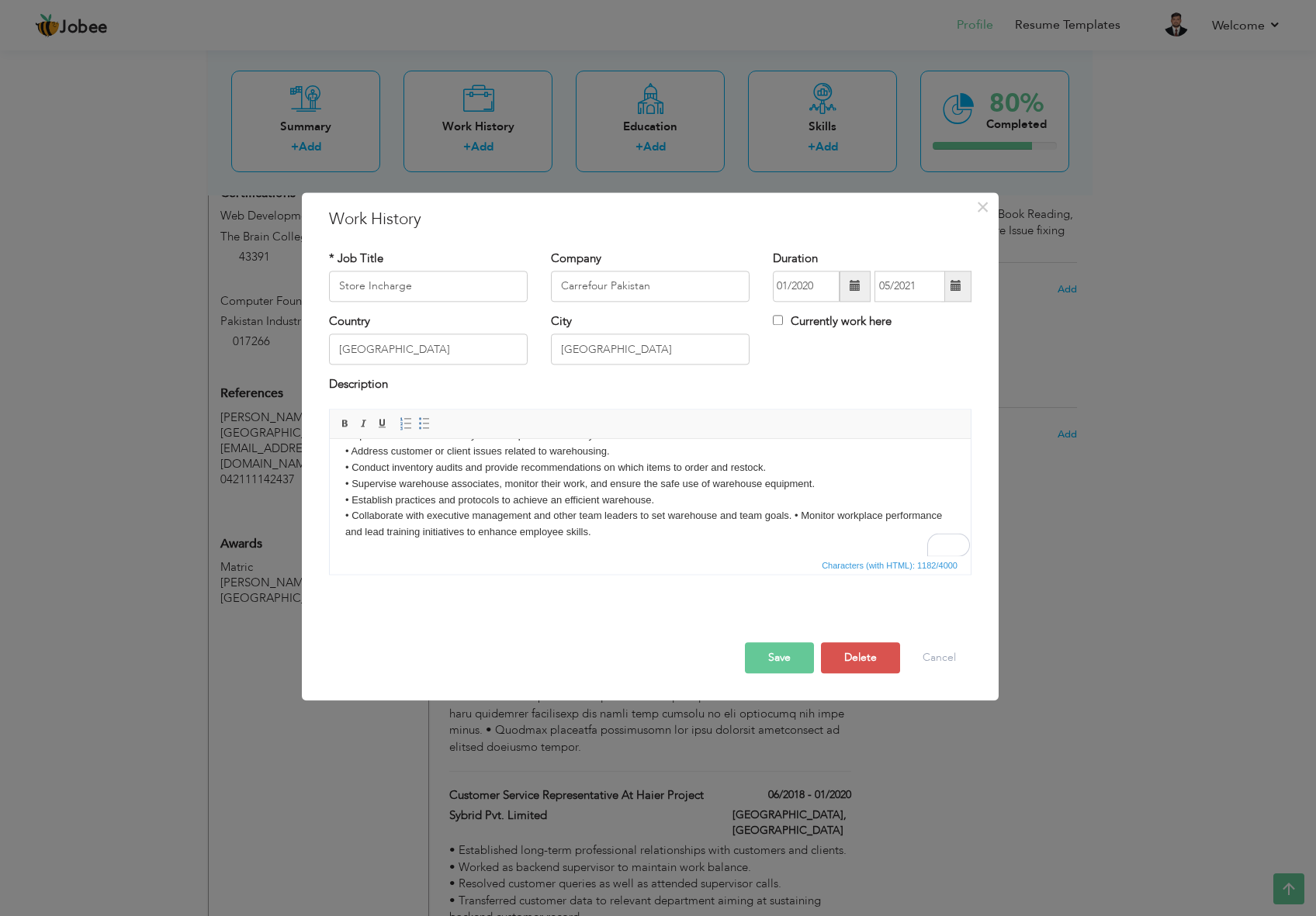
scroll to position [156, 0]
click at [794, 513] on body "• Oversee daily warehouse operations. • Ensure inventory accuracy and conduct r…" at bounding box center [650, 420] width 610 height 242
click at [784, 661] on button "Save" at bounding box center [779, 657] width 69 height 31
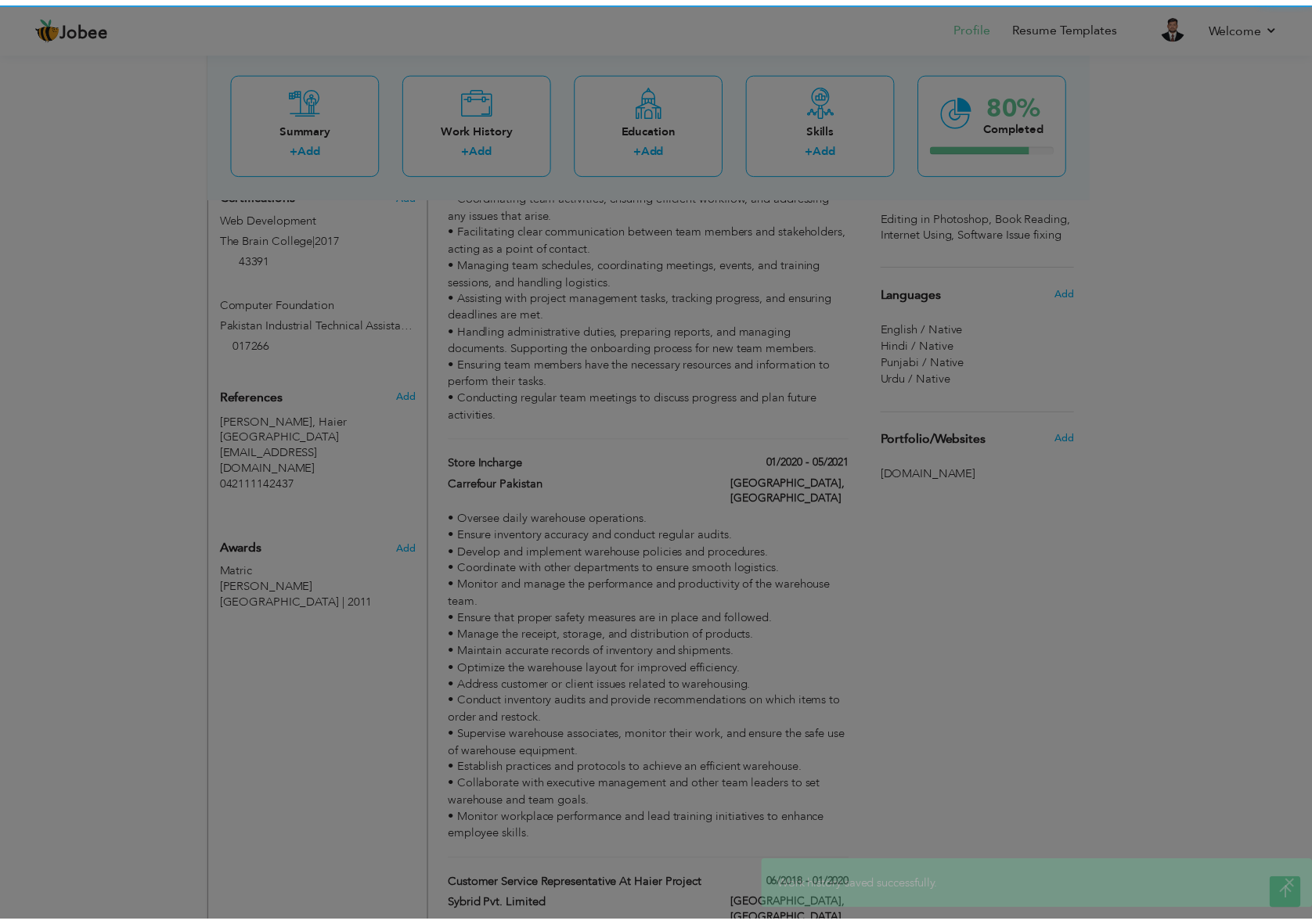
scroll to position [0, 0]
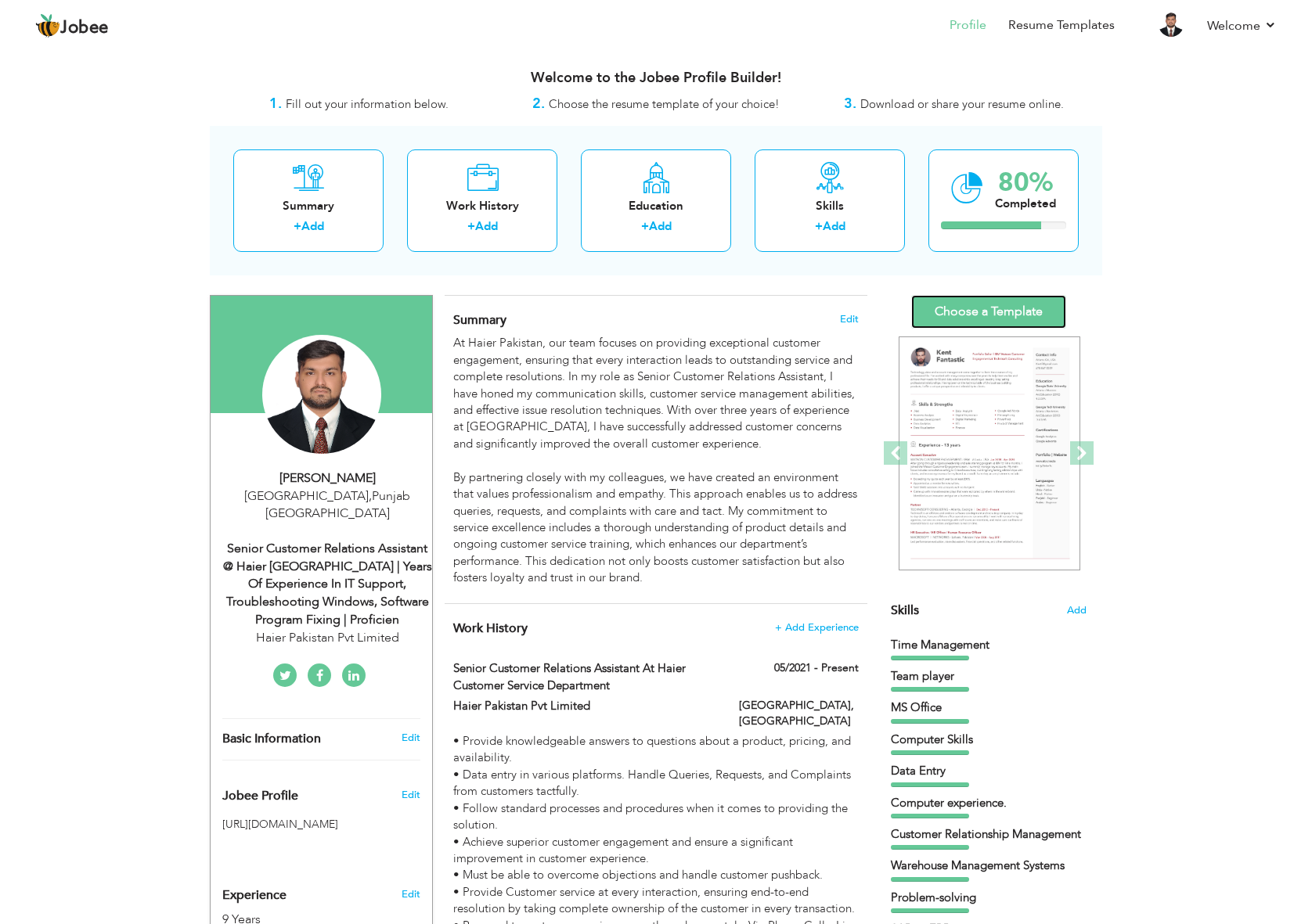
click at [1005, 315] on link "Choose a Template" at bounding box center [989, 312] width 155 height 34
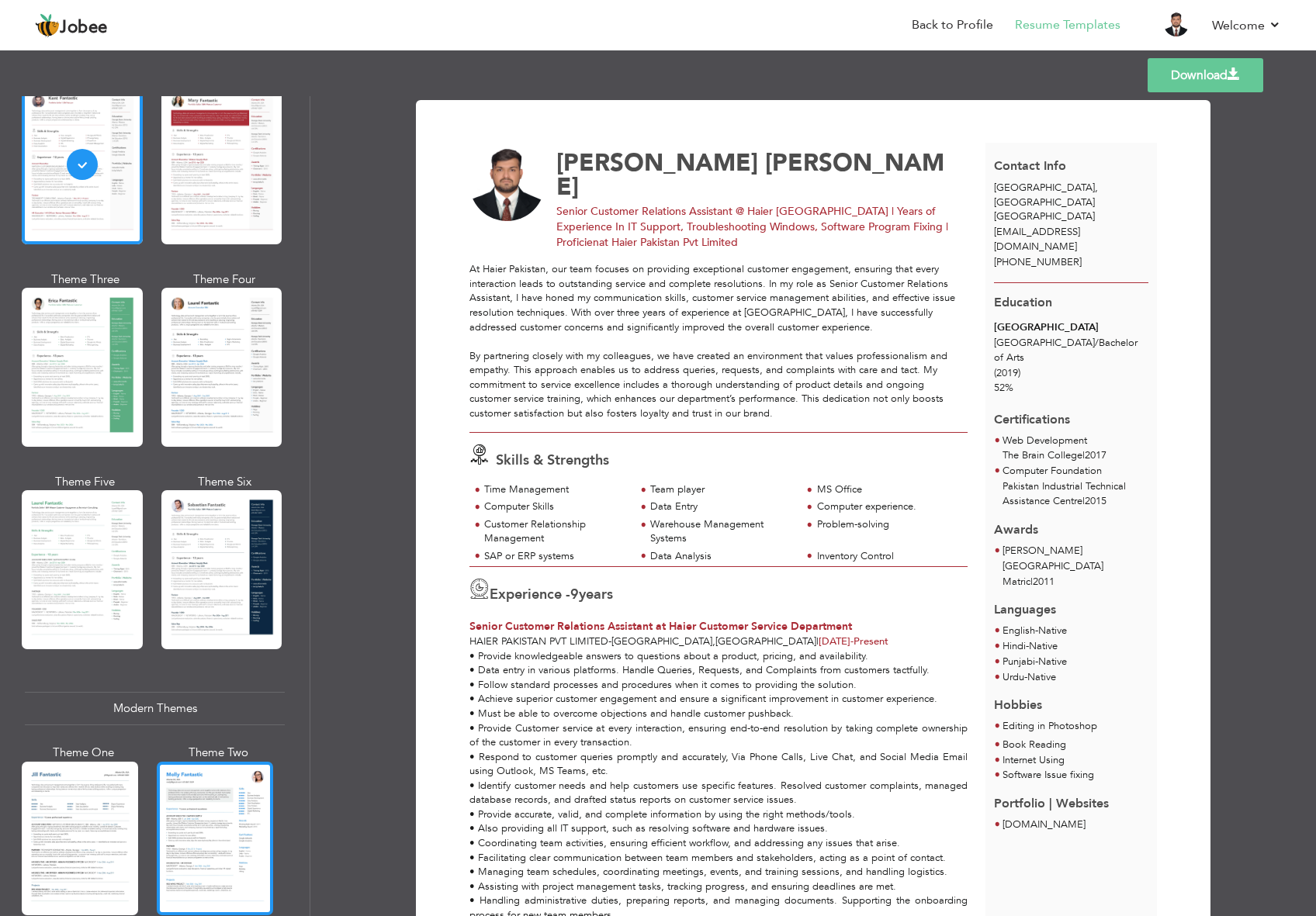
scroll to position [310, 0]
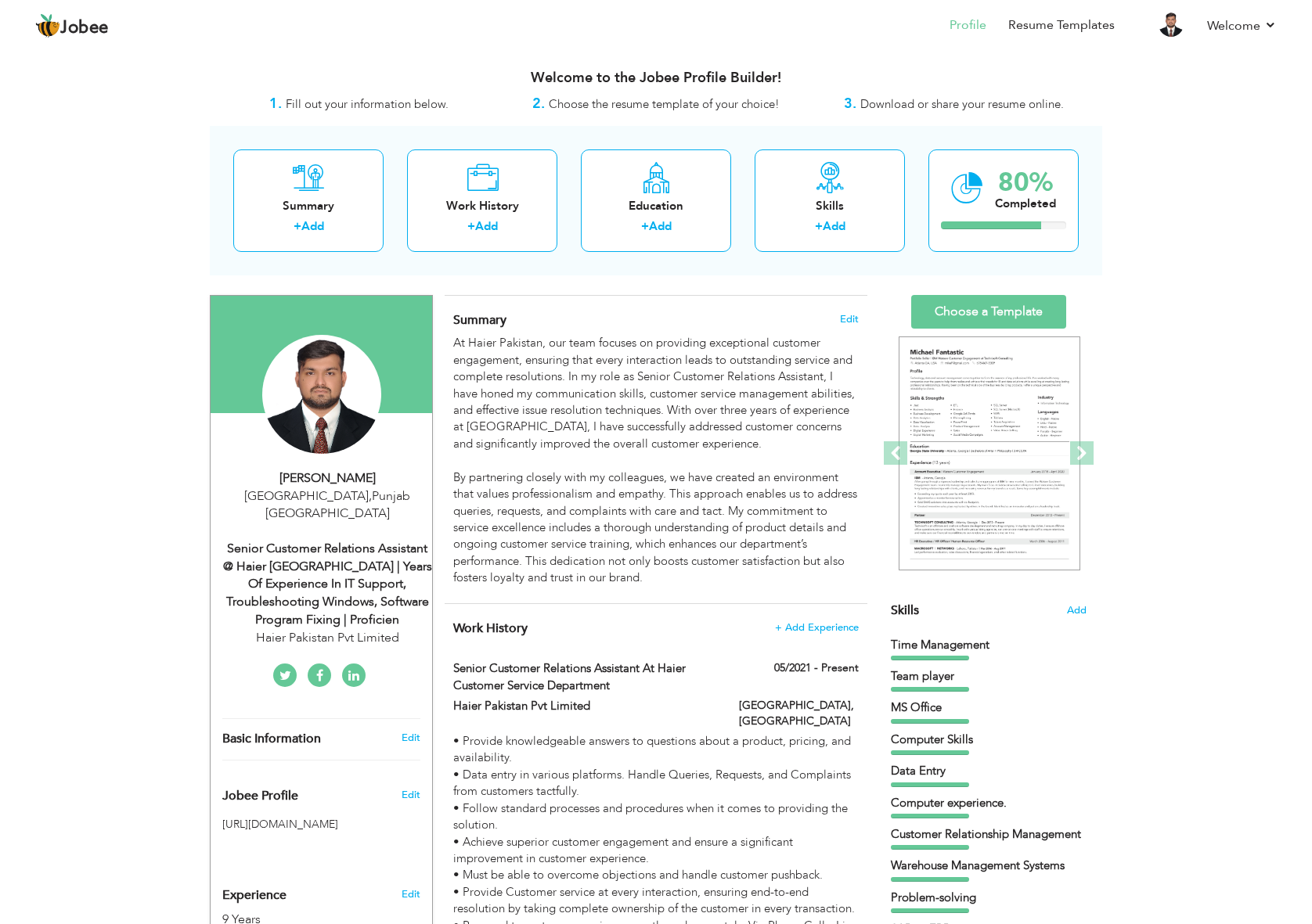
click at [374, 568] on div "Senior Customer Relations Assistant @ Haier [GEOGRAPHIC_DATA] | Years of Experi…" at bounding box center [327, 585] width 210 height 89
type input "[PERSON_NAME]"
type input "[PHONE_NUMBER]"
select select "number:166"
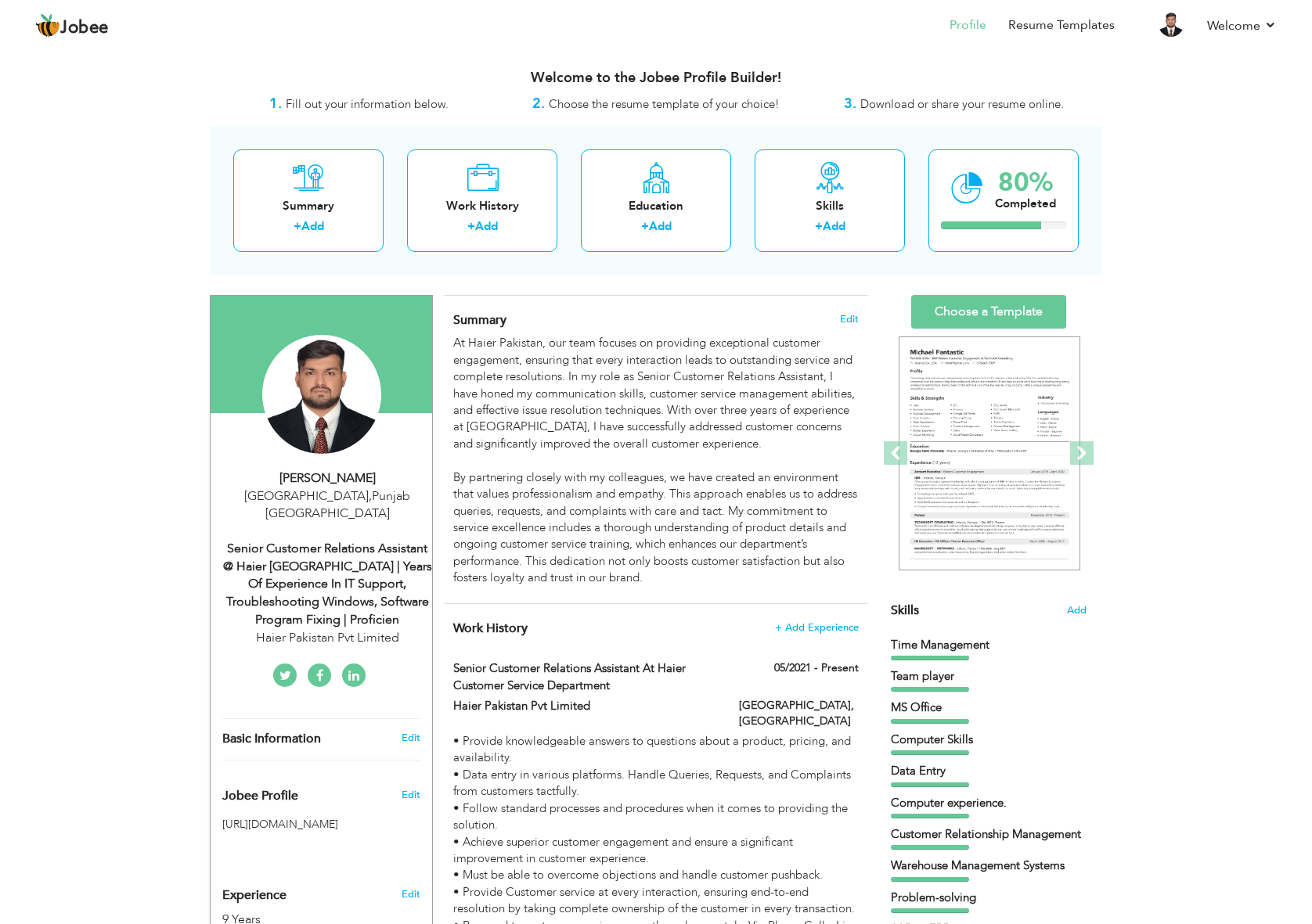
type input "[GEOGRAPHIC_DATA]"
select select "number:11"
type input "Haier Pakistan Pvt Limited"
type input "Senior Customer Relations Assistant @ Haier [GEOGRAPHIC_DATA] | Years of Experi…"
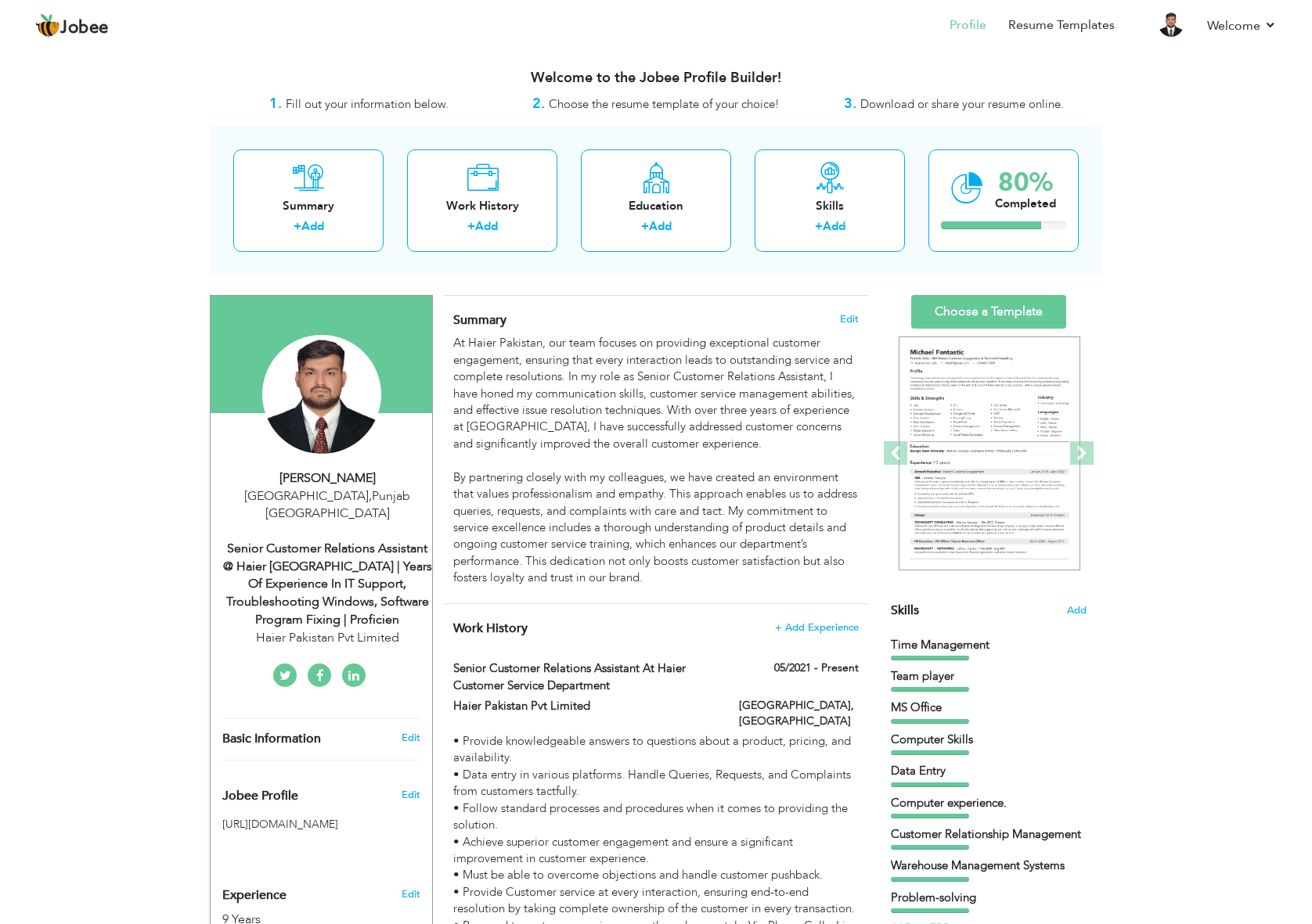
type input "[URL][DOMAIN_NAME]"
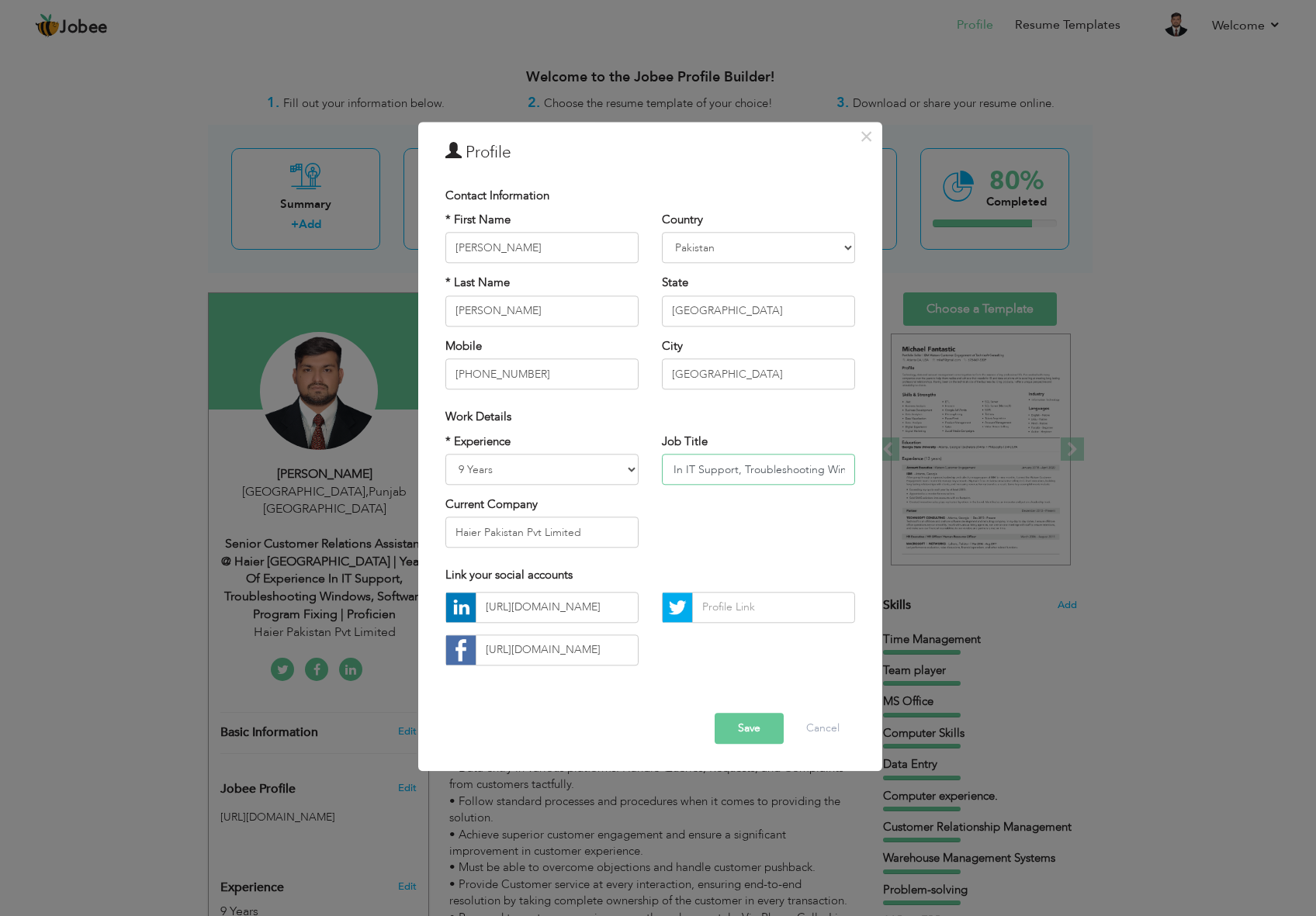
scroll to position [0, 557]
drag, startPoint x: 779, startPoint y: 472, endPoint x: 997, endPoint y: 475, distance: 218.0
click at [997, 475] on div "× Profile Contact Information * First Name [PERSON_NAME] * Last Name [PERSON_NA…" at bounding box center [658, 458] width 1316 height 916
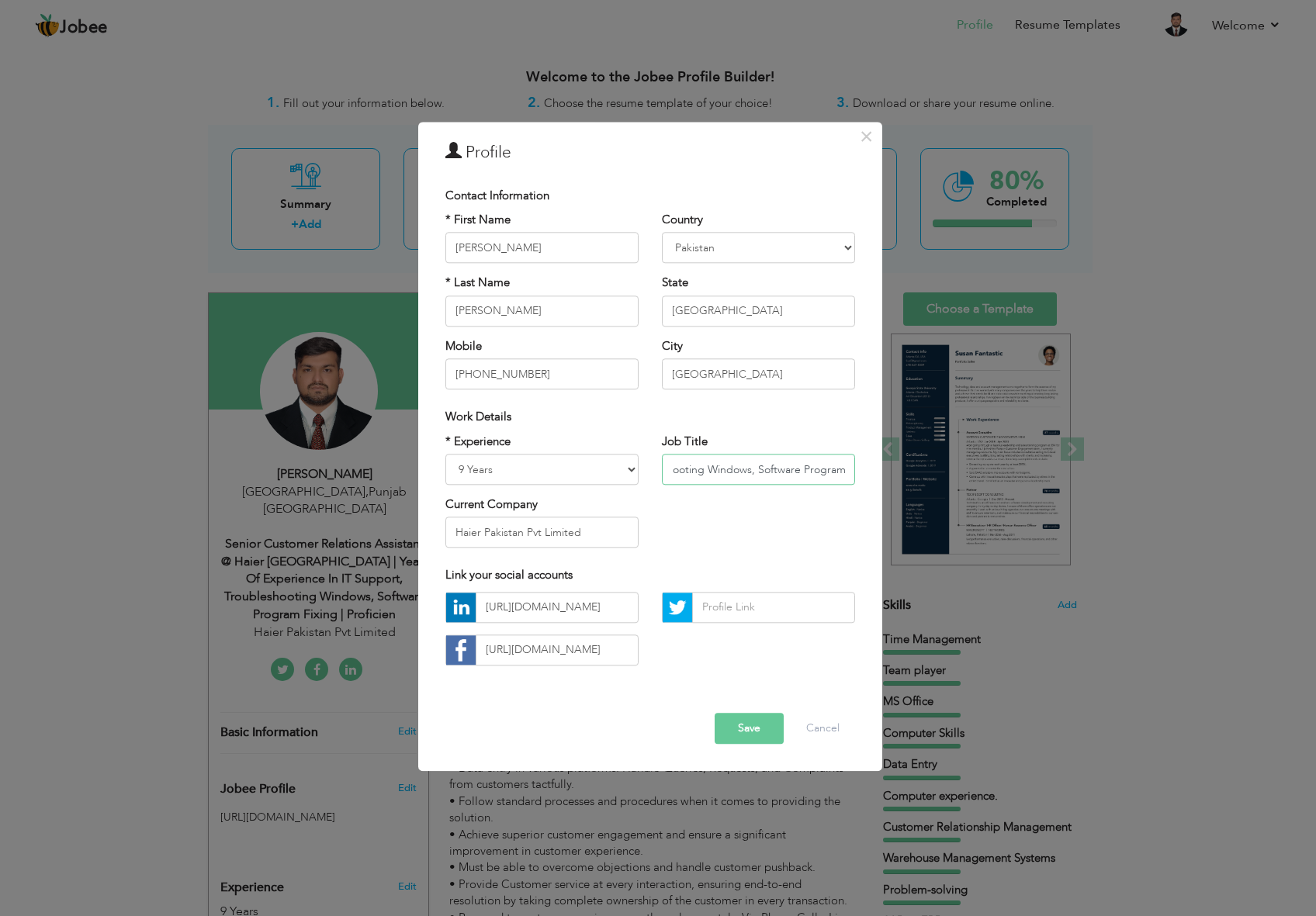
click at [821, 471] on input "Senior Customer Relations Assistant @ Haier Pakistan | Years of Experience In I…" at bounding box center [759, 469] width 194 height 31
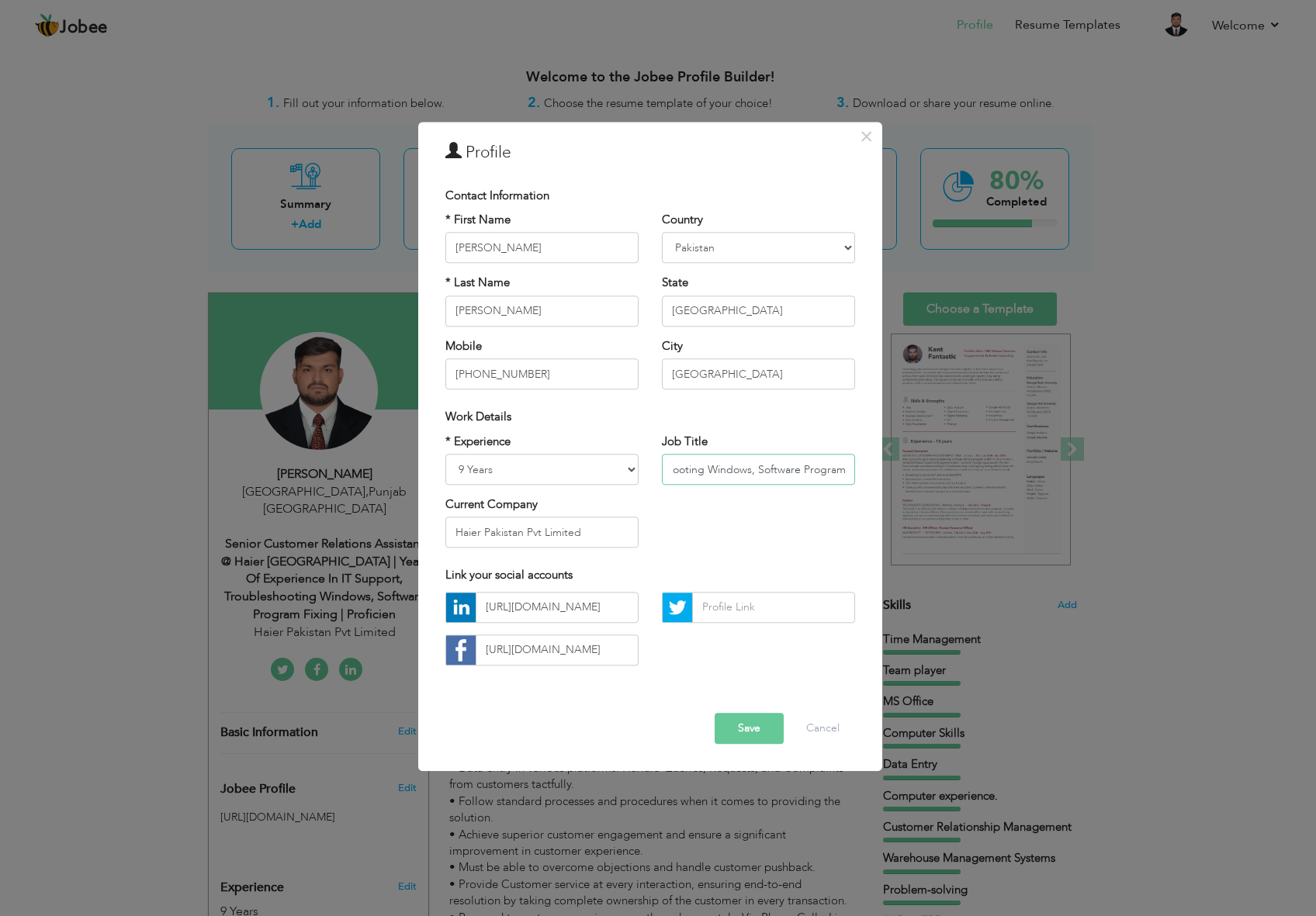
drag, startPoint x: 776, startPoint y: 467, endPoint x: 955, endPoint y: 466, distance: 179.0
click at [955, 466] on div "× Profile Contact Information * First Name [PERSON_NAME] * Last Name [PERSON_NA…" at bounding box center [658, 458] width 1316 height 916
click at [789, 472] on input "Senior Customer Relations Assistant @ Haier [GEOGRAPHIC_DATA] | Years of Experi…" at bounding box center [759, 469] width 194 height 31
click at [795, 472] on input "Senior Customer Relations Assistant @ Haier [GEOGRAPHIC_DATA] | Years of Experi…" at bounding box center [759, 469] width 194 height 31
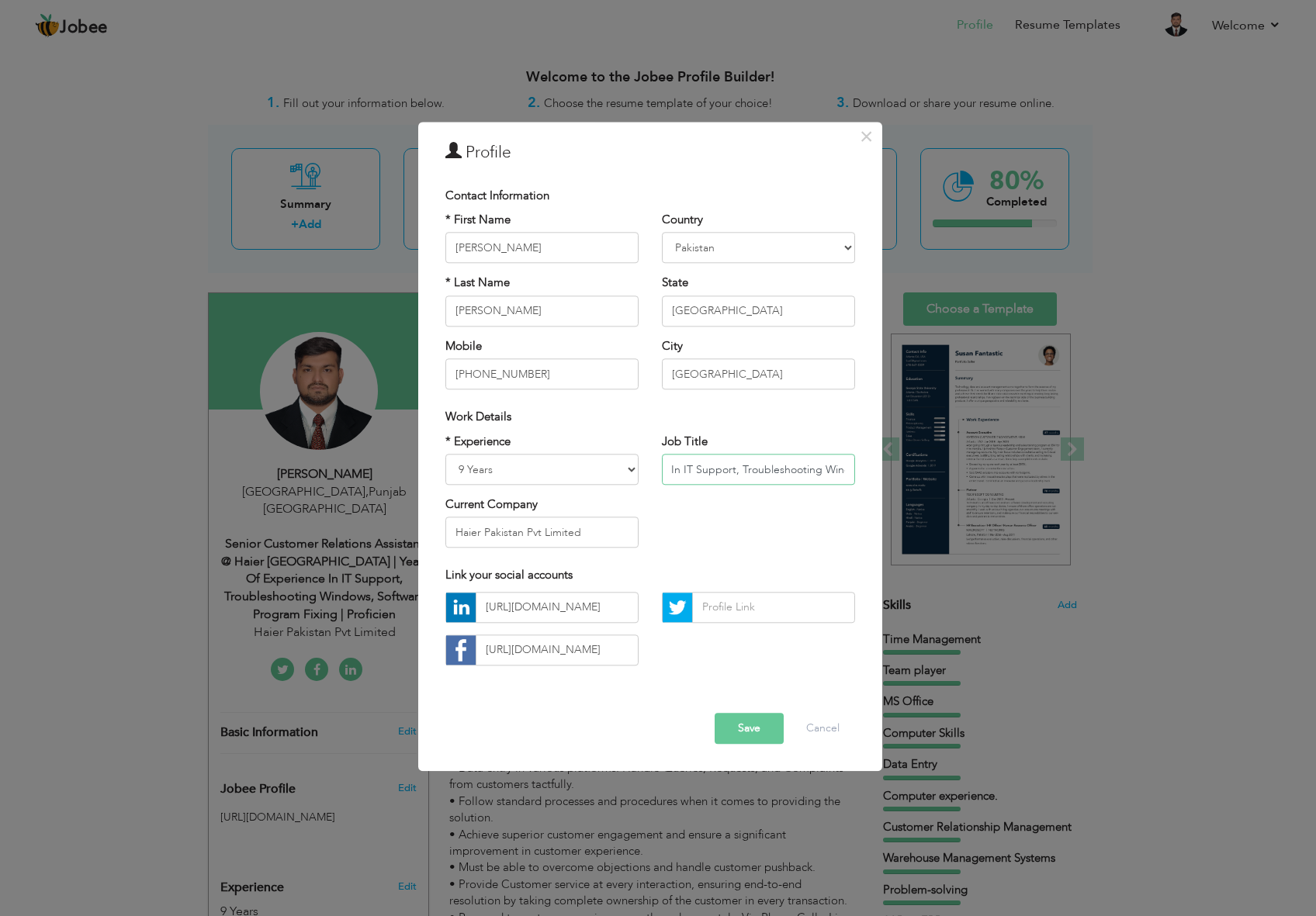
paste input "|"
click at [807, 461] on input "Senior Customer Relations Assistant @ Haier Pakistan | Years of Experience In I…" at bounding box center [759, 469] width 194 height 31
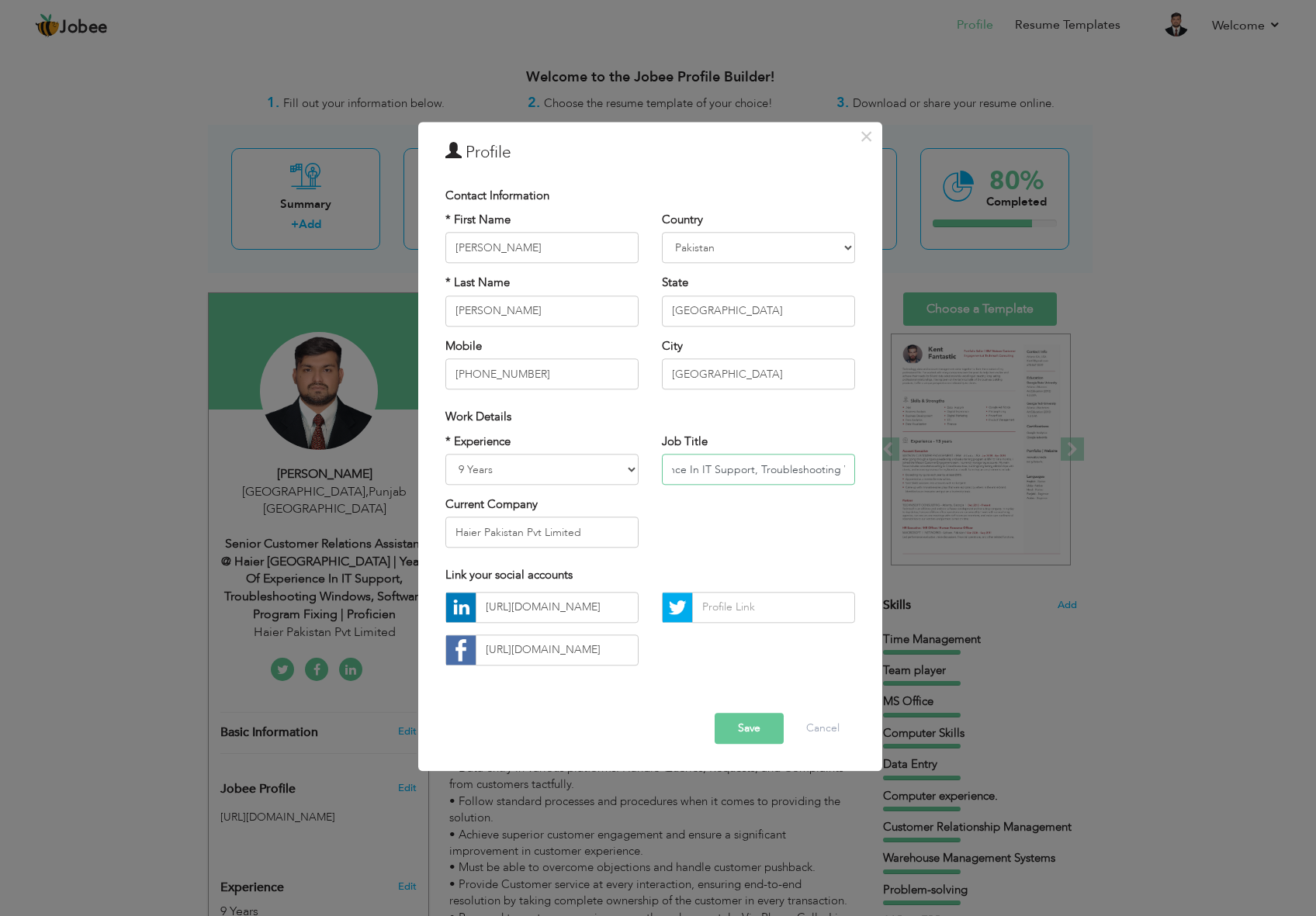
scroll to position [0, 441]
paste input "Store Incharge"
click at [749, 727] on button "Save" at bounding box center [749, 728] width 69 height 31
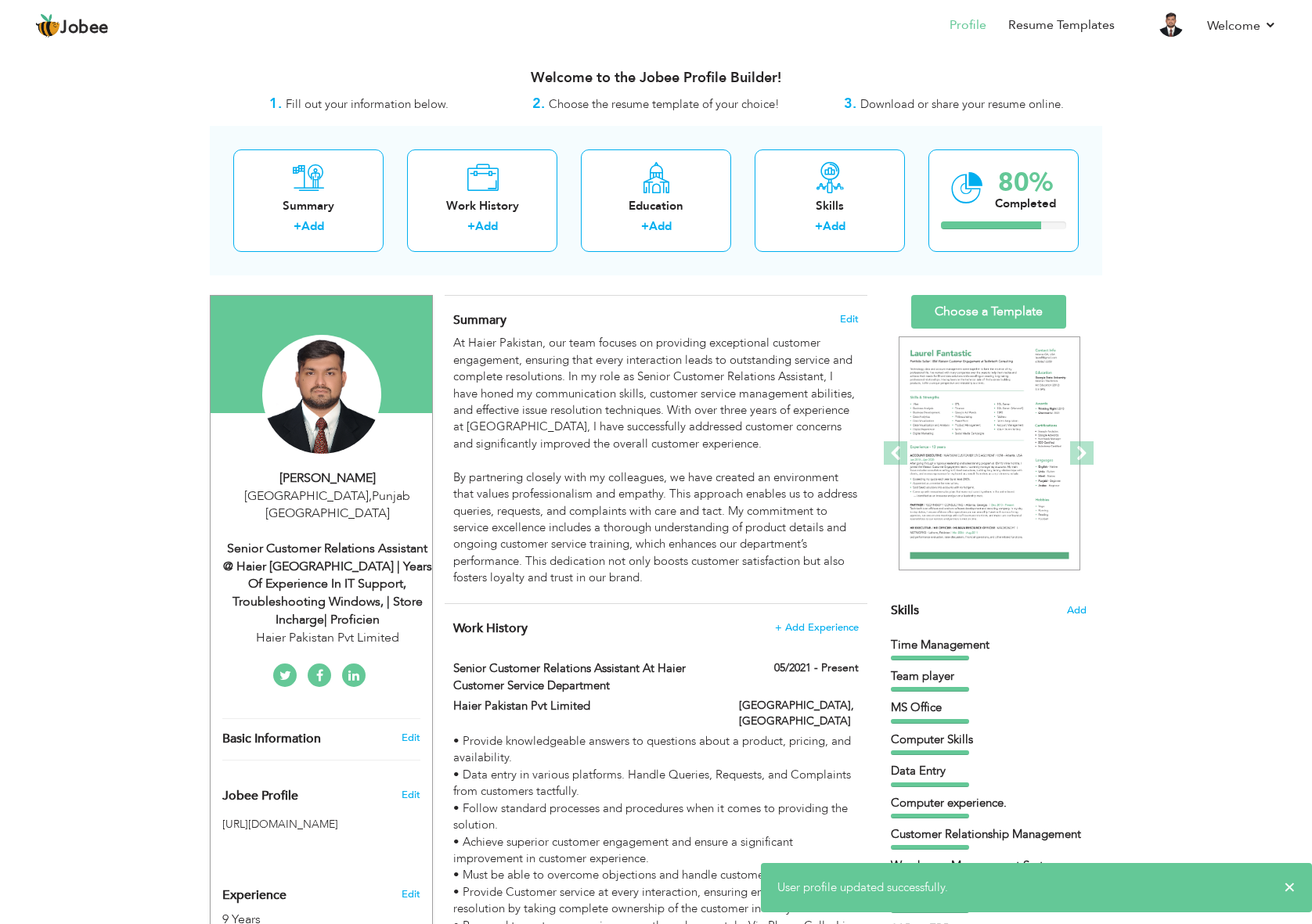
click at [379, 559] on div "Senior Customer Relations Assistant @ Haier Pakistan | Years of Experience In I…" at bounding box center [327, 585] width 210 height 89
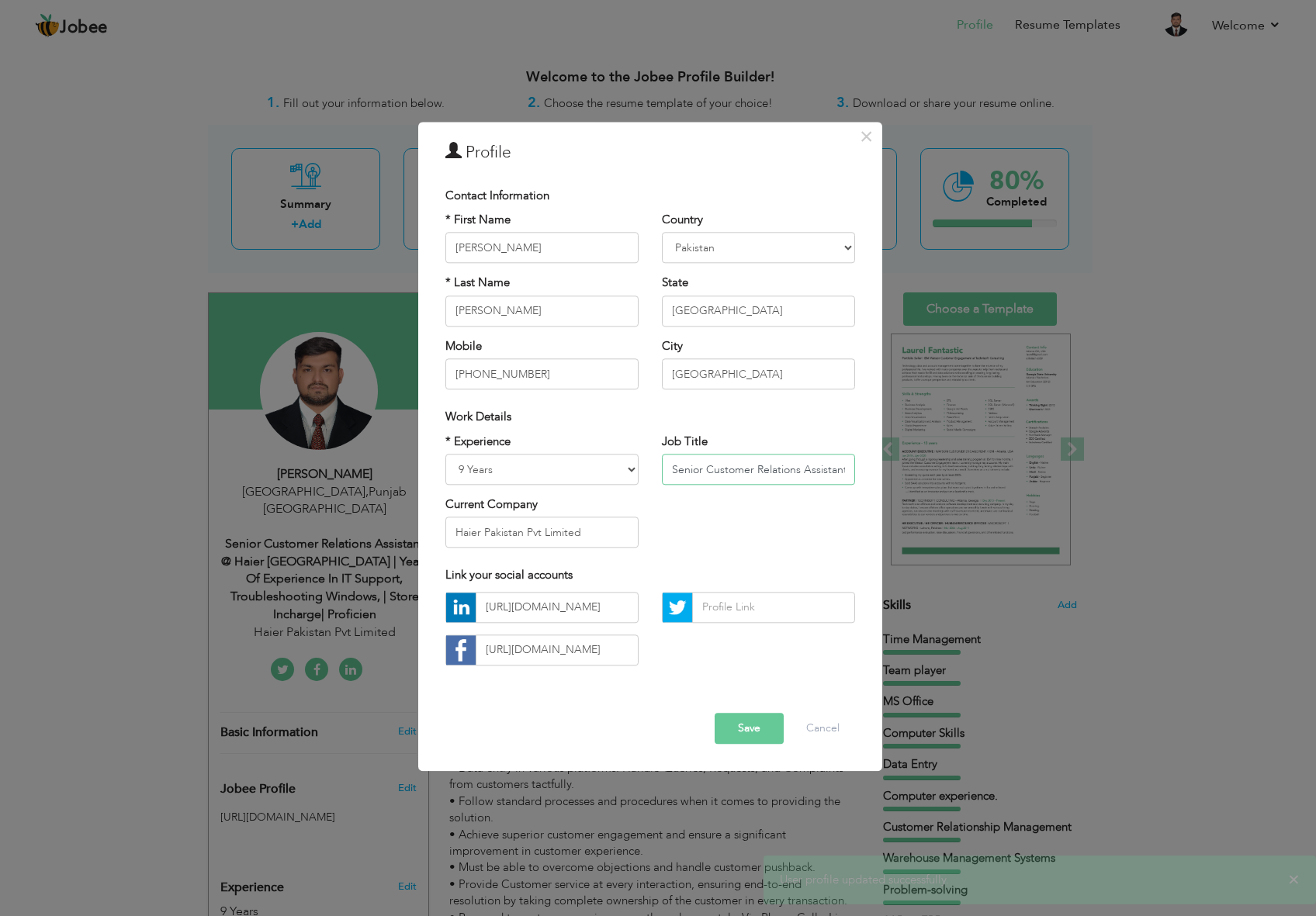
scroll to position [0, 511]
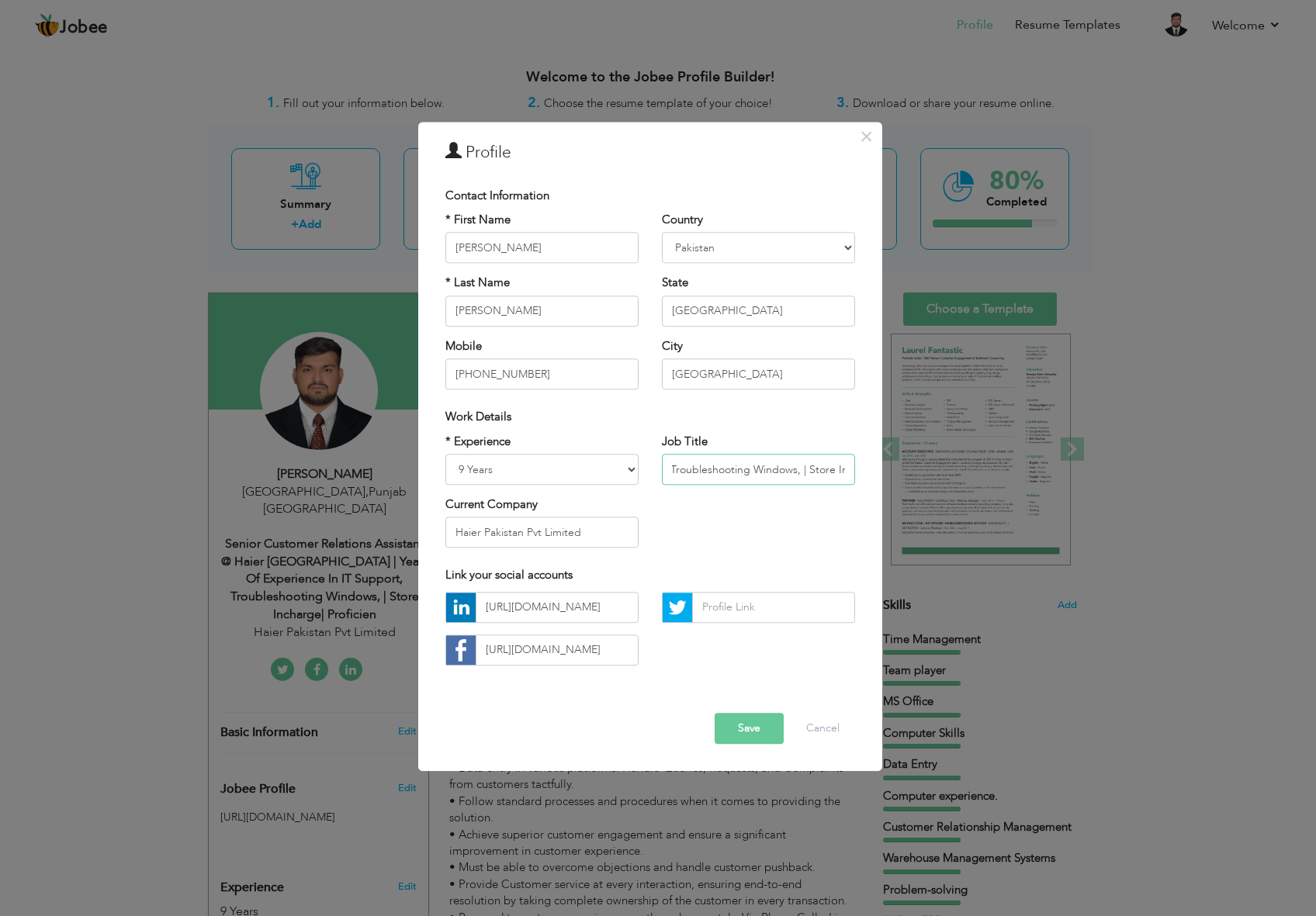
drag, startPoint x: 805, startPoint y: 466, endPoint x: 1165, endPoint y: 467, distance: 360.0
click at [1165, 467] on div "× Profile Contact Information * First Name [PERSON_NAME] * Last Name [PERSON_NA…" at bounding box center [658, 458] width 1316 height 916
click at [794, 464] on input "Senior Customer Relations Assistant @ Haier Pakistan | Years of Experience In I…" at bounding box center [759, 469] width 194 height 31
drag, startPoint x: 754, startPoint y: 727, endPoint x: 769, endPoint y: 729, distance: 15.1
click at [754, 727] on button "Save" at bounding box center [749, 728] width 69 height 31
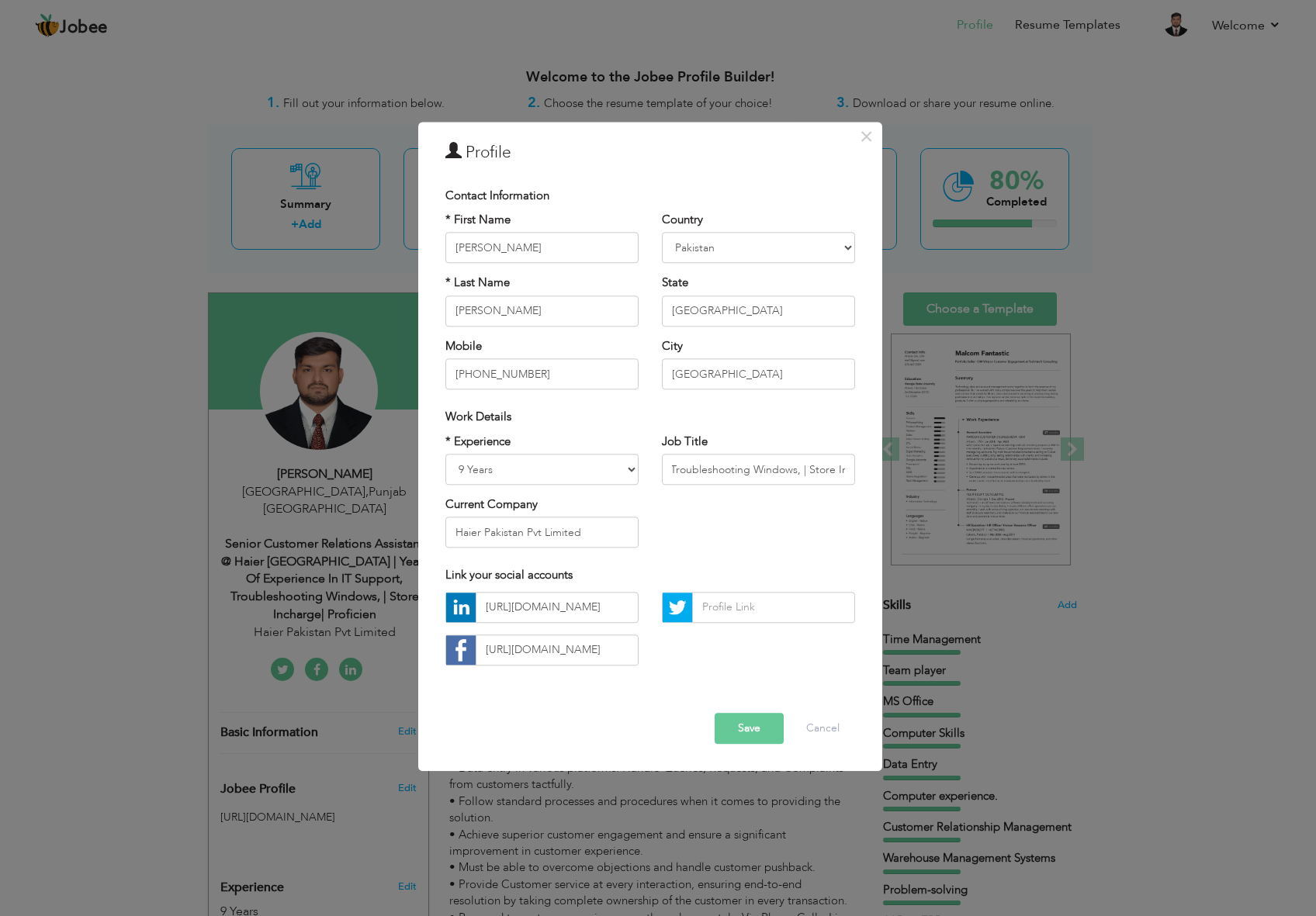
scroll to position [0, 0]
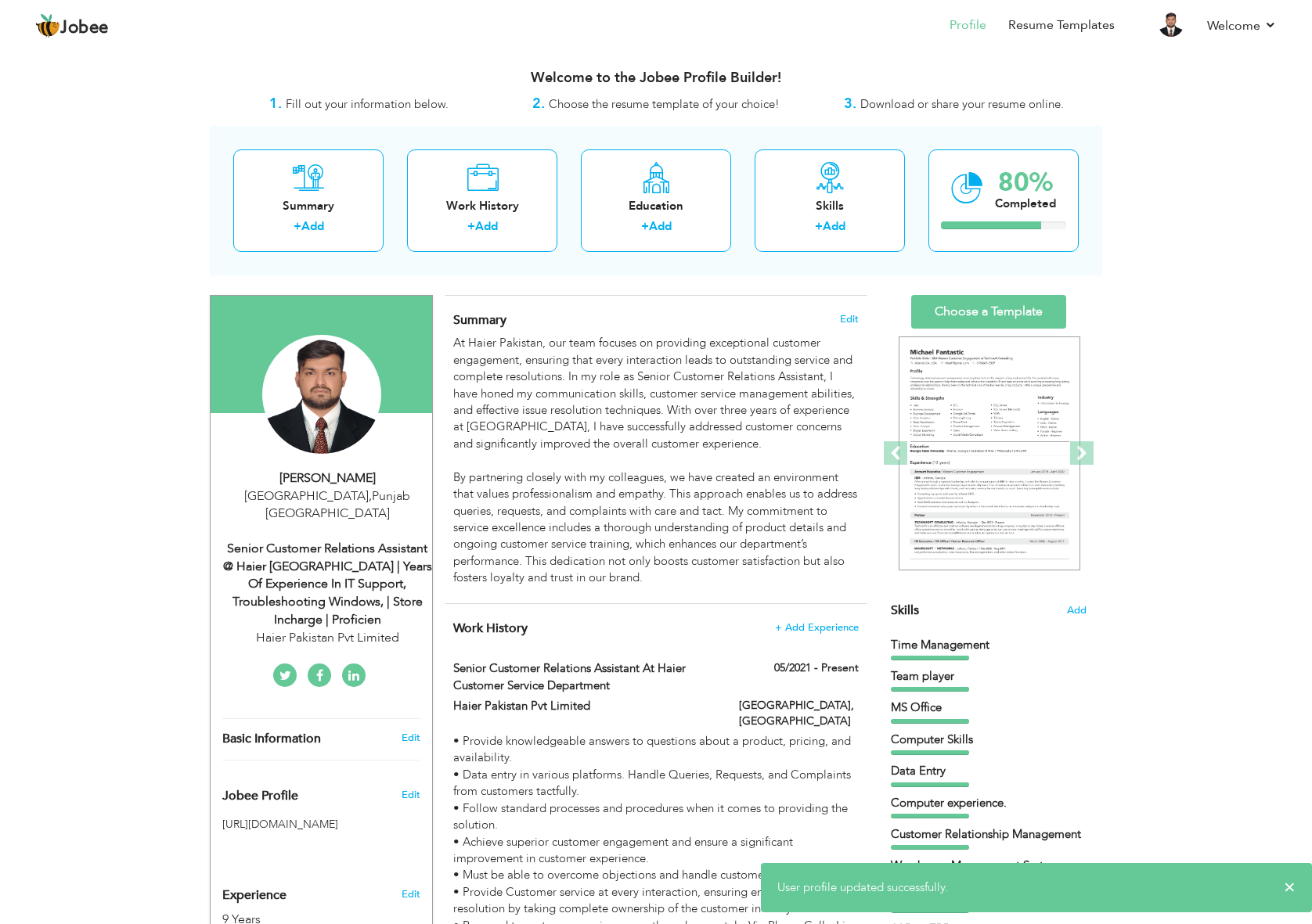
click at [355, 589] on div "Senior Customer Relations Assistant @ Haier Pakistan | Years of Experience In I…" at bounding box center [327, 585] width 210 height 89
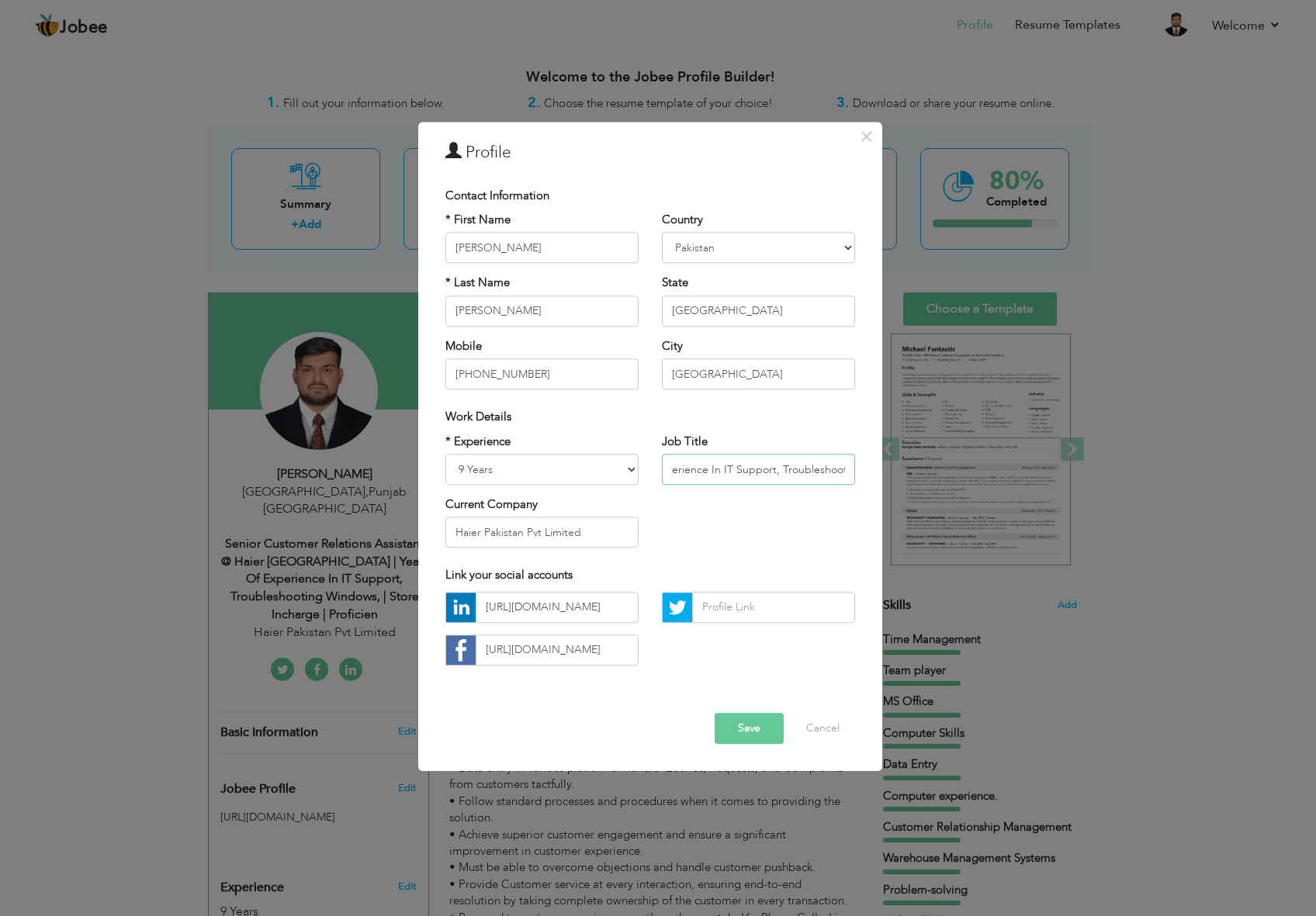
scroll to position [0, 514]
drag, startPoint x: 785, startPoint y: 457, endPoint x: 994, endPoint y: 462, distance: 209.1
click at [994, 462] on div "× Profile Contact Information * First Name [PERSON_NAME] * Last Name [PERSON_NA…" at bounding box center [658, 458] width 1316 height 916
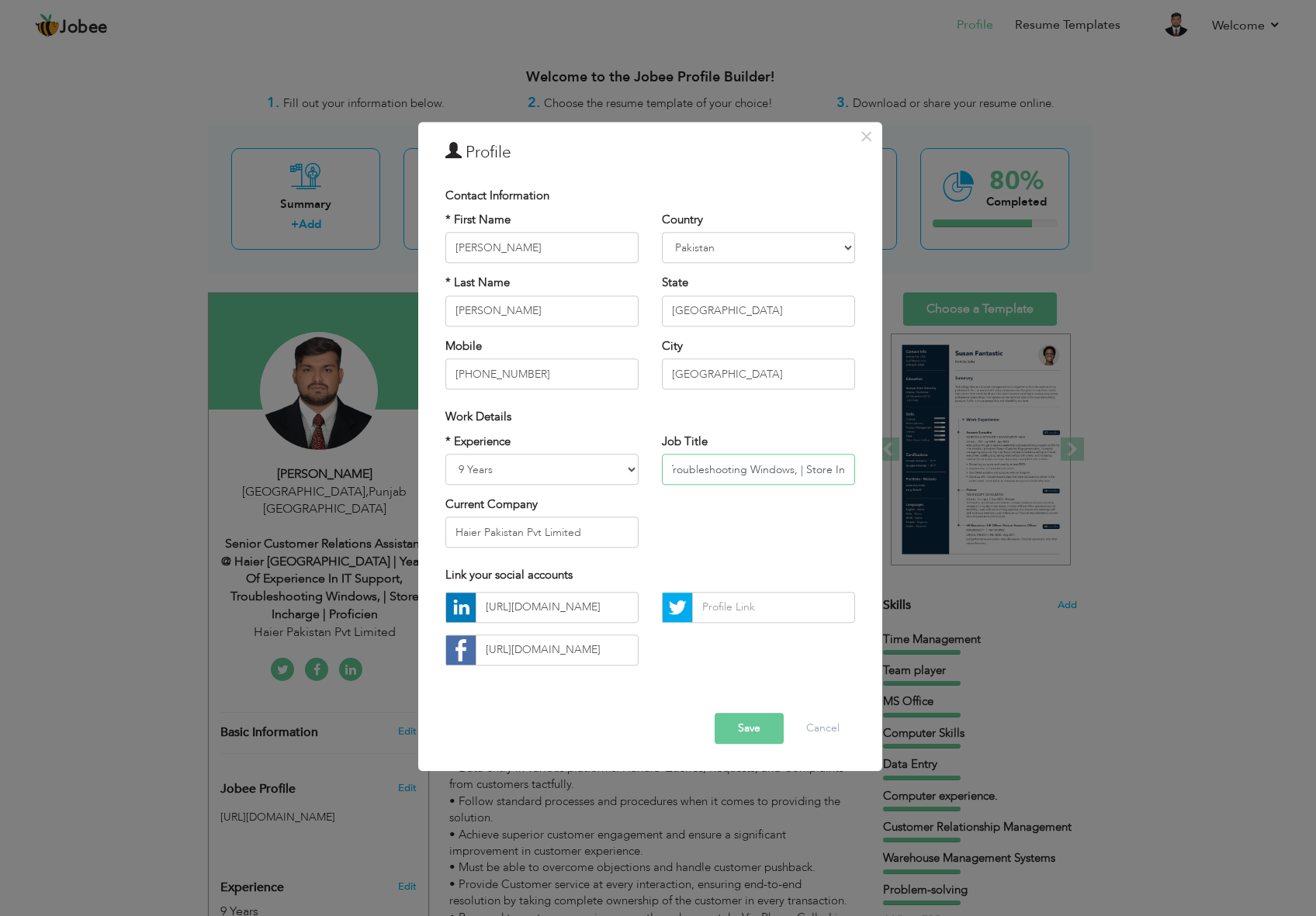
click at [830, 464] on input "Senior Customer Relations Assistant @ Haier Pakistan | Years of Experience In I…" at bounding box center [759, 469] width 194 height 31
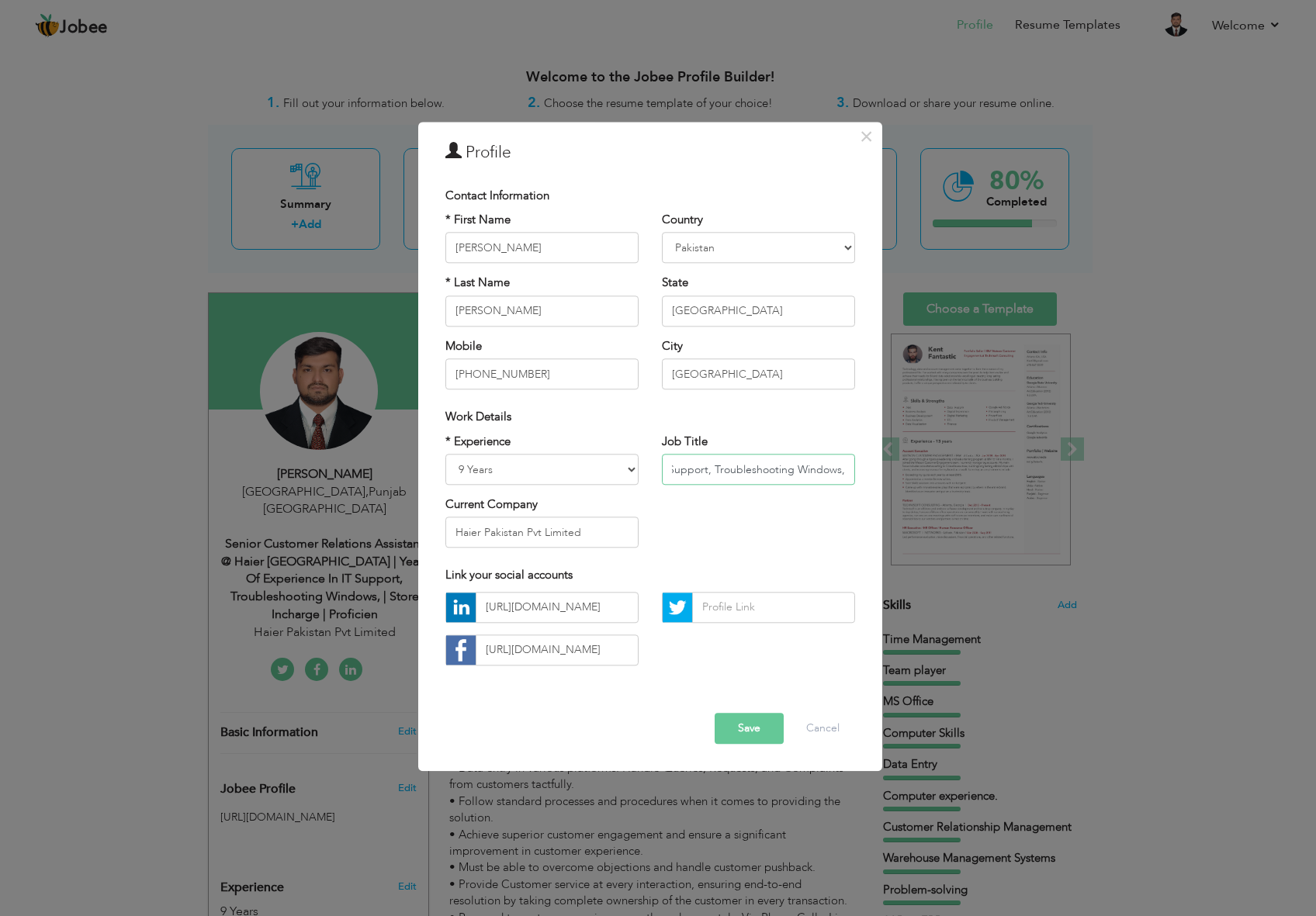
drag, startPoint x: 840, startPoint y: 476, endPoint x: 948, endPoint y: 466, distance: 108.5
click at [948, 466] on div "× Profile Contact Information * First Name [PERSON_NAME] * Last Name [PERSON_NA…" at bounding box center [658, 458] width 1316 height 916
click at [755, 722] on button "Save" at bounding box center [749, 728] width 69 height 31
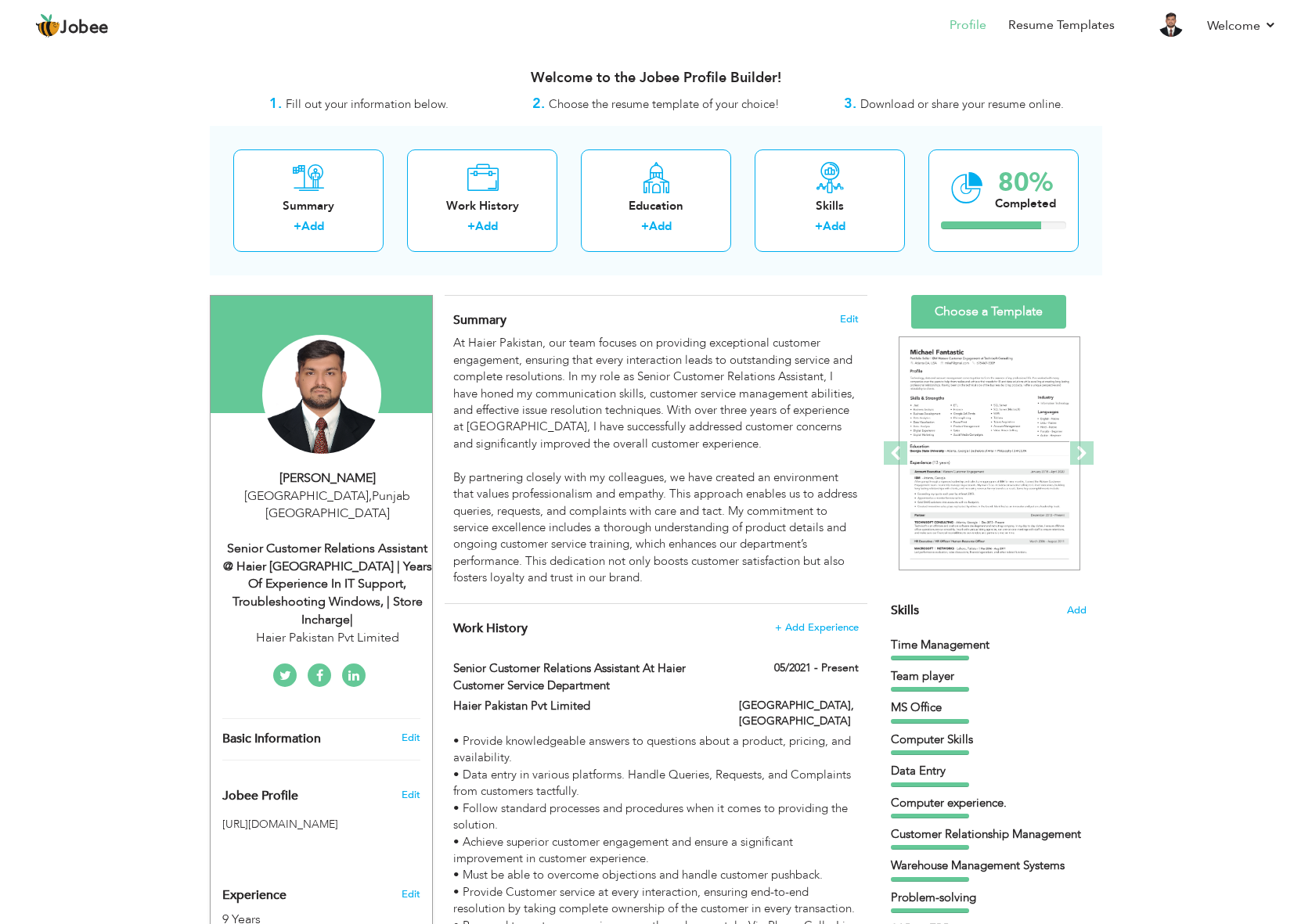
click at [377, 588] on div "Senior Customer Relations Assistant @ Haier Pakistan | Years of Experience In I…" at bounding box center [327, 585] width 210 height 89
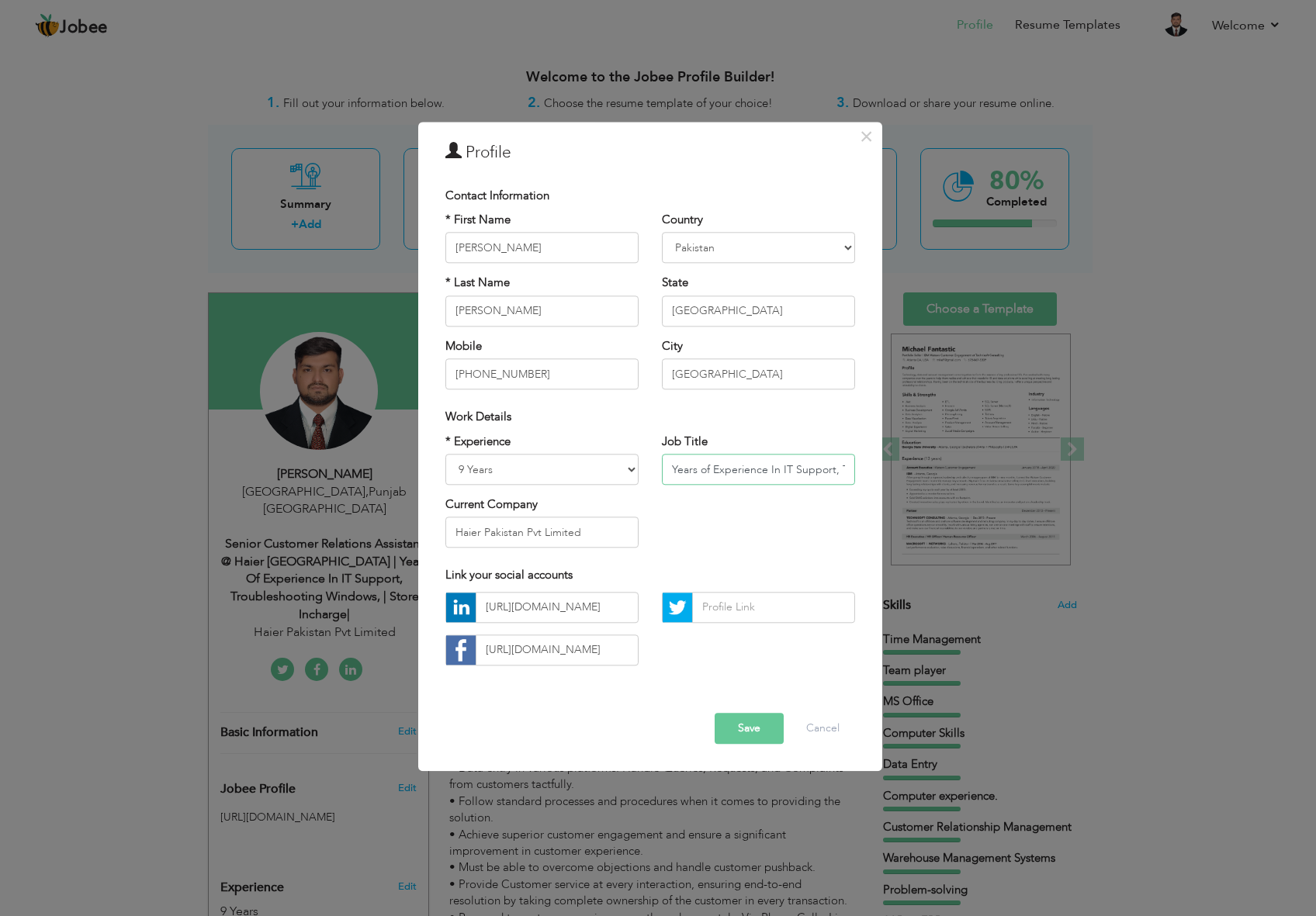
scroll to position [0, 466]
drag, startPoint x: 815, startPoint y: 466, endPoint x: 1003, endPoint y: 464, distance: 188.0
click at [1003, 464] on div "× Profile Contact Information * First Name [PERSON_NAME] * Last Name [PERSON_NA…" at bounding box center [658, 458] width 1316 height 916
click at [837, 467] on input "Senior Customer Relations Assistant @ Haier Pakistan | Years of Experience In I…" at bounding box center [759, 469] width 194 height 31
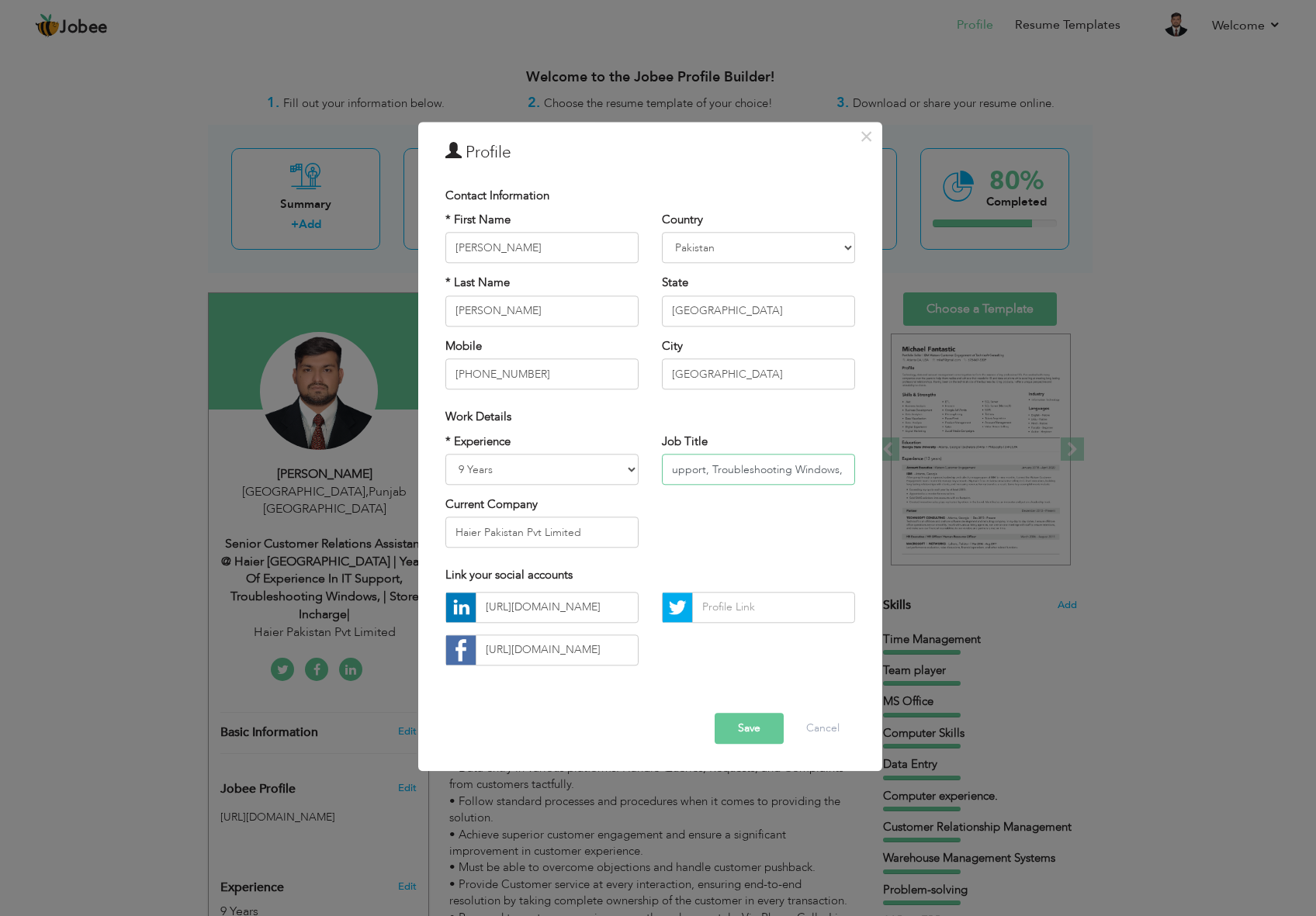
type input "Senior Customer Relations Assistant @ Haier [GEOGRAPHIC_DATA] | Years of Experi…"
click at [734, 731] on button "Save" at bounding box center [749, 728] width 69 height 31
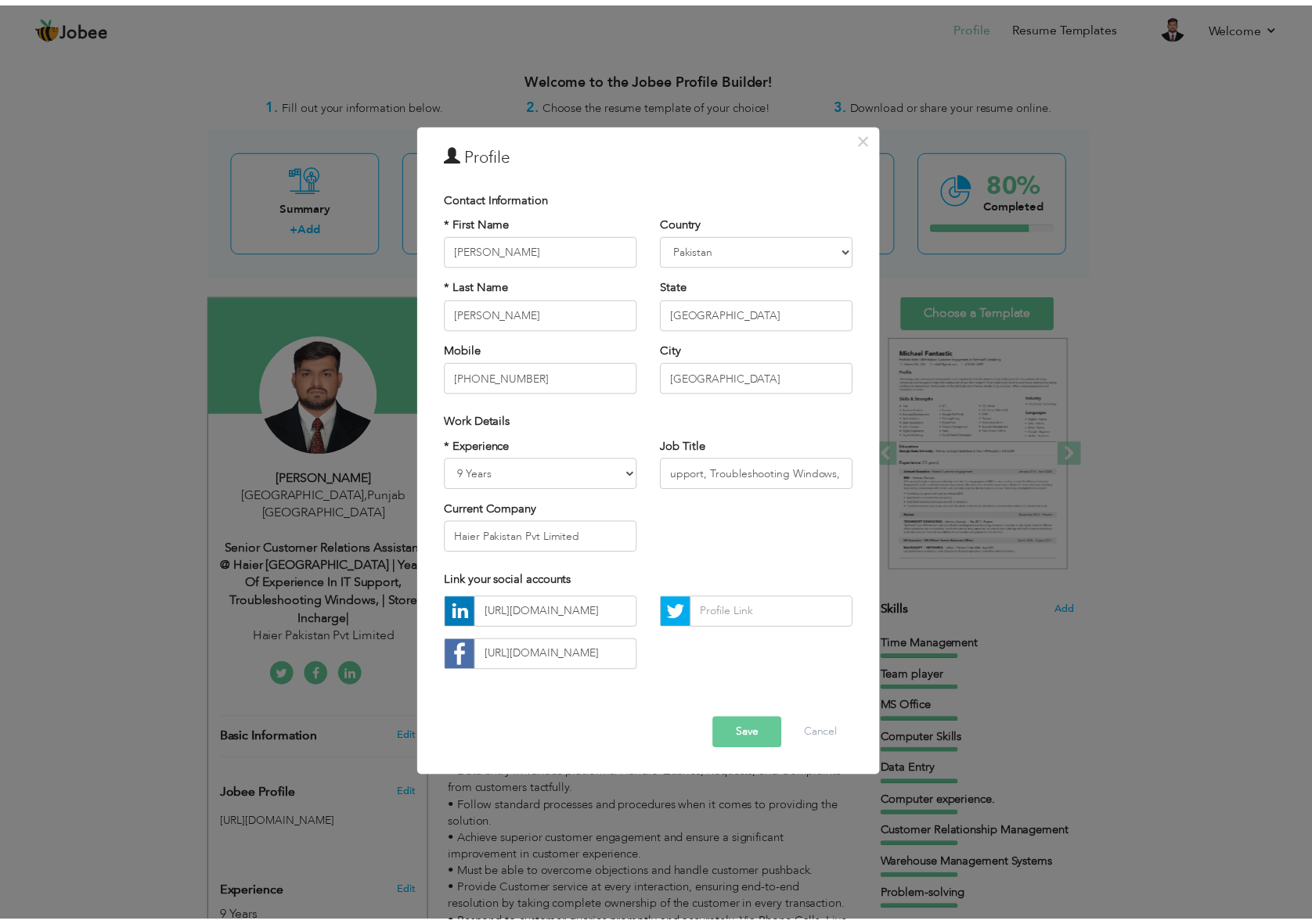
scroll to position [0, 0]
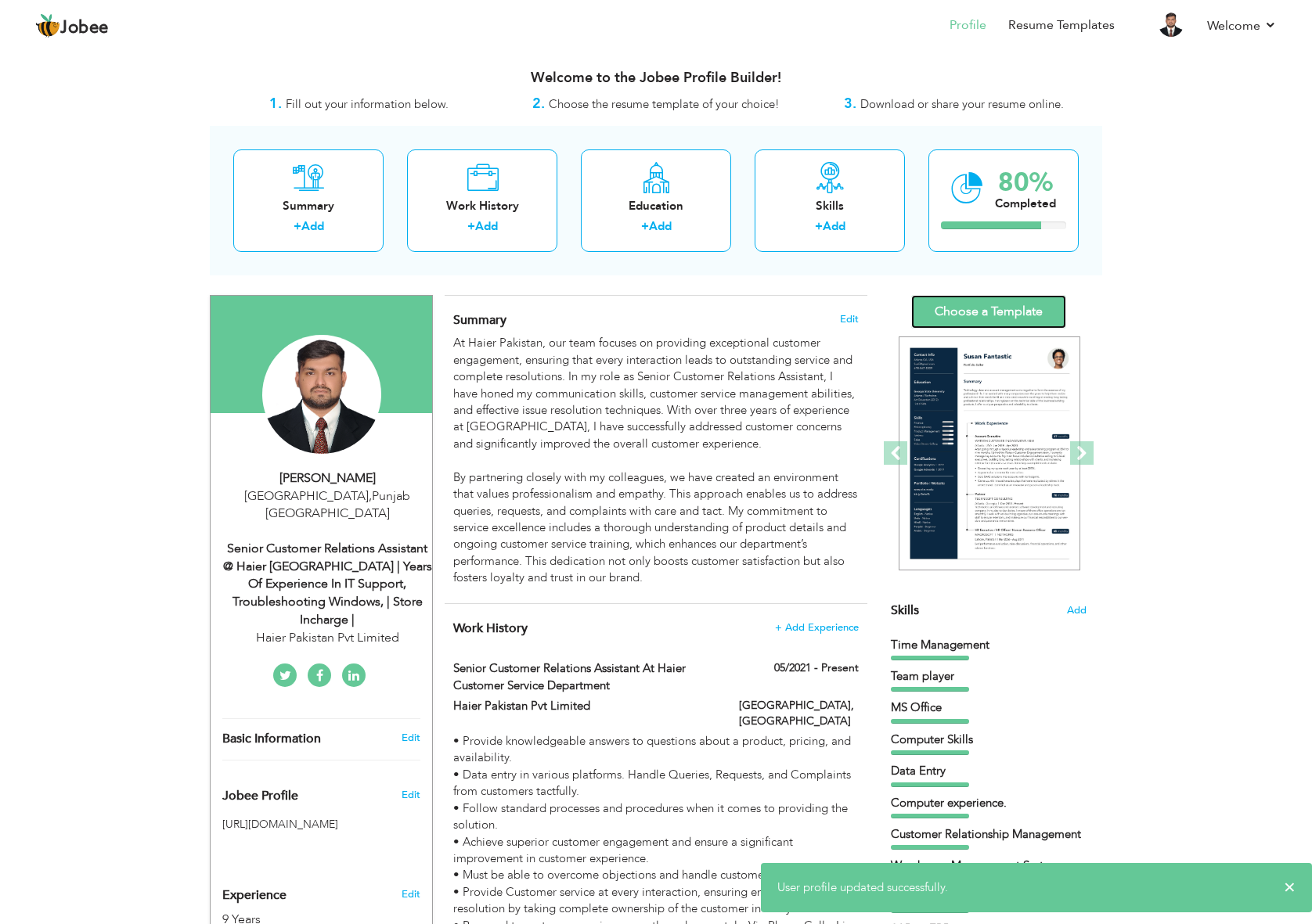
click at [1036, 307] on link "Choose a Template" at bounding box center [989, 312] width 155 height 34
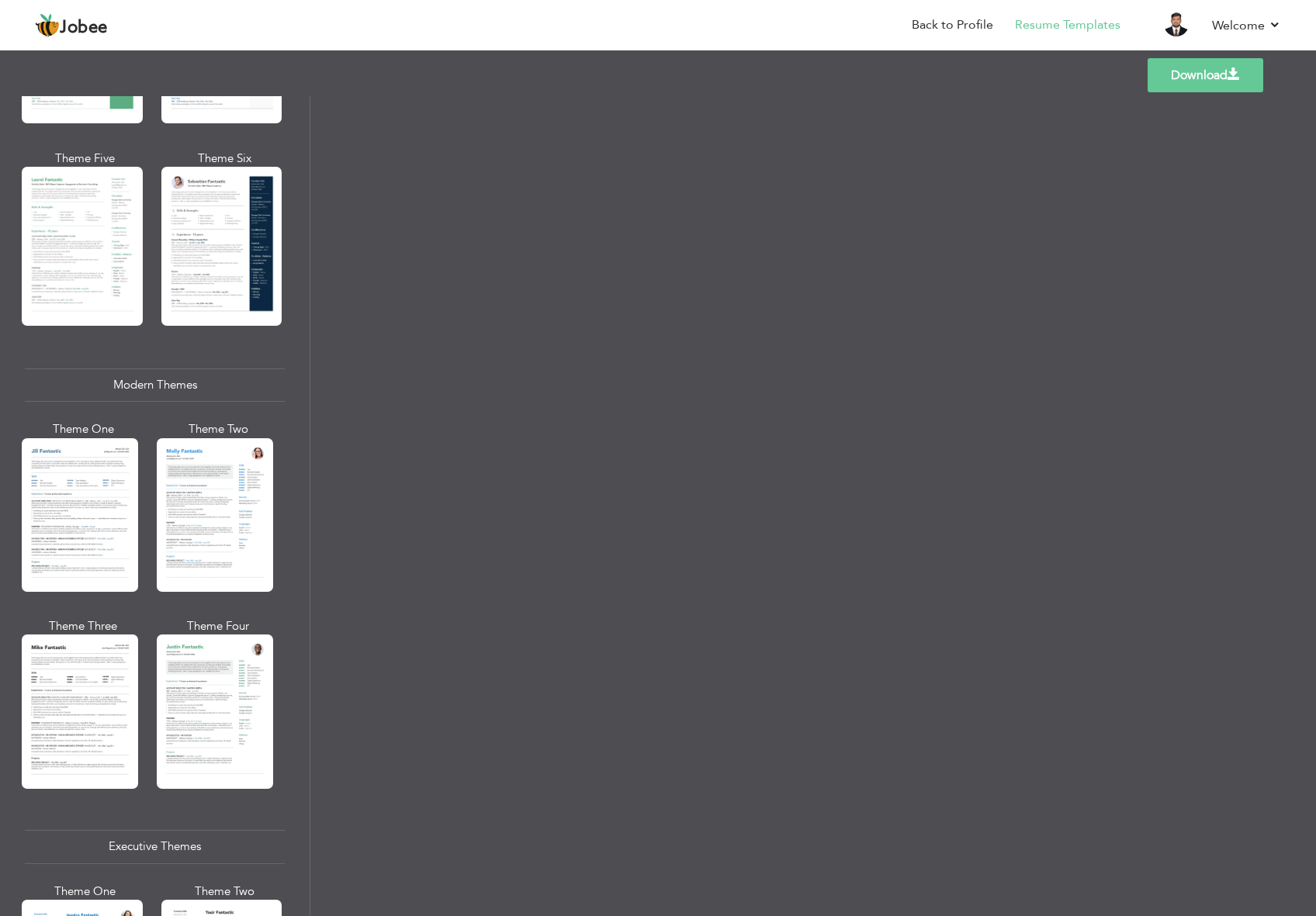
scroll to position [621, 0]
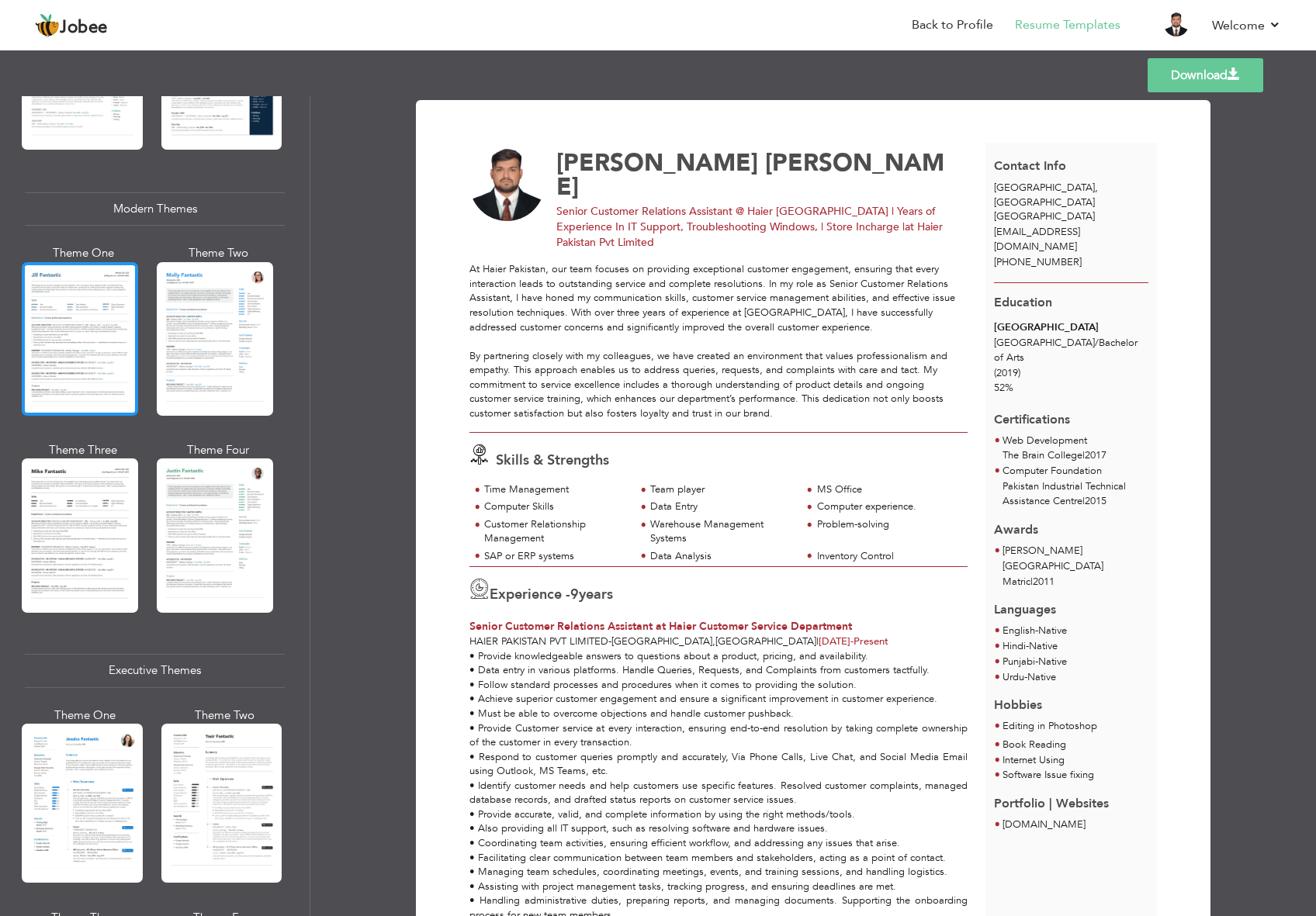
click at [101, 326] on div at bounding box center [80, 339] width 117 height 154
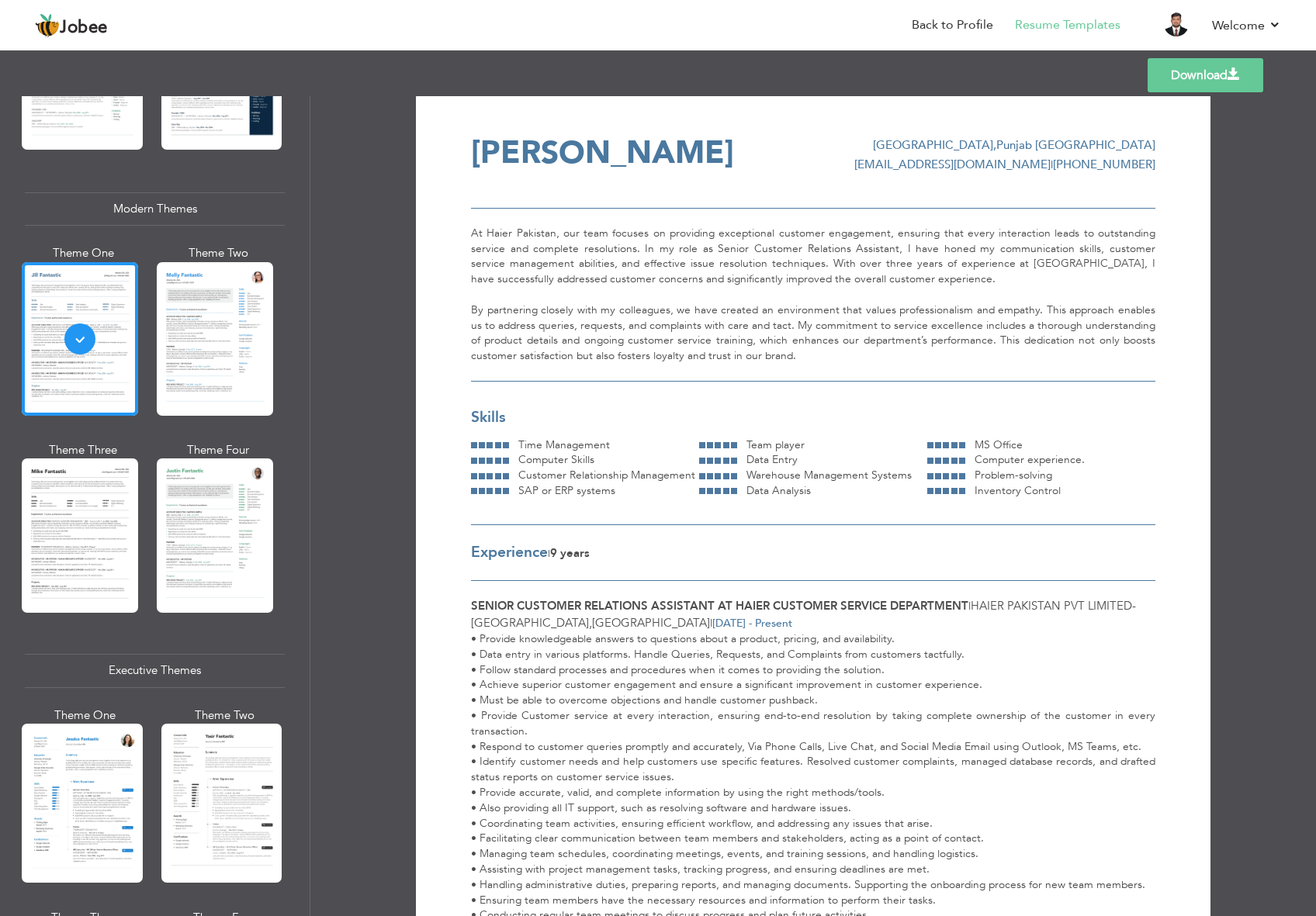
scroll to position [0, 0]
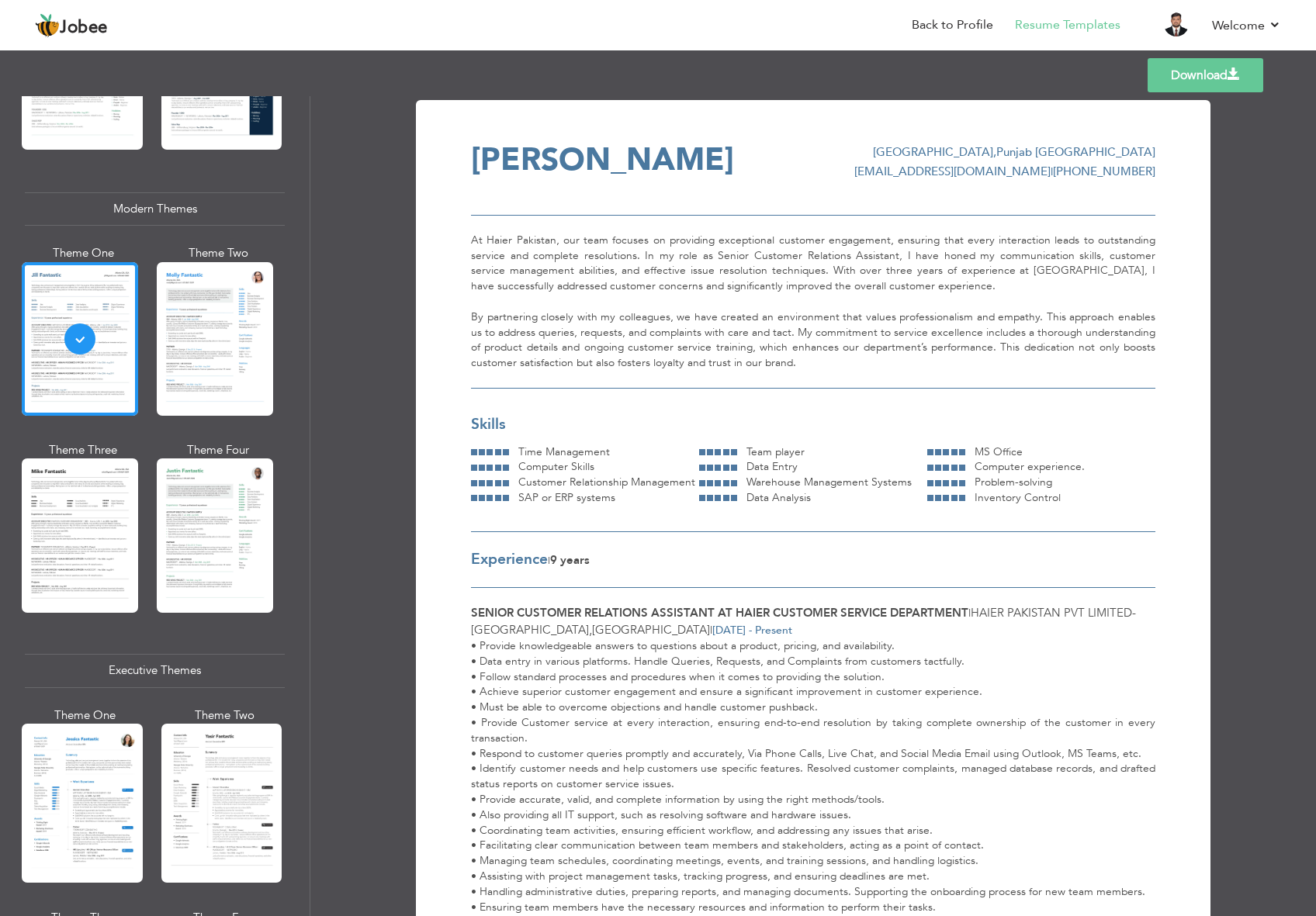
click at [1223, 75] on link "Download" at bounding box center [1206, 75] width 116 height 34
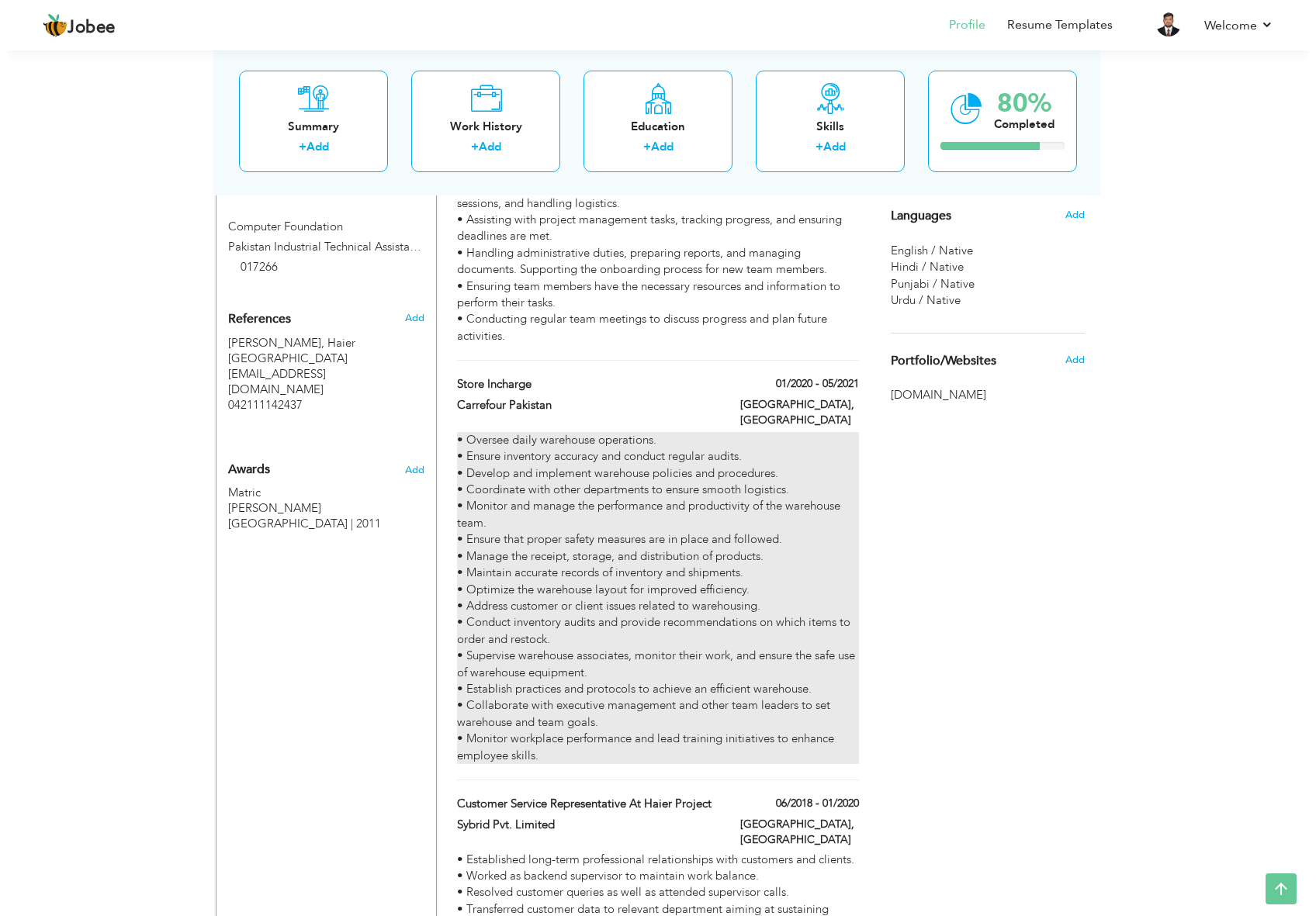
scroll to position [1034, 0]
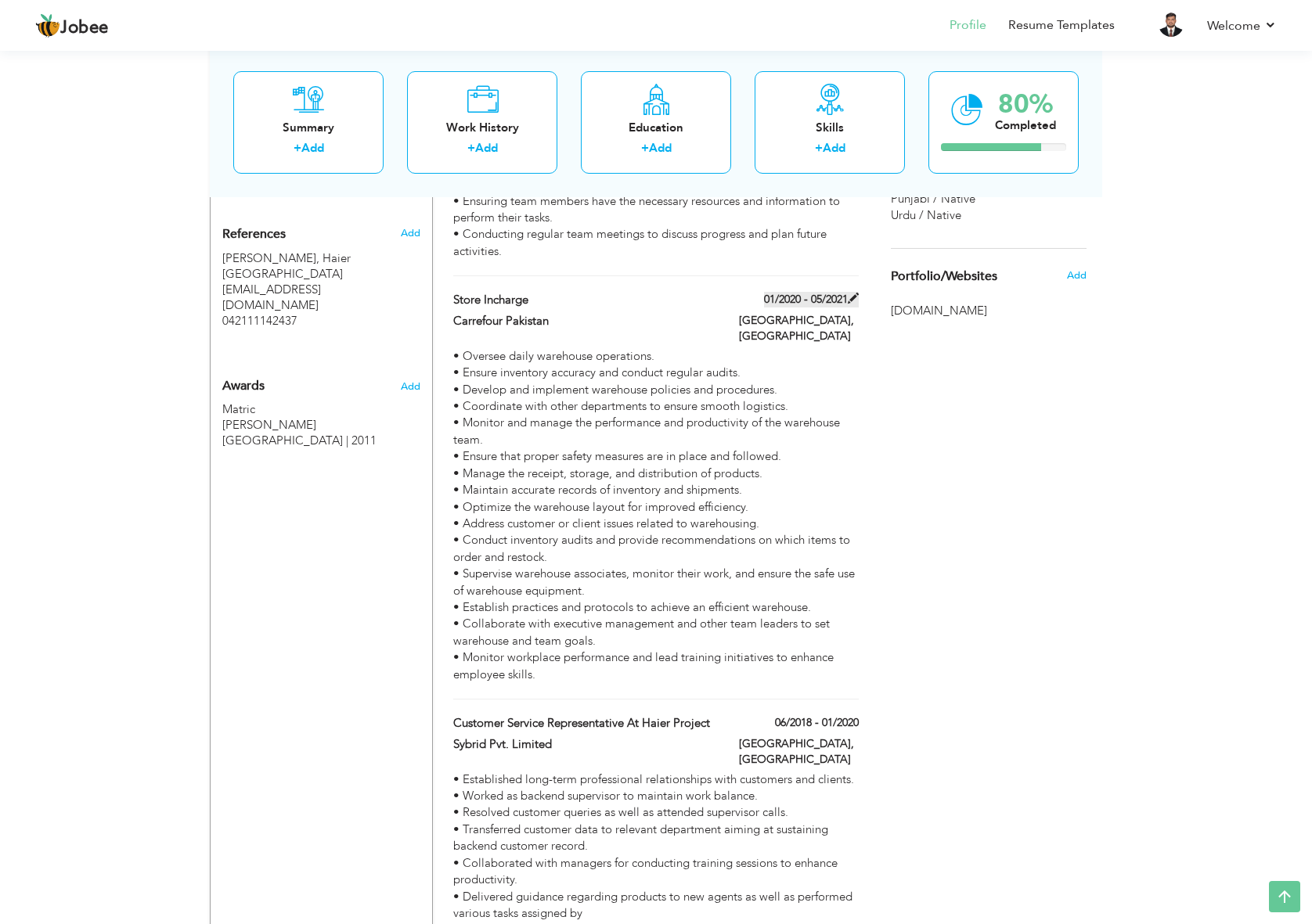
click at [815, 292] on label "01/2020 - 05/2021" at bounding box center [811, 300] width 95 height 16
type input "Store Incharge"
type input "Carrefour Pakistan"
type input "01/2020"
type input "05/2021"
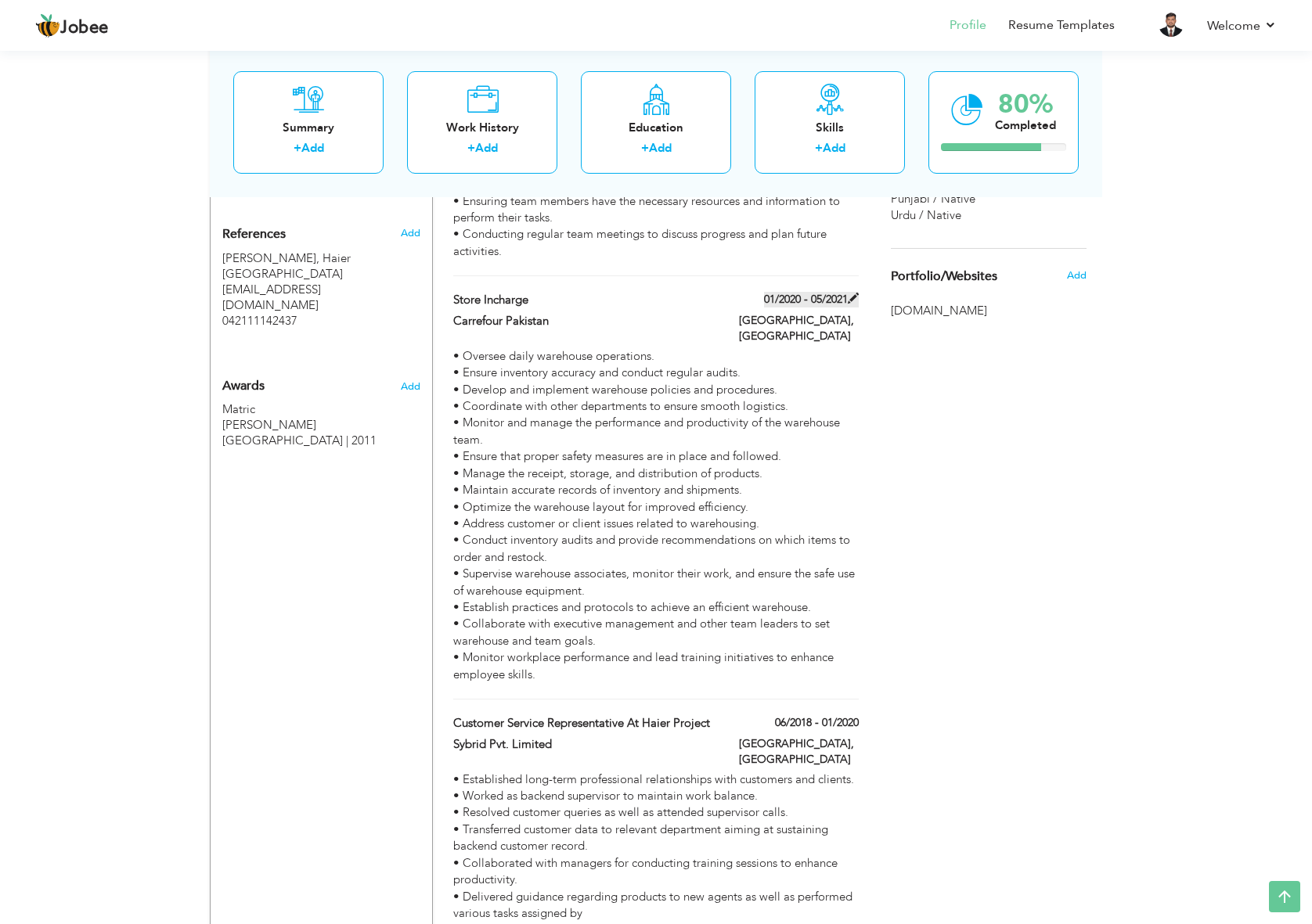
type input "[GEOGRAPHIC_DATA]"
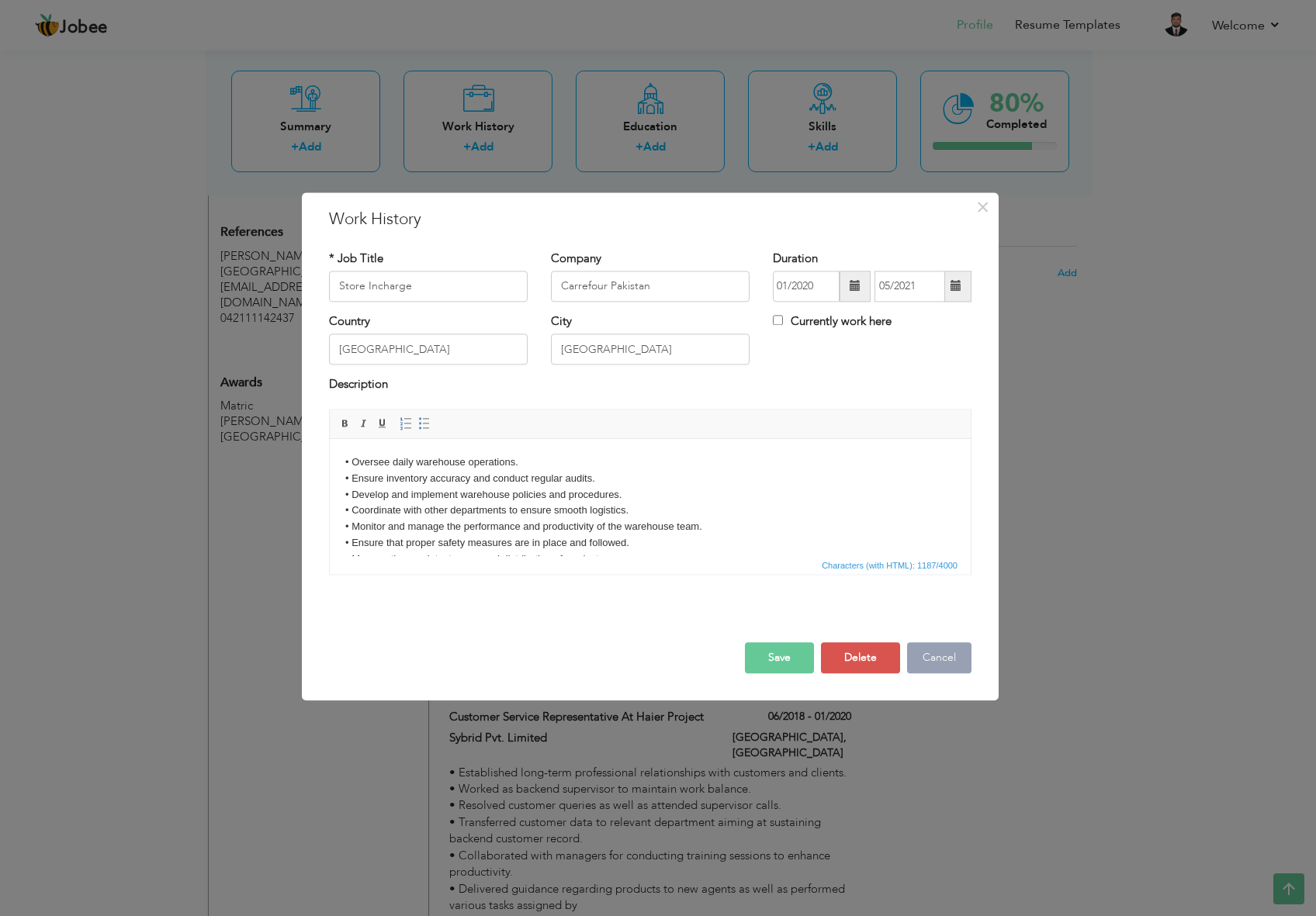
click at [963, 662] on button "Cancel" at bounding box center [939, 657] width 64 height 31
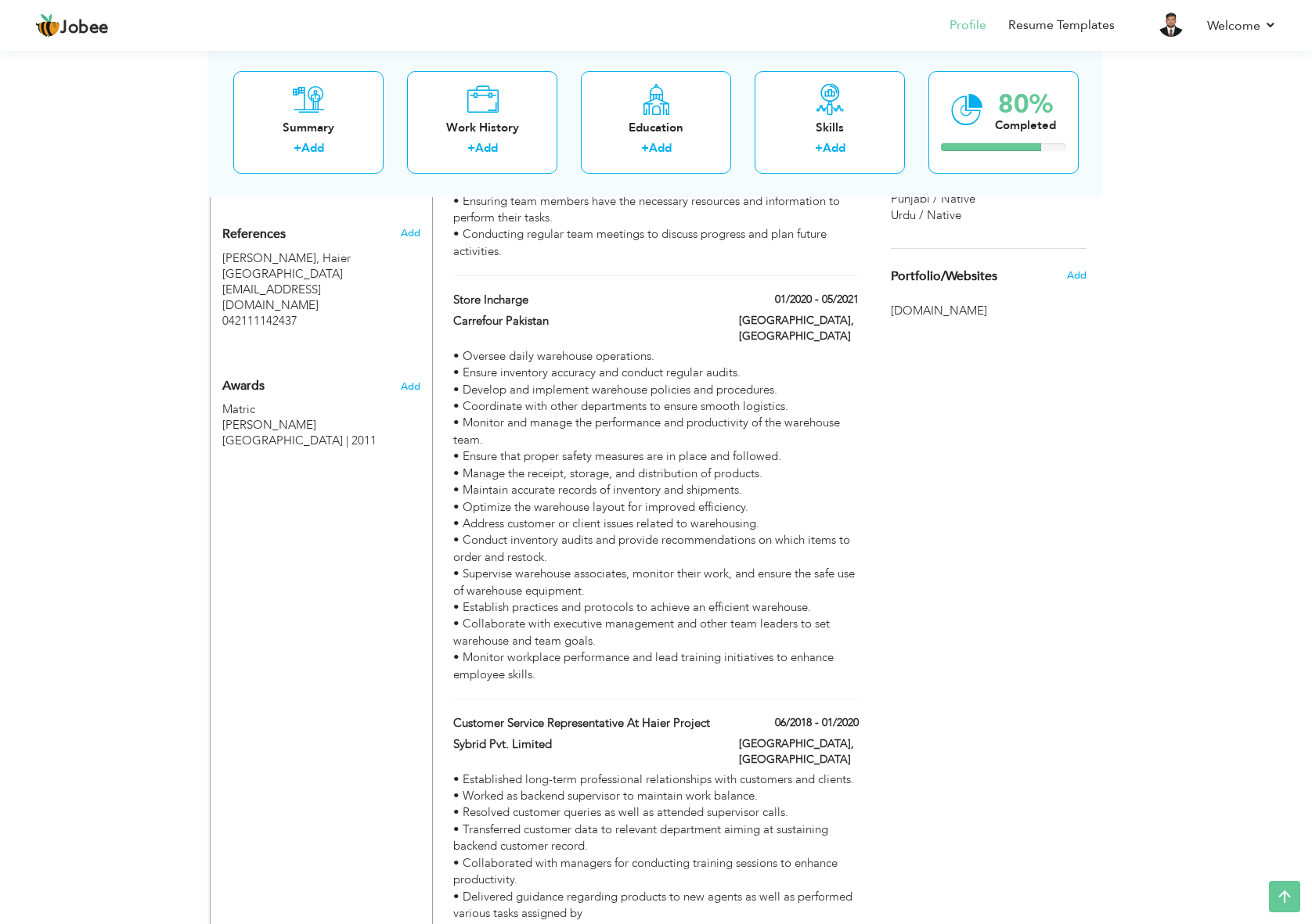
click at [1070, 342] on div "Choose a Template ‹" at bounding box center [991, 378] width 223 height 2253
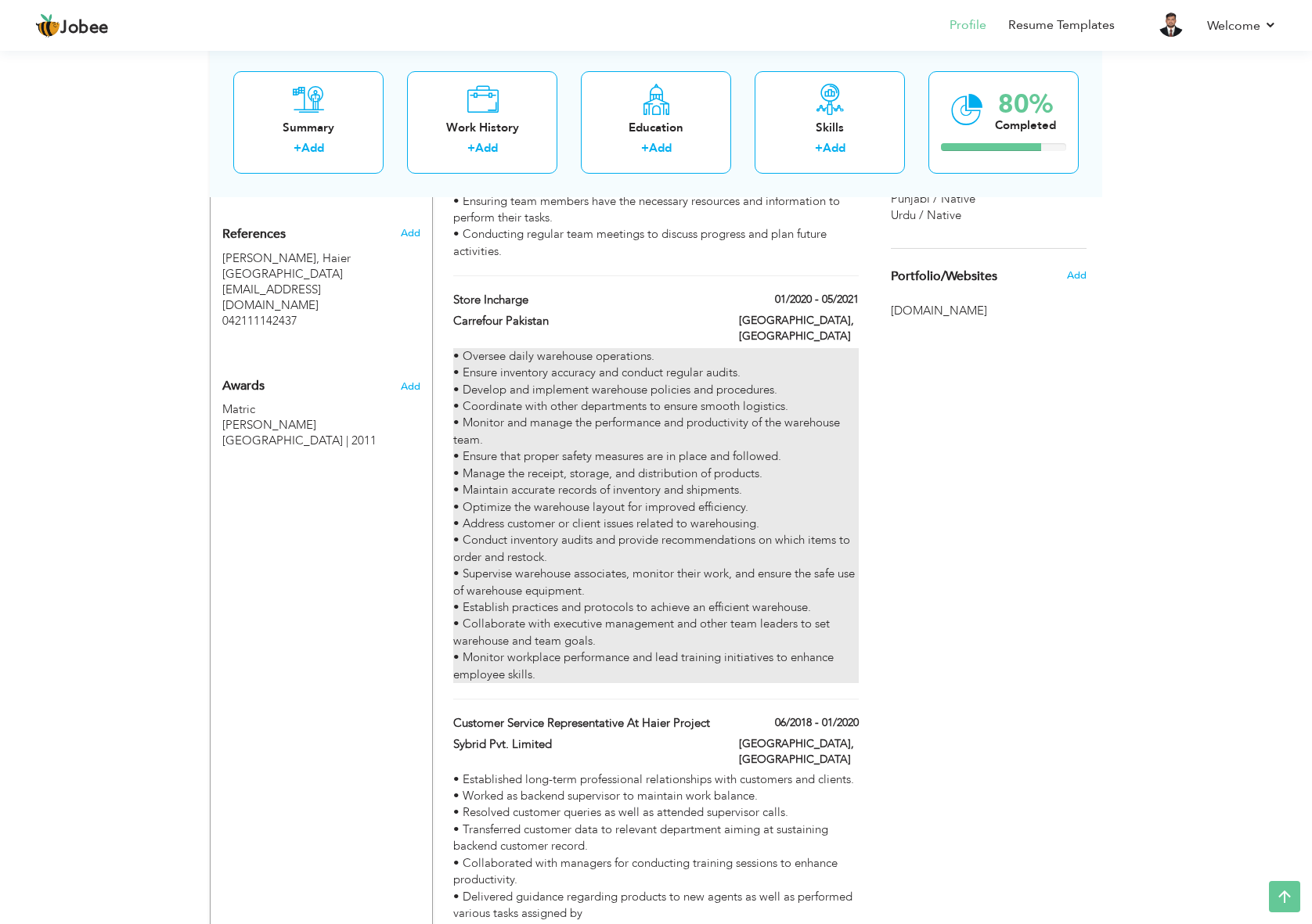
click at [667, 348] on div "• Oversee daily warehouse operations. • Ensure inventory accuracy and conduct r…" at bounding box center [656, 516] width 406 height 335
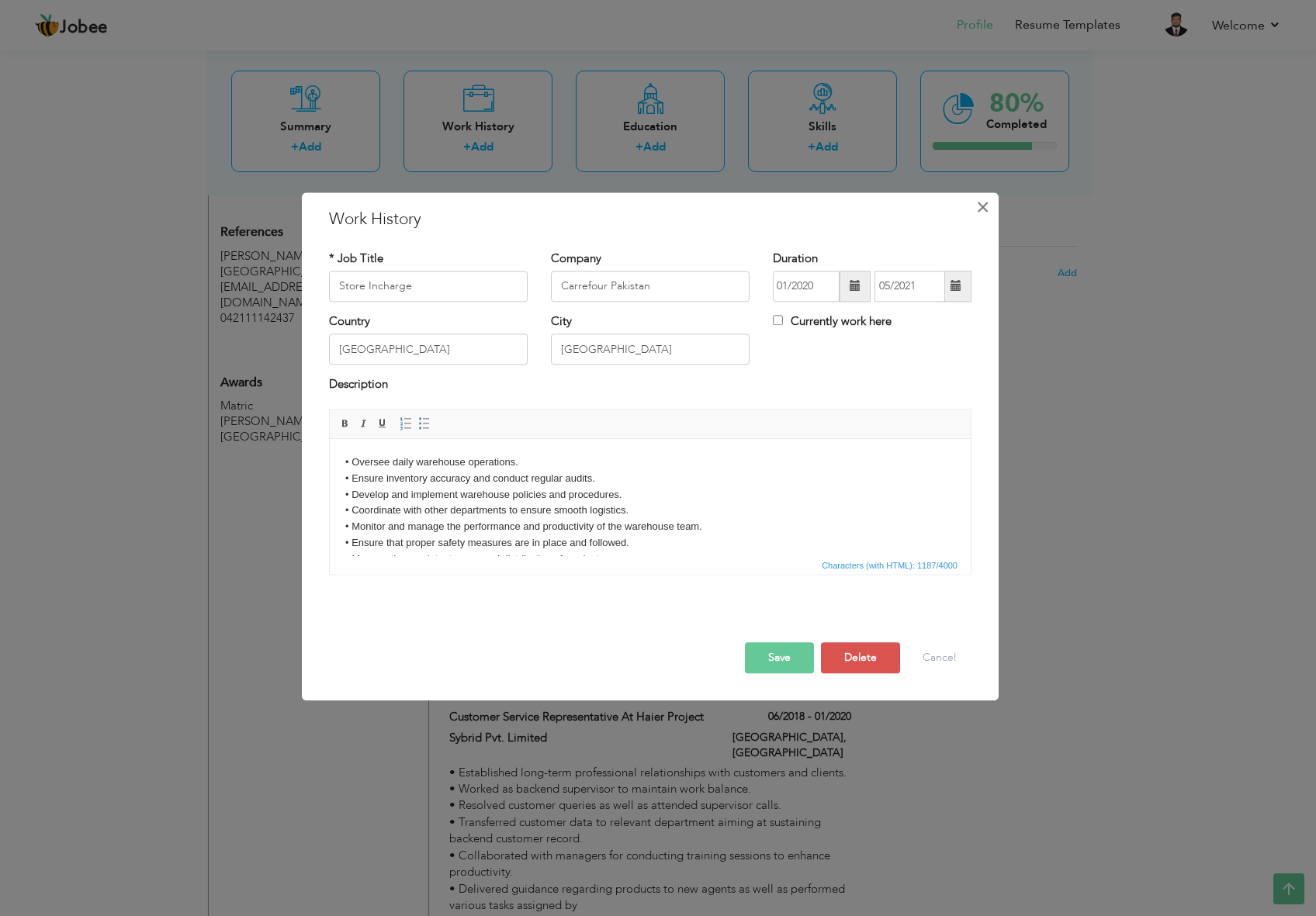
click at [991, 202] on button "×" at bounding box center [983, 207] width 25 height 25
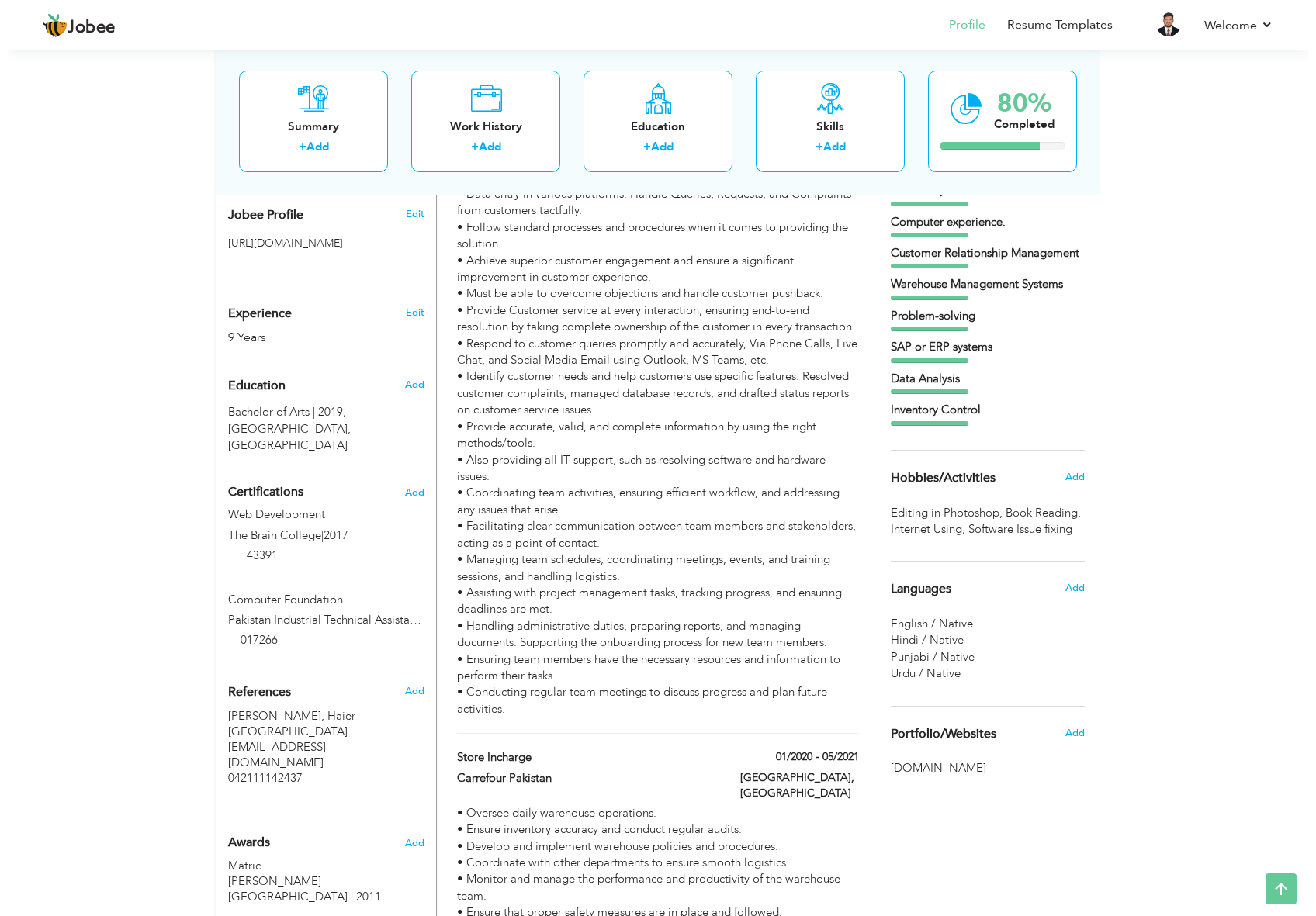
scroll to position [206, 0]
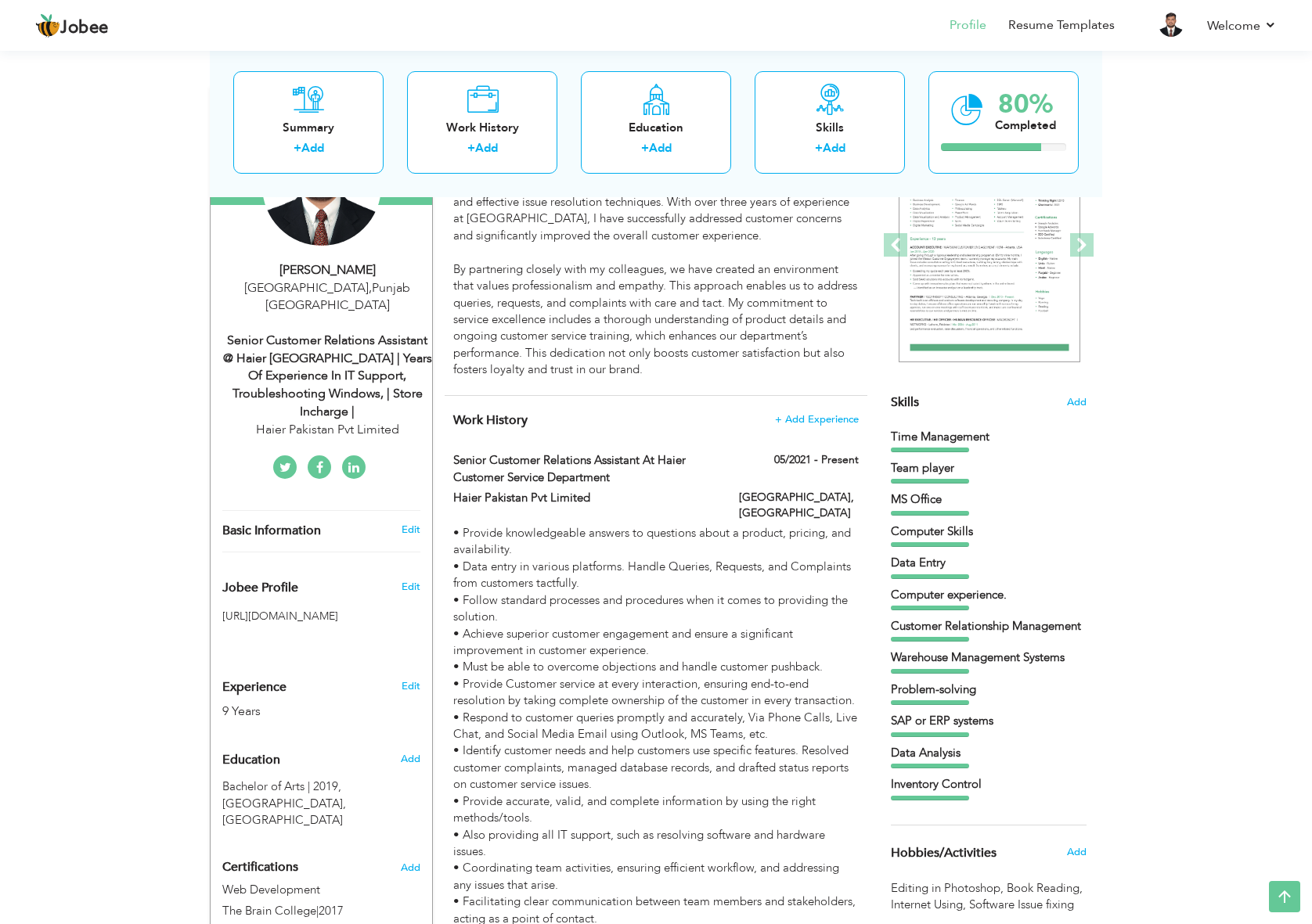
click at [396, 353] on div "Senior Customer Relations Assistant @ Haier [GEOGRAPHIC_DATA] | Years of Experi…" at bounding box center [327, 376] width 210 height 89
type input "[PERSON_NAME]"
type input "[PHONE_NUMBER]"
select select "number:166"
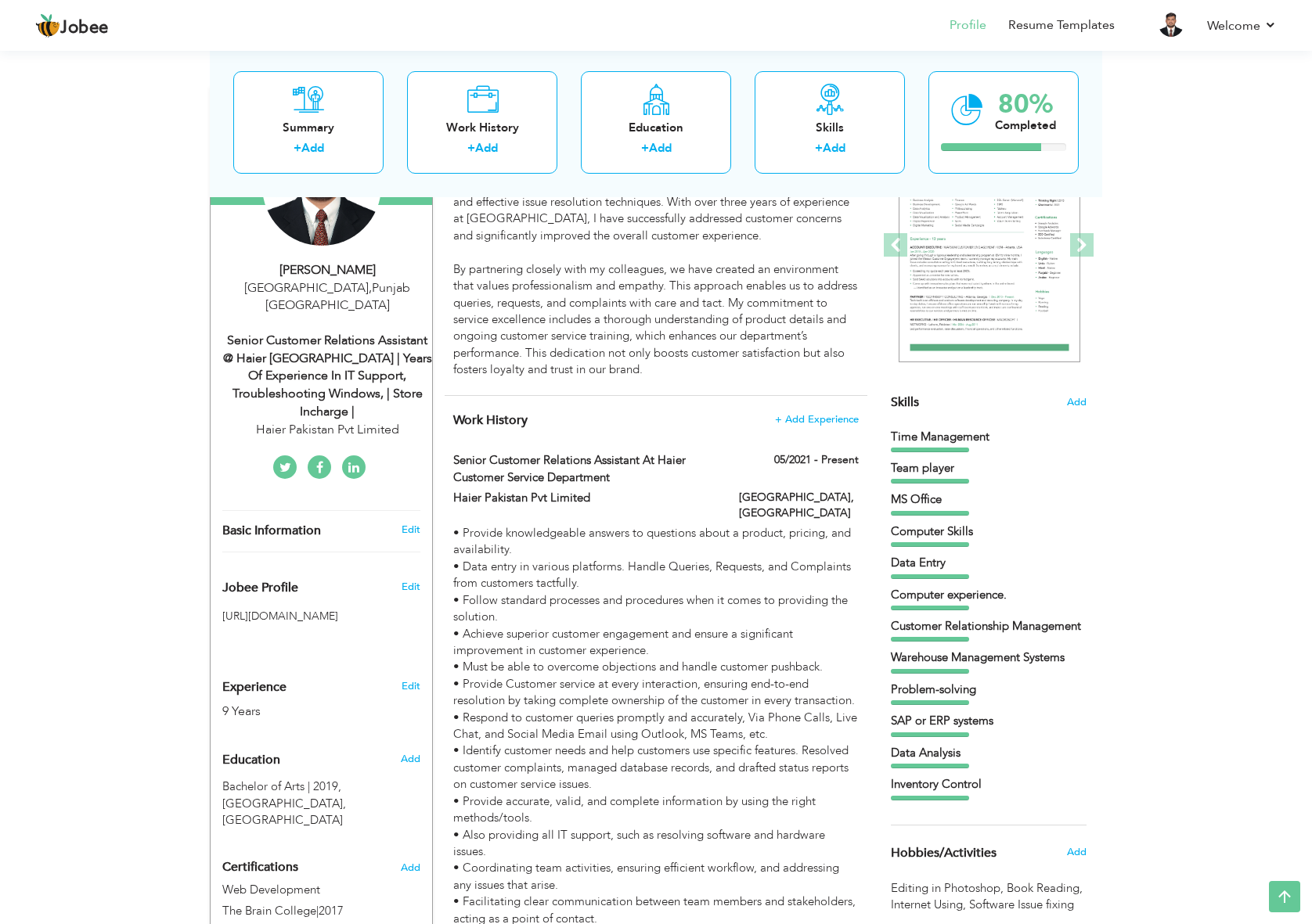
type input "[GEOGRAPHIC_DATA]"
select select "number:11"
type input "Haier Pakistan Pvt Limited"
type input "Senior Customer Relations Assistant @ Haier [GEOGRAPHIC_DATA] | Years of Experi…"
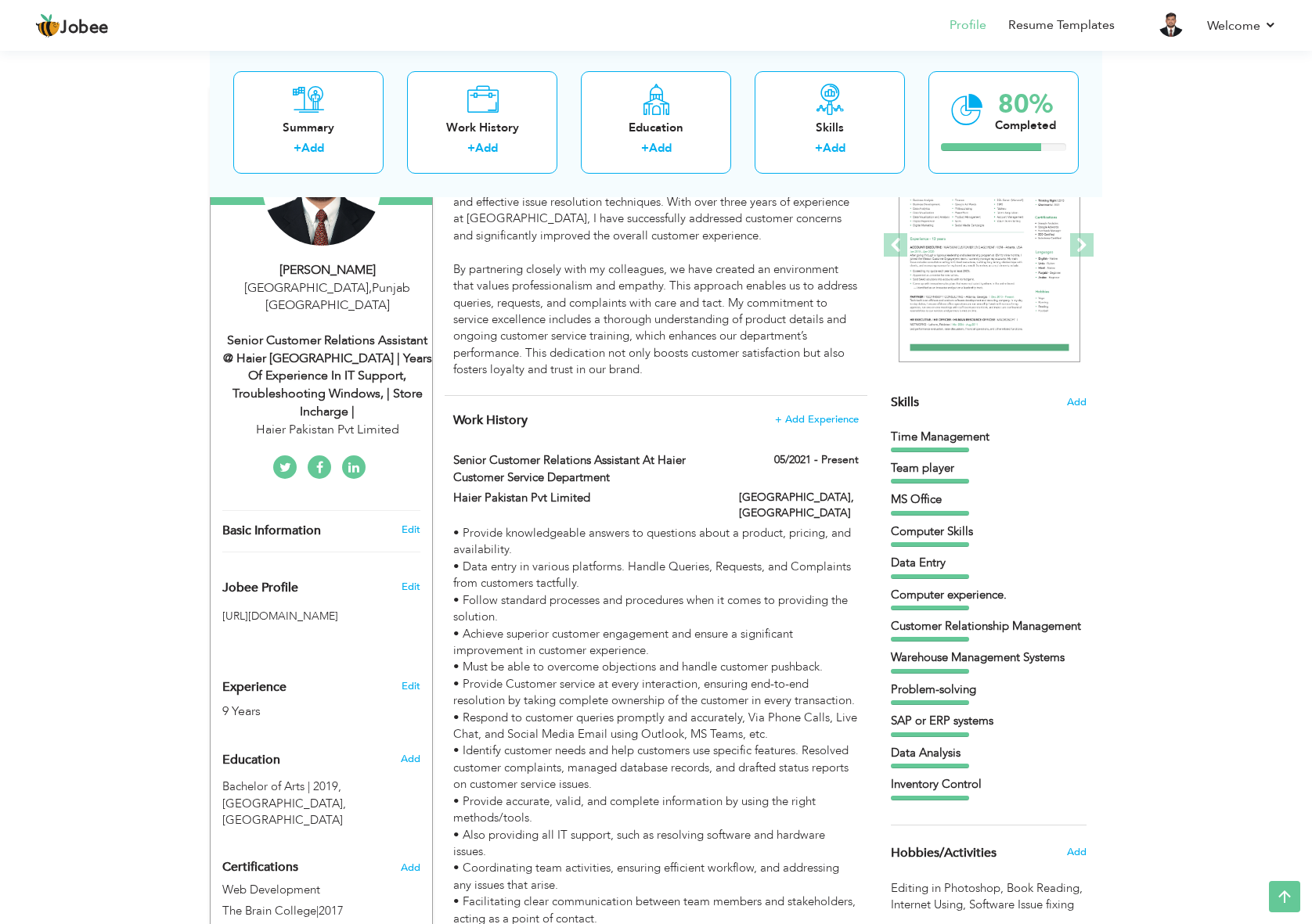
type input "[URL][DOMAIN_NAME]"
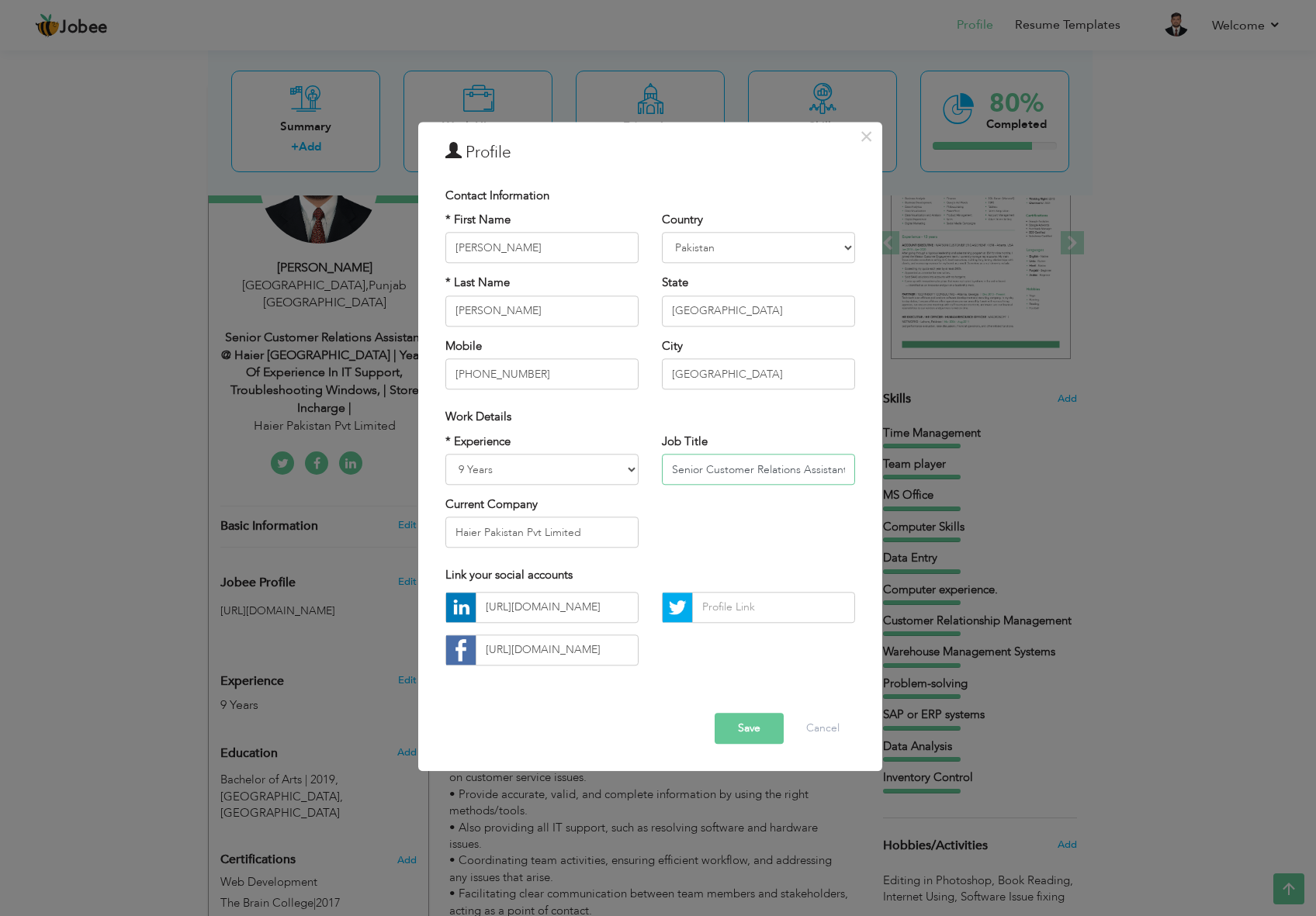
click at [744, 469] on input "Senior Customer Relations Assistant @ Haier [GEOGRAPHIC_DATA] | Years of Experi…" at bounding box center [759, 469] width 194 height 31
paste input "Senior Customer Relations Assistant @ Haier [GEOGRAPHIC_DATA] | Years of Experi…"
type input "Senior Customer Relations Assistant @ Haier [GEOGRAPHIC_DATA] | Years of Experi…"
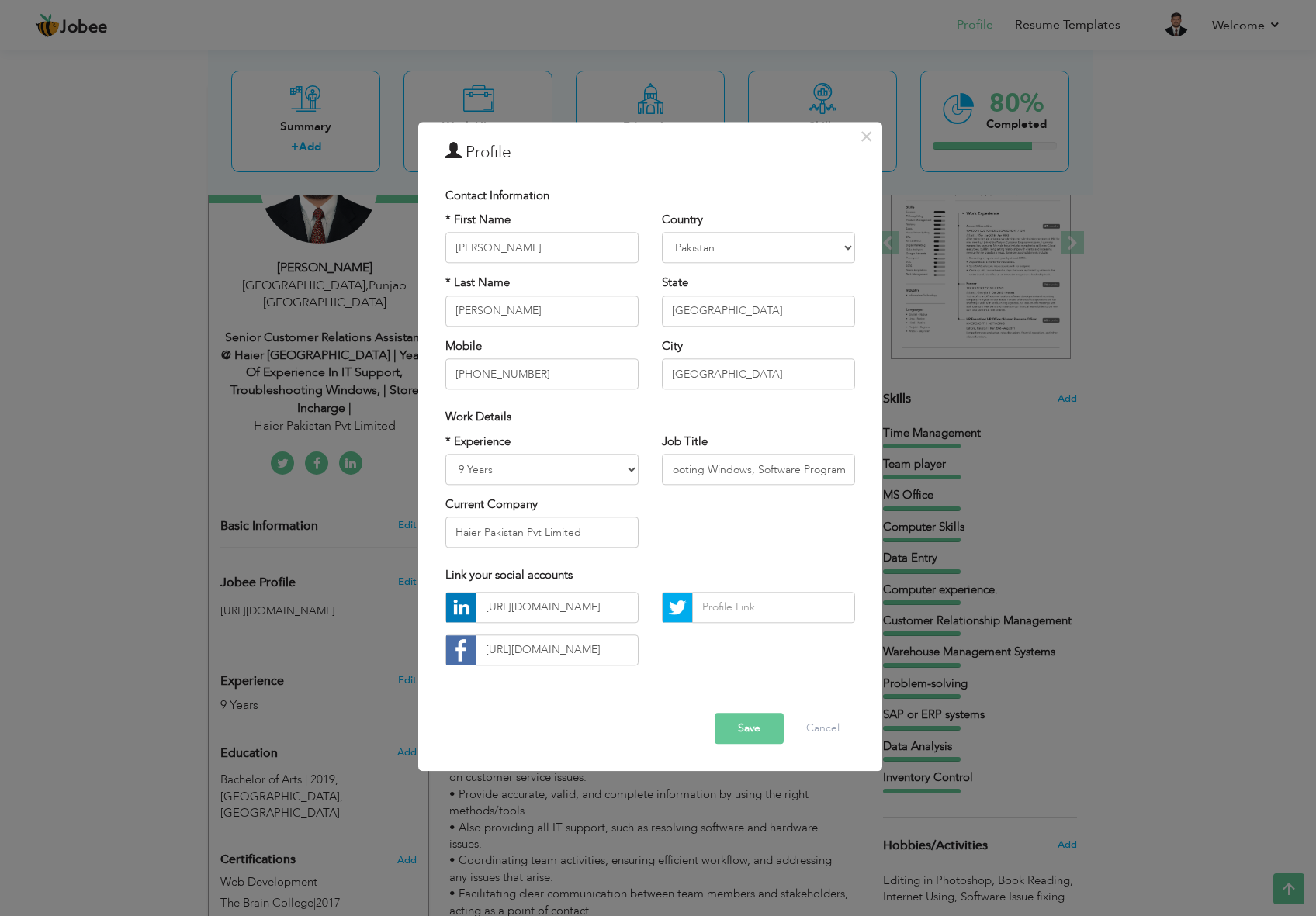
click at [756, 727] on button "Save" at bounding box center [749, 728] width 69 height 31
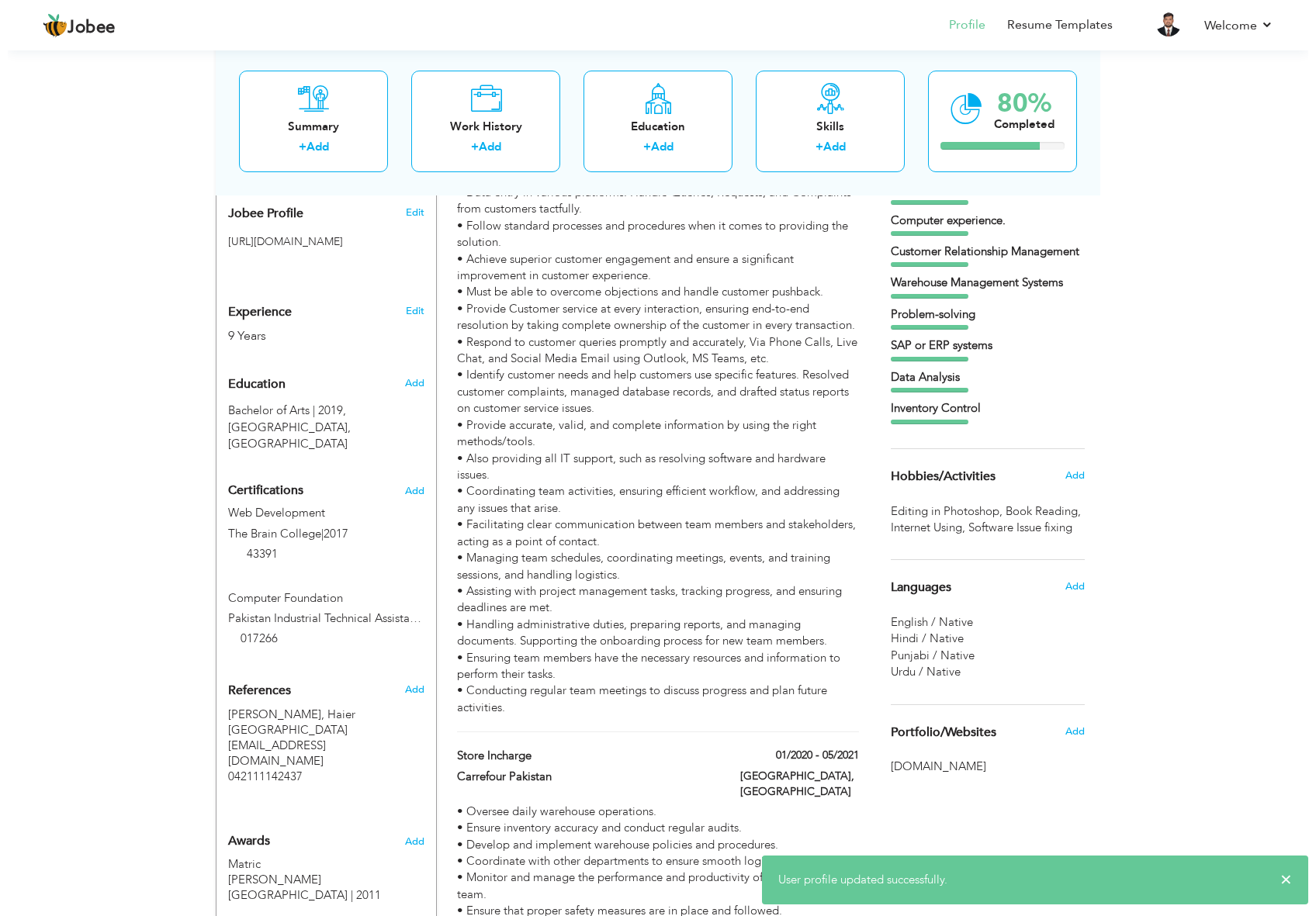
scroll to position [724, 0]
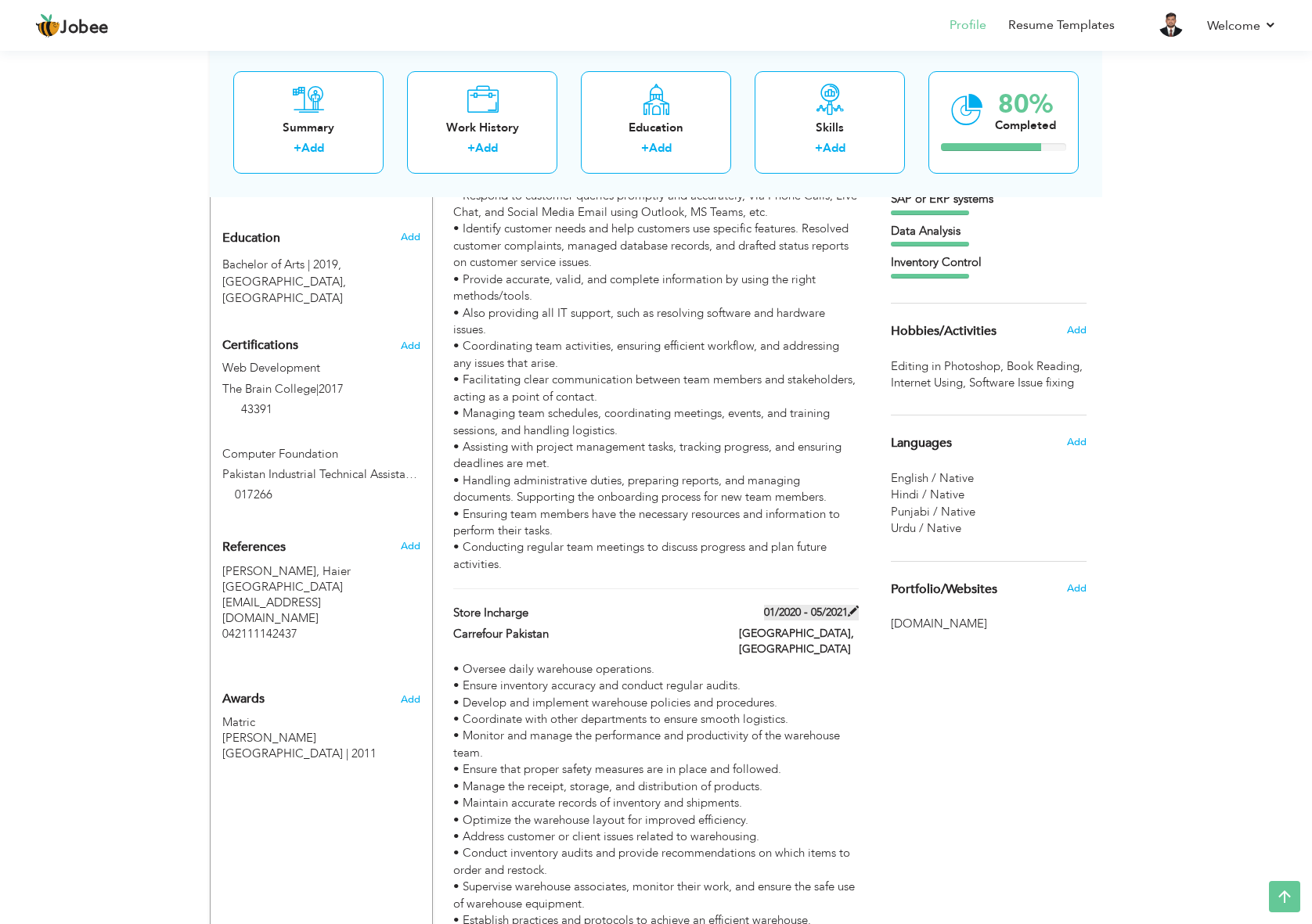
click at [817, 605] on label "01/2020 - 05/2021" at bounding box center [811, 613] width 95 height 16
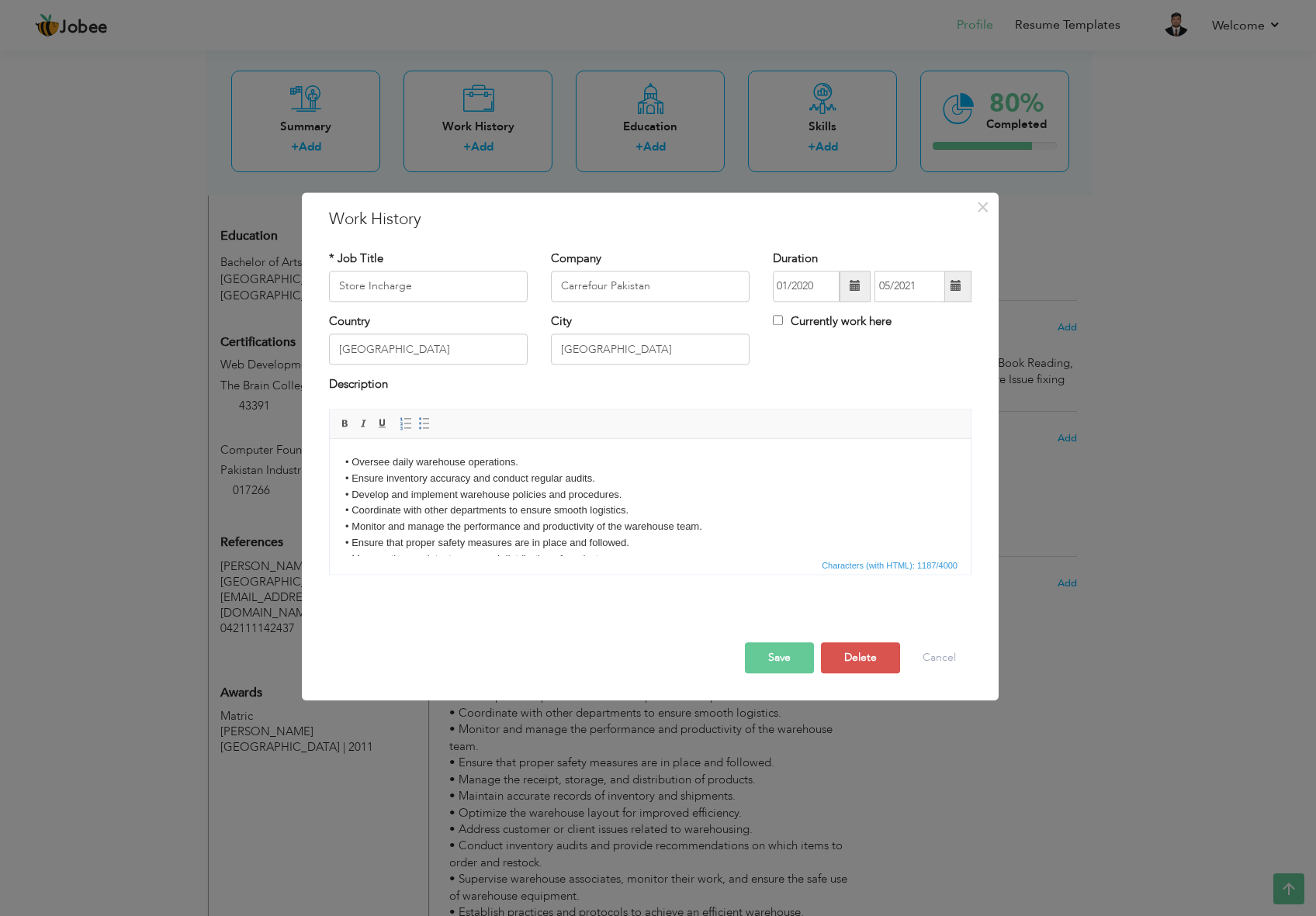
click at [623, 509] on body "• Oversee daily warehouse operations. • Ensure inventory accuracy and conduct r…" at bounding box center [650, 576] width 610 height 242
drag, startPoint x: 433, startPoint y: 289, endPoint x: 245, endPoint y: 287, distance: 188.0
click at [245, 287] on div "× Work History * Job Title Store Incharge Company Carrefour Pakistan City" at bounding box center [658, 458] width 1316 height 916
paste input "enior Customer Service Specialist at Ministry of Foreign Affairs Project"
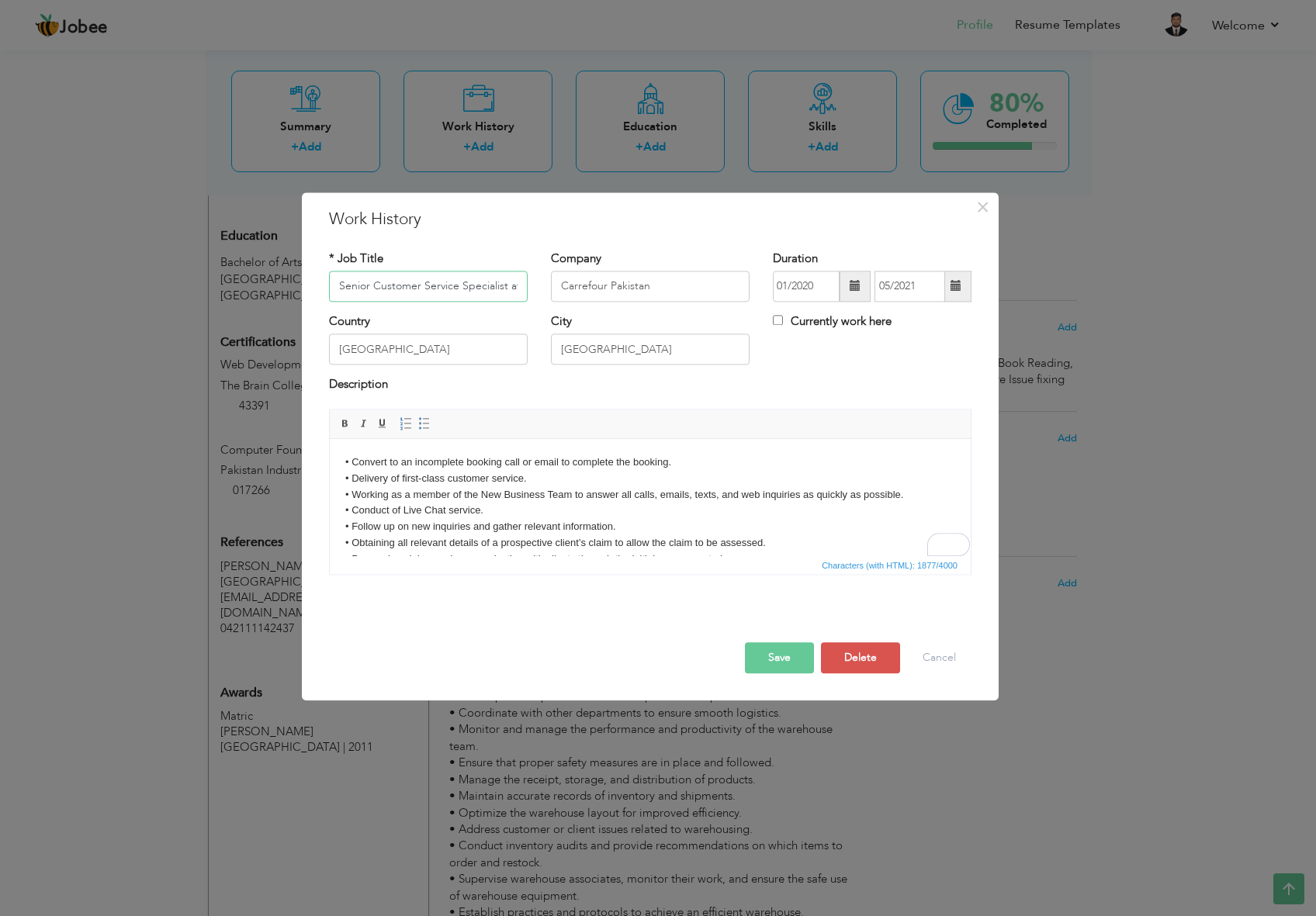
drag, startPoint x: 397, startPoint y: 286, endPoint x: 290, endPoint y: 286, distance: 107.0
click at [290, 286] on div "× Work History * Job Title Senior Customer Service Specialist at Ministry of Fo…" at bounding box center [658, 458] width 1316 height 916
click at [442, 285] on input "Senior Customer Service Specialist at Ministry of Foreign Affairs Project" at bounding box center [428, 286] width 199 height 31
click at [469, 283] on input "Senior Customer Service Specialist at Ministry of Foreign Affairs Project" at bounding box center [428, 286] width 199 height 31
type input "Senior Customer Service Specialist at Ministry of Foreign Affairs Project"
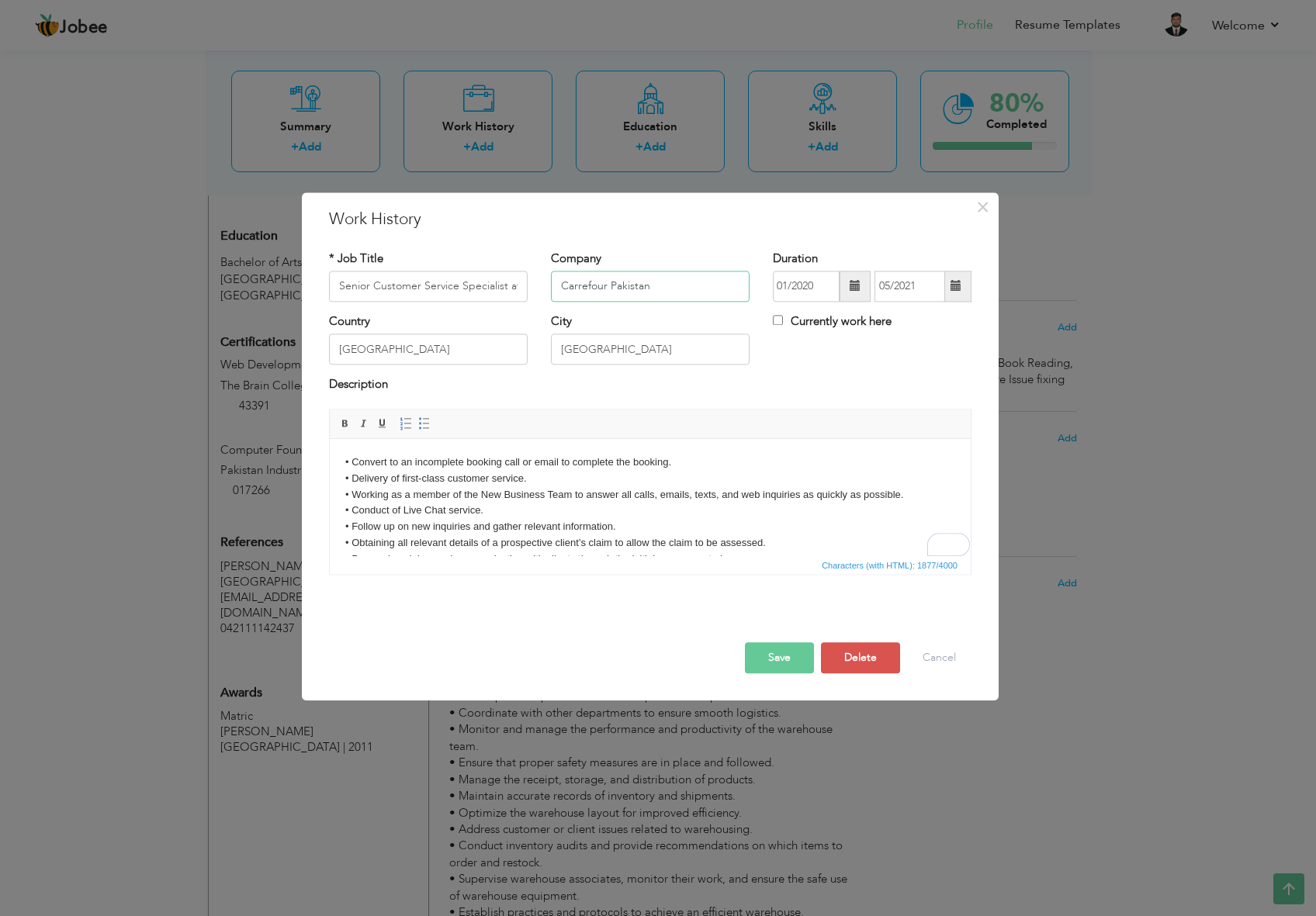
click at [603, 285] on input "Carrefour Pakistan" at bounding box center [650, 286] width 199 height 31
click at [594, 286] on input "text" at bounding box center [650, 286] width 199 height 31
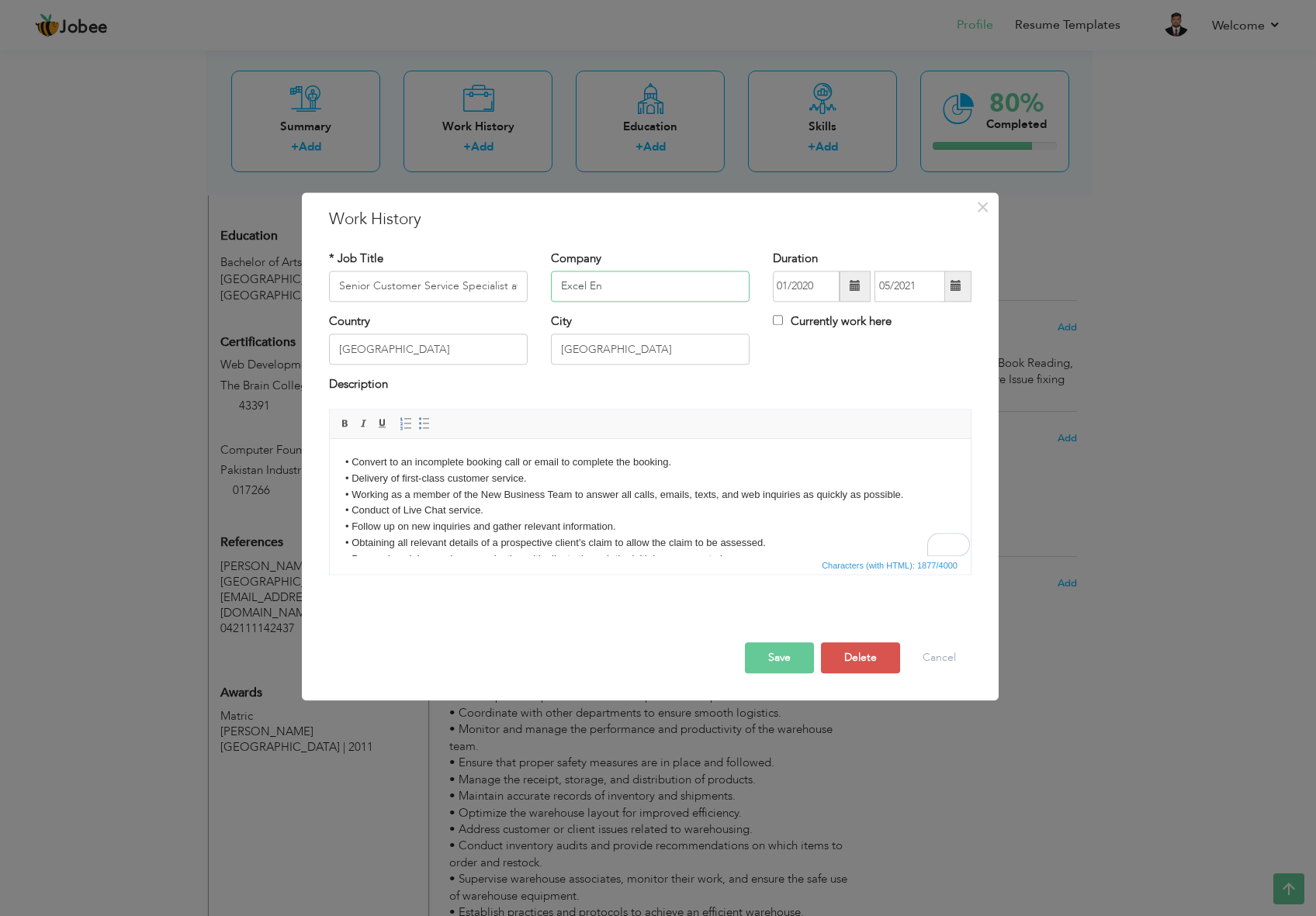
click at [597, 283] on input "Excel En" at bounding box center [650, 286] width 199 height 31
paste input "gineering Pvt Ltd"
type input "Excel Engineering Pvt Ltd"
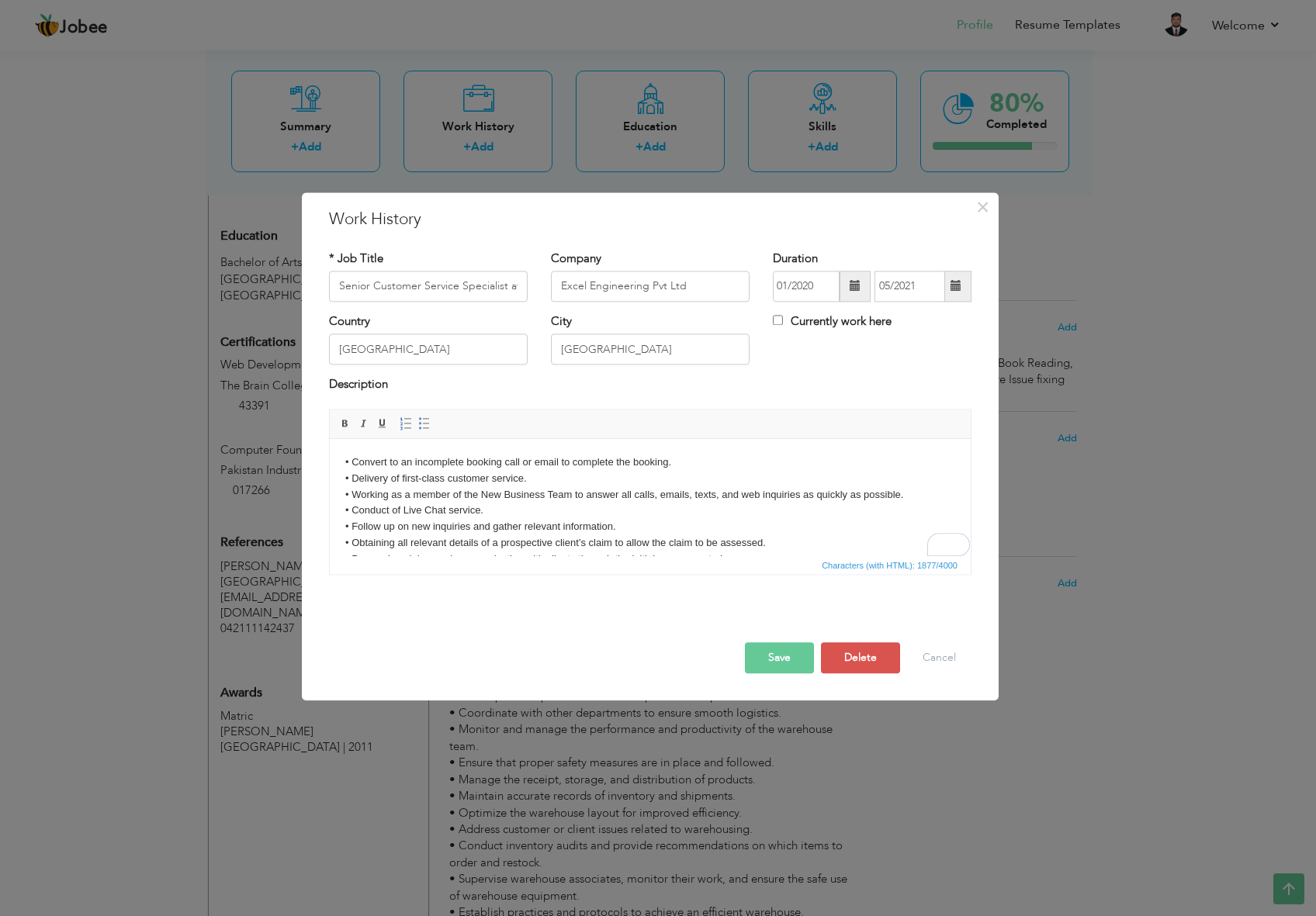
click at [779, 662] on button "Save" at bounding box center [779, 657] width 69 height 31
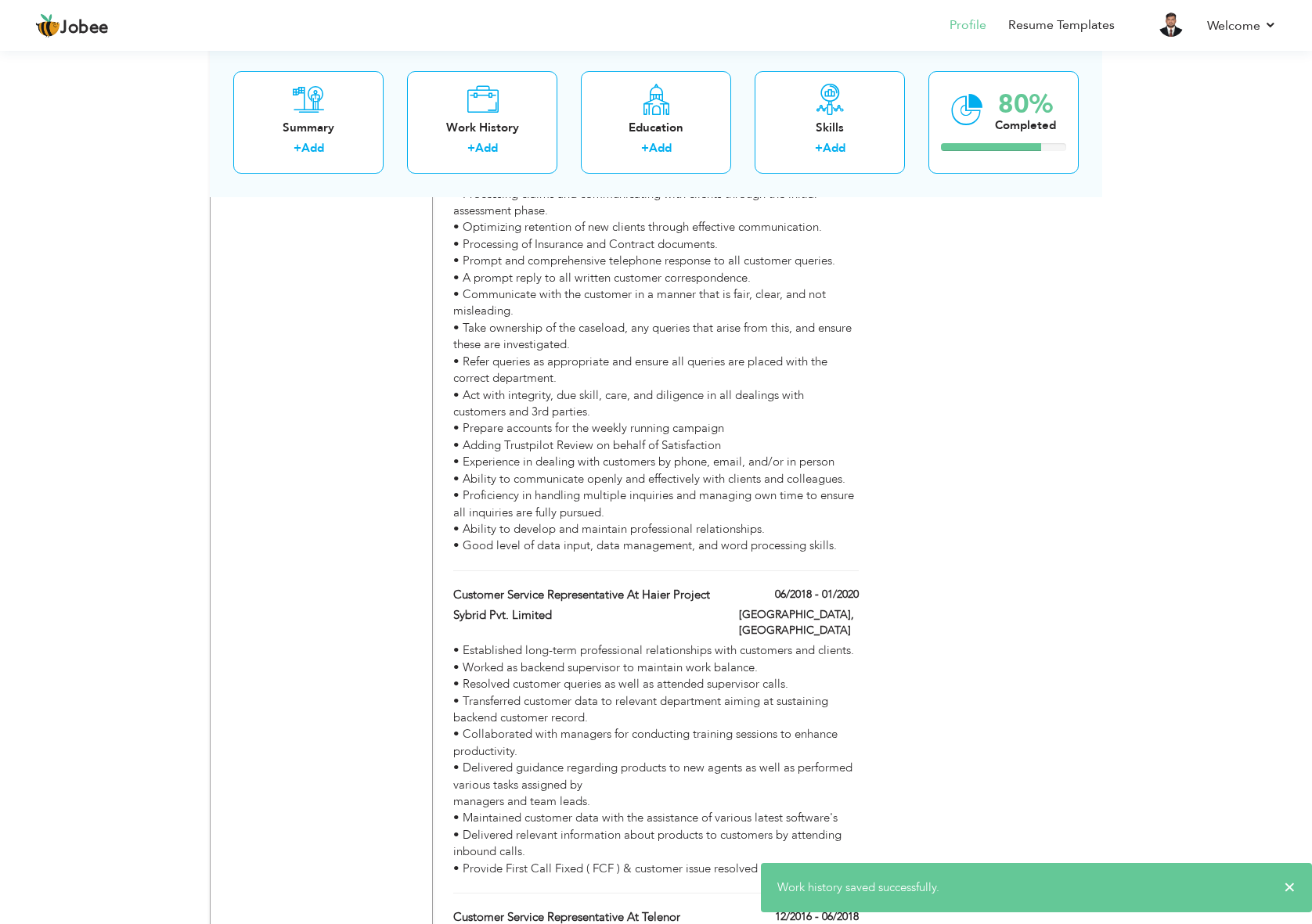
scroll to position [1461, 0]
